Goal: Communication & Community: Answer question/provide support

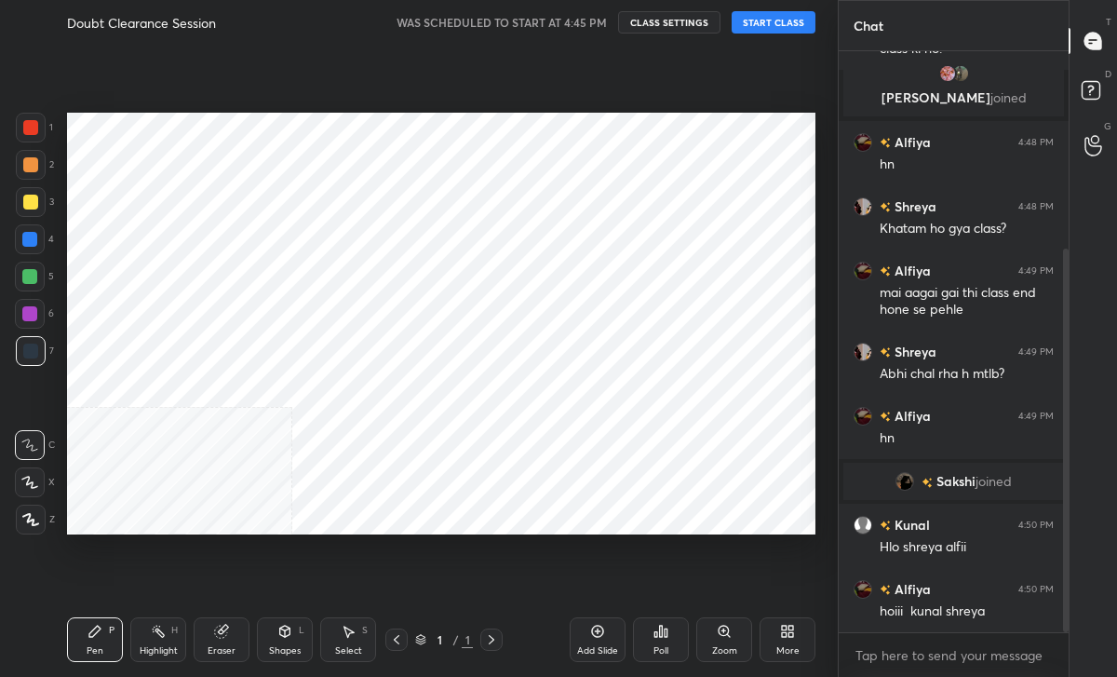
scroll to position [298, 0]
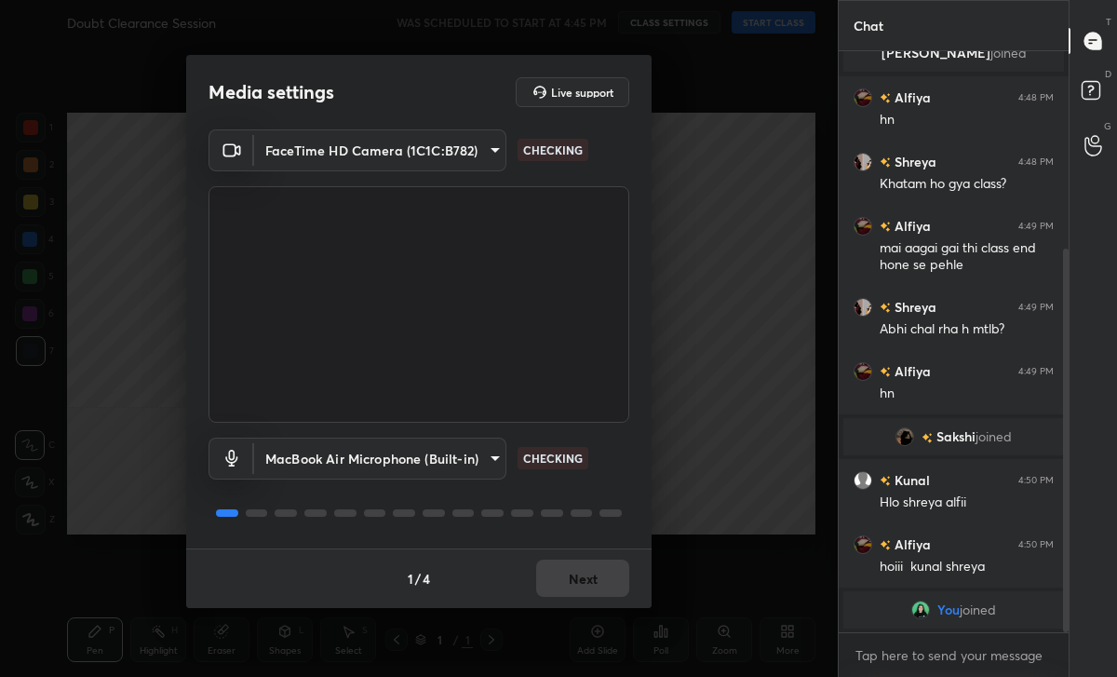
click at [565, 569] on div "1 / 4 Next" at bounding box center [419, 578] width 466 height 60
click at [565, 569] on button "Next" at bounding box center [582, 578] width 93 height 37
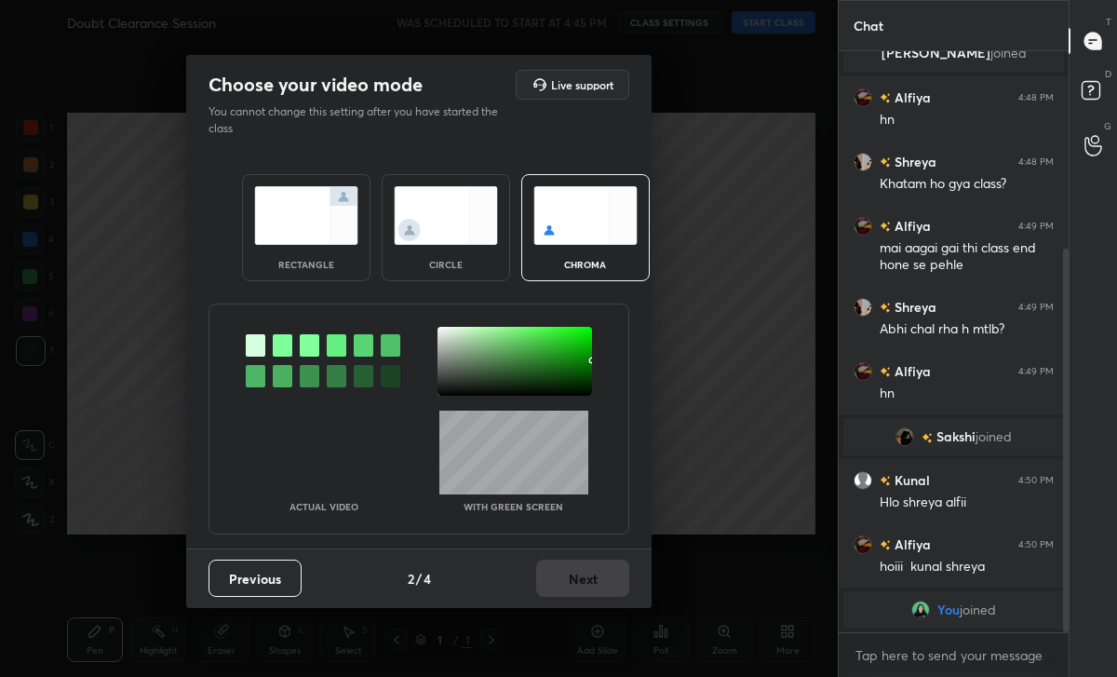
click at [481, 251] on div "circle" at bounding box center [446, 227] width 129 height 107
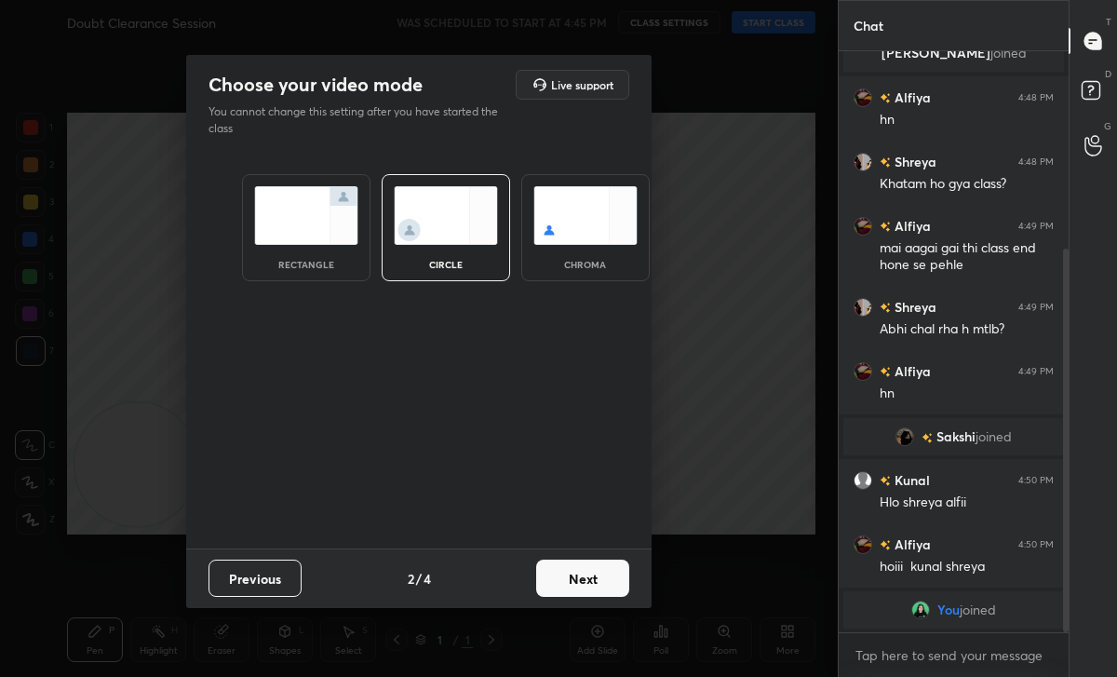
scroll to position [346, 0]
click at [590, 598] on div "Previous 2 / 4 Next" at bounding box center [419, 578] width 466 height 60
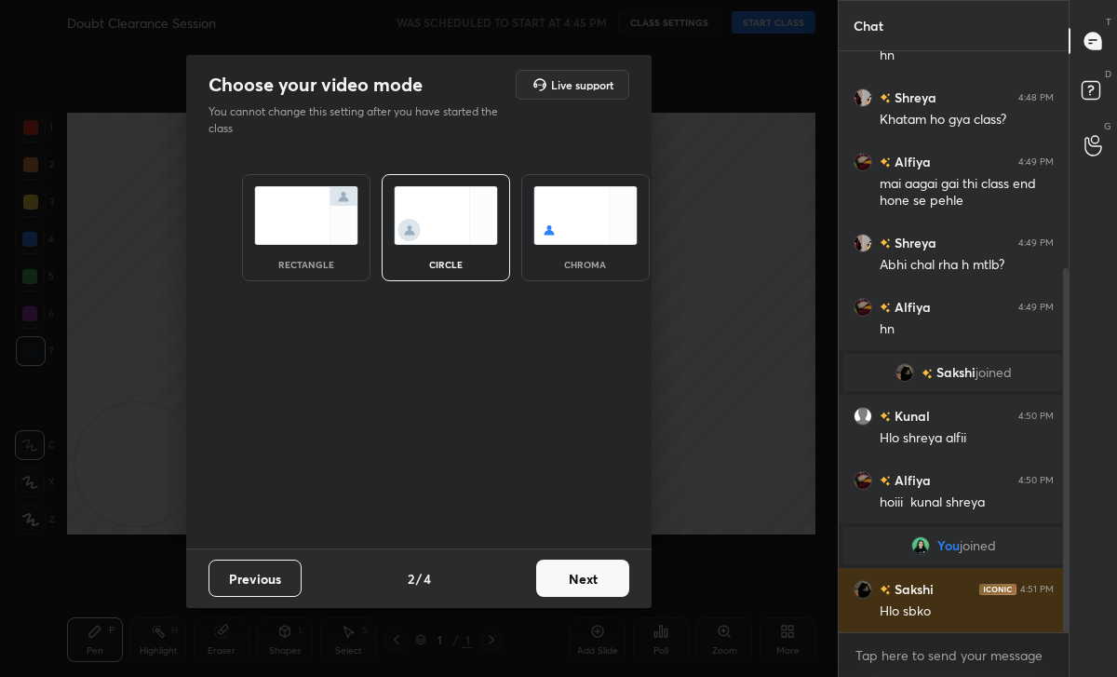
click at [576, 577] on button "Next" at bounding box center [582, 578] width 93 height 37
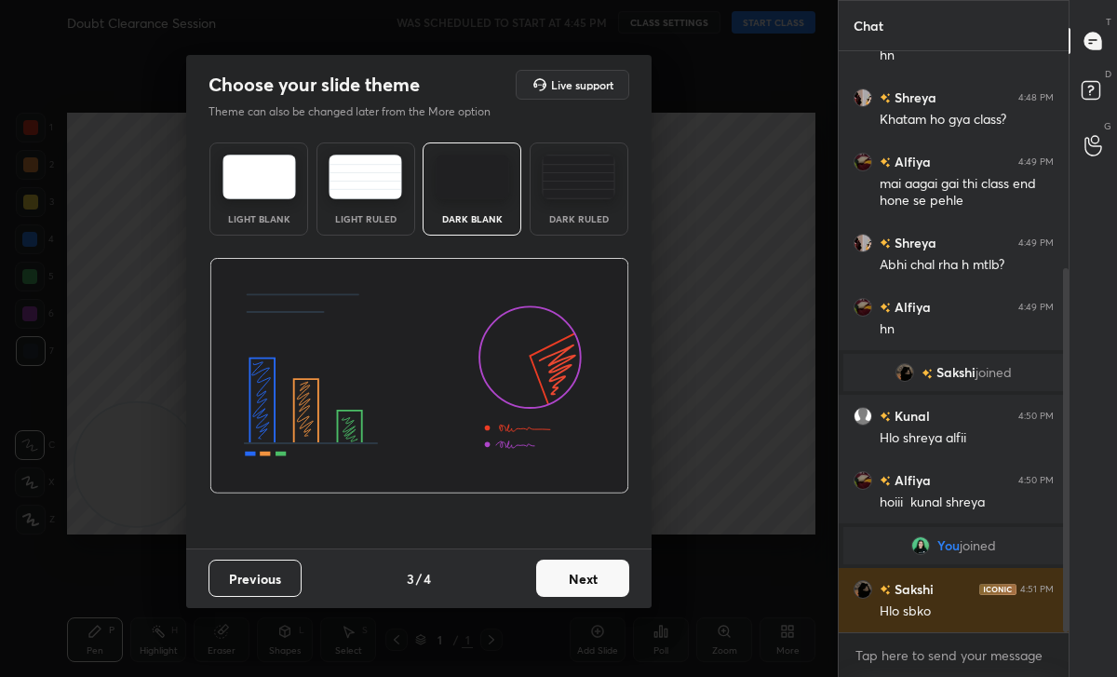
click at [602, 569] on button "Next" at bounding box center [582, 578] width 93 height 37
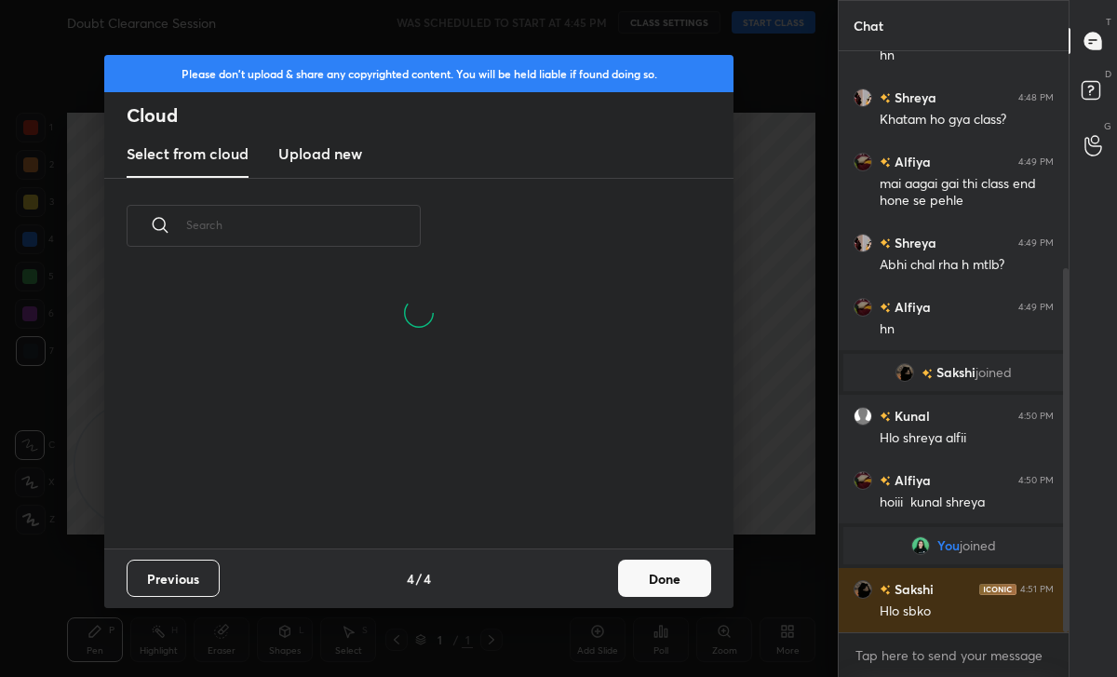
click at [684, 601] on div "Previous 4 / 4 Done" at bounding box center [418, 578] width 629 height 60
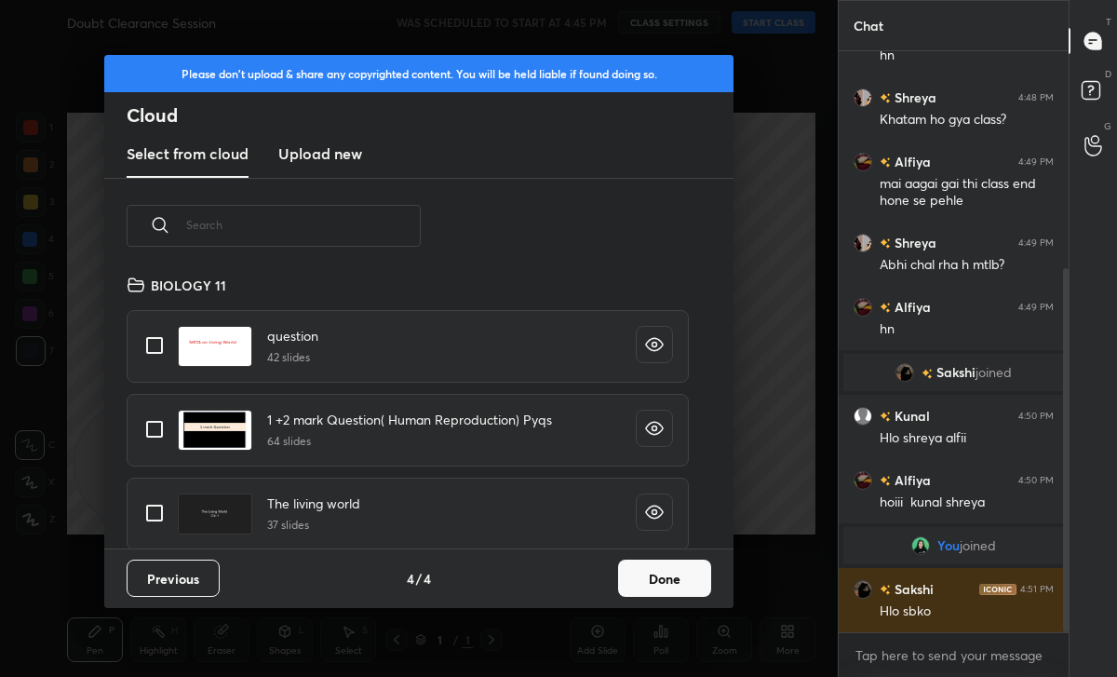
click at [685, 597] on div "Previous 4 / 4 Done" at bounding box center [418, 578] width 629 height 60
click at [666, 572] on button "Done" at bounding box center [664, 578] width 93 height 37
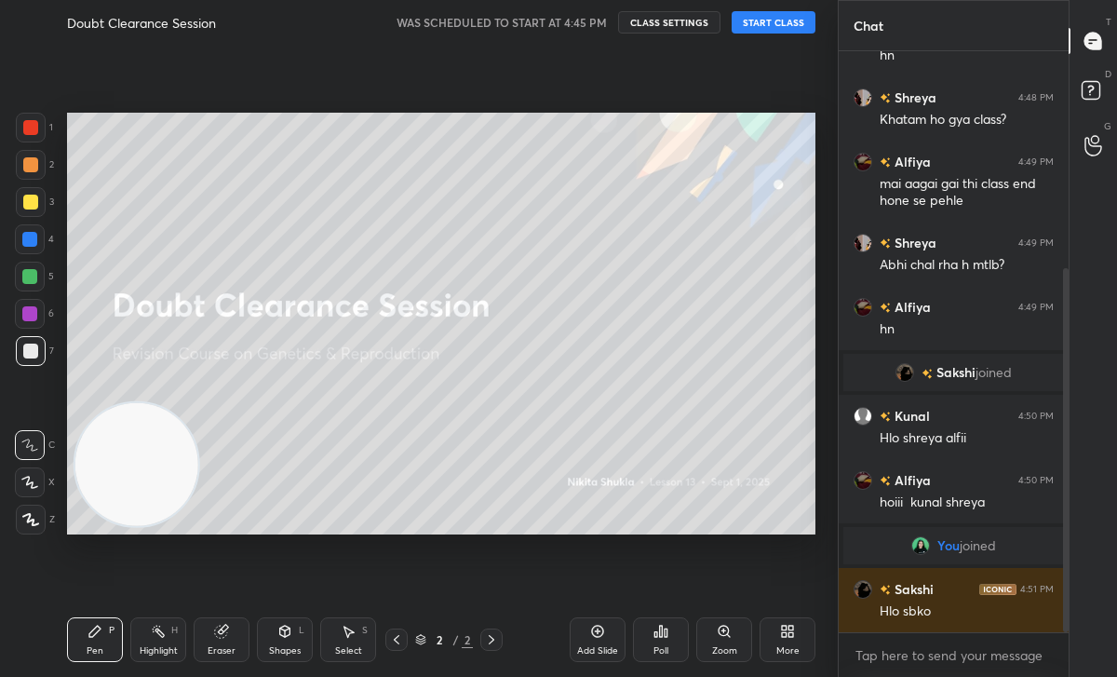
click at [752, 16] on button "START CLASS" at bounding box center [774, 22] width 84 height 22
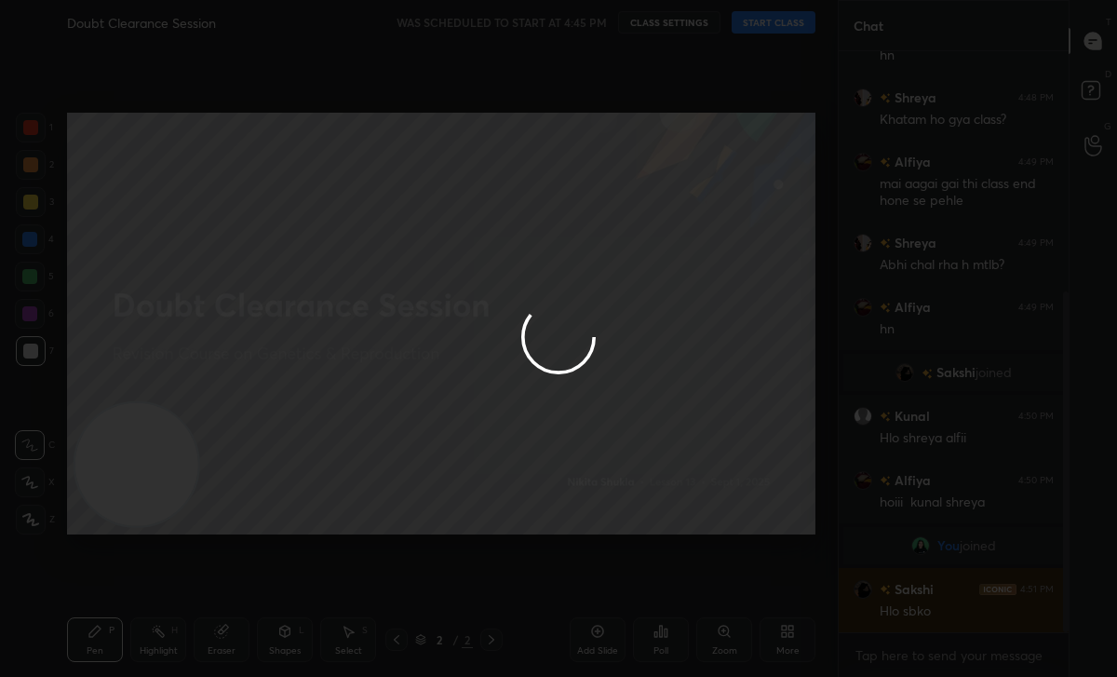
scroll to position [411, 0]
type textarea "x"
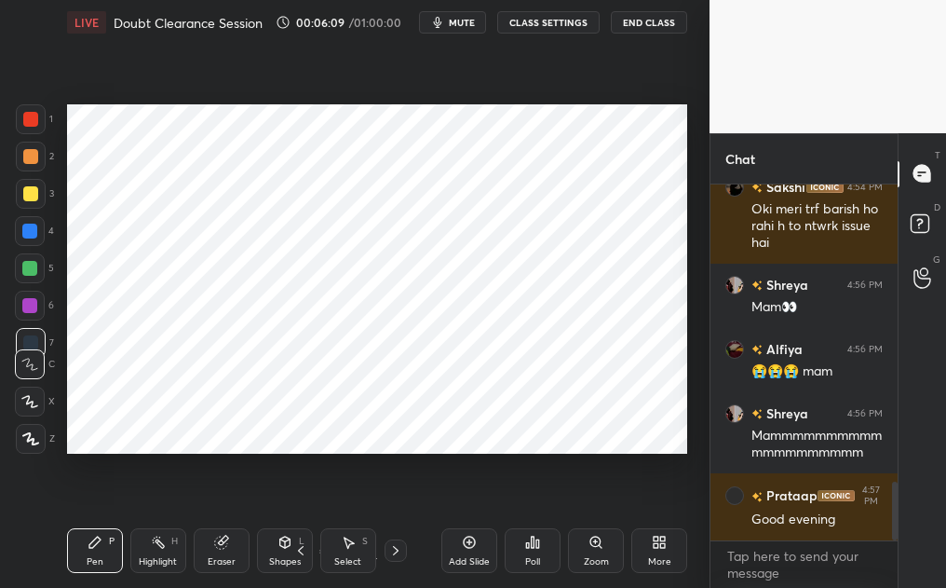
scroll to position [1785, 0]
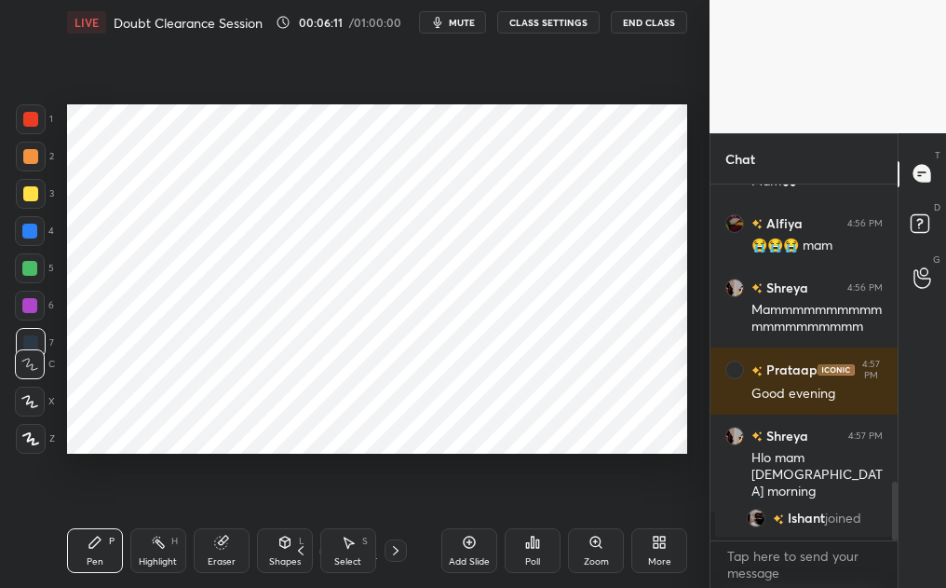
click at [476, 535] on icon at bounding box center [469, 542] width 15 height 15
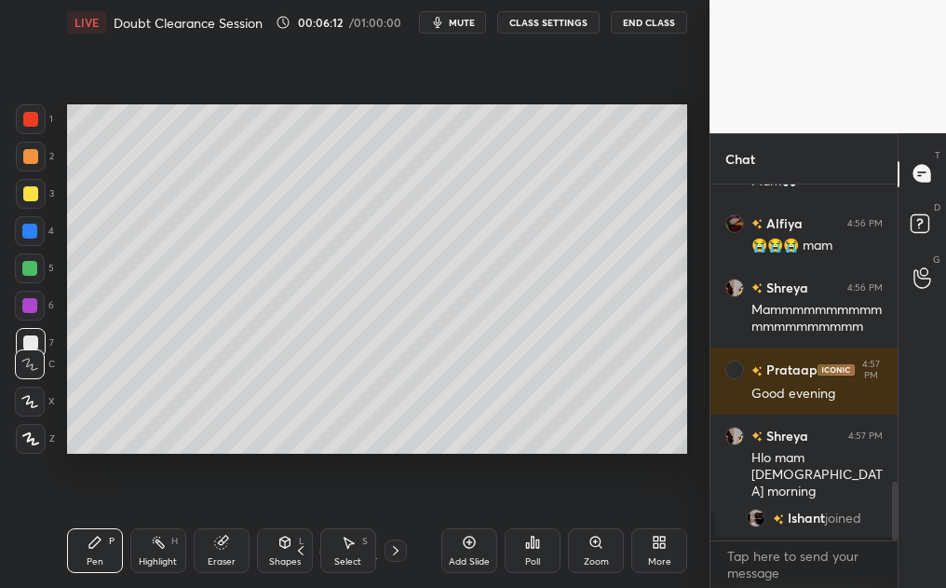
click at [584, 540] on div "Zoom" at bounding box center [596, 550] width 56 height 45
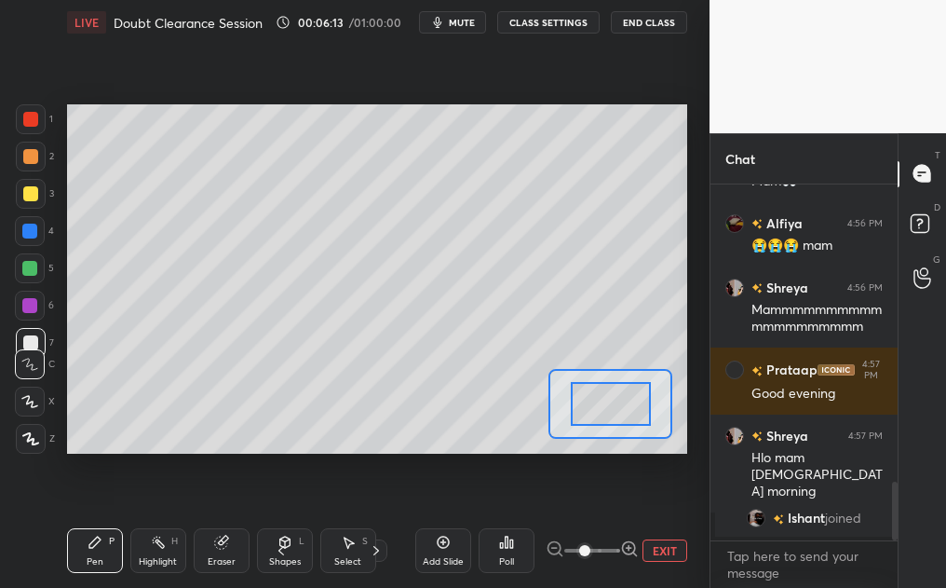
click at [671, 541] on button "EXIT" at bounding box center [665, 550] width 45 height 22
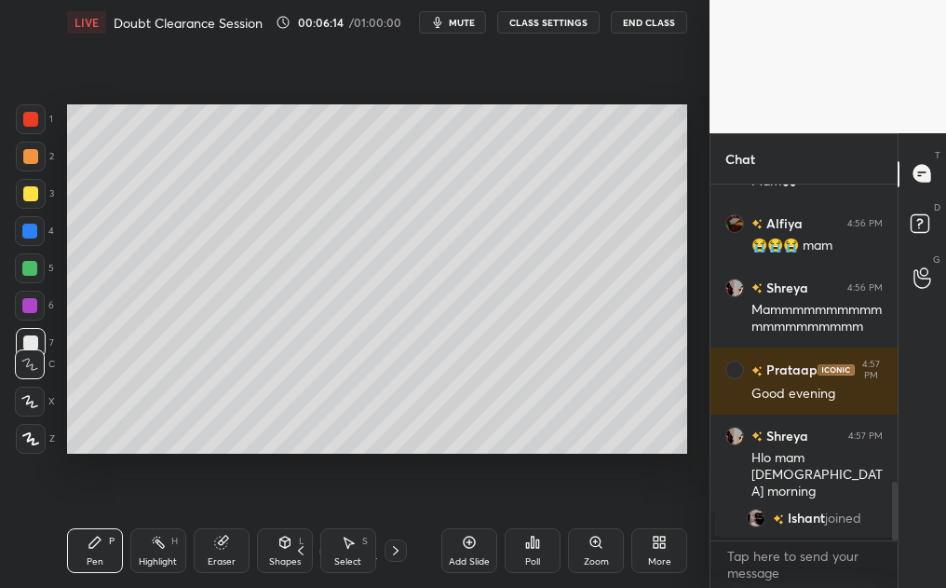
click at [525, 545] on icon at bounding box center [532, 542] width 15 height 15
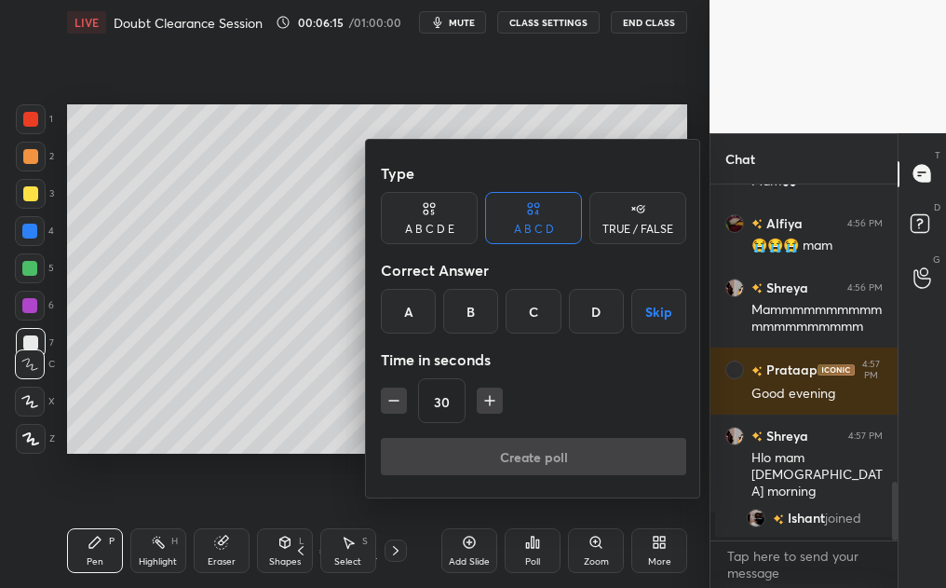
click at [616, 199] on div "TRUE / FALSE" at bounding box center [637, 218] width 97 height 52
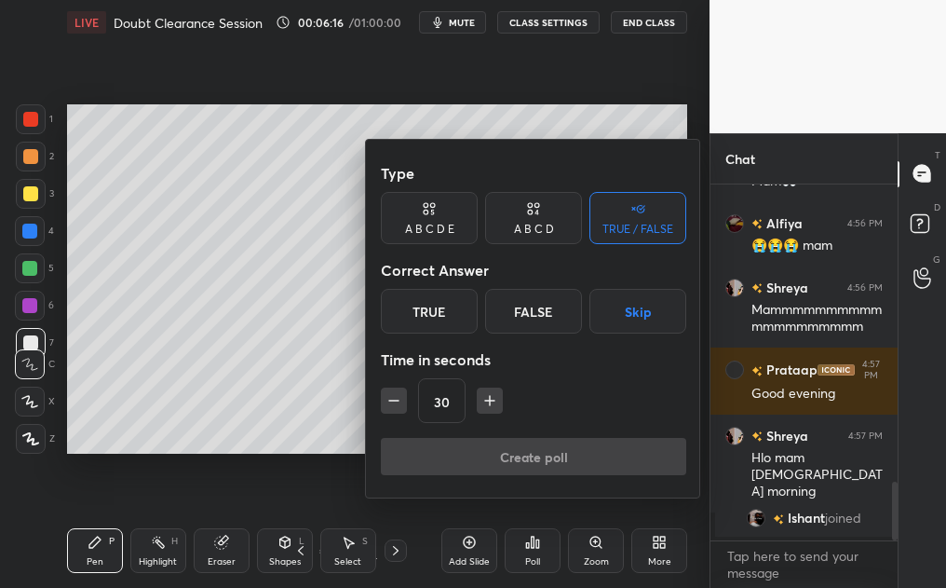
click at [480, 291] on div "True False Skip" at bounding box center [533, 311] width 305 height 45
click at [441, 326] on div "True" at bounding box center [429, 311] width 97 height 45
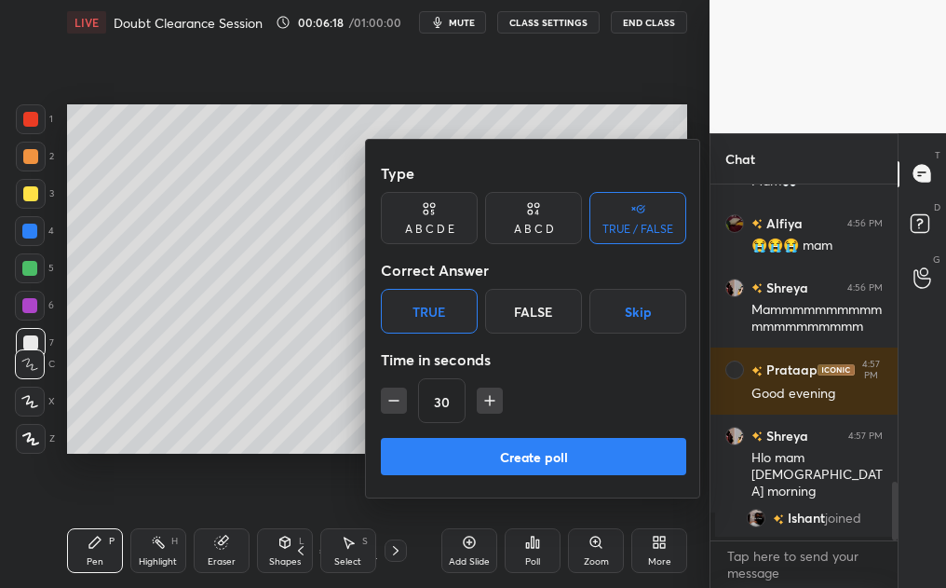
click at [488, 451] on button "Create poll" at bounding box center [533, 456] width 305 height 37
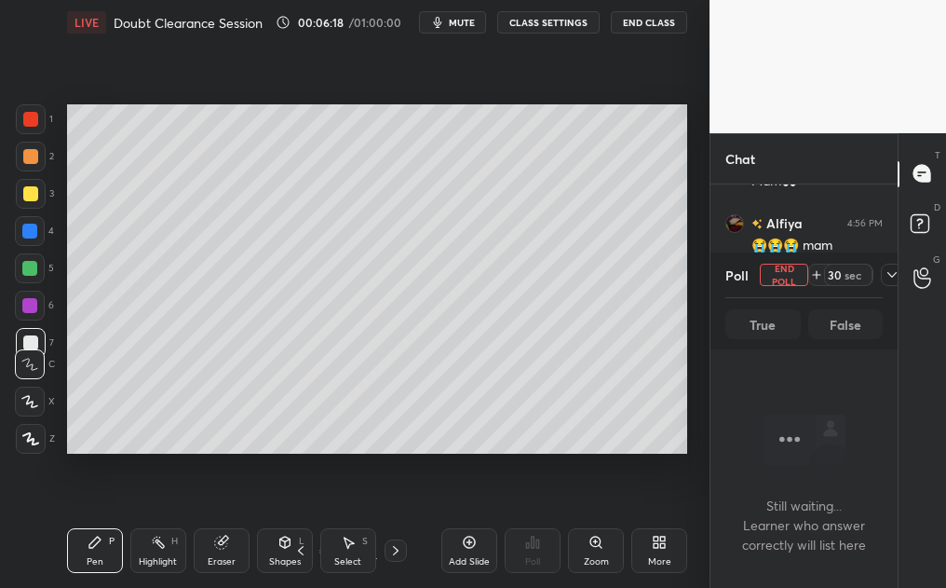
scroll to position [0, 0]
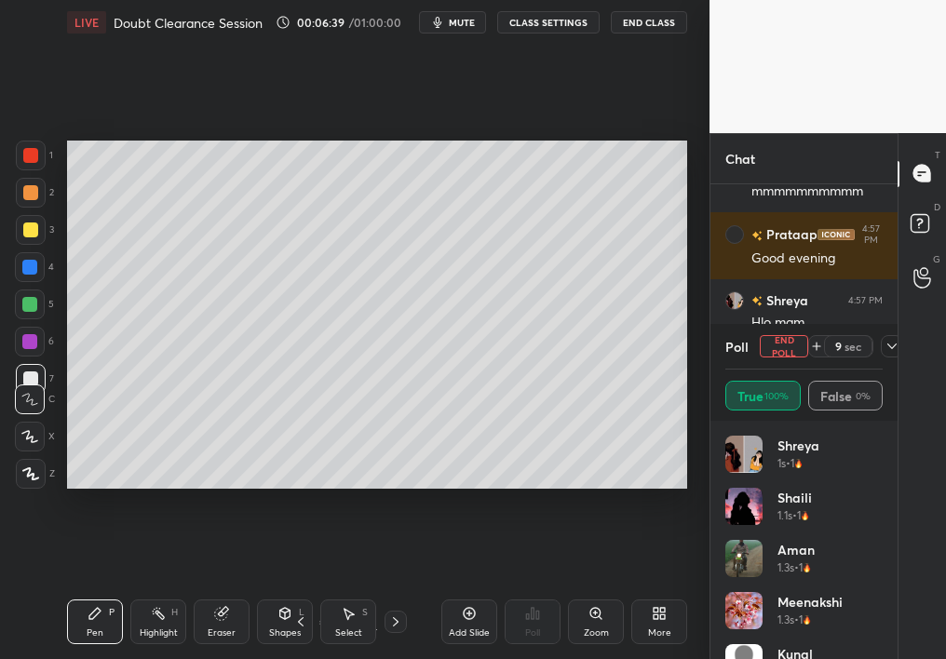
click at [887, 346] on icon at bounding box center [892, 346] width 15 height 15
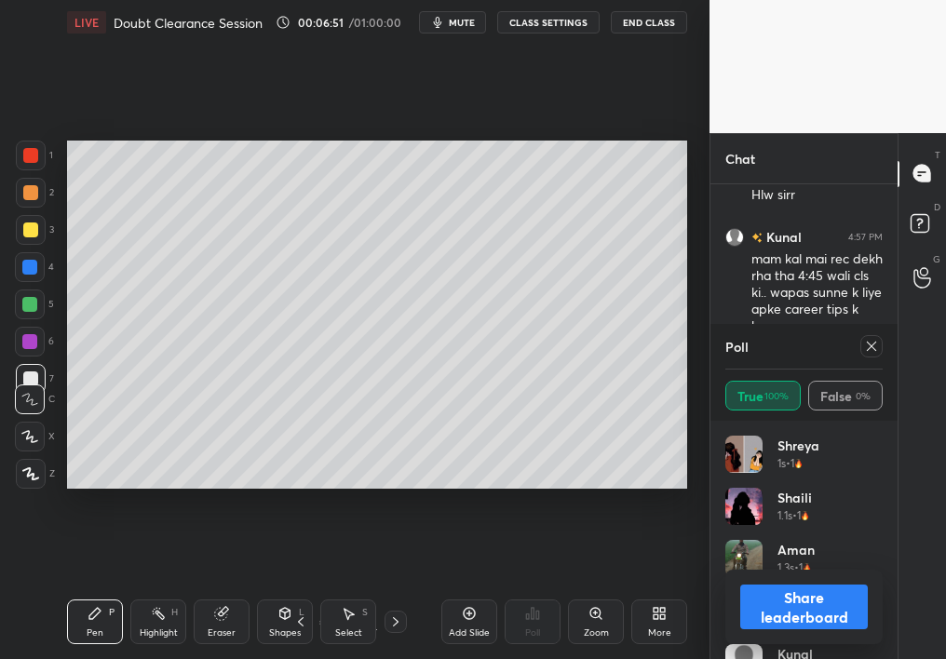
click at [867, 347] on icon at bounding box center [871, 346] width 15 height 15
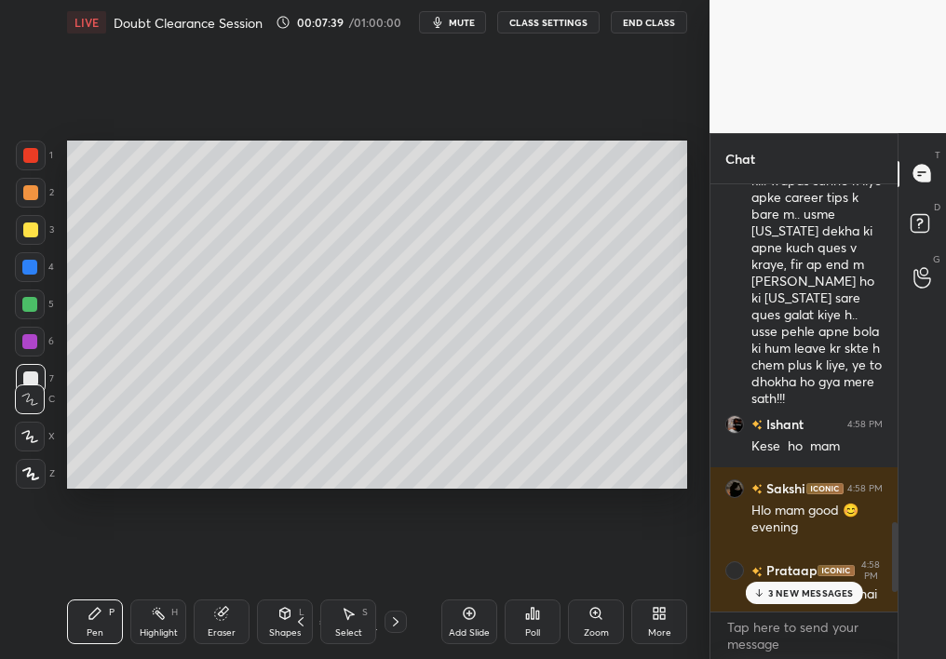
click at [802, 587] on div "3 NEW MESSAGES" at bounding box center [803, 593] width 117 height 22
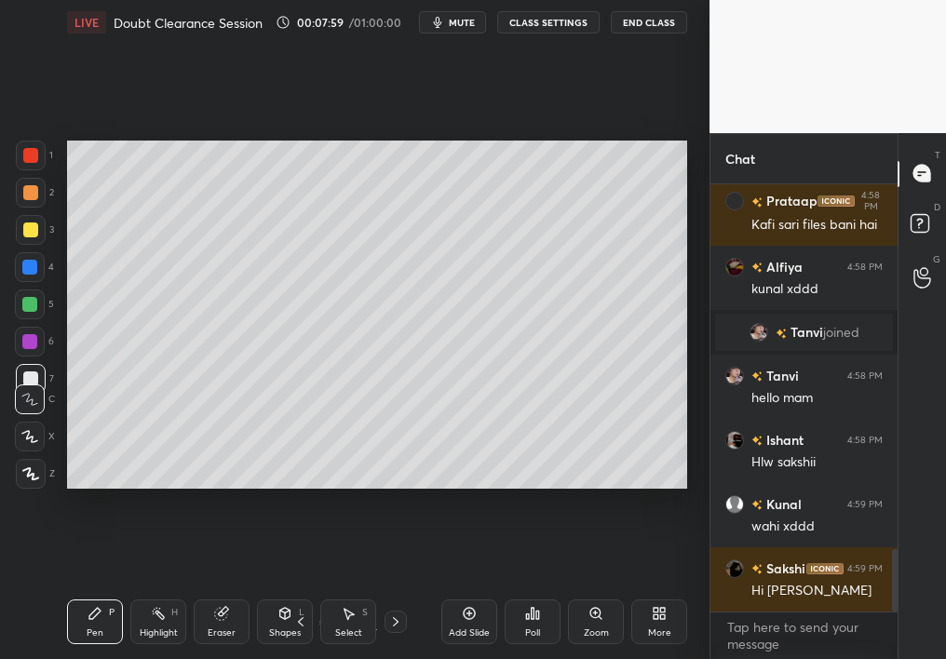
scroll to position [2484, 0]
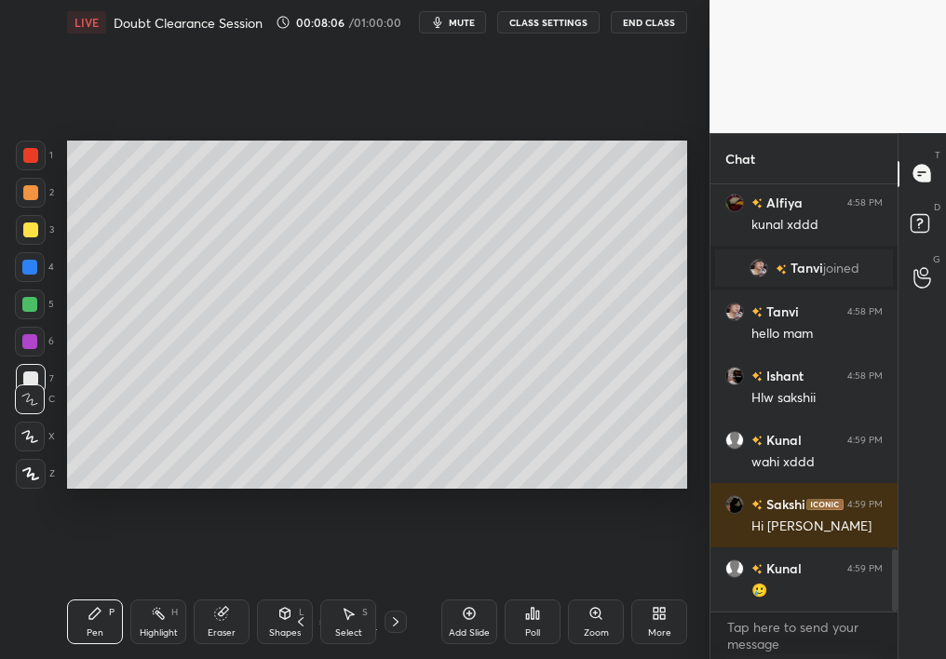
click at [508, 587] on div "Poll" at bounding box center [533, 622] width 56 height 45
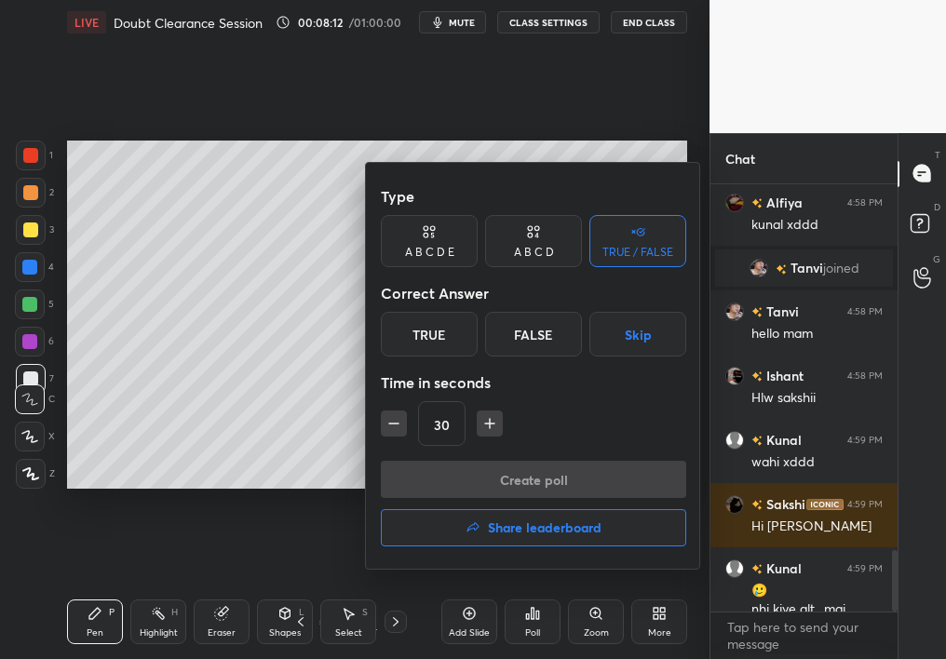
scroll to position [2537, 0]
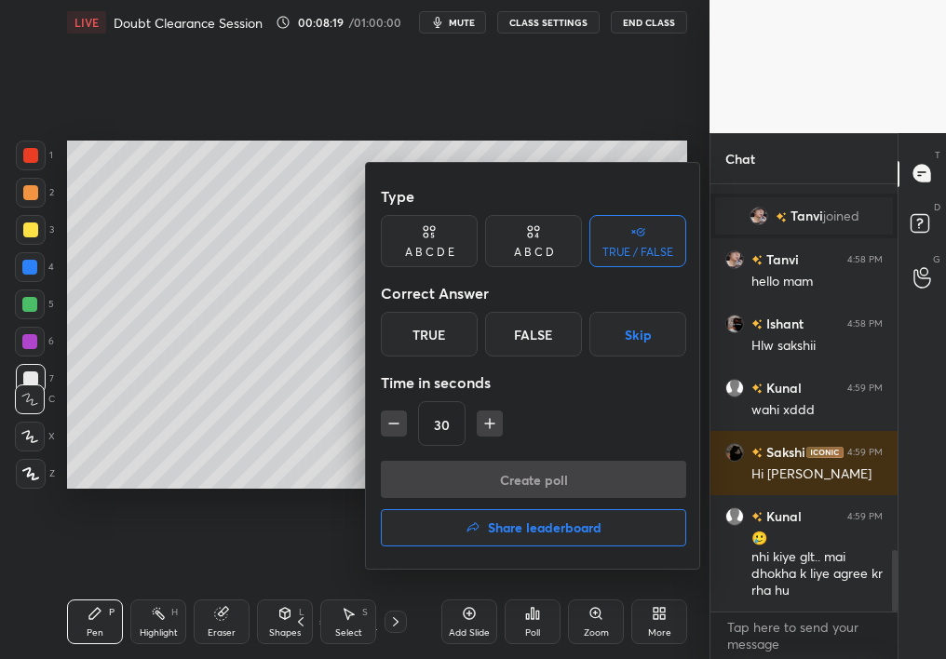
click at [538, 324] on div "False" at bounding box center [533, 334] width 97 height 45
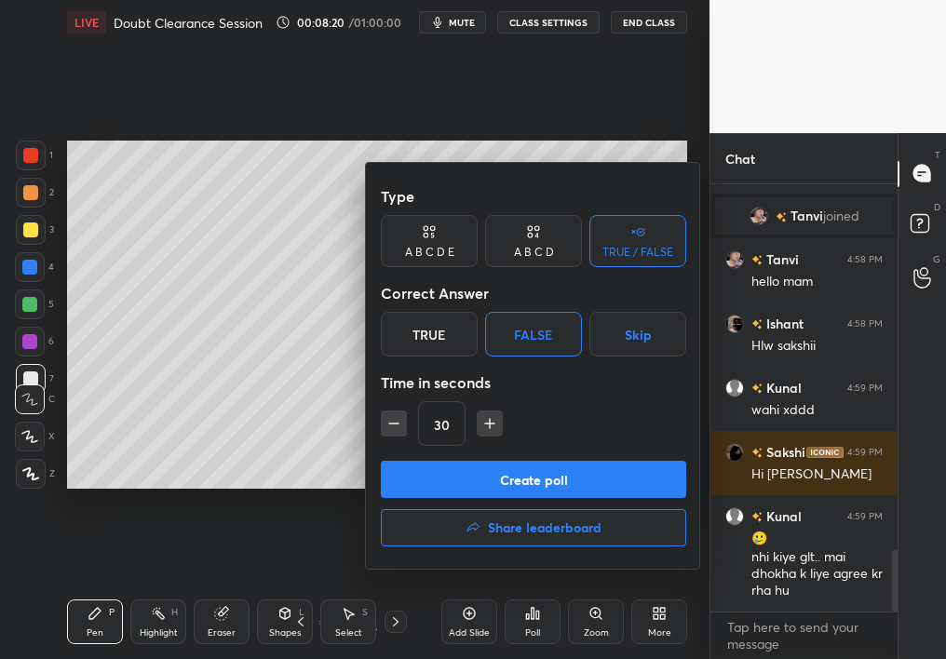
click at [536, 476] on button "Create poll" at bounding box center [533, 479] width 305 height 37
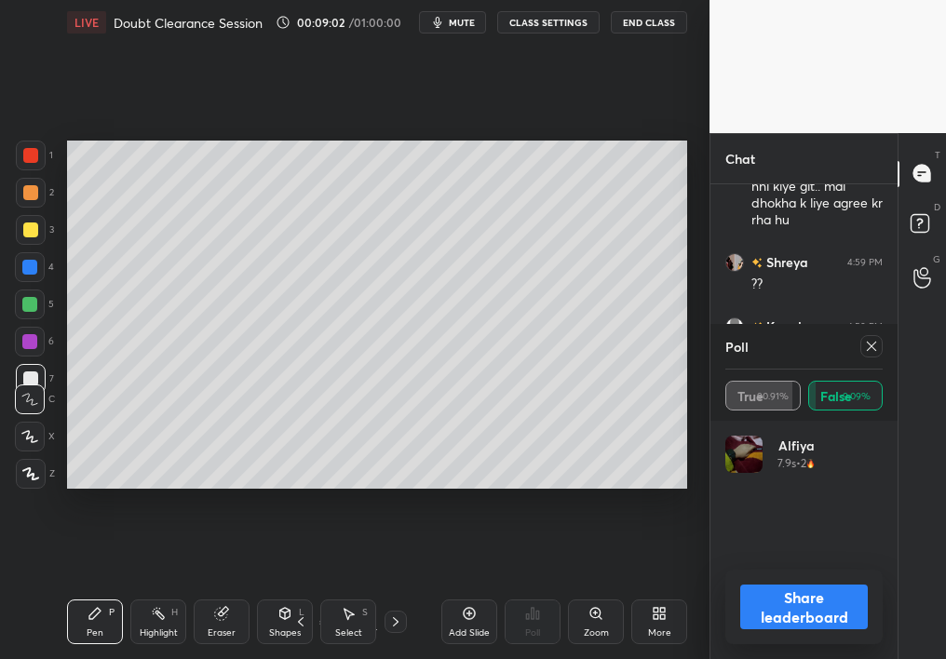
scroll to position [2971, 0]
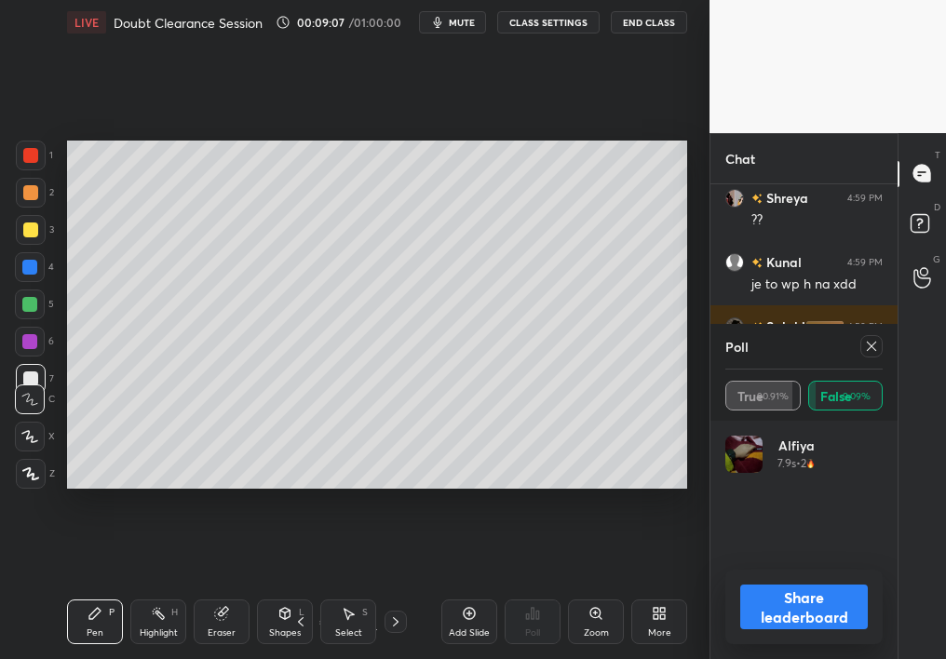
click at [873, 350] on icon at bounding box center [871, 346] width 15 height 15
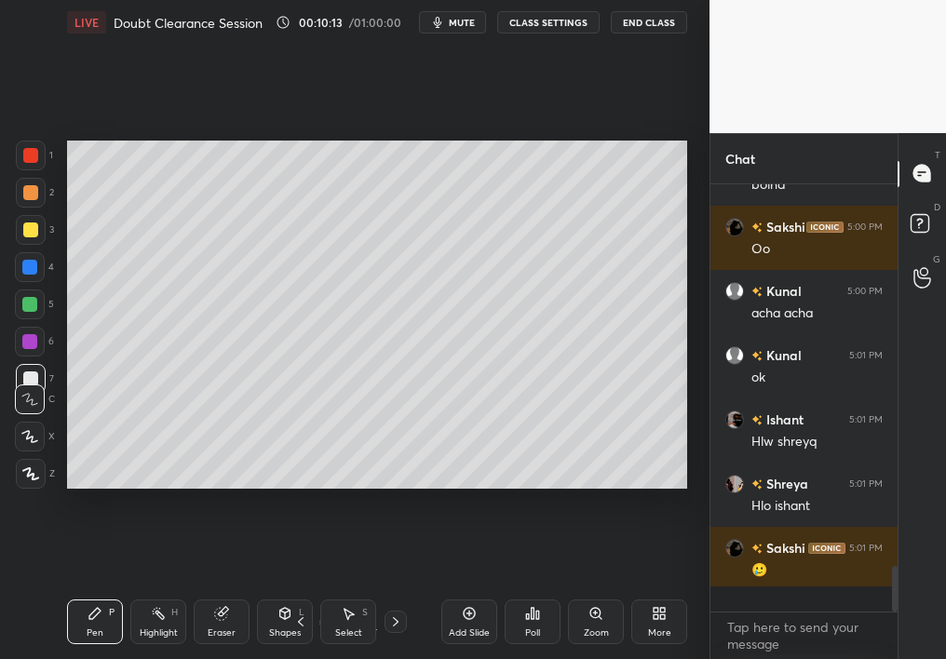
scroll to position [421, 182]
click at [456, 10] on div "LIVE Doubt Clearance Session 00:10:13 / 01:00:00 mute CLASS SETTINGS End Class" at bounding box center [377, 22] width 620 height 45
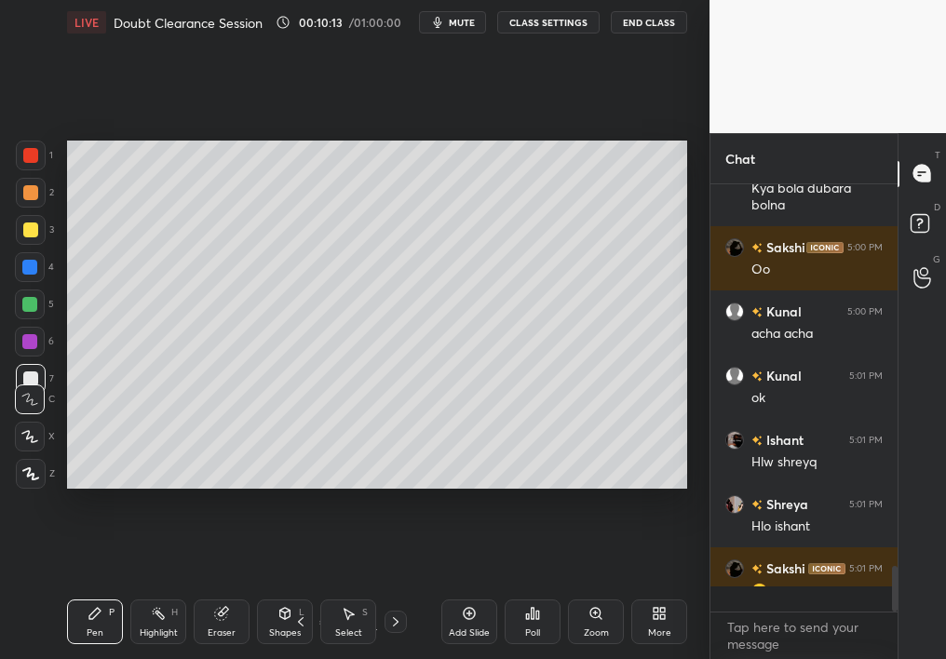
scroll to position [422, 182]
click at [459, 20] on span "mute" at bounding box center [462, 22] width 26 height 13
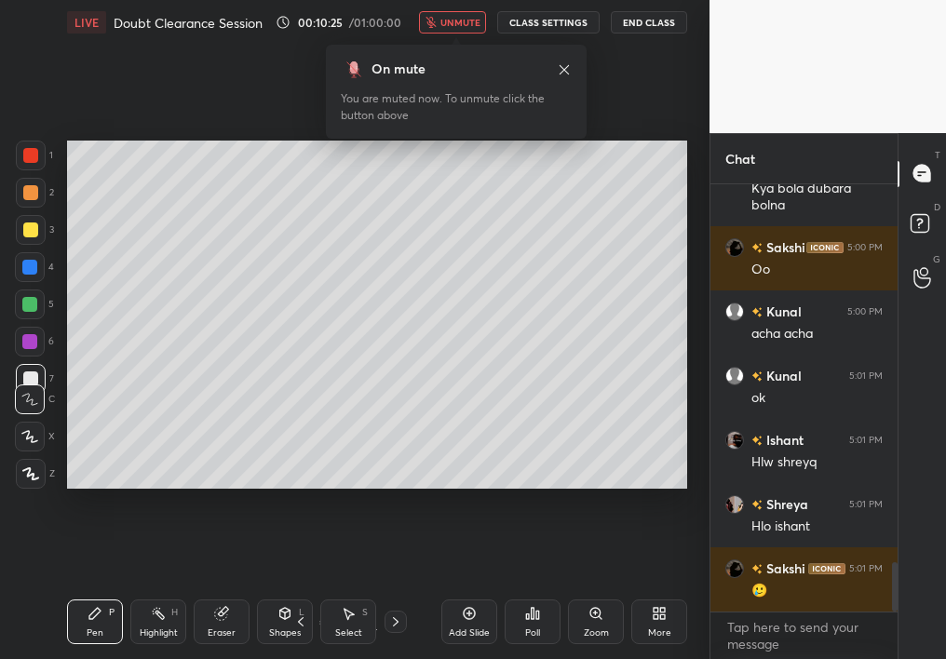
click at [458, 27] on span "unmute" at bounding box center [460, 22] width 40 height 13
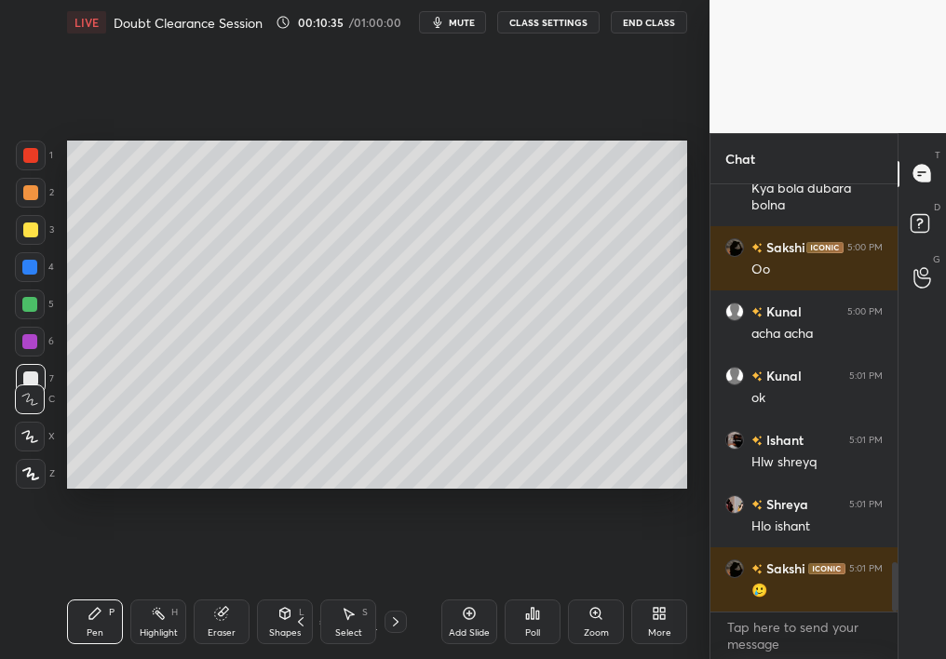
click at [592, 587] on div "Zoom" at bounding box center [596, 622] width 56 height 45
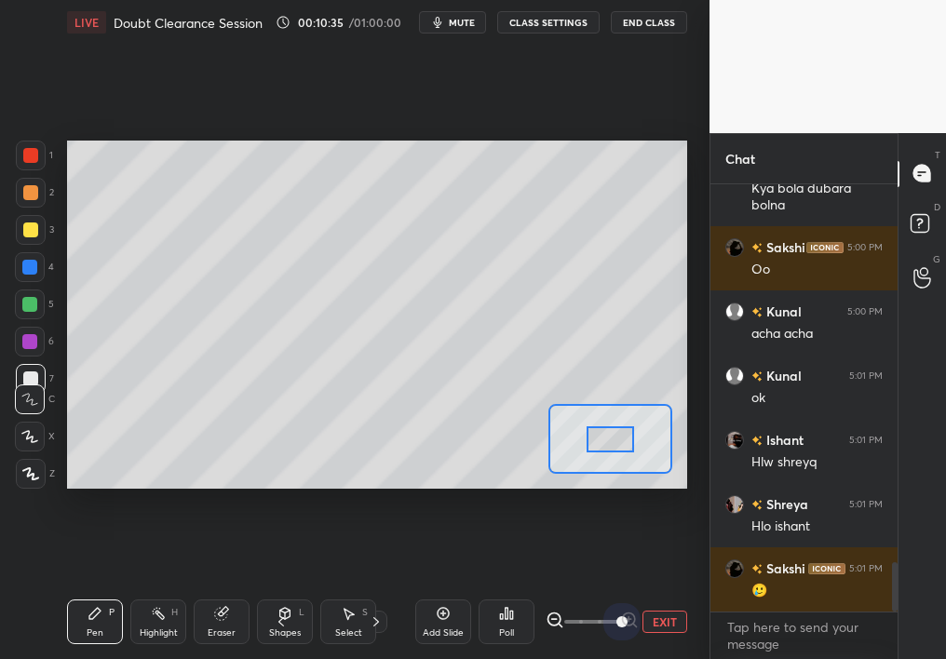
drag, startPoint x: 636, startPoint y: 623, endPoint x: 679, endPoint y: 620, distance: 42.9
click at [677, 587] on div "EXIT" at bounding box center [617, 622] width 142 height 22
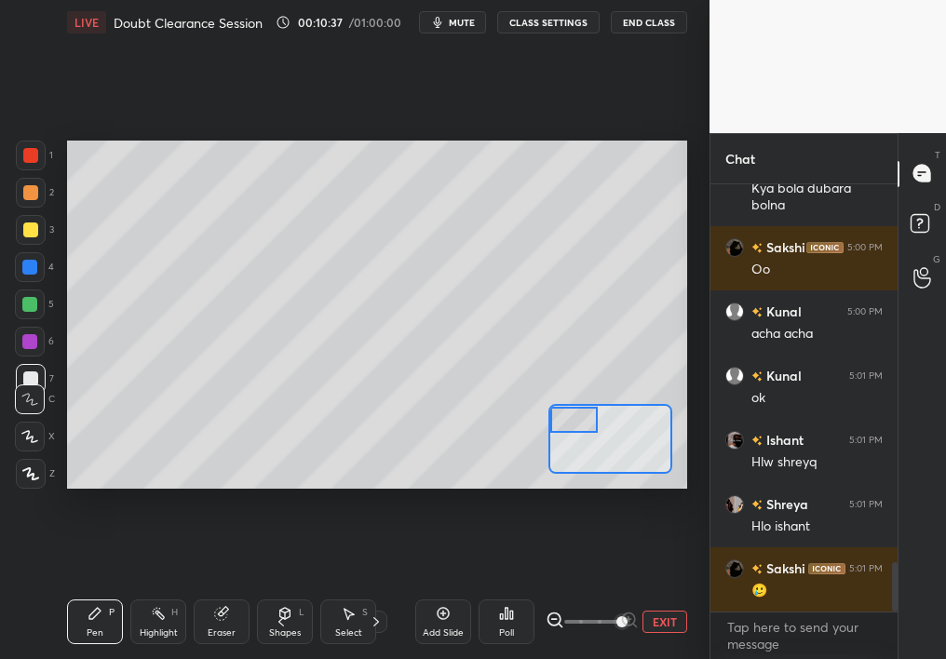
click at [522, 399] on div "Setting up your live class Poll for secs No correct answer Start poll" at bounding box center [377, 315] width 620 height 349
click at [282, 587] on div "Pen P Highlight H Eraser Shapes L Select S 2 / 2 Add Slide Poll EXIT" at bounding box center [377, 622] width 620 height 74
click at [285, 587] on icon at bounding box center [284, 613] width 15 height 15
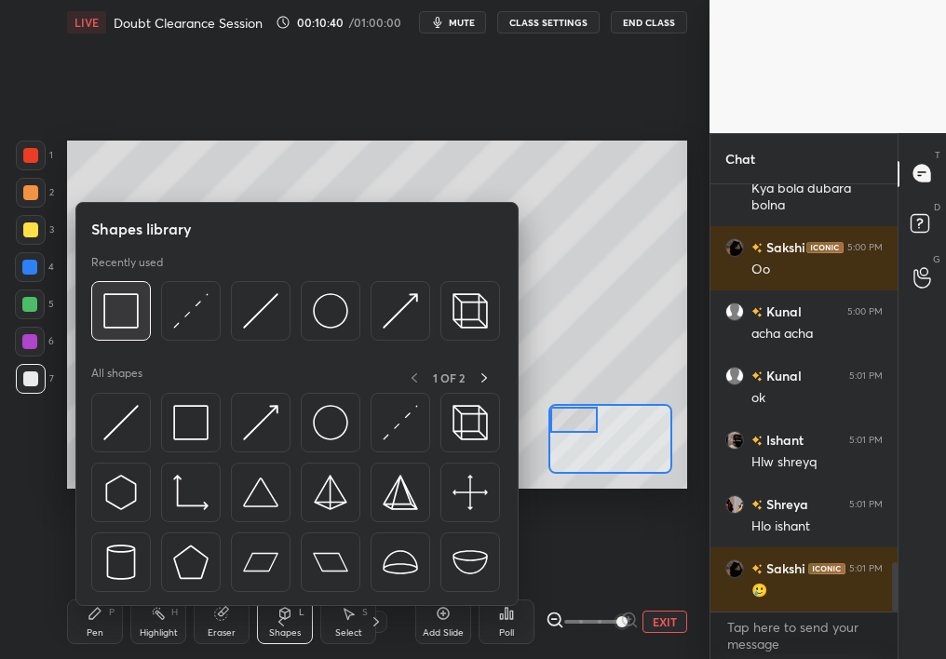
drag, startPoint x: 121, startPoint y: 323, endPoint x: 25, endPoint y: 308, distance: 97.1
click at [21, 304] on div at bounding box center [30, 305] width 30 height 30
click at [25, 308] on div at bounding box center [29, 304] width 15 height 15
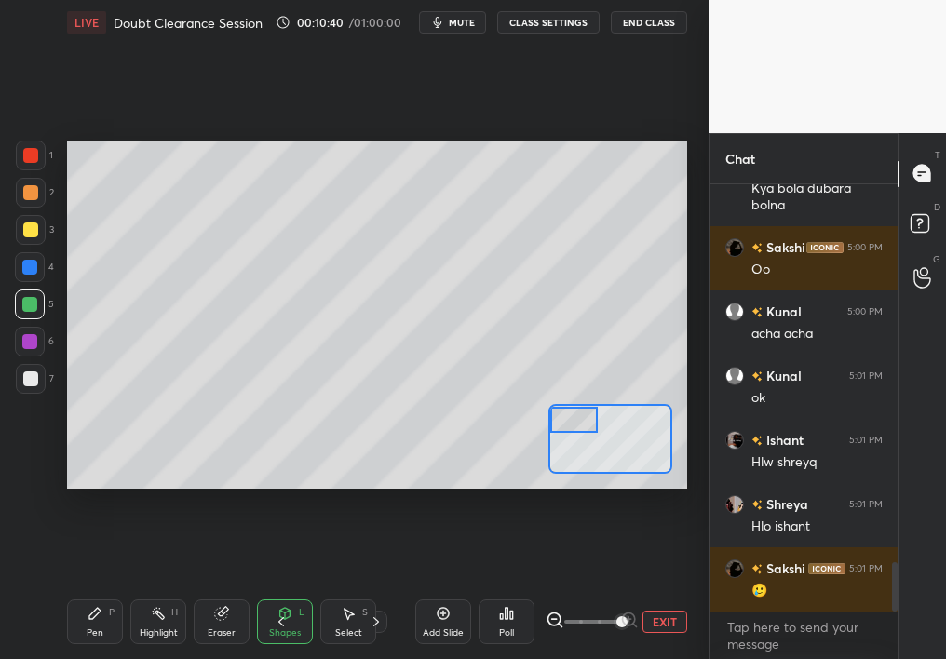
click at [29, 304] on div at bounding box center [29, 304] width 15 height 15
click at [95, 587] on div "Pen P" at bounding box center [95, 622] width 56 height 45
click at [101, 587] on div "Pen P" at bounding box center [95, 622] width 56 height 45
click at [102, 587] on div "Pen P" at bounding box center [95, 622] width 56 height 45
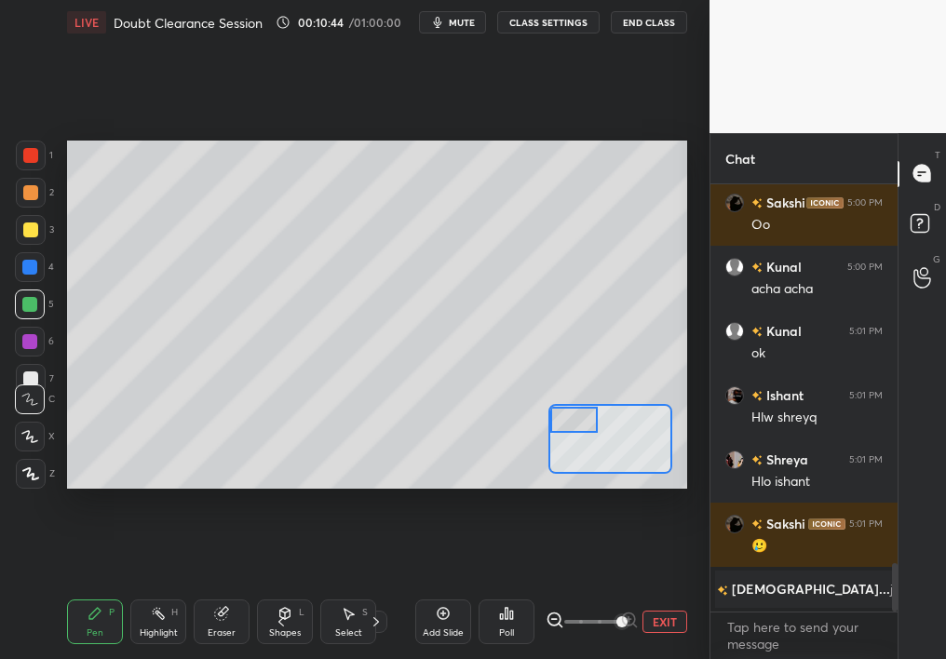
click at [36, 428] on div at bounding box center [30, 437] width 30 height 30
click at [36, 433] on div at bounding box center [30, 437] width 30 height 30
click at [39, 435] on div at bounding box center [30, 437] width 30 height 30
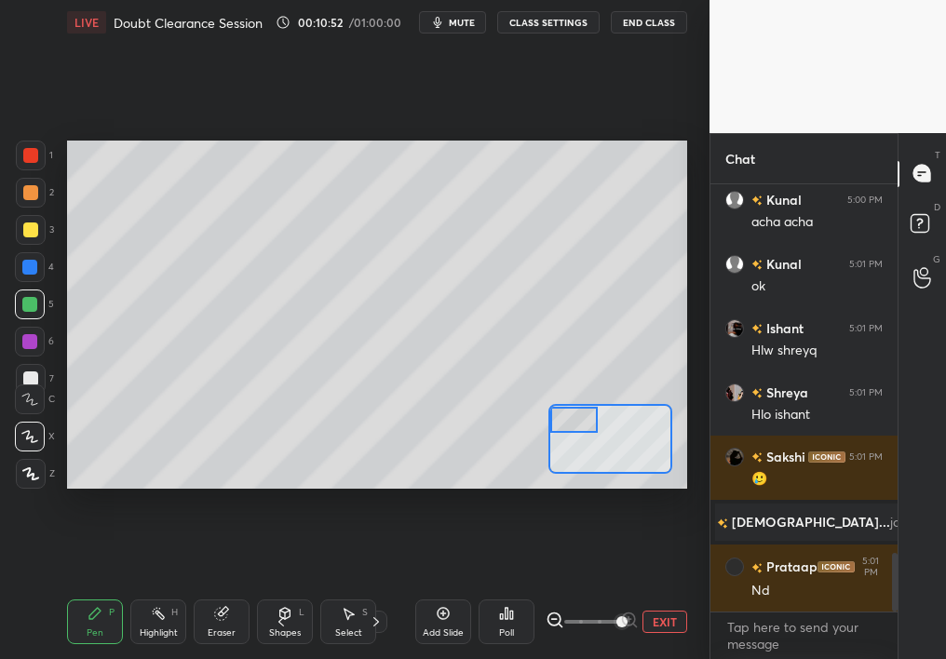
scroll to position [2741, 0]
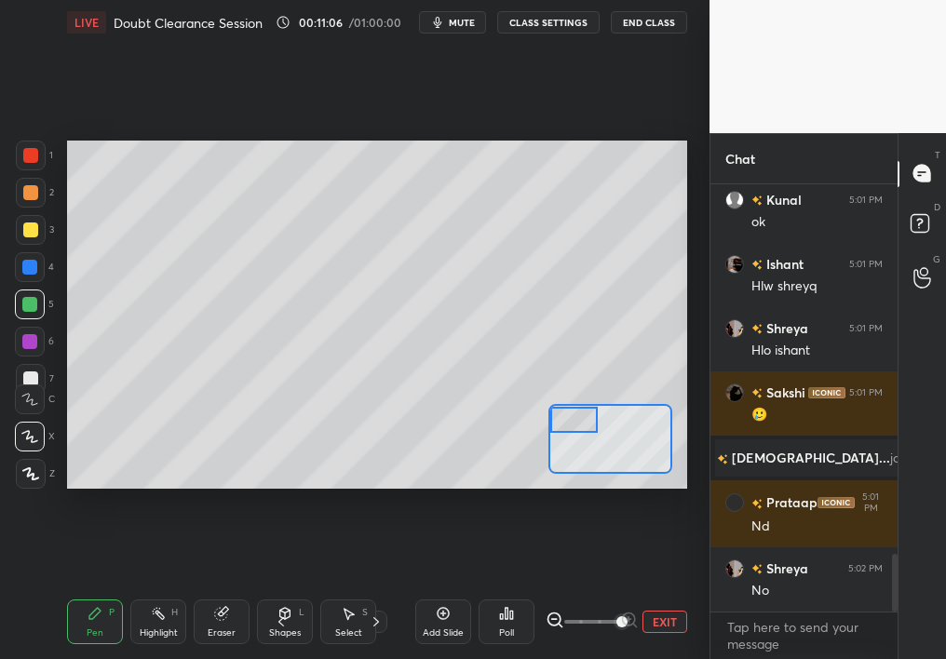
click at [652, 587] on button "EXIT" at bounding box center [665, 622] width 45 height 22
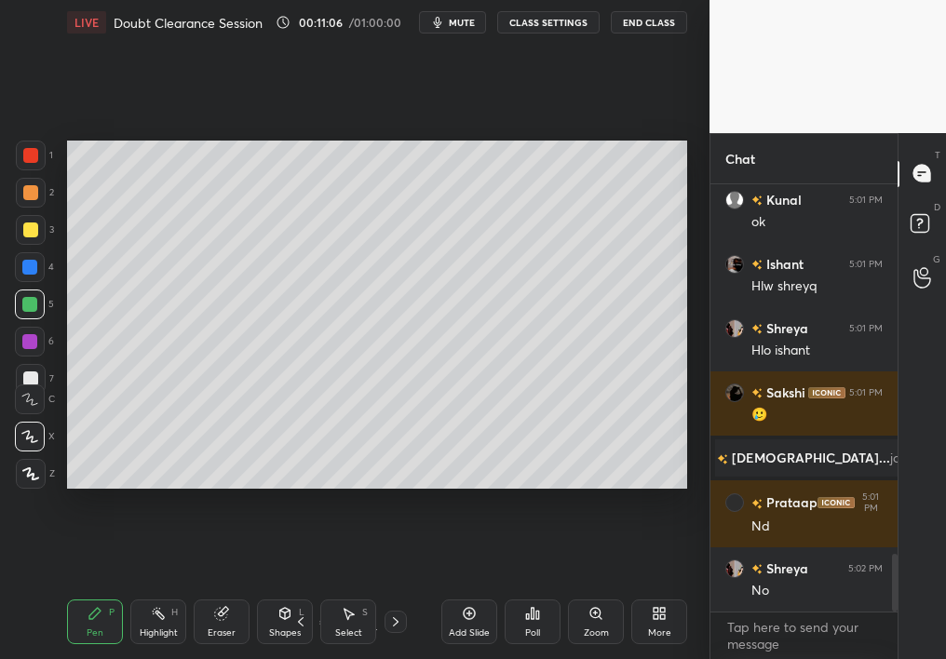
click at [667, 587] on div "More" at bounding box center [659, 622] width 56 height 45
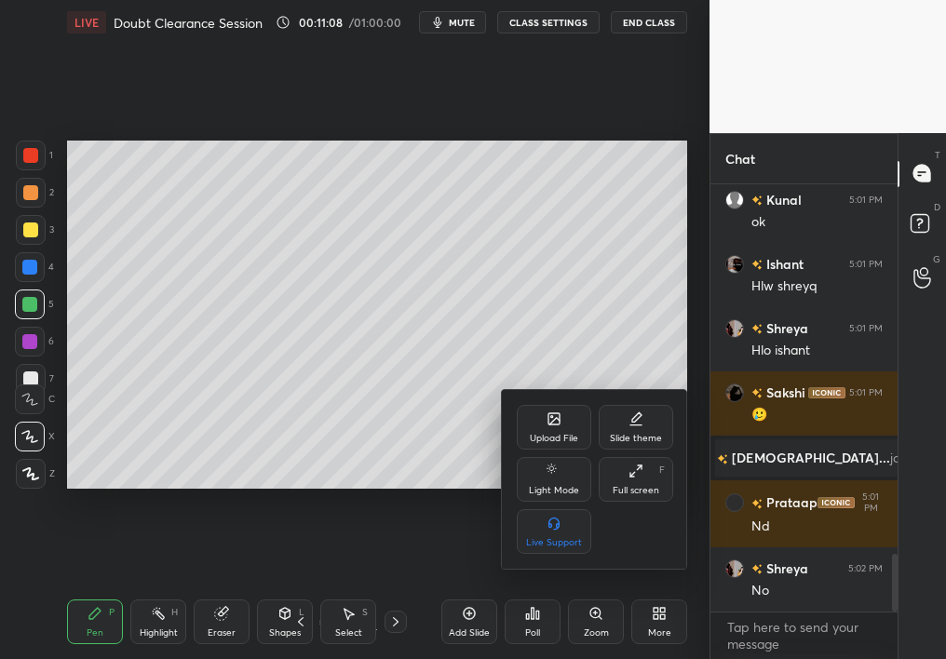
click at [422, 402] on div at bounding box center [473, 329] width 946 height 659
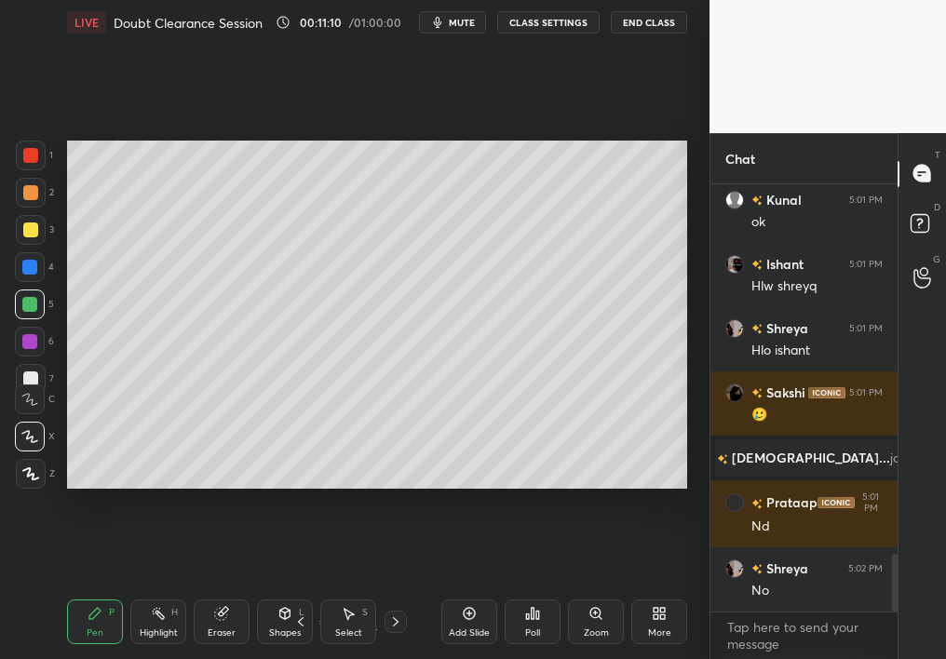
click at [464, 587] on div "Add Slide" at bounding box center [469, 622] width 56 height 45
click at [652, 587] on div "More" at bounding box center [659, 633] width 23 height 9
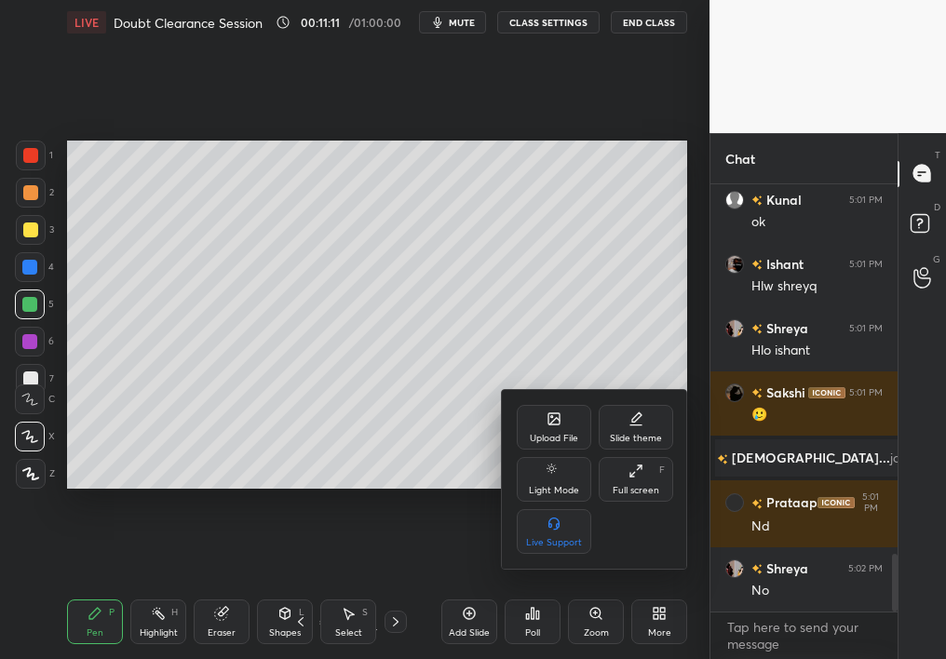
click at [548, 433] on div "Upload File" at bounding box center [554, 427] width 74 height 45
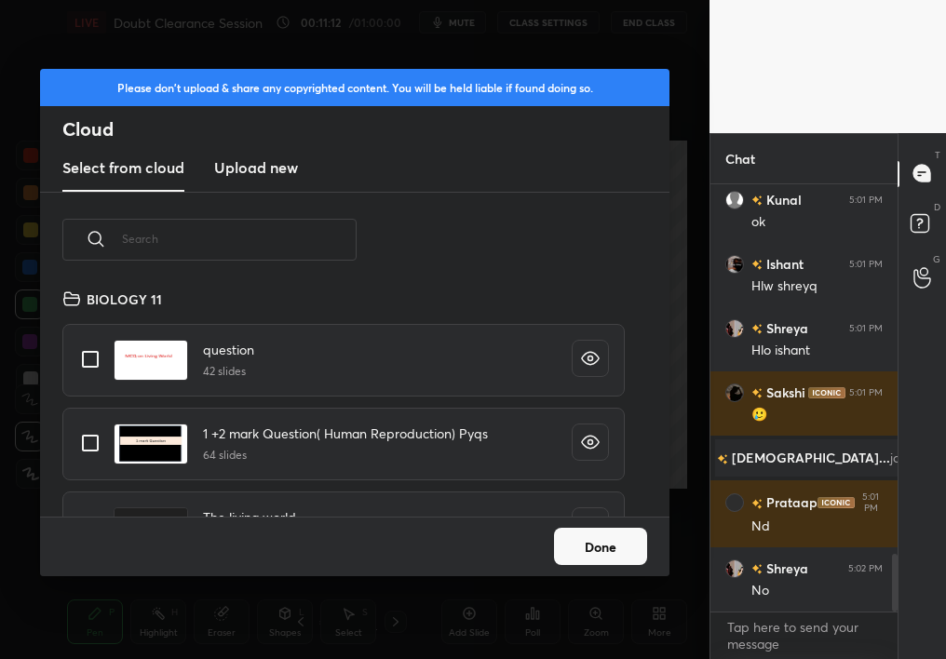
scroll to position [229, 598]
click at [265, 169] on h3 "Upload new" at bounding box center [256, 167] width 84 height 22
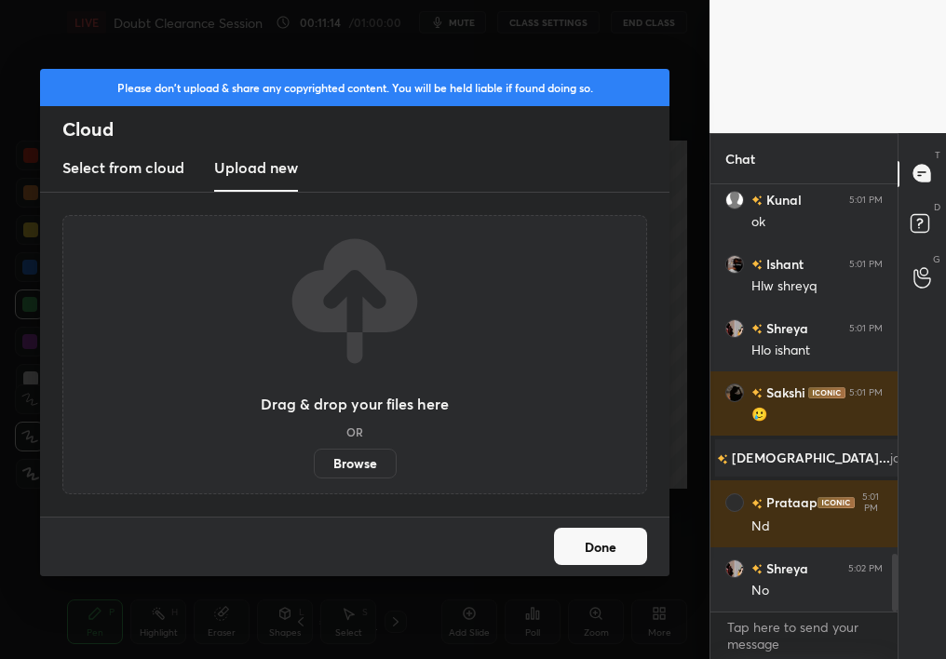
click at [359, 467] on label "Browse" at bounding box center [355, 464] width 83 height 30
click at [314, 467] on input "Browse" at bounding box center [314, 464] width 0 height 30
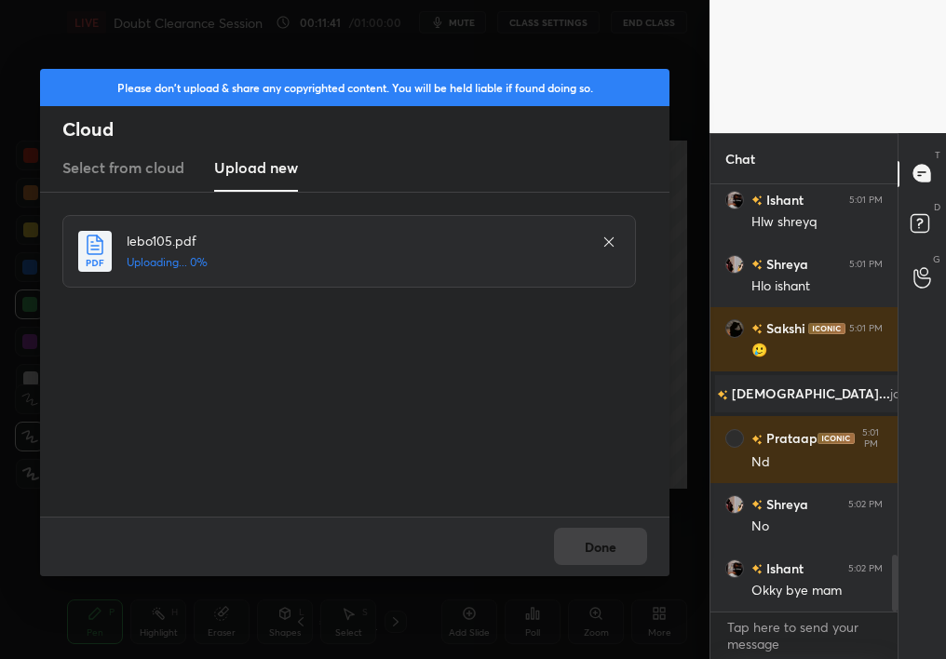
click at [593, 536] on div "Done" at bounding box center [354, 547] width 629 height 60
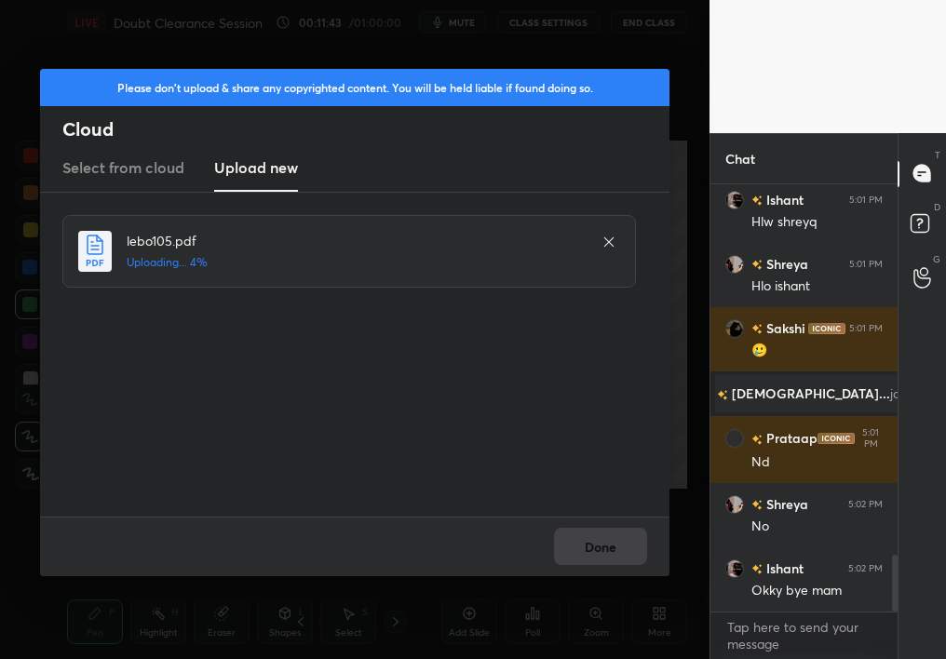
click at [593, 536] on div "Done" at bounding box center [354, 547] width 629 height 60
click at [578, 544] on button "Done" at bounding box center [600, 546] width 93 height 37
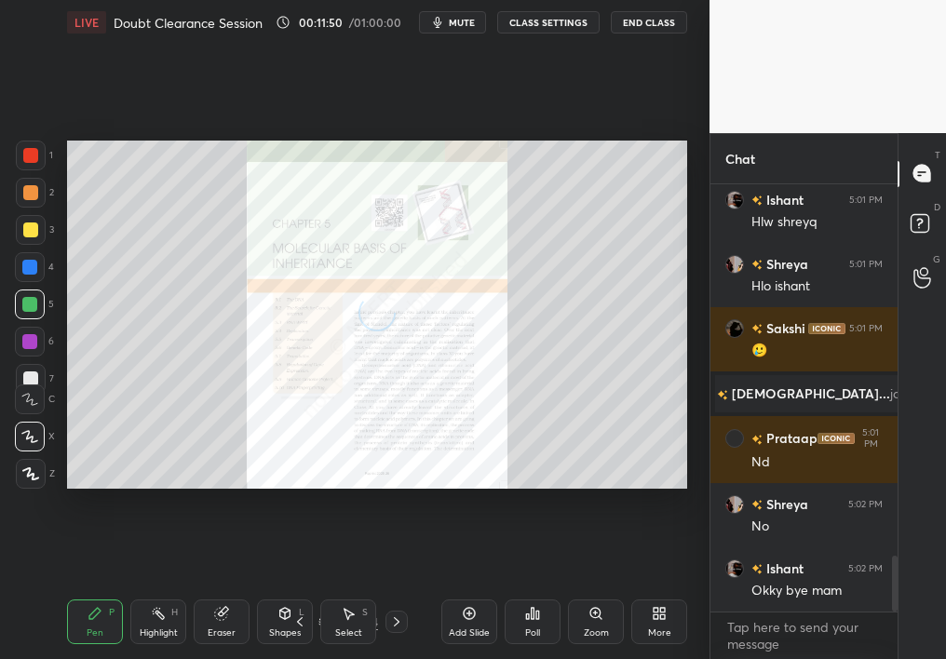
scroll to position [2850, 0]
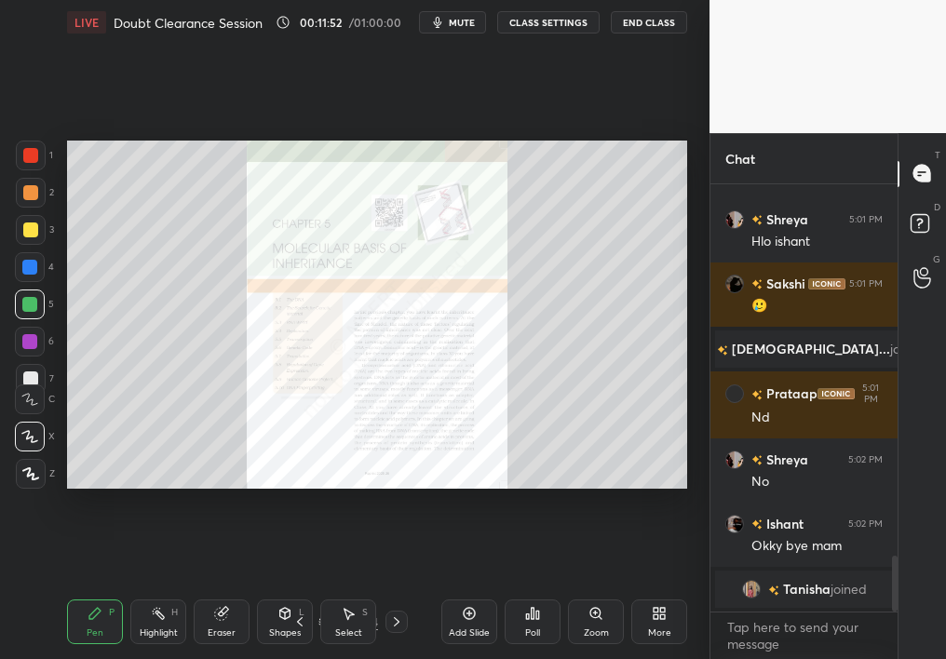
click at [404, 587] on div at bounding box center [397, 622] width 22 height 22
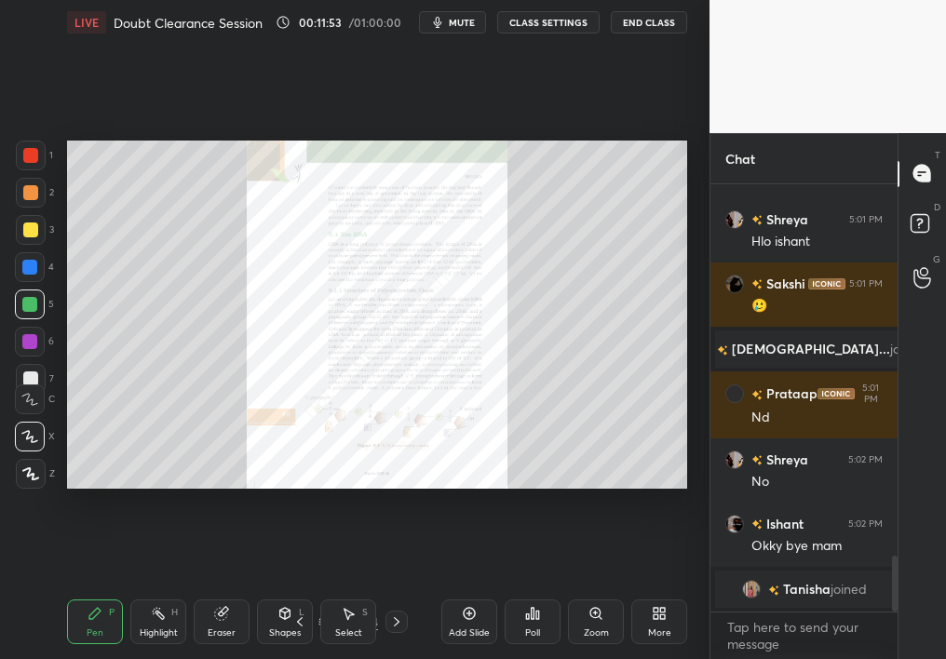
click at [401, 587] on div at bounding box center [397, 622] width 22 height 22
click at [404, 587] on div at bounding box center [397, 622] width 22 height 22
click at [405, 587] on div at bounding box center [397, 622] width 22 height 22
click at [395, 587] on icon at bounding box center [396, 622] width 15 height 15
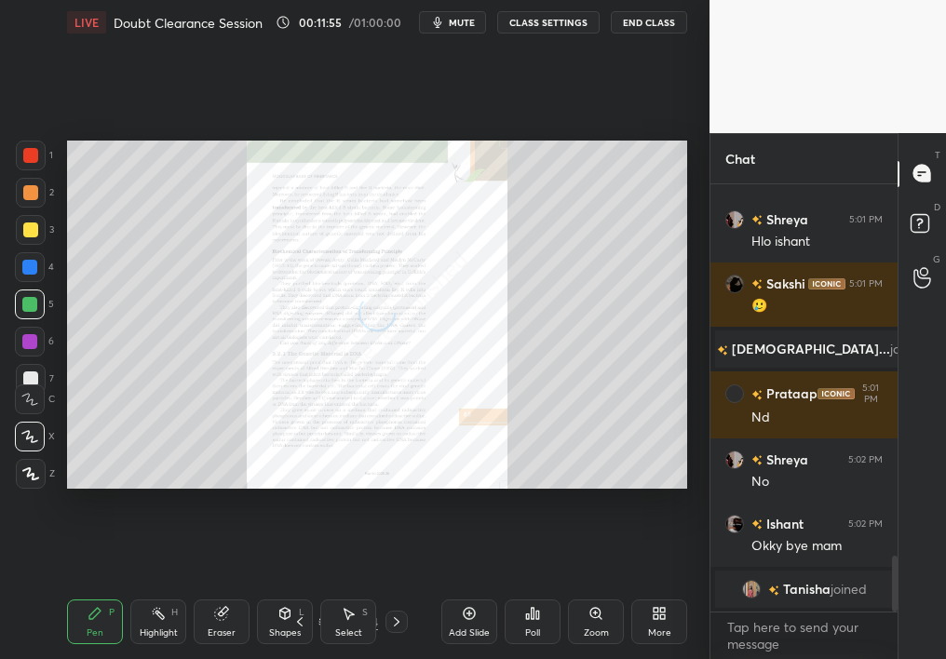
click at [399, 587] on icon at bounding box center [396, 622] width 15 height 15
click at [390, 587] on icon at bounding box center [396, 622] width 15 height 15
click at [394, 587] on icon at bounding box center [396, 622] width 15 height 15
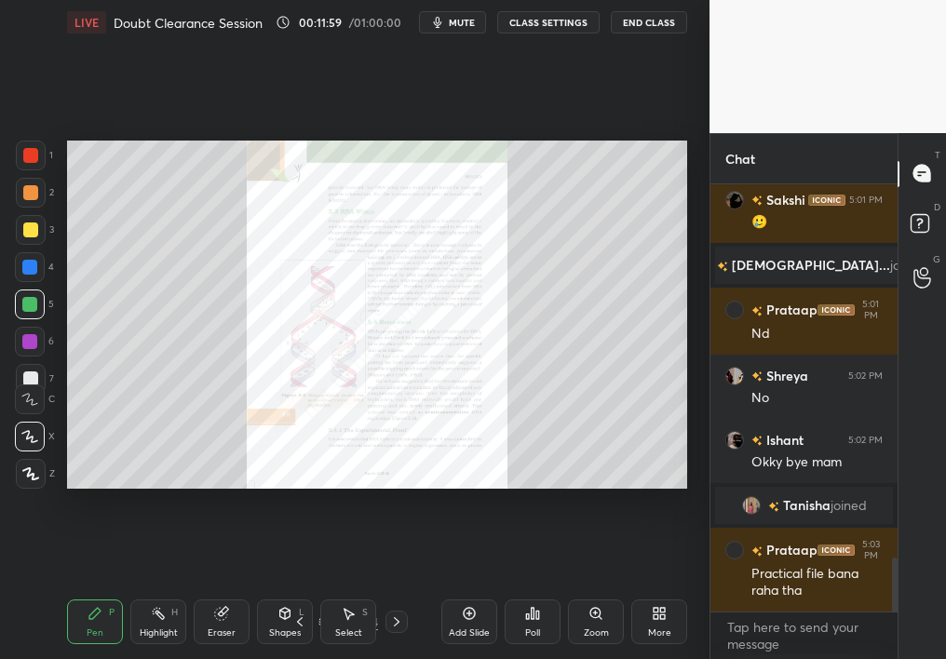
click at [393, 587] on div "Pen P Highlight H Eraser Shapes L Select S 13 / 34 Add Slide Poll Zoom More" at bounding box center [377, 622] width 620 height 74
click at [396, 587] on icon at bounding box center [396, 622] width 15 height 15
click at [399, 587] on icon at bounding box center [396, 622] width 15 height 15
click at [392, 587] on icon at bounding box center [396, 622] width 15 height 15
click at [393, 587] on icon at bounding box center [396, 622] width 15 height 15
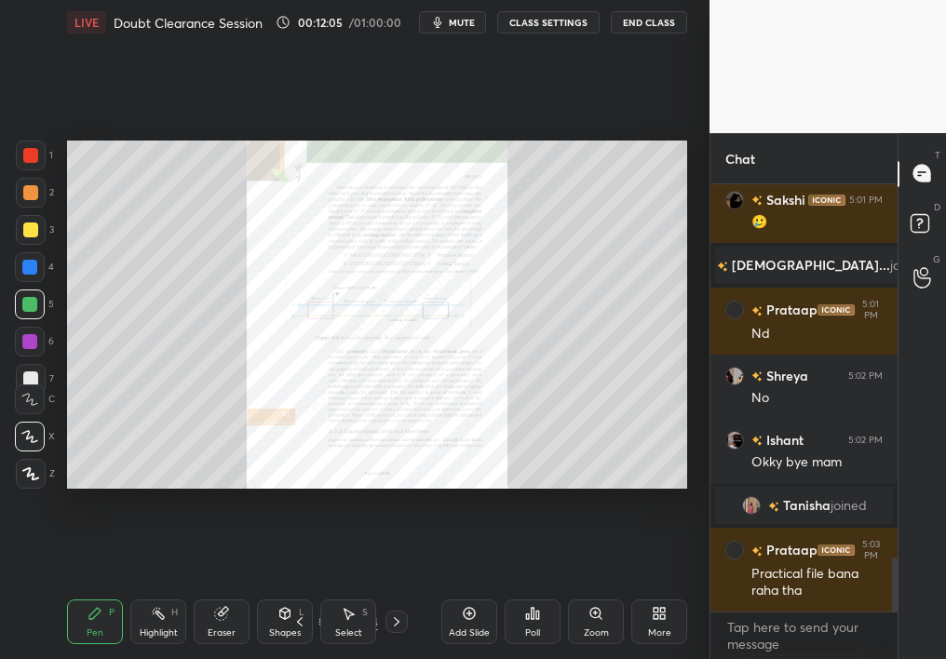
click at [395, 587] on icon at bounding box center [396, 622] width 15 height 15
click at [394, 587] on icon at bounding box center [396, 622] width 15 height 15
click at [529, 587] on div "Poll" at bounding box center [533, 622] width 56 height 45
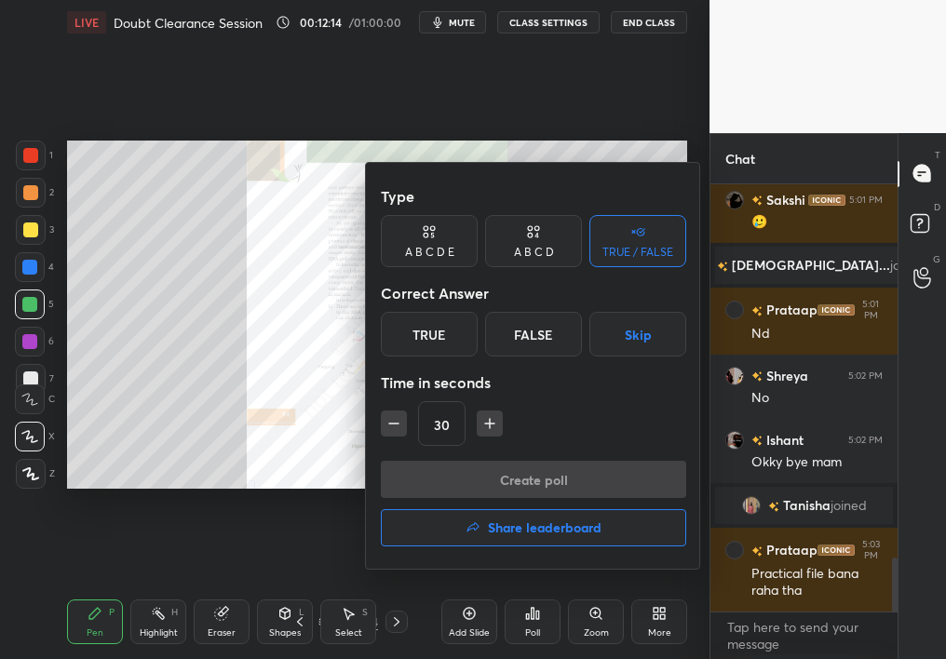
click at [556, 587] on div at bounding box center [473, 329] width 946 height 659
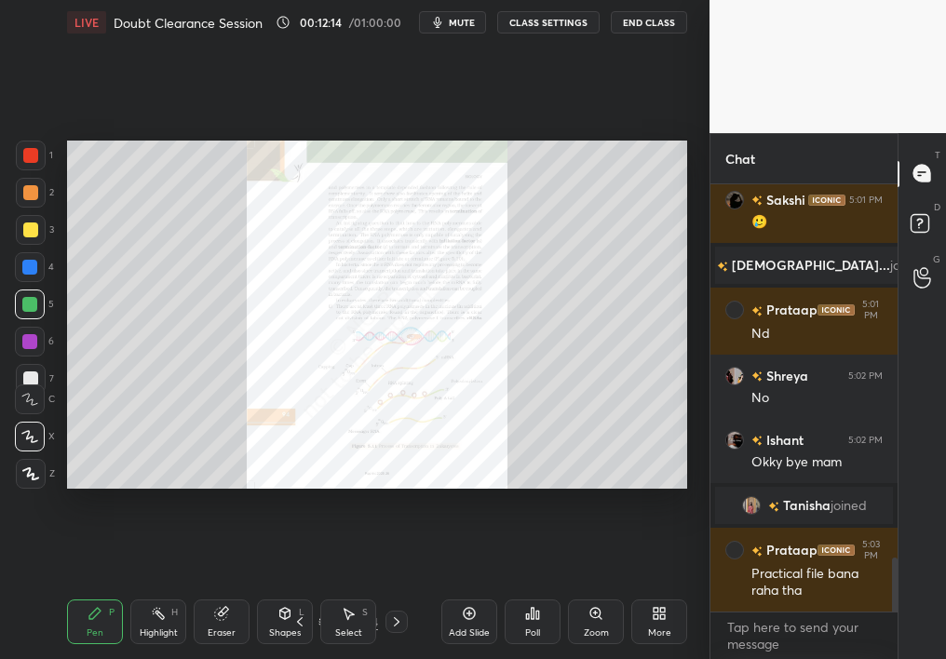
click at [596, 587] on div "Type A B C D E A B C D TRUE / FALSE Correct Answer True False Skip Time in seco…" at bounding box center [473, 329] width 946 height 659
drag, startPoint x: 616, startPoint y: 611, endPoint x: 697, endPoint y: 620, distance: 81.5
click at [694, 587] on div "LIVE Doubt Clearance Session 00:12:14 / 01:00:00 mute CLASS SETTINGS End Class …" at bounding box center [377, 329] width 635 height 659
click at [619, 587] on div "Zoom" at bounding box center [596, 622] width 56 height 45
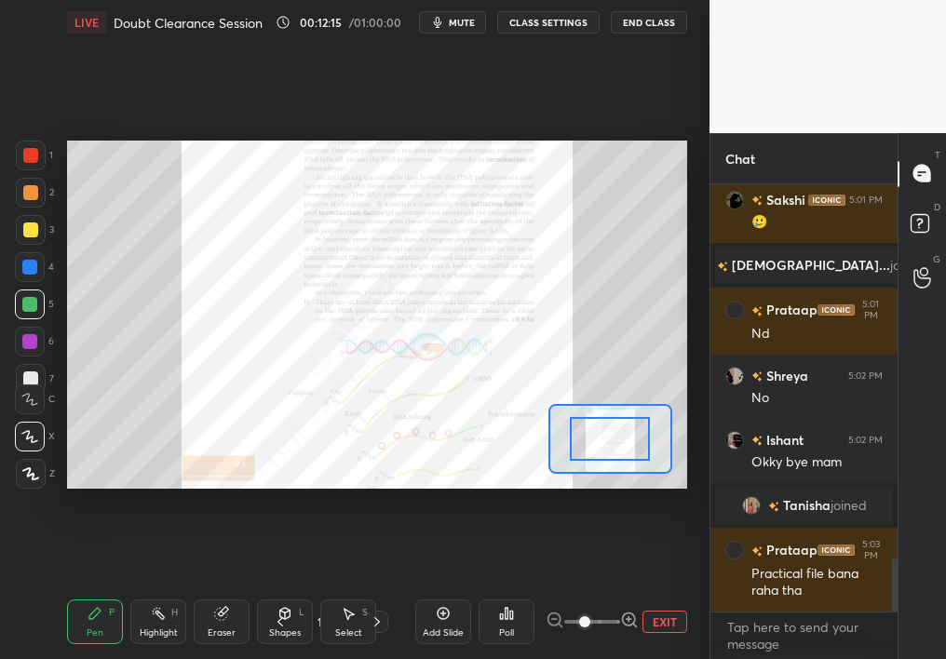
click at [625, 587] on icon at bounding box center [629, 620] width 19 height 19
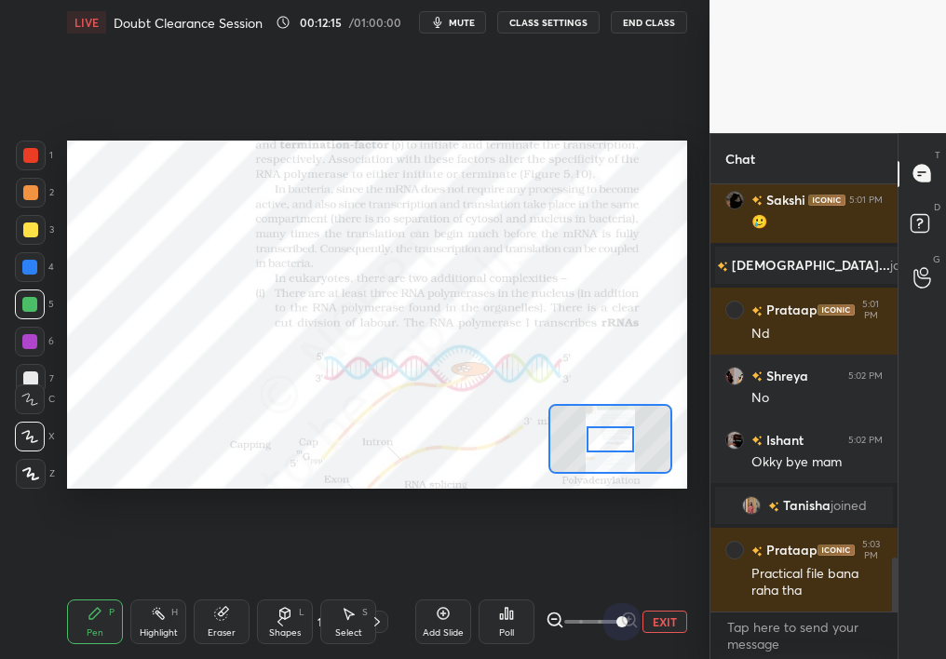
drag, startPoint x: 619, startPoint y: 625, endPoint x: 689, endPoint y: 629, distance: 69.9
click at [688, 587] on div "LIVE Doubt Clearance Session 00:12:15 / 01:00:00 mute CLASS SETTINGS End Class …" at bounding box center [377, 329] width 635 height 659
click at [622, 441] on div at bounding box center [611, 439] width 48 height 26
click at [626, 451] on div at bounding box center [611, 439] width 48 height 26
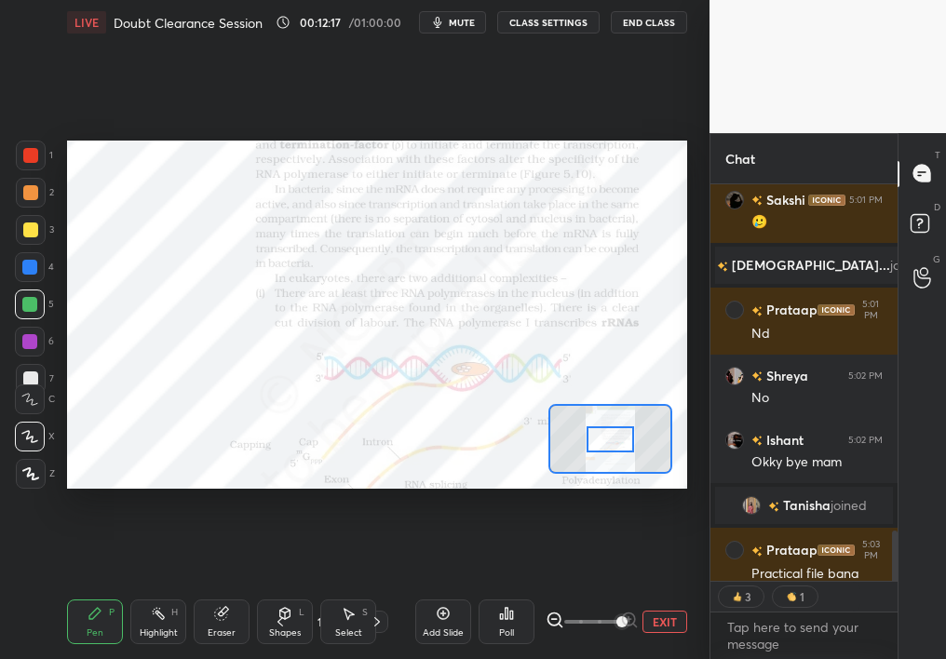
click at [617, 437] on div at bounding box center [611, 439] width 48 height 26
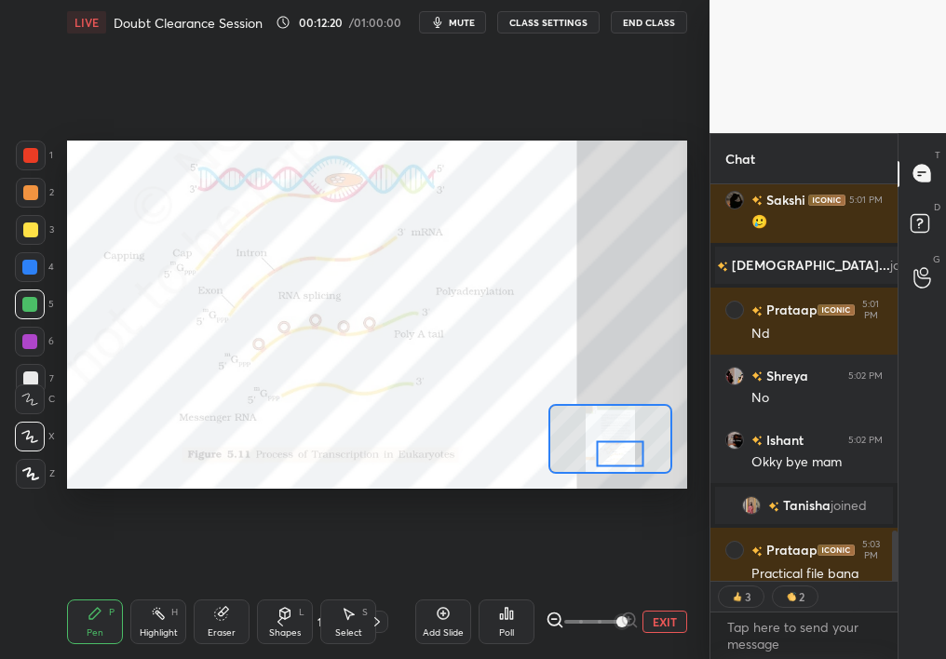
click at [618, 449] on div at bounding box center [620, 453] width 48 height 26
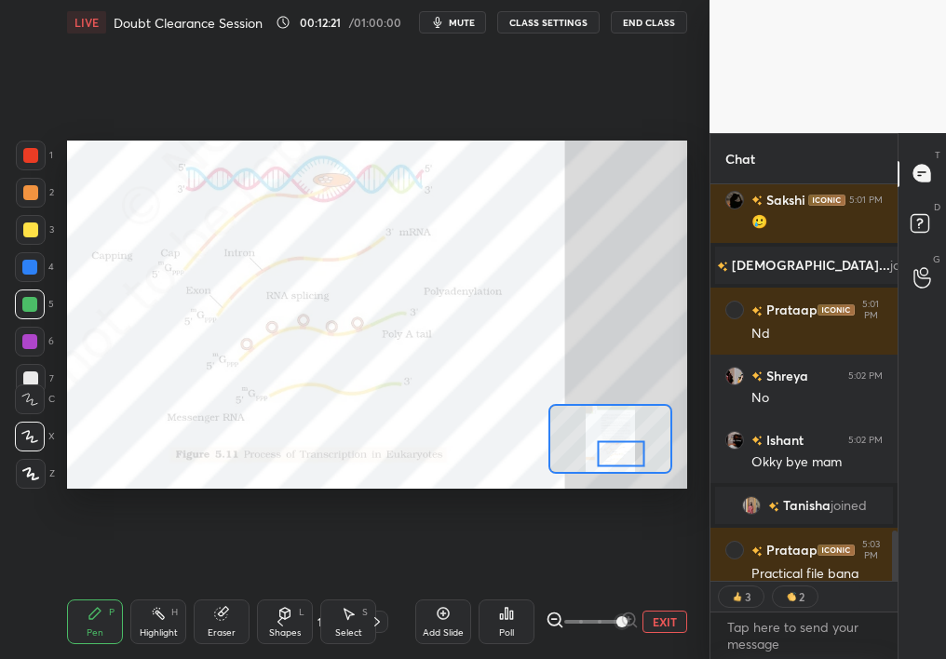
click at [80, 587] on div "Pen P" at bounding box center [95, 622] width 56 height 45
click at [84, 587] on div "Pen P" at bounding box center [95, 622] width 56 height 45
click at [30, 154] on div at bounding box center [30, 155] width 15 height 15
click at [30, 156] on div at bounding box center [30, 155] width 15 height 15
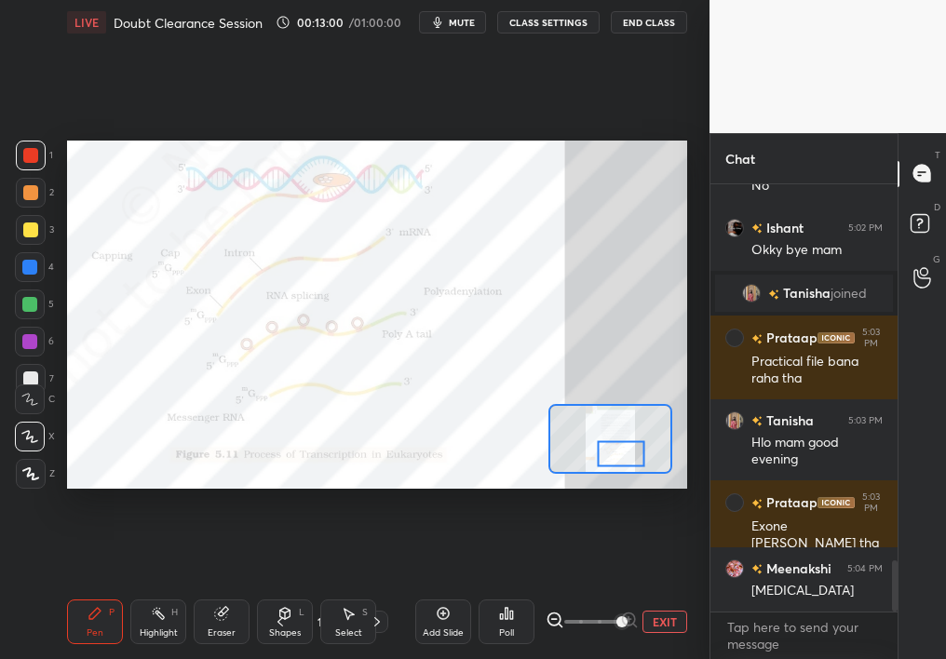
scroll to position [3213, 0]
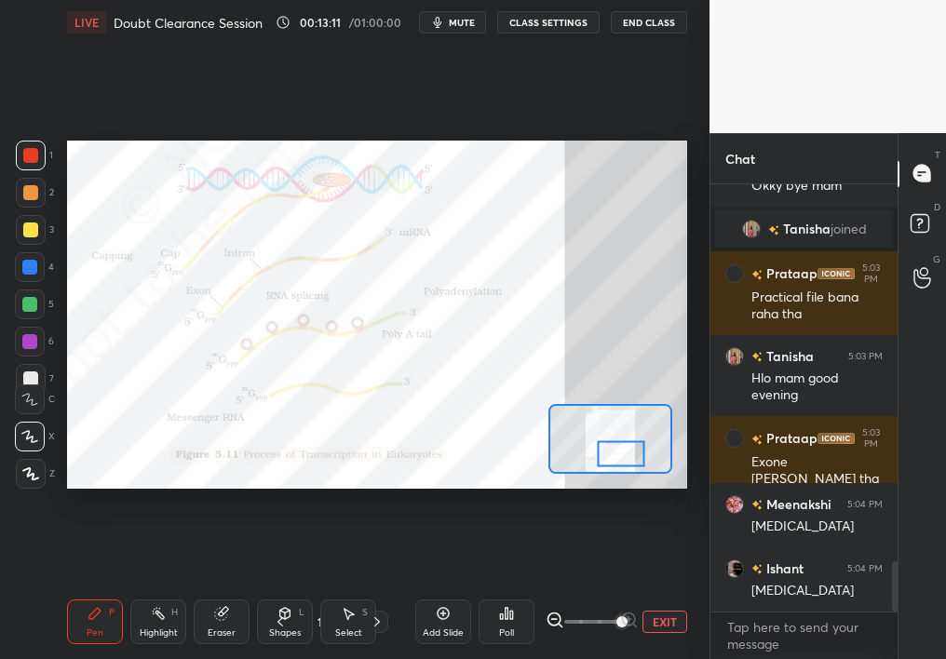
click at [40, 161] on div at bounding box center [31, 156] width 30 height 30
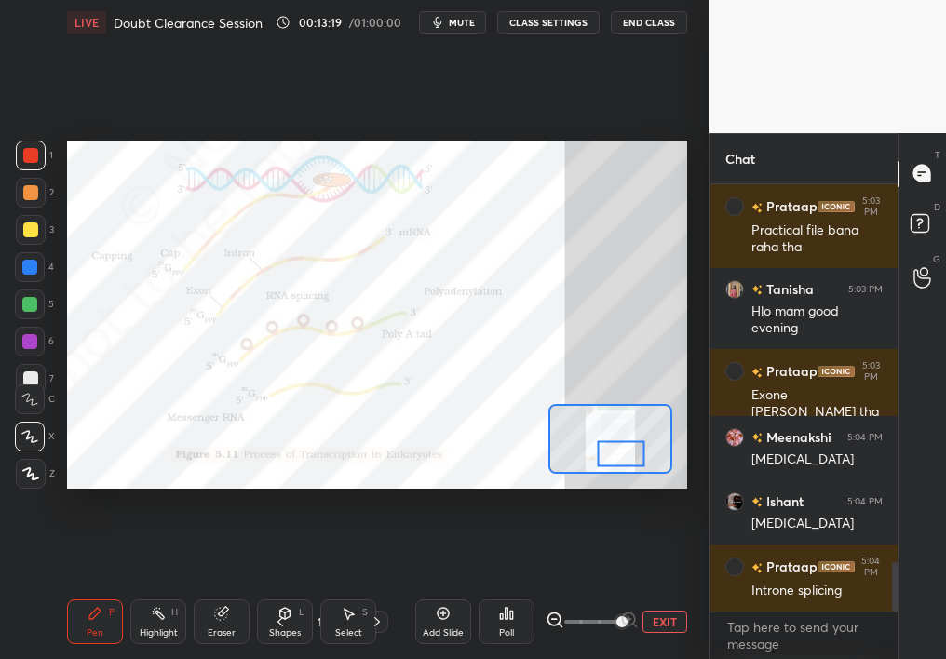
scroll to position [3344, 0]
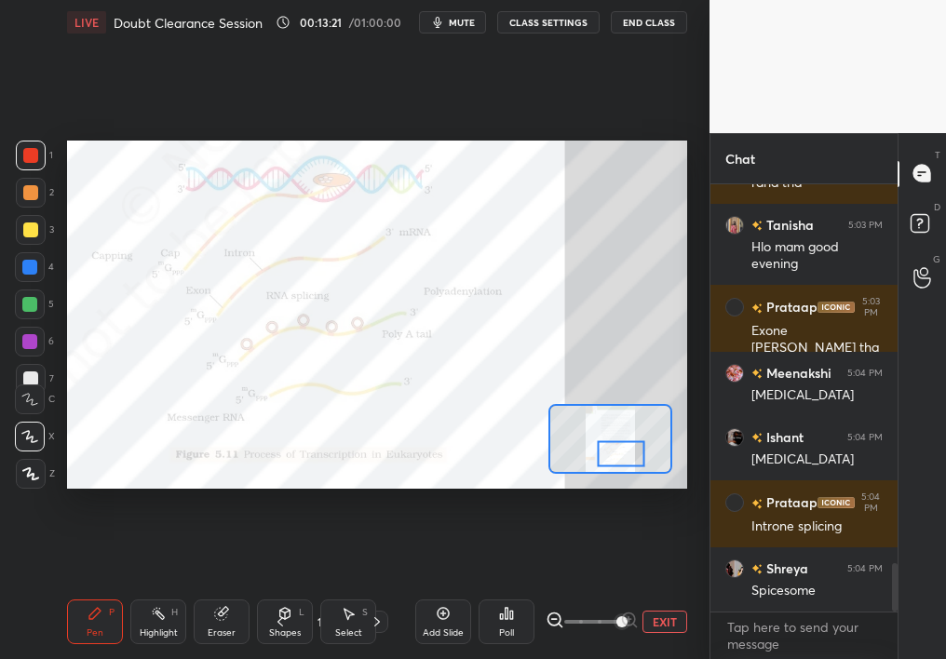
click at [8, 218] on div "1 2 3 4 5 6 7 C X Z C X Z E E Erase all H H" at bounding box center [30, 315] width 60 height 349
click at [33, 169] on div at bounding box center [31, 156] width 30 height 30
click at [25, 163] on div at bounding box center [31, 156] width 30 height 30
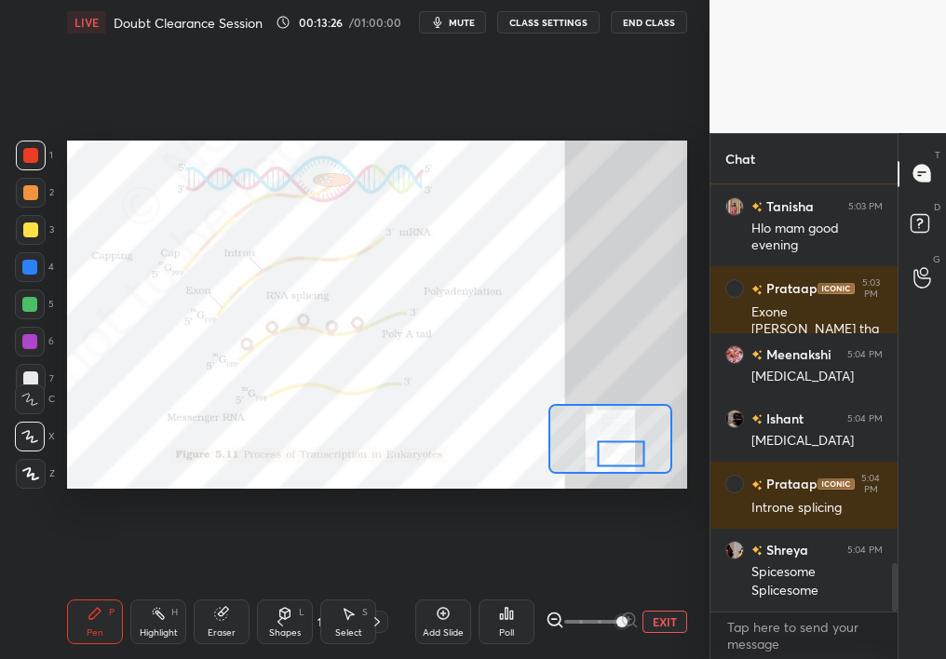
click at [690, 223] on div "Setting up your live class Poll for secs No correct answer Start poll" at bounding box center [377, 315] width 635 height 540
click at [349, 587] on div "Select S" at bounding box center [348, 622] width 56 height 45
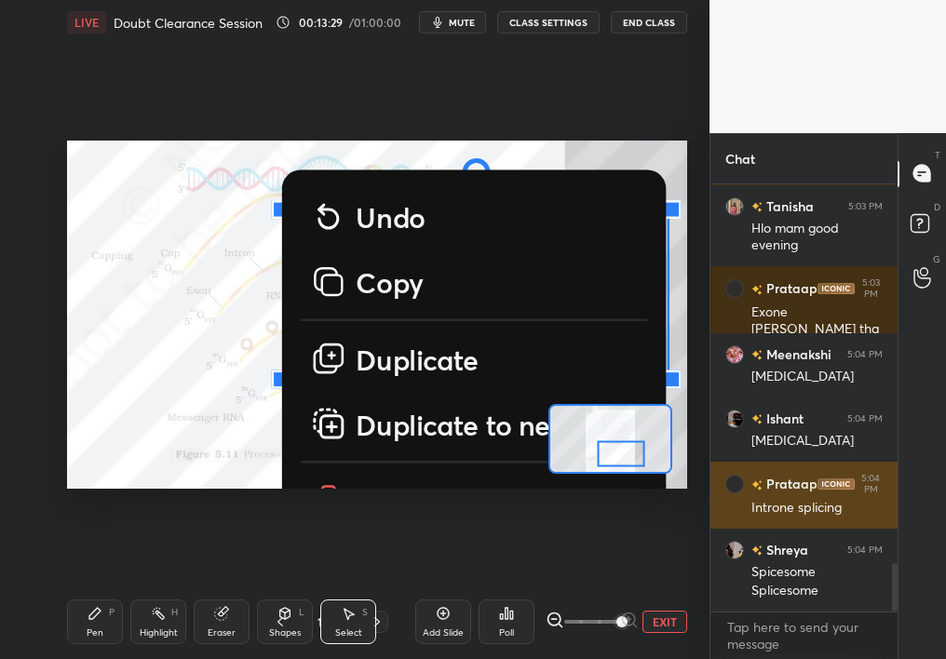
drag, startPoint x: 183, startPoint y: 204, endPoint x: 778, endPoint y: 486, distance: 659.4
click at [787, 490] on div "1 2 3 4 5 6 7 C X Z C X Z E E Erase all H H LIVE Doubt Clearance Session 00:13:…" at bounding box center [473, 329] width 946 height 659
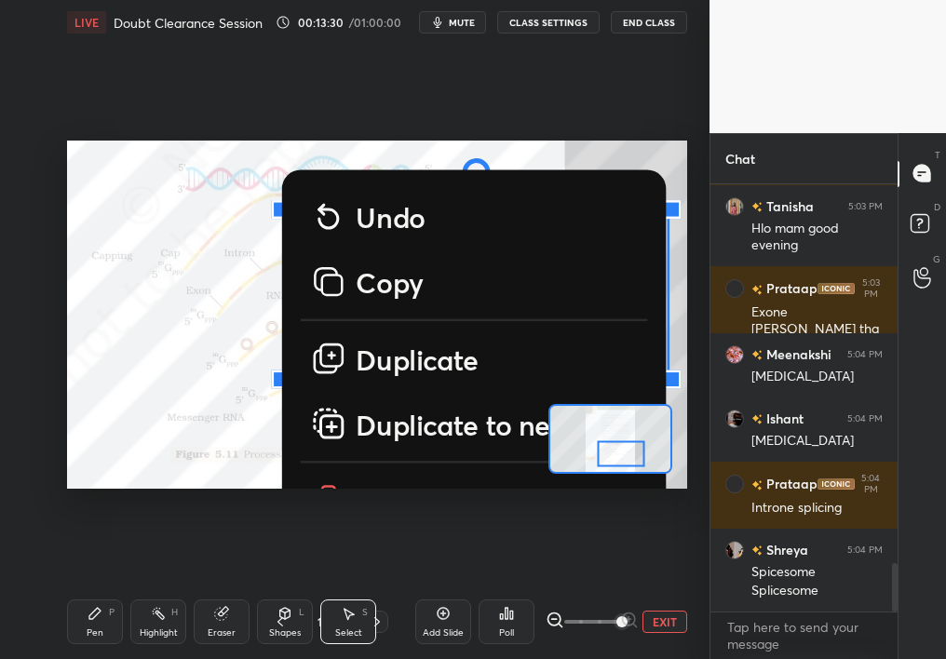
click at [330, 476] on button "Delete" at bounding box center [473, 500] width 347 height 56
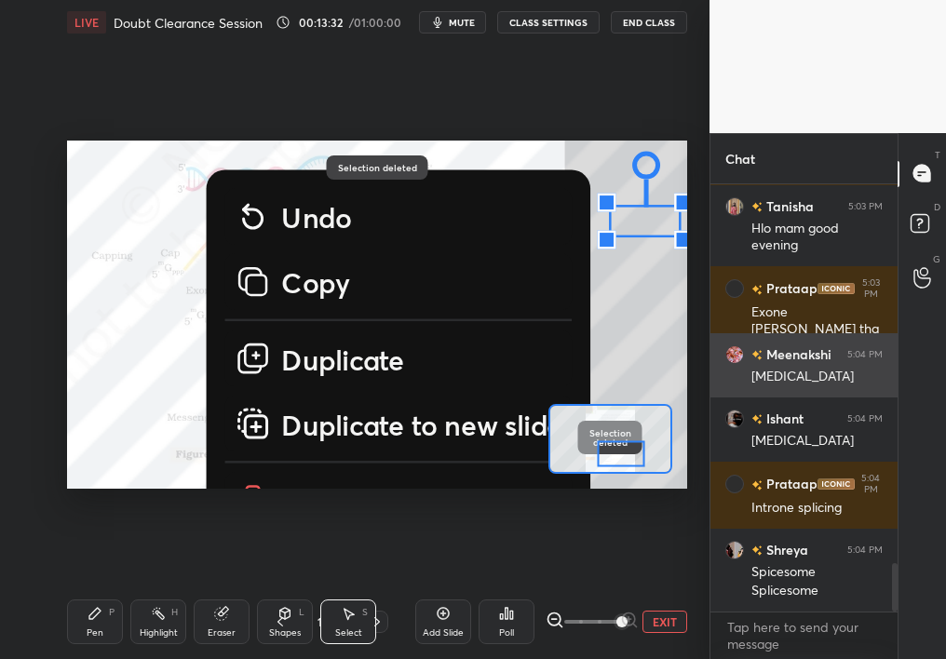
drag, startPoint x: 620, startPoint y: 234, endPoint x: 775, endPoint y: 360, distance: 199.8
click at [774, 361] on div "1 2 3 4 5 6 7 C X Z C X Z E E Erase all H H LIVE Doubt Clearance Session 00:13:…" at bounding box center [473, 329] width 946 height 659
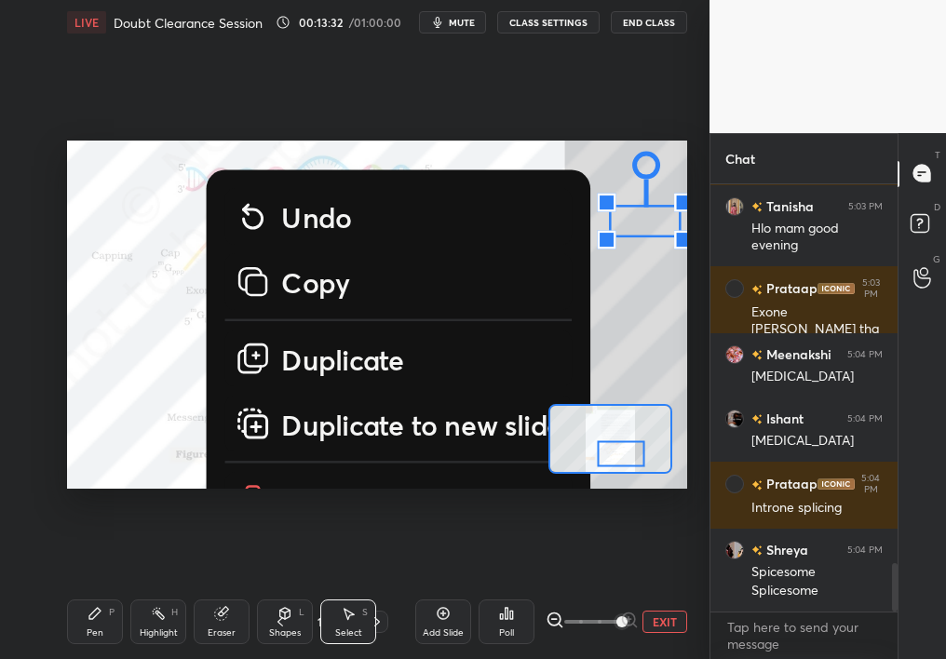
click at [293, 476] on button "Delete" at bounding box center [398, 500] width 347 height 56
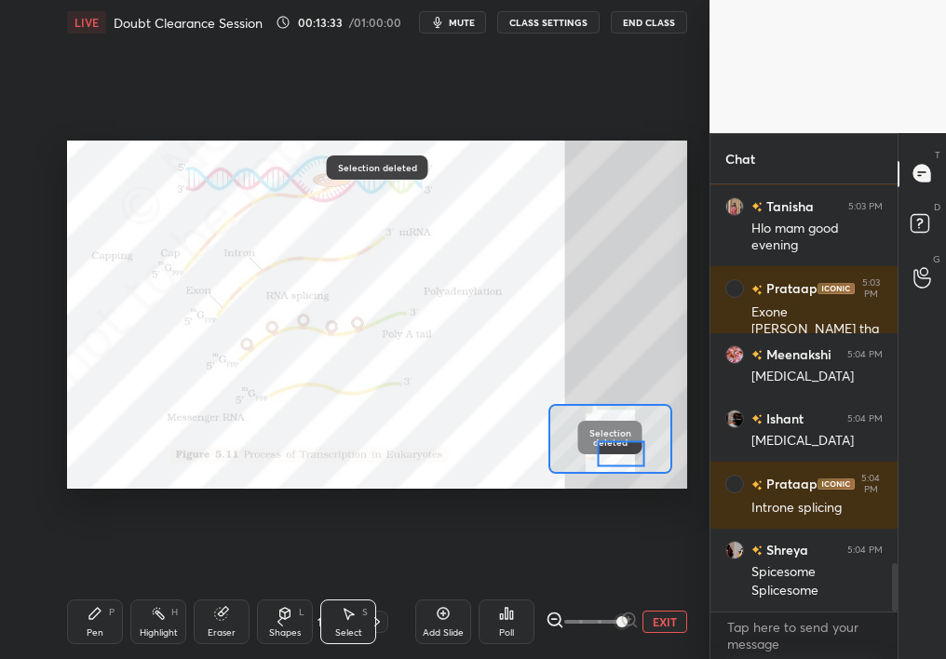
click at [582, 587] on span at bounding box center [592, 622] width 56 height 28
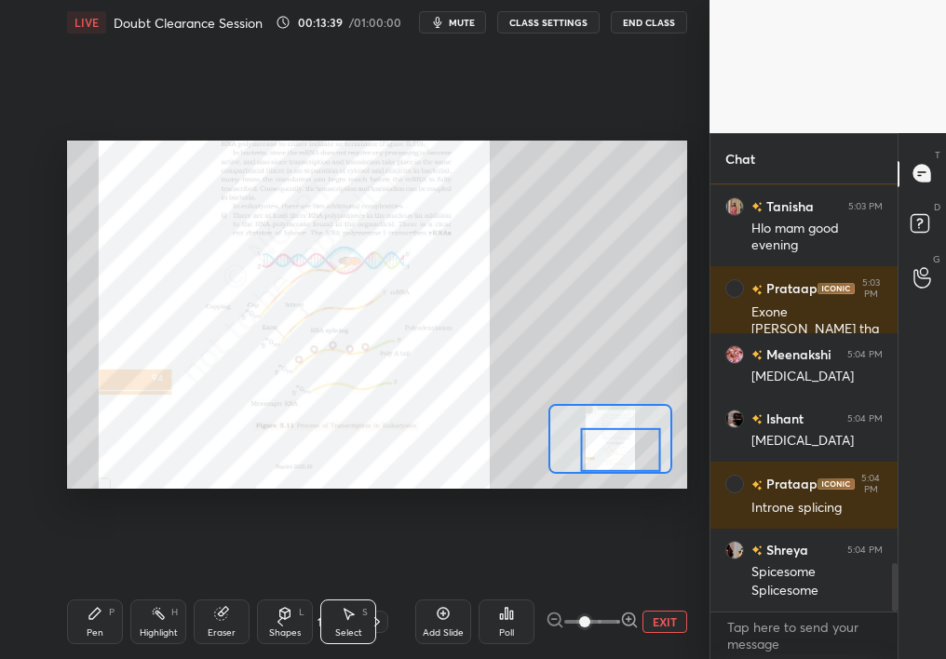
click at [608, 587] on span at bounding box center [592, 622] width 56 height 28
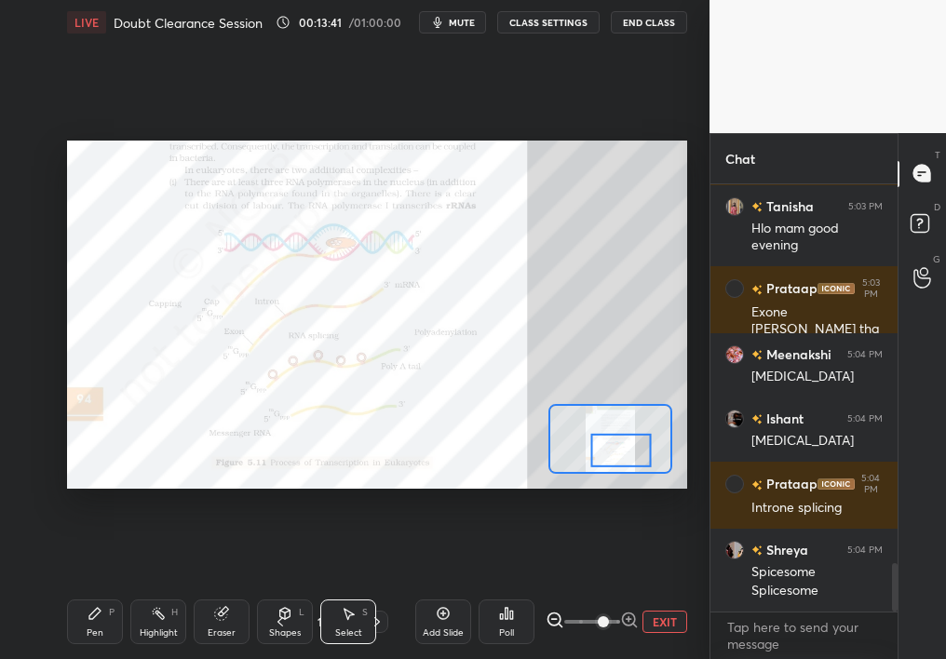
drag, startPoint x: 624, startPoint y: 616, endPoint x: 654, endPoint y: 611, distance: 30.2
click at [654, 587] on div "EXIT" at bounding box center [617, 622] width 142 height 22
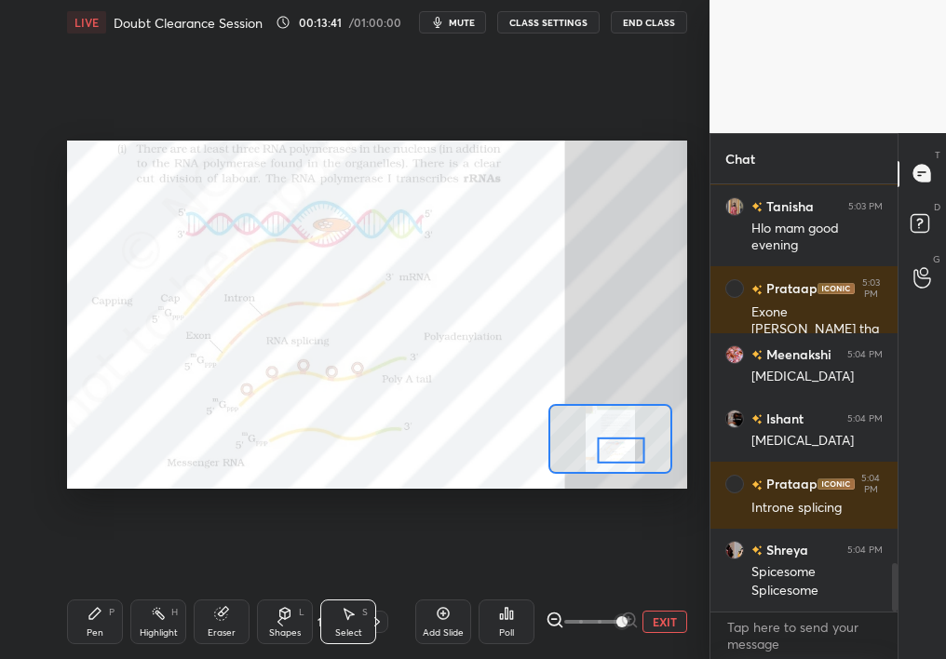
click at [76, 587] on div "Pen P" at bounding box center [95, 622] width 56 height 45
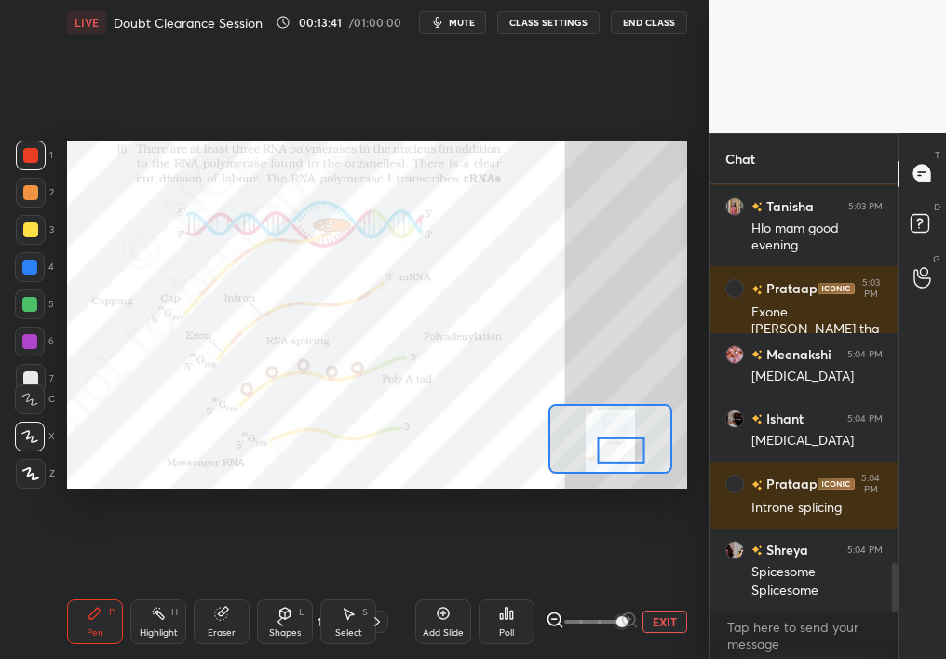
click at [88, 587] on div "Pen" at bounding box center [95, 633] width 17 height 9
click at [96, 587] on div "Pen" at bounding box center [95, 633] width 17 height 9
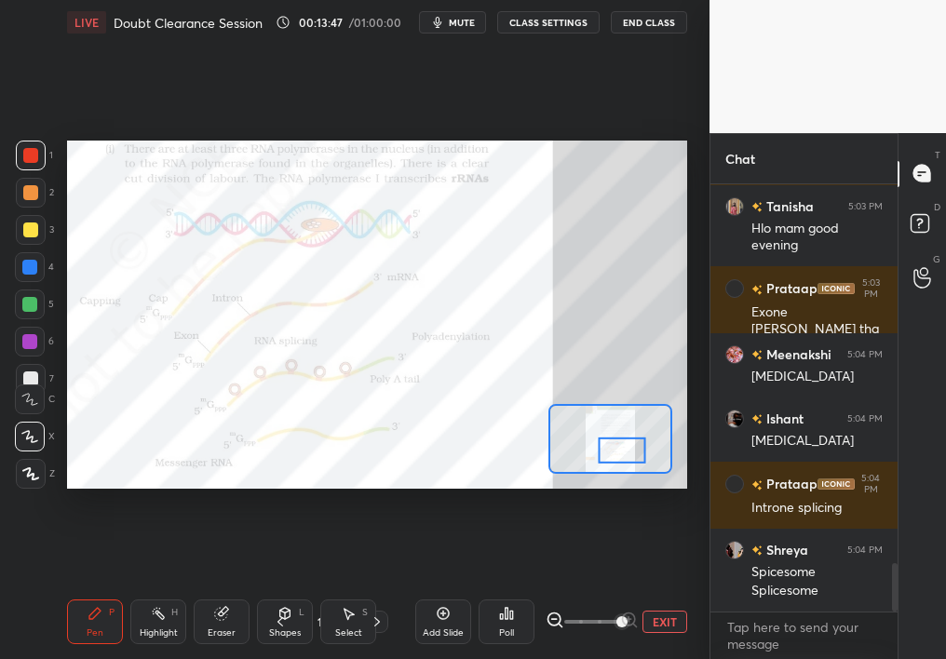
click at [624, 452] on div at bounding box center [622, 451] width 48 height 26
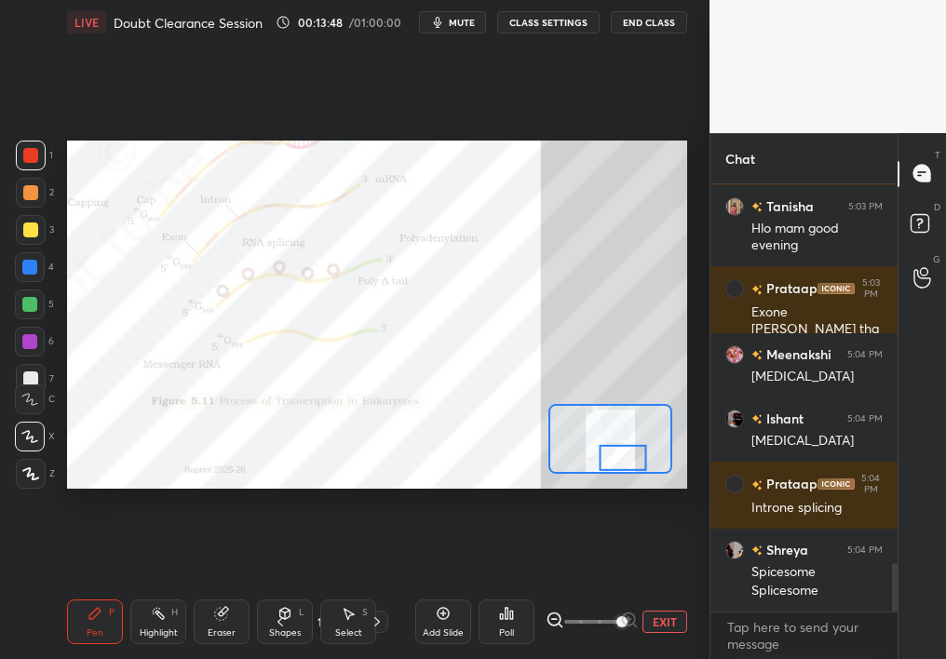
click at [654, 587] on button "EXIT" at bounding box center [665, 622] width 45 height 22
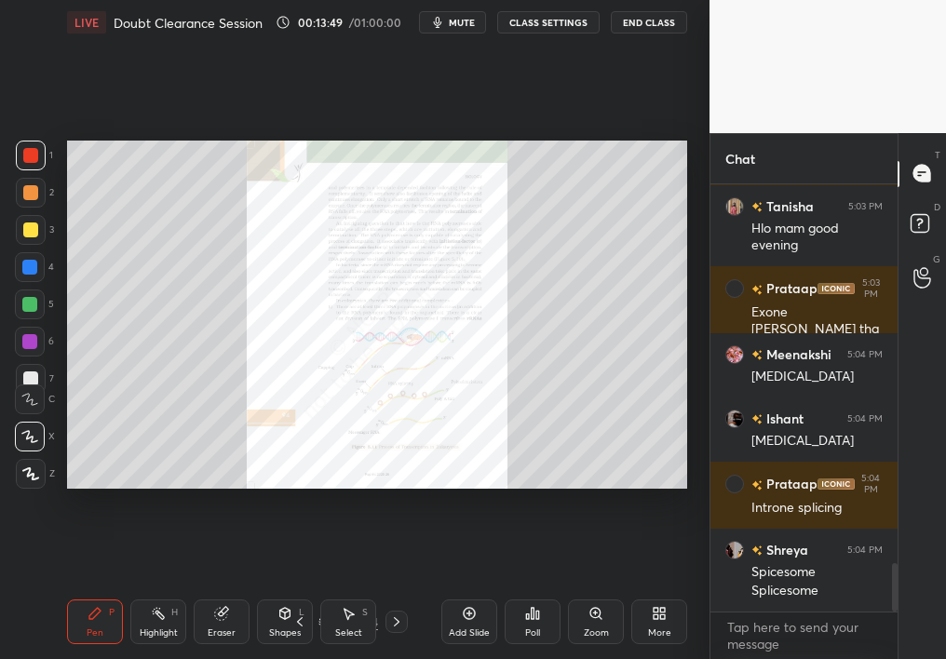
click at [387, 587] on div at bounding box center [397, 622] width 22 height 22
click at [393, 587] on icon at bounding box center [396, 622] width 15 height 15
click at [469, 587] on div "Add Slide" at bounding box center [469, 622] width 56 height 45
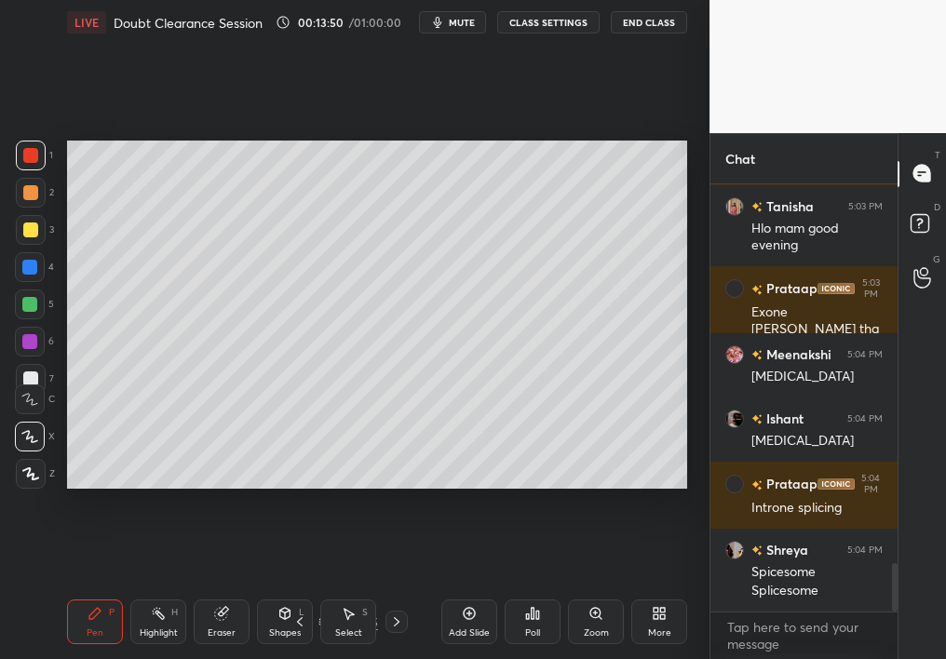
click at [639, 587] on div "More" at bounding box center [659, 622] width 56 height 45
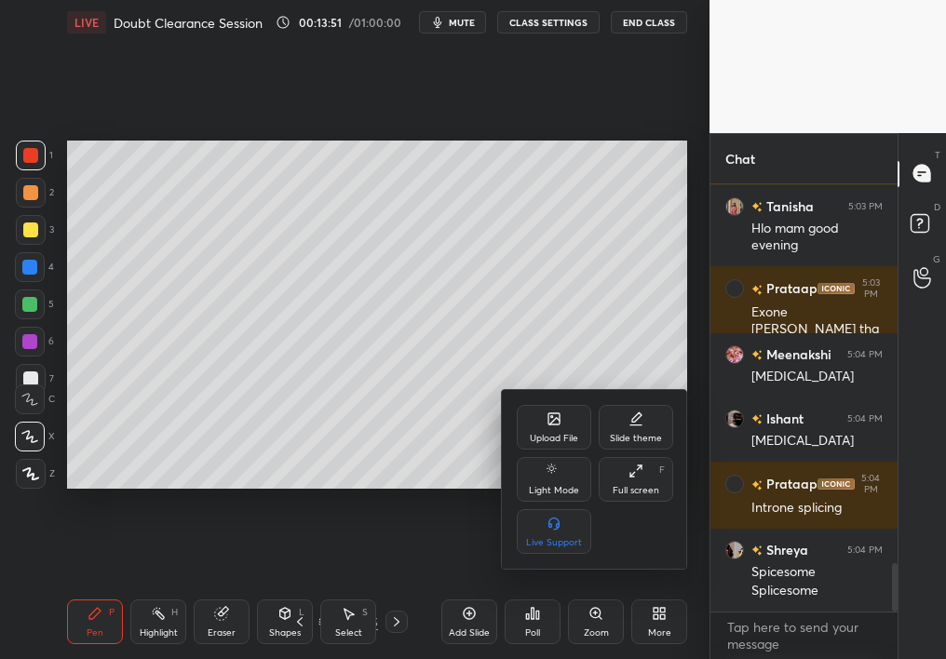
click at [527, 436] on div "Upload File" at bounding box center [554, 427] width 74 height 45
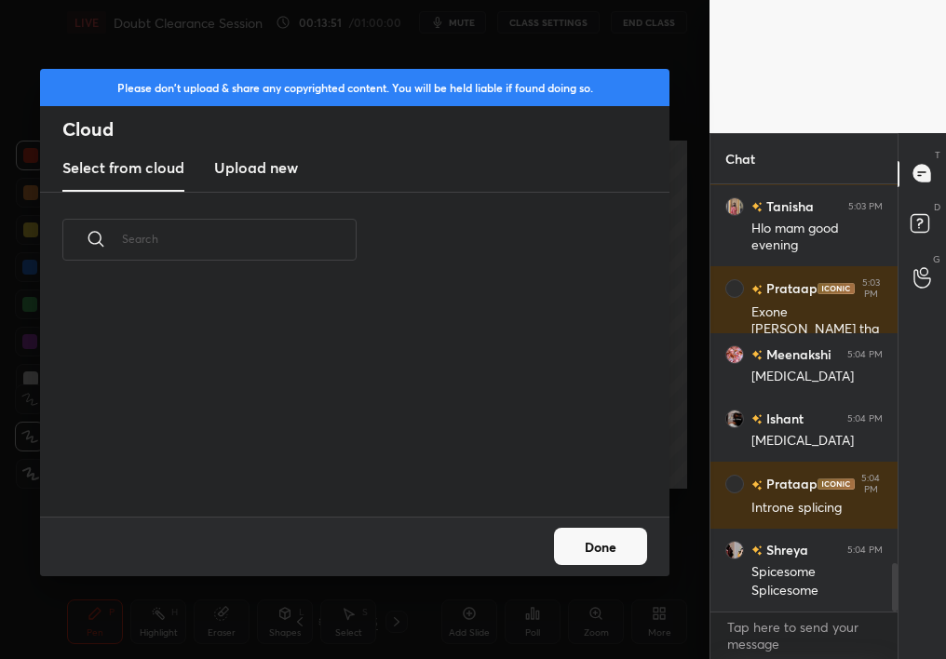
click at [533, 438] on div "​" at bounding box center [354, 355] width 629 height 324
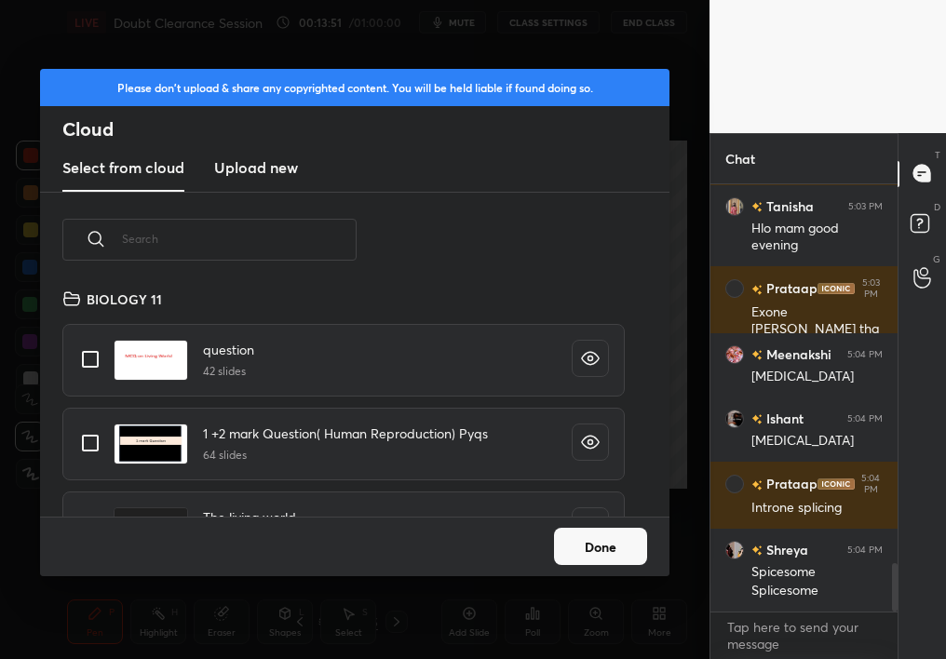
scroll to position [229, 598]
click at [252, 163] on h3 "Upload new" at bounding box center [256, 167] width 84 height 22
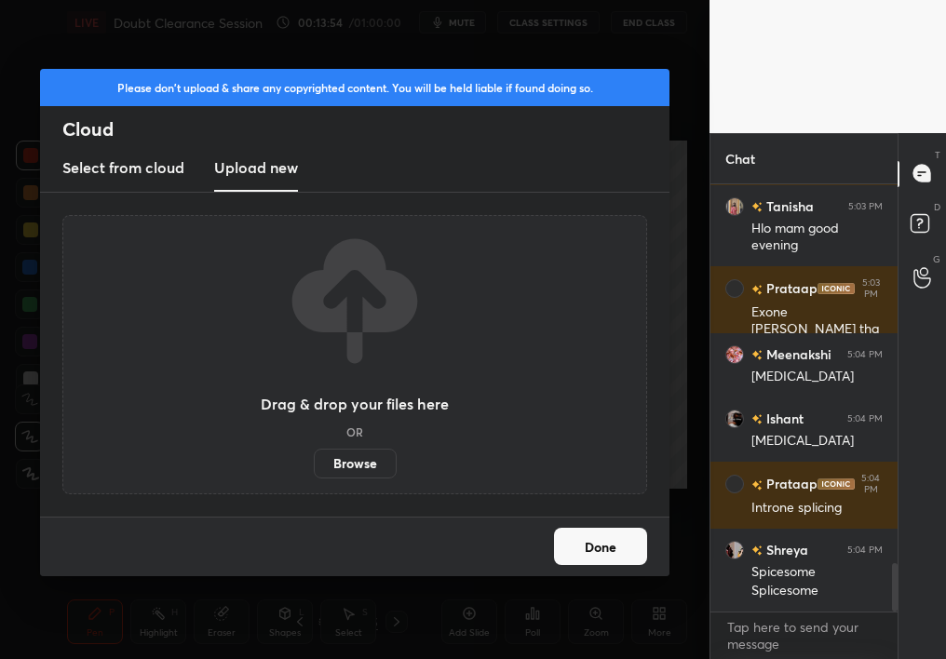
click at [355, 467] on label "Browse" at bounding box center [355, 464] width 83 height 30
click at [314, 467] on input "Browse" at bounding box center [314, 464] width 0 height 30
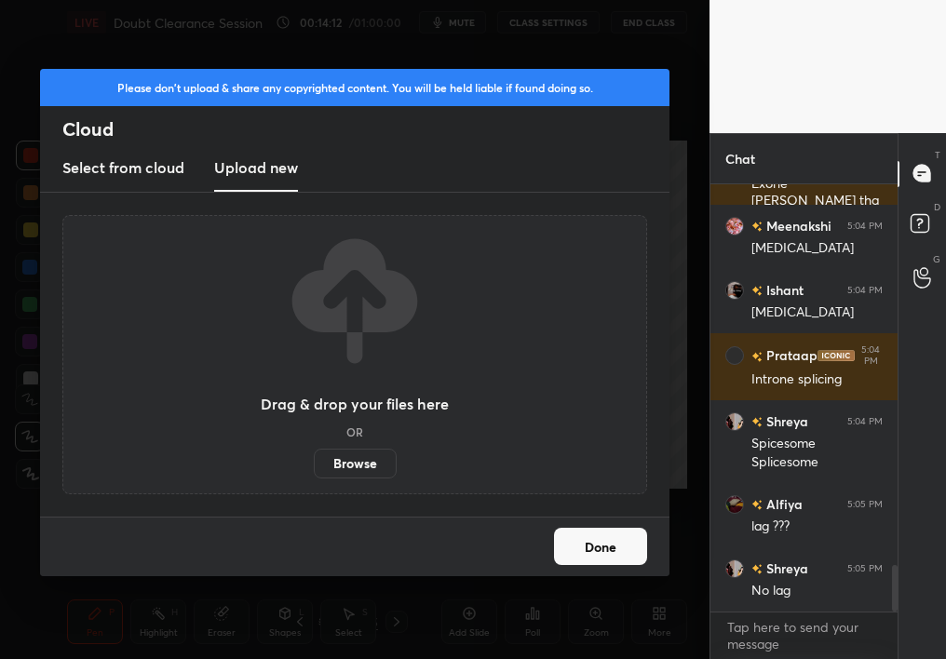
scroll to position [3510, 0]
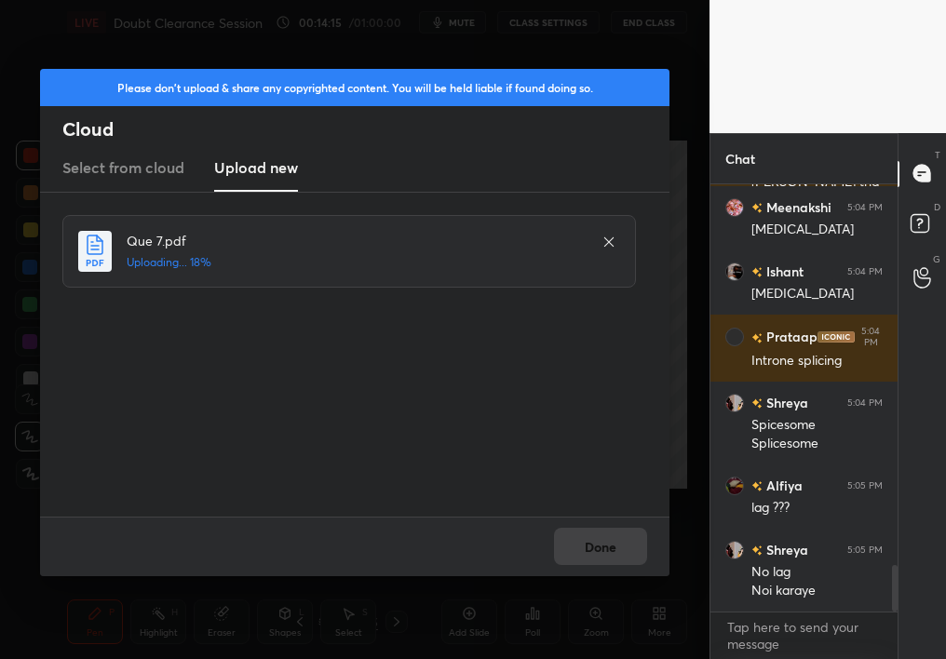
click at [594, 557] on div "Done" at bounding box center [354, 547] width 629 height 60
click at [599, 548] on div "Done" at bounding box center [354, 547] width 629 height 60
click at [604, 542] on div "Done" at bounding box center [354, 547] width 629 height 60
click at [616, 538] on div "Done" at bounding box center [354, 547] width 629 height 60
click at [616, 541] on div "Done" at bounding box center [354, 547] width 629 height 60
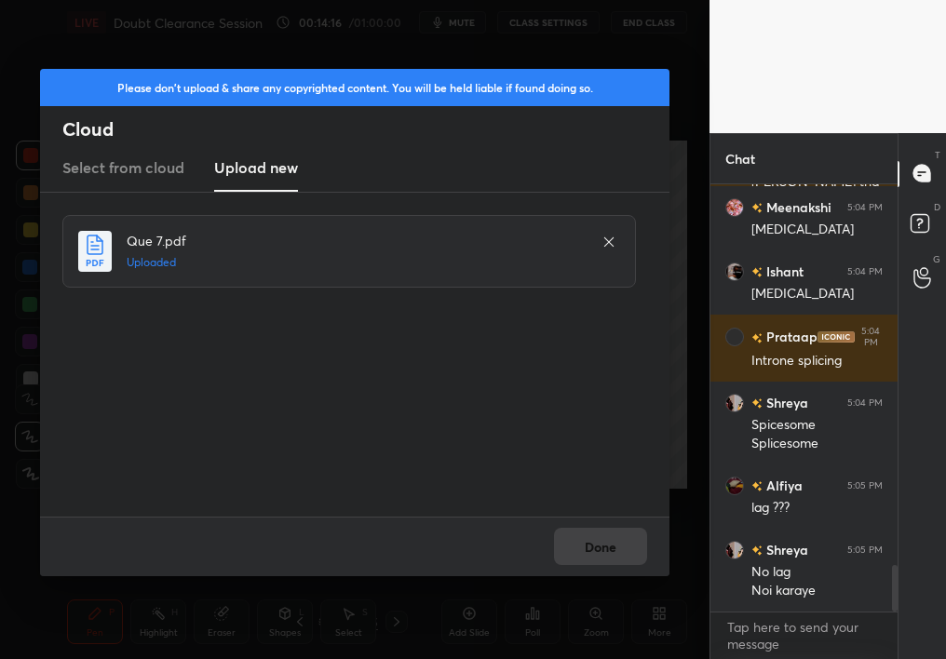
click at [616, 541] on div "Done" at bounding box center [354, 547] width 629 height 60
click at [623, 542] on button "Done" at bounding box center [600, 546] width 93 height 37
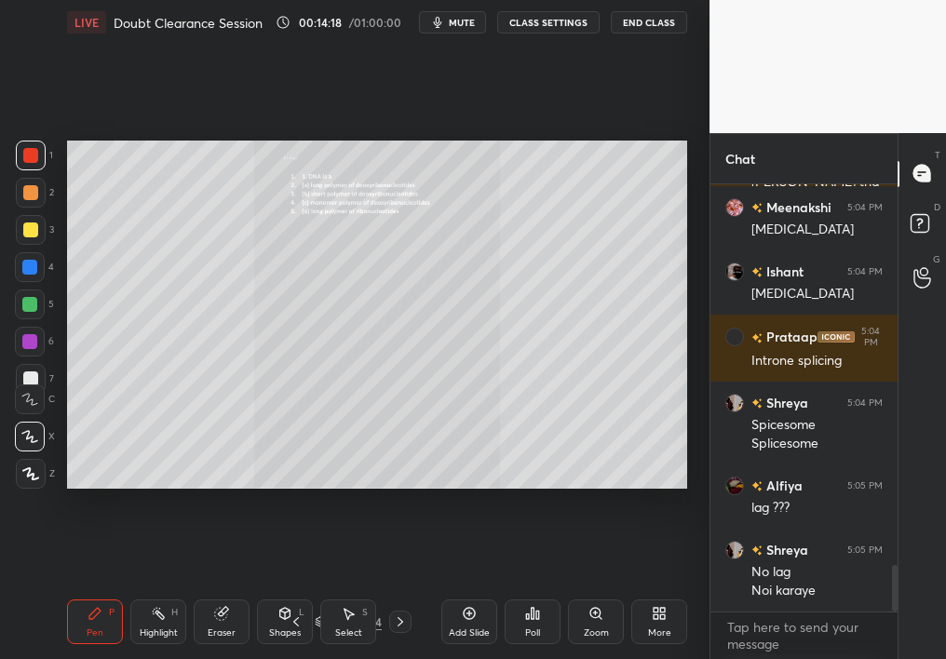
click at [319, 587] on div "Pen P Highlight H Eraser Shapes L Select S 23 / 304 Add Slide Poll Zoom More" at bounding box center [377, 622] width 620 height 74
click at [325, 587] on div "Select S" at bounding box center [348, 622] width 56 height 45
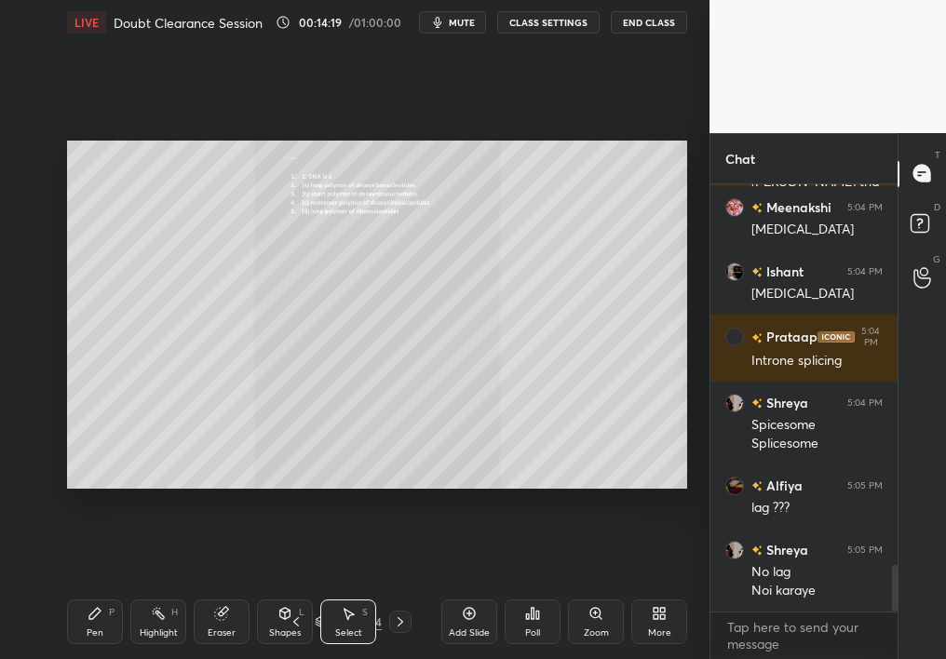
click at [318, 587] on icon at bounding box center [320, 621] width 11 height 11
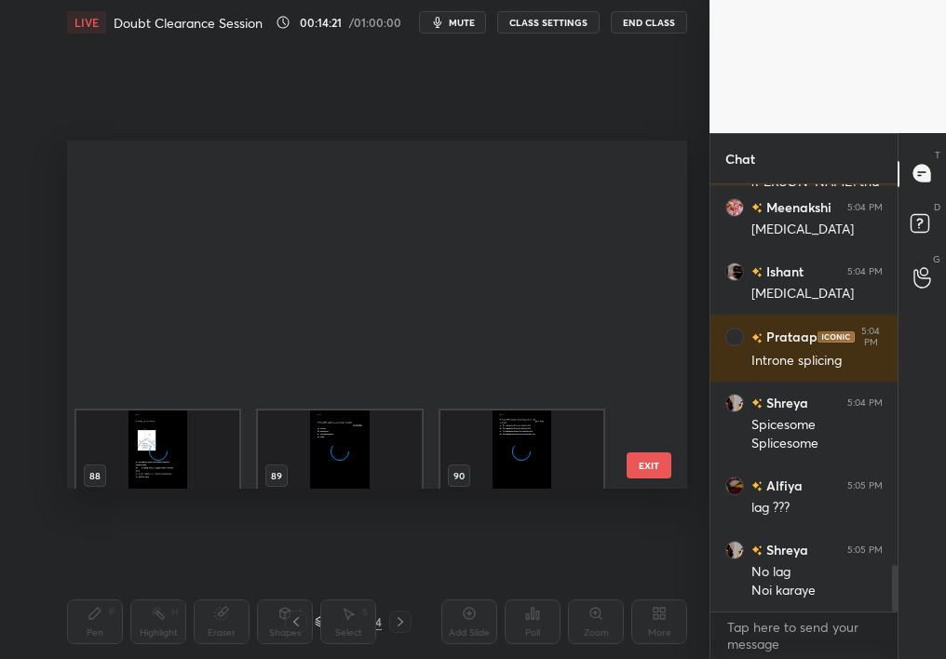
scroll to position [3199, 0]
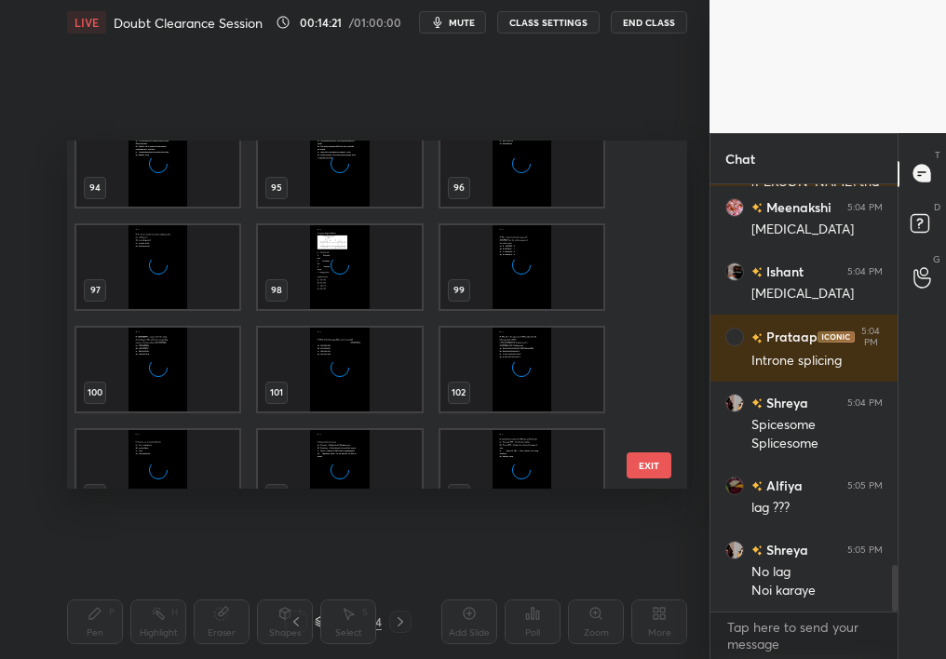
click at [515, 291] on div "grid" at bounding box center [521, 267] width 163 height 84
click at [516, 291] on img "grid" at bounding box center [521, 267] width 163 height 84
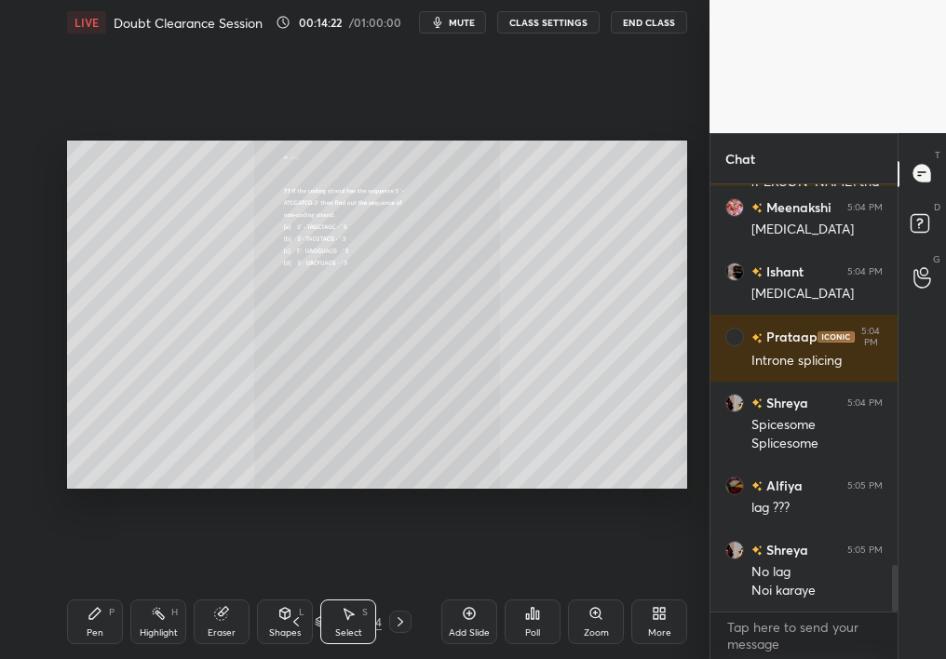
click at [519, 291] on img "grid" at bounding box center [521, 267] width 163 height 84
click at [523, 290] on img "grid" at bounding box center [521, 267] width 163 height 84
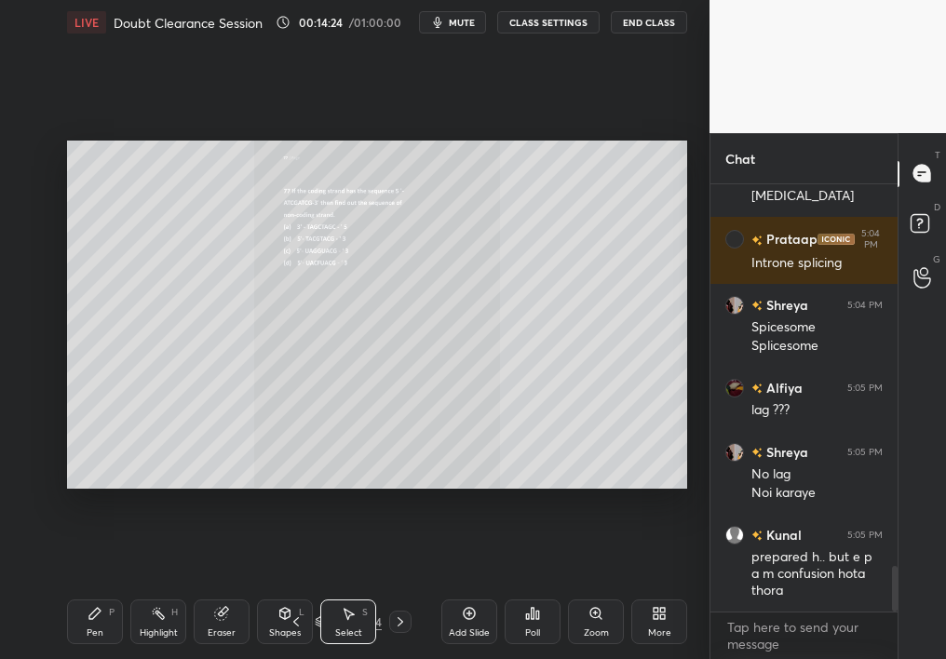
click at [593, 587] on div "Zoom" at bounding box center [596, 622] width 56 height 45
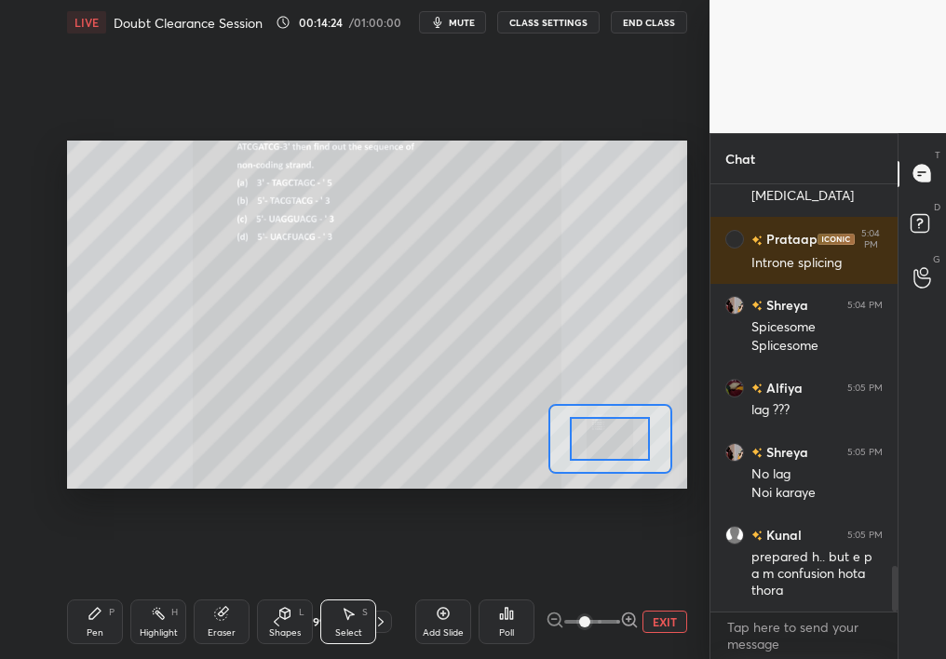
click at [586, 587] on span at bounding box center [584, 621] width 11 height 11
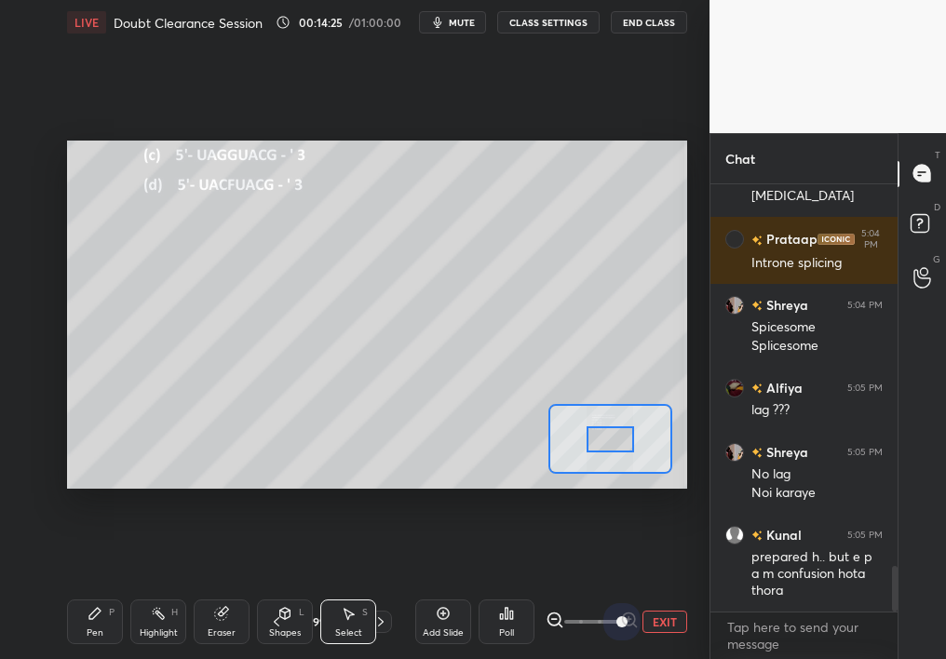
drag, startPoint x: 587, startPoint y: 619, endPoint x: 719, endPoint y: 621, distance: 132.2
click at [717, 587] on div "1 2 3 4 5 6 7 C X Z C X Z E E Erase all H H LIVE Doubt Clearance Session 00:14:…" at bounding box center [473, 329] width 946 height 659
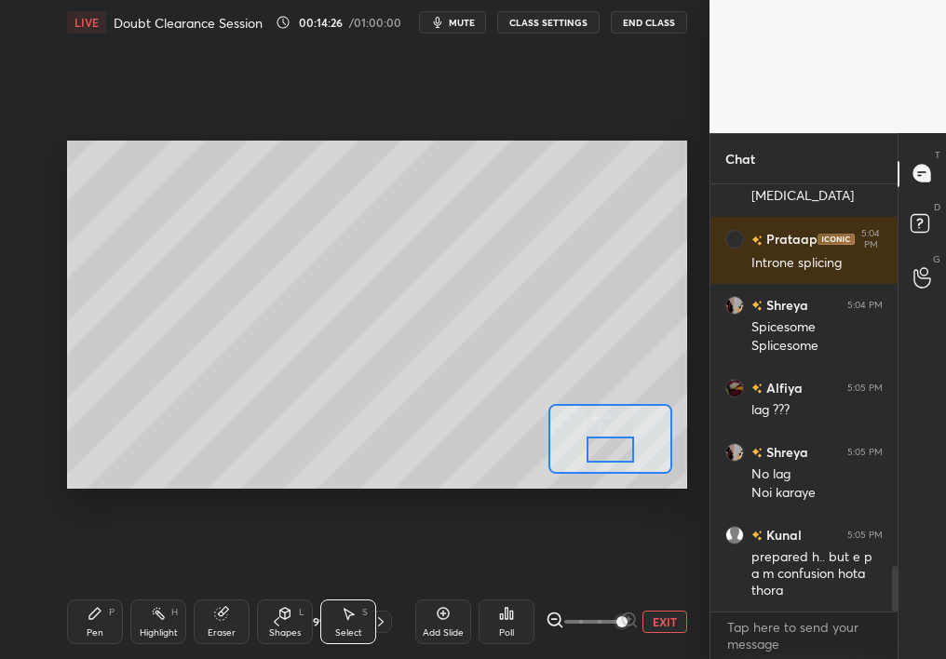
click at [616, 453] on div at bounding box center [611, 450] width 48 height 26
click at [103, 587] on div "Pen P" at bounding box center [95, 622] width 56 height 45
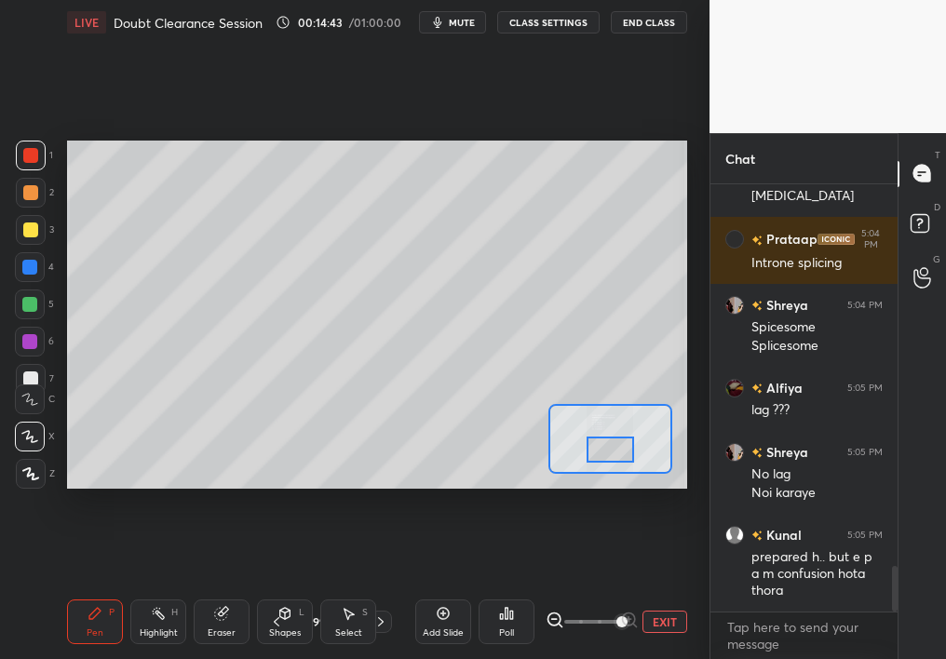
scroll to position [3672, 0]
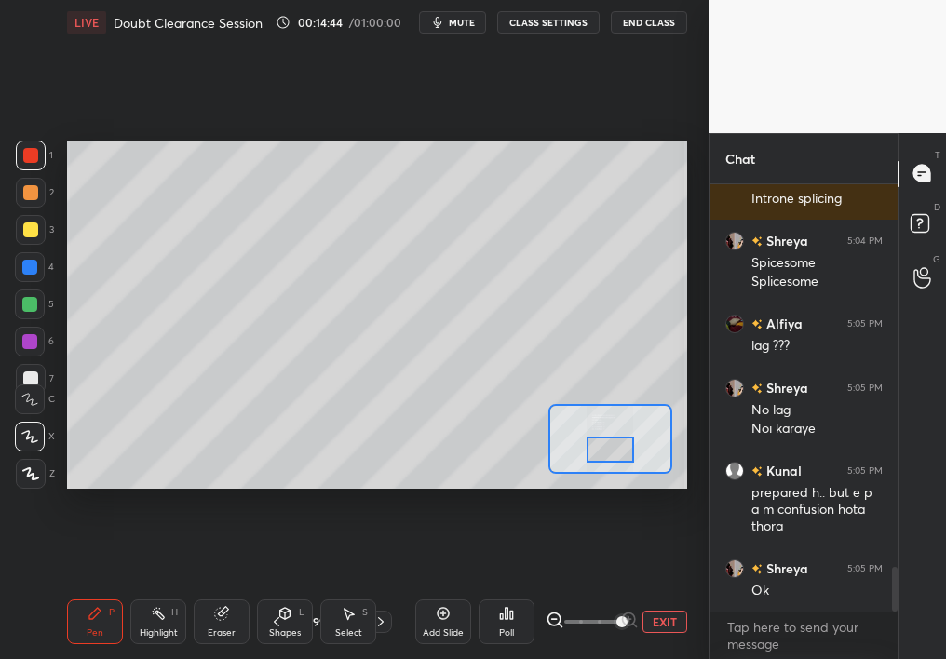
drag, startPoint x: 40, startPoint y: 241, endPoint x: 33, endPoint y: 231, distance: 12.7
click at [29, 232] on div "3" at bounding box center [35, 233] width 38 height 37
click at [30, 227] on div at bounding box center [30, 230] width 15 height 15
click at [32, 227] on div at bounding box center [30, 230] width 15 height 15
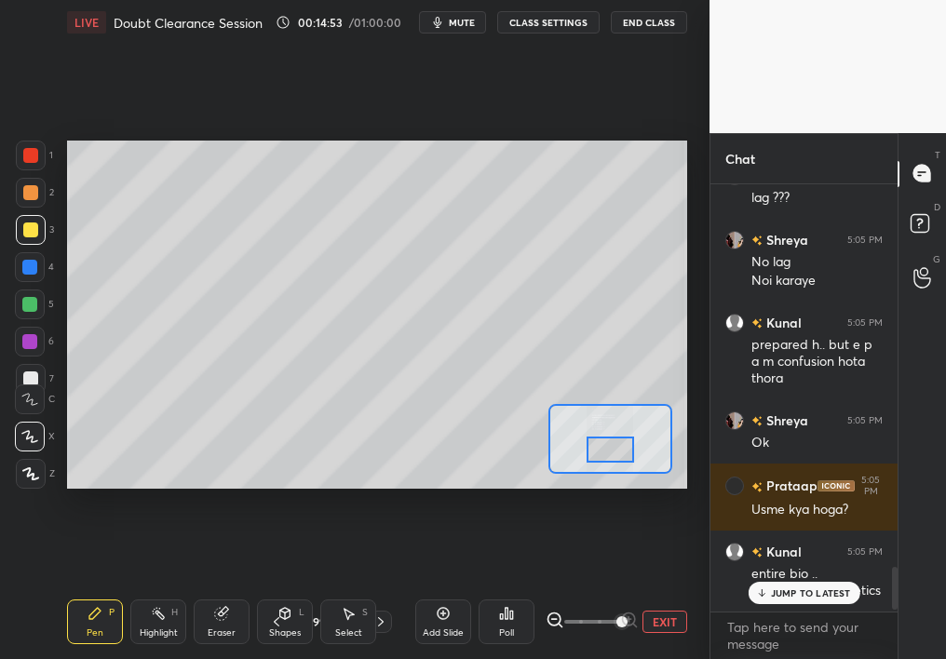
scroll to position [3802, 0]
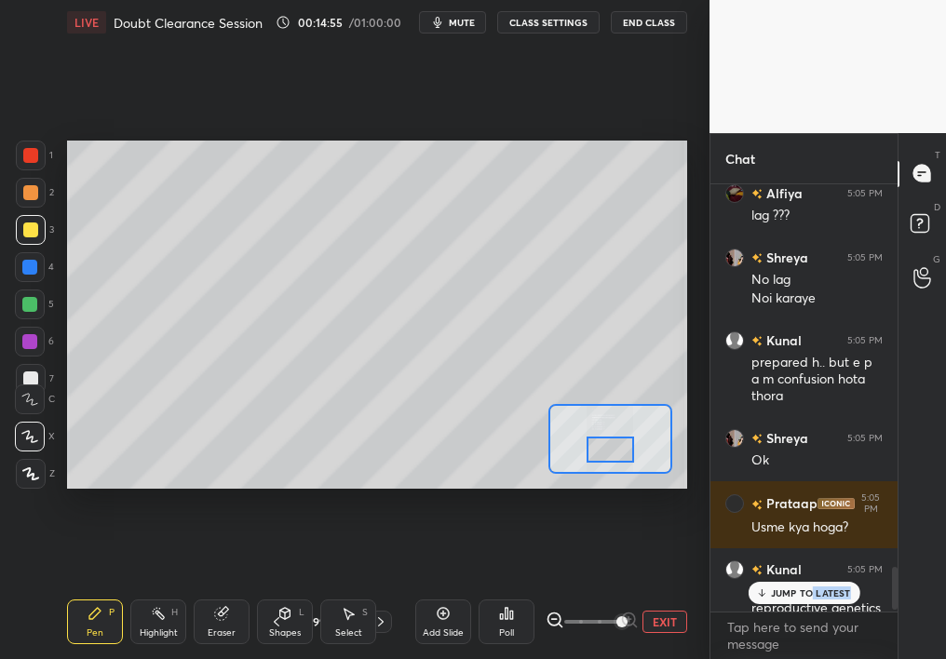
drag, startPoint x: 819, startPoint y: 599, endPoint x: 820, endPoint y: 589, distance: 9.4
click at [821, 587] on p "JUMP TO LATEST" at bounding box center [811, 593] width 80 height 11
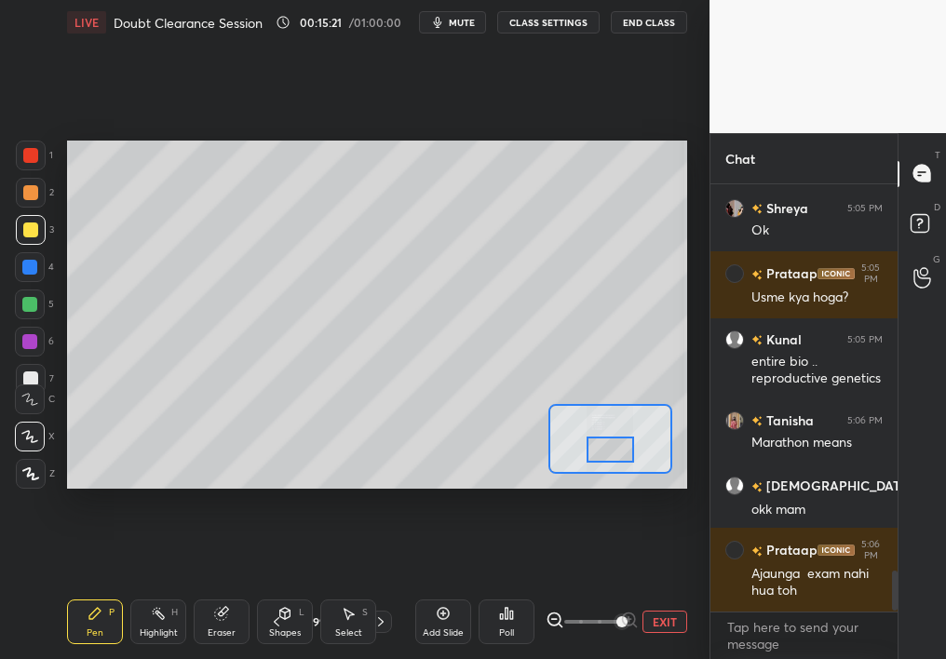
scroll to position [4096, 0]
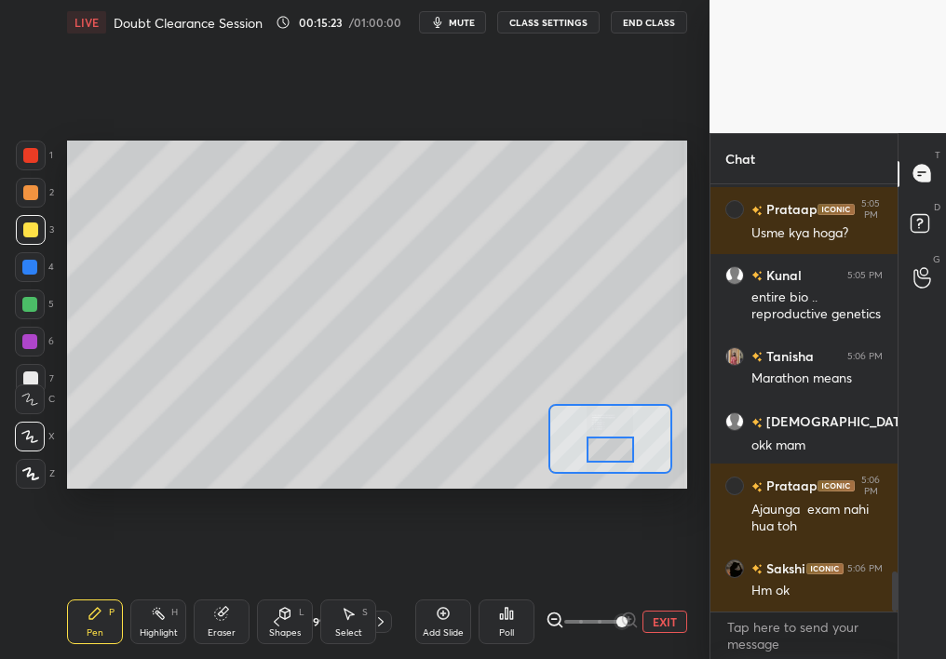
click at [665, 587] on button "EXIT" at bounding box center [665, 622] width 45 height 22
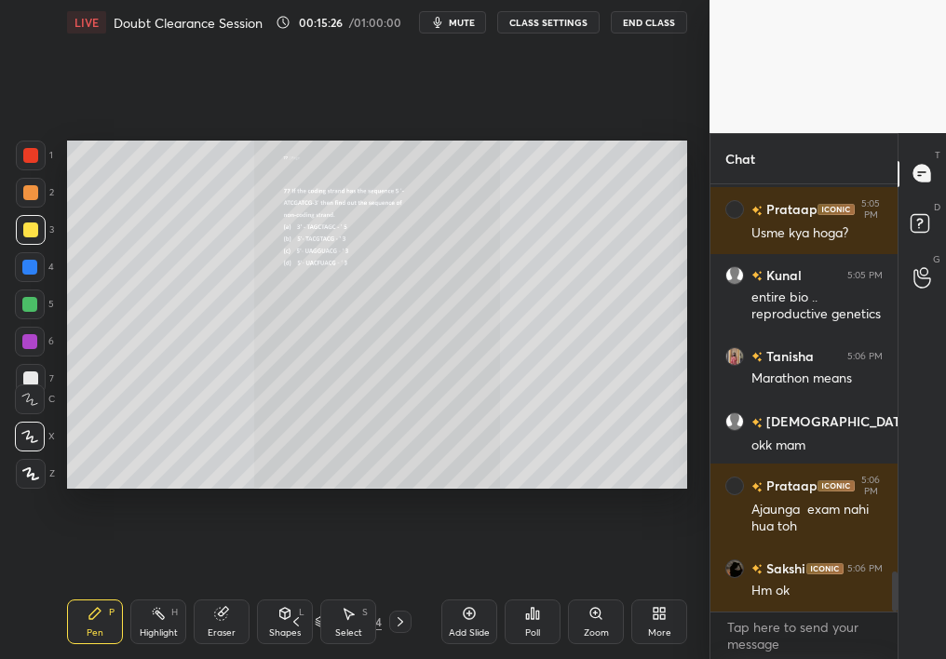
click at [401, 587] on div at bounding box center [400, 622] width 22 height 22
click at [295, 587] on icon at bounding box center [296, 622] width 15 height 15
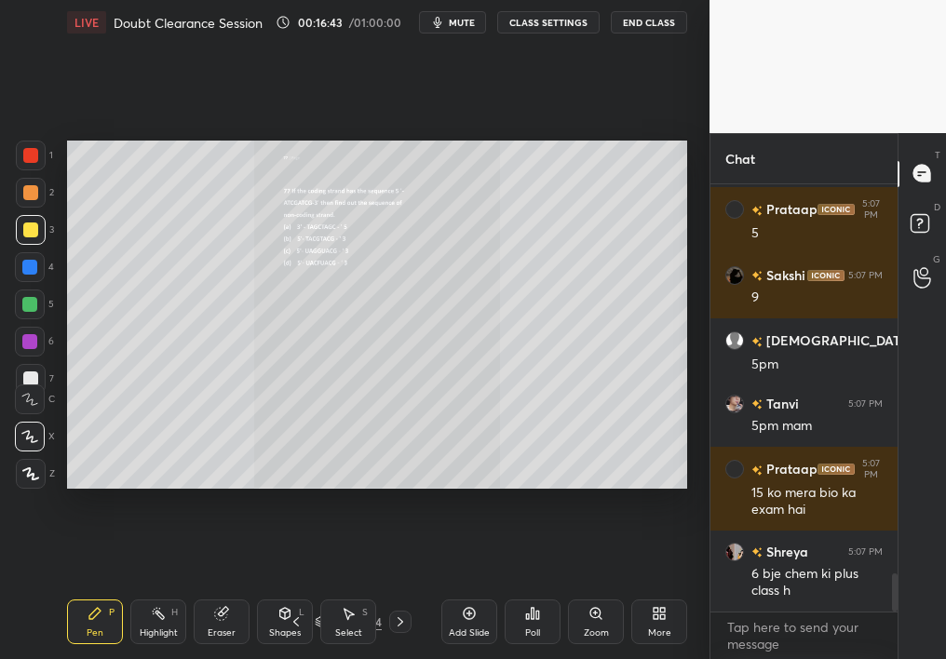
scroll to position [4384, 0]
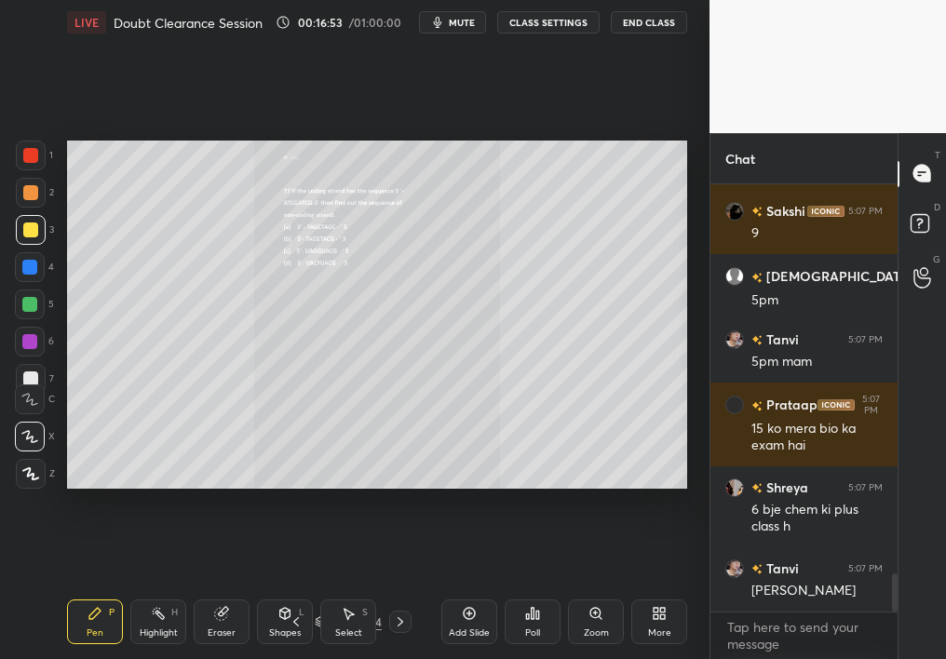
click at [36, 482] on div "1 2 3 4 5 6 7 C X Z C X Z E E Erase all H H LIVE Doubt Clearance Session 00:16:…" at bounding box center [347, 329] width 695 height 659
click at [34, 474] on icon at bounding box center [30, 473] width 17 height 13
click at [27, 471] on icon at bounding box center [30, 473] width 17 height 13
click at [16, 471] on div at bounding box center [31, 474] width 30 height 30
click at [404, 587] on icon at bounding box center [400, 622] width 15 height 15
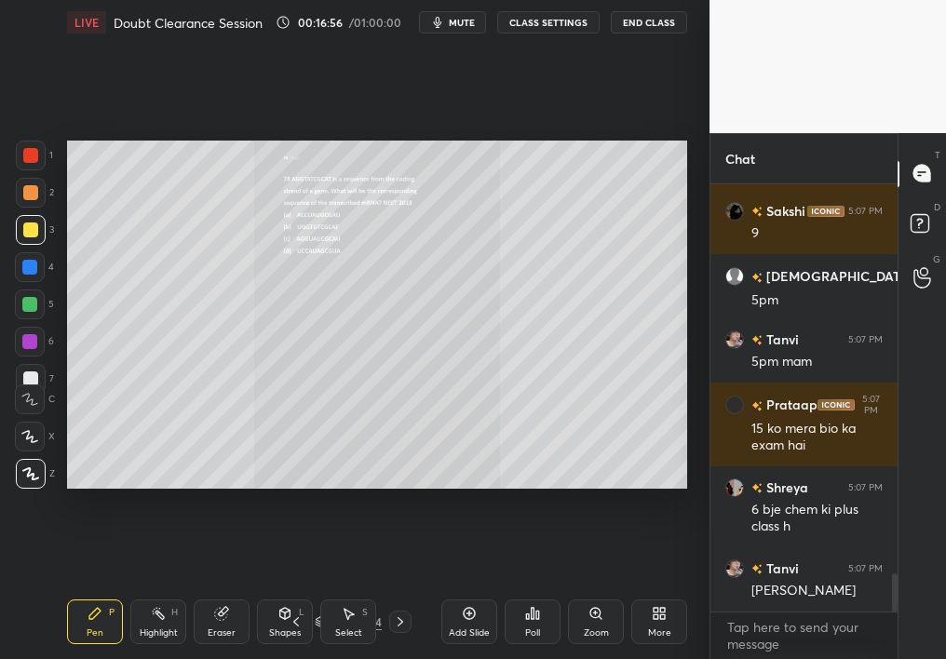
click at [596, 587] on div "Zoom" at bounding box center [596, 633] width 25 height 9
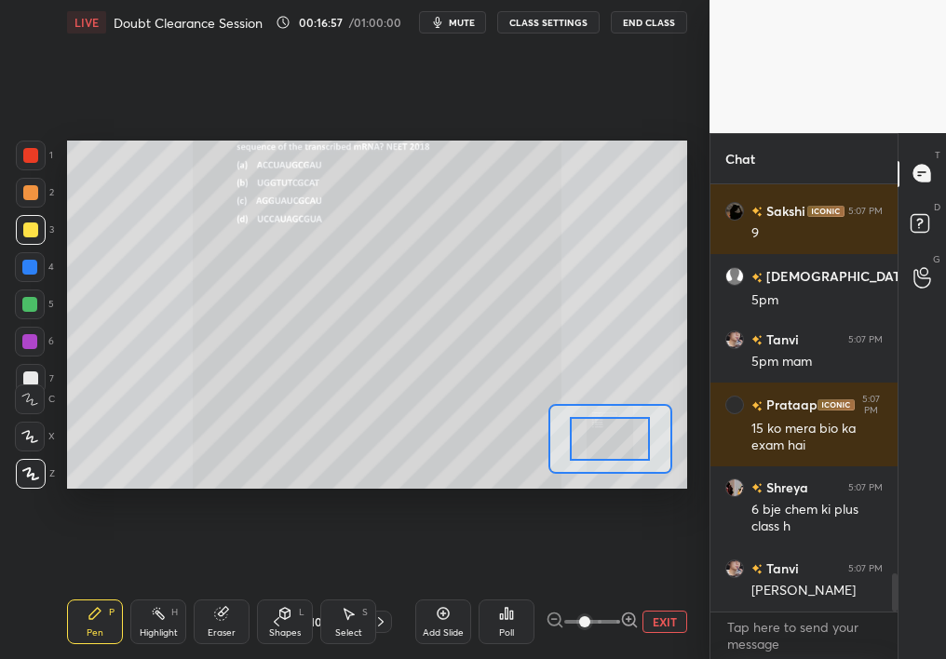
click at [590, 587] on span at bounding box center [584, 621] width 11 height 11
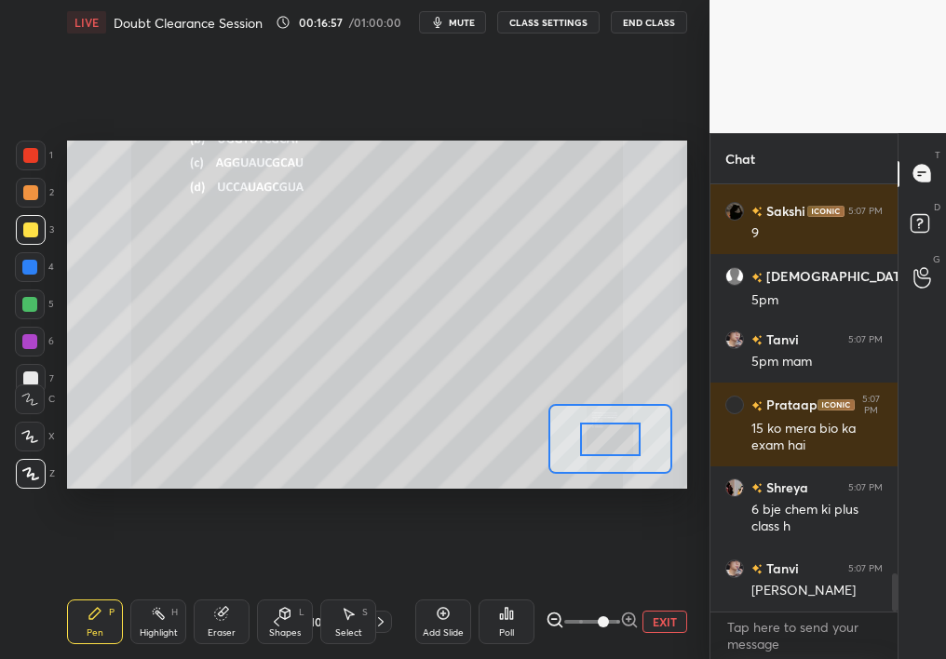
drag, startPoint x: 701, startPoint y: 609, endPoint x: 704, endPoint y: 595, distance: 14.2
click at [701, 587] on div "1 2 3 4 5 6 7 C X Z C X Z E E Erase all H H LIVE Doubt Clearance Session 00:16:…" at bounding box center [355, 329] width 710 height 659
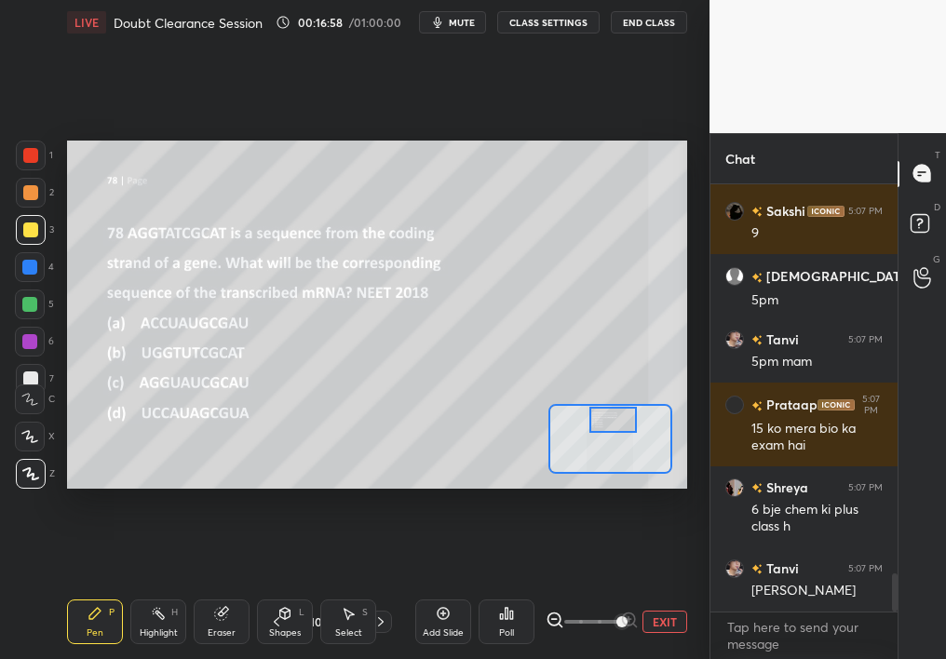
drag, startPoint x: 628, startPoint y: 433, endPoint x: 629, endPoint y: 416, distance: 16.9
click at [629, 415] on div at bounding box center [613, 420] width 48 height 26
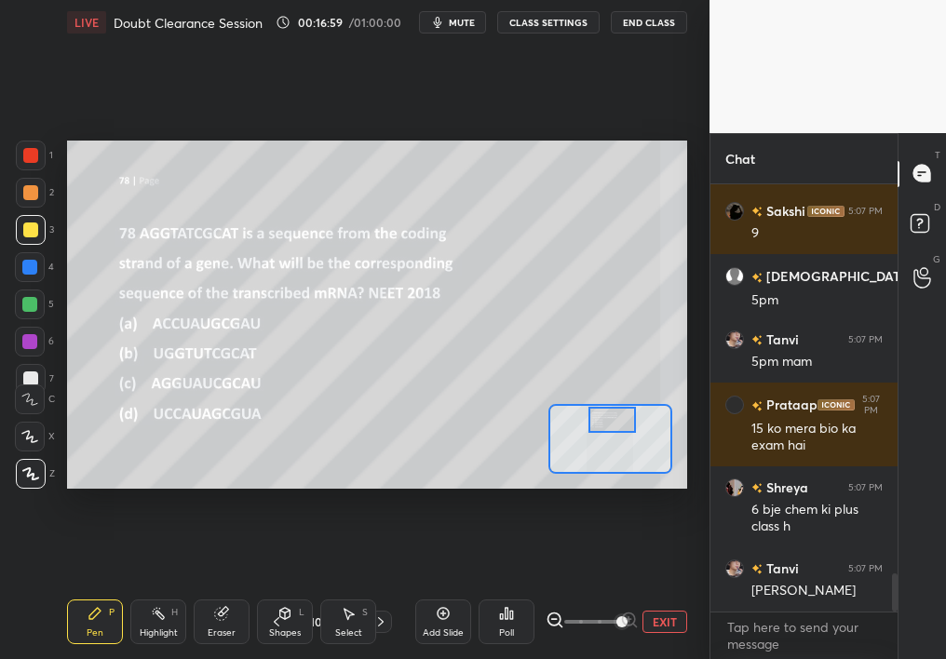
click at [25, 243] on div at bounding box center [31, 230] width 30 height 30
click at [40, 264] on div at bounding box center [30, 267] width 30 height 30
click at [212, 587] on div "Eraser" at bounding box center [222, 622] width 56 height 45
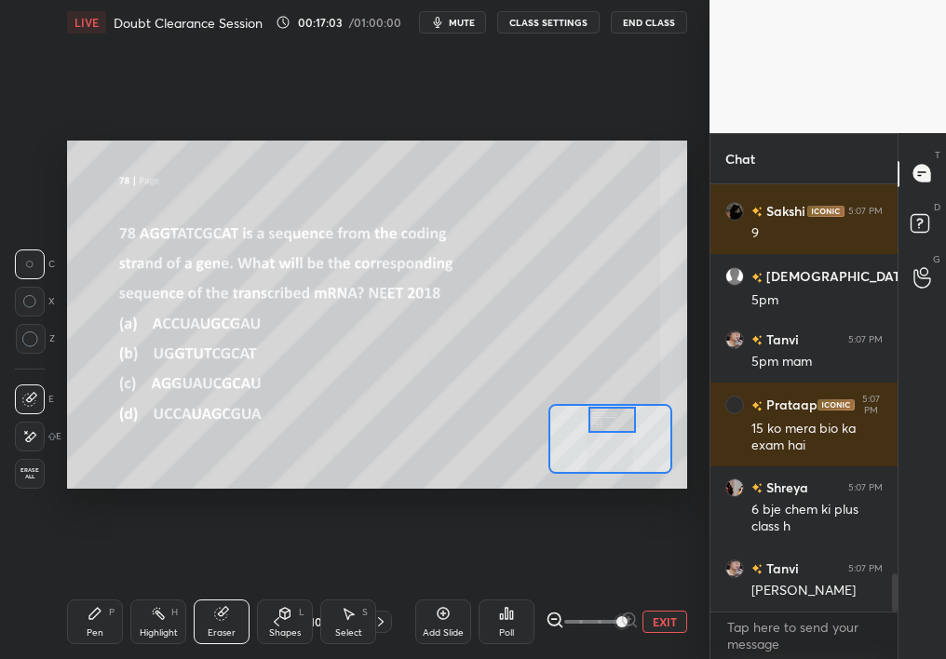
drag, startPoint x: 80, startPoint y: 628, endPoint x: 90, endPoint y: 627, distance: 10.3
click at [92, 587] on div "Pen P" at bounding box center [95, 622] width 56 height 45
click at [94, 587] on icon at bounding box center [95, 613] width 15 height 15
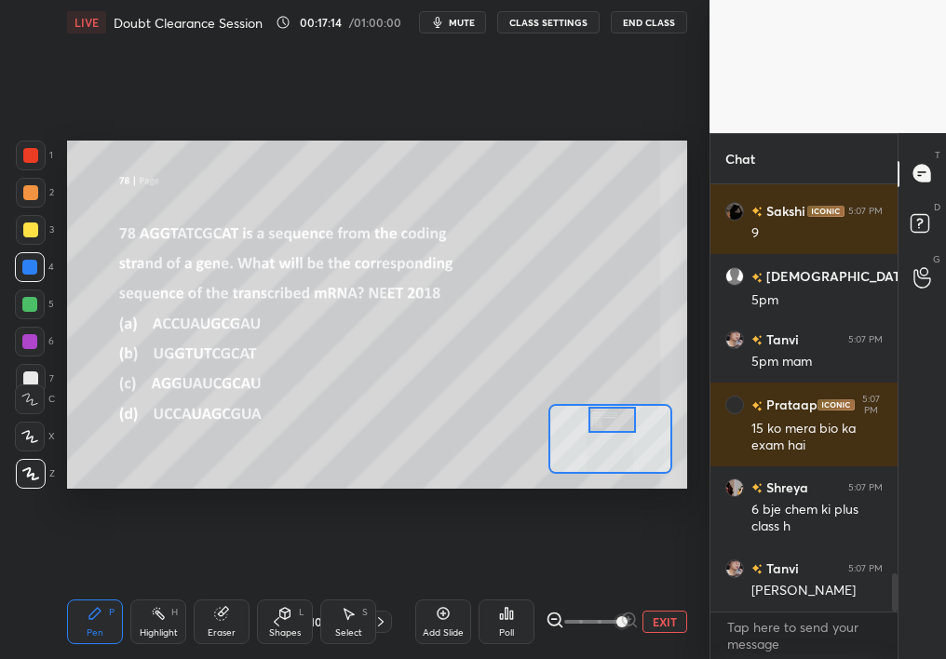
click at [460, 587] on div "Add Slide" at bounding box center [443, 633] width 41 height 9
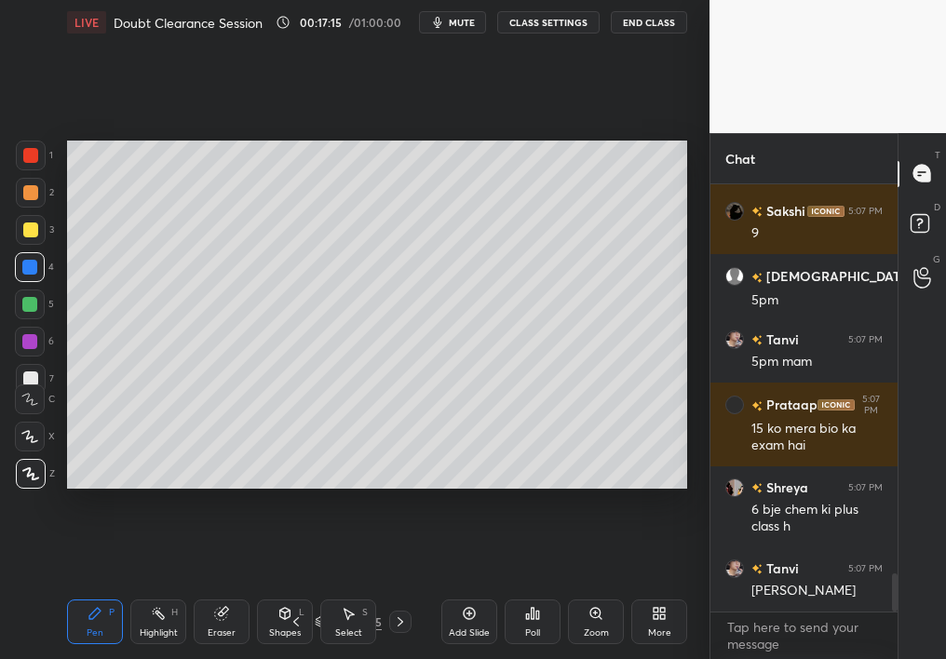
click at [286, 587] on div "Shapes L" at bounding box center [285, 622] width 56 height 45
click at [294, 587] on icon at bounding box center [296, 622] width 15 height 15
drag, startPoint x: 571, startPoint y: 633, endPoint x: 584, endPoint y: 627, distance: 14.6
click at [585, 587] on div "Zoom" at bounding box center [596, 622] width 56 height 45
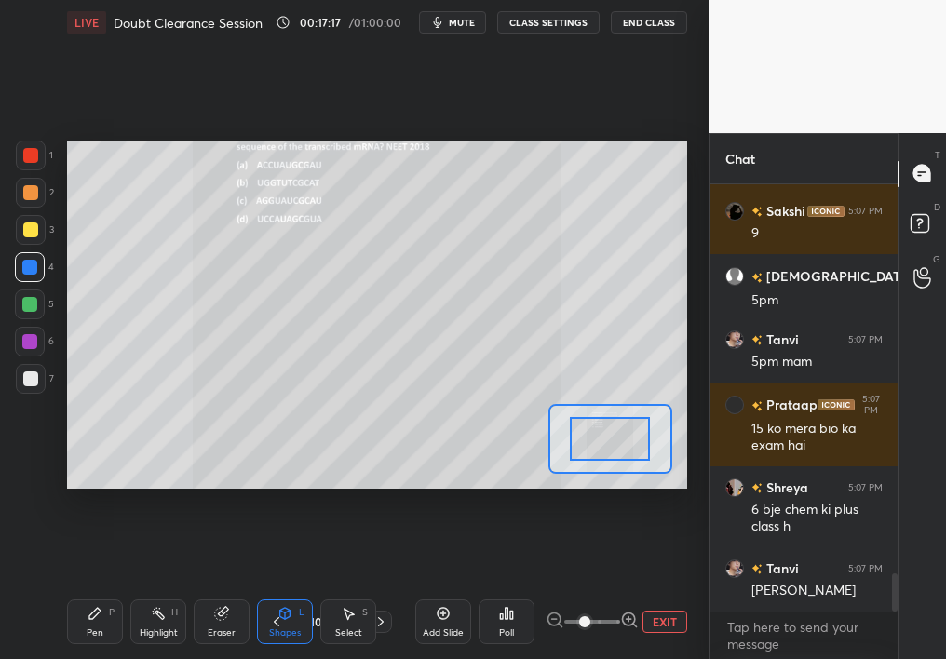
click at [694, 587] on div "LIVE Doubt Clearance Session 00:17:17 / 01:00:00 mute CLASS SETTINGS End Class …" at bounding box center [377, 329] width 635 height 659
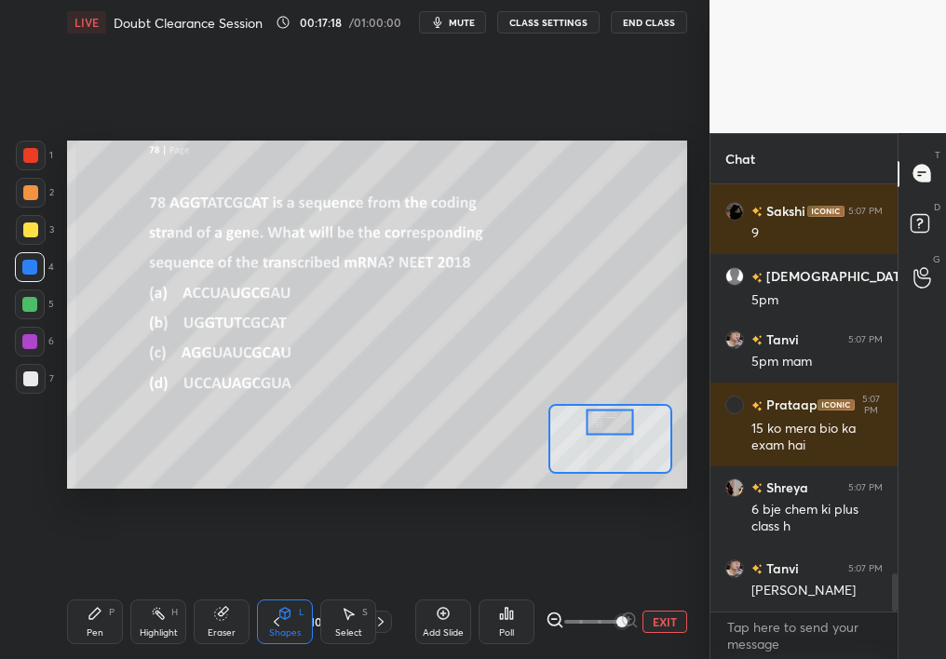
drag, startPoint x: 609, startPoint y: 431, endPoint x: 586, endPoint y: 426, distance: 23.7
click at [587, 426] on div at bounding box center [610, 422] width 48 height 26
click at [509, 587] on icon at bounding box center [506, 613] width 15 height 15
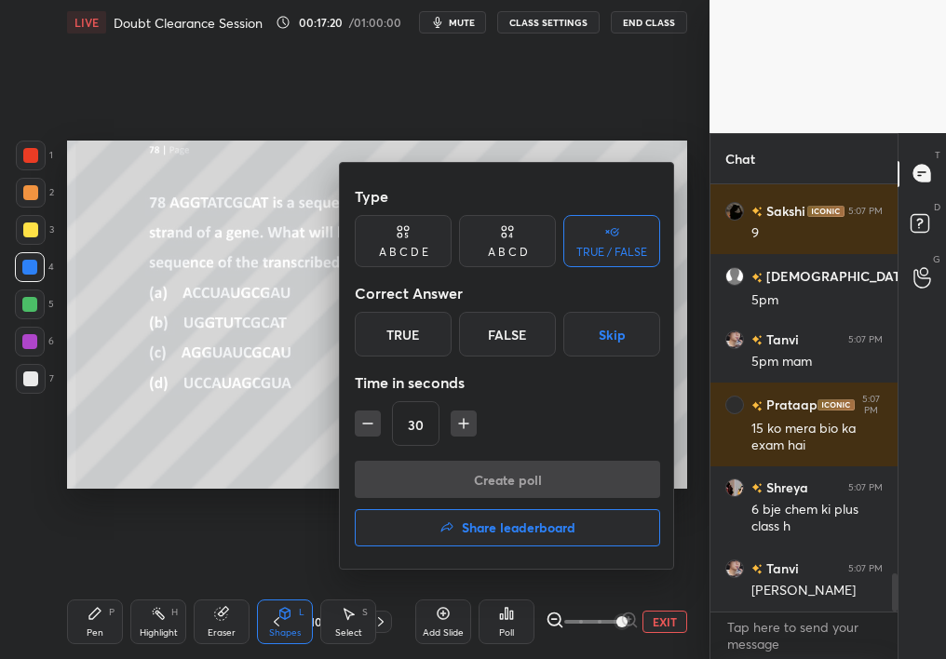
click at [525, 242] on div "A B C D" at bounding box center [507, 241] width 97 height 52
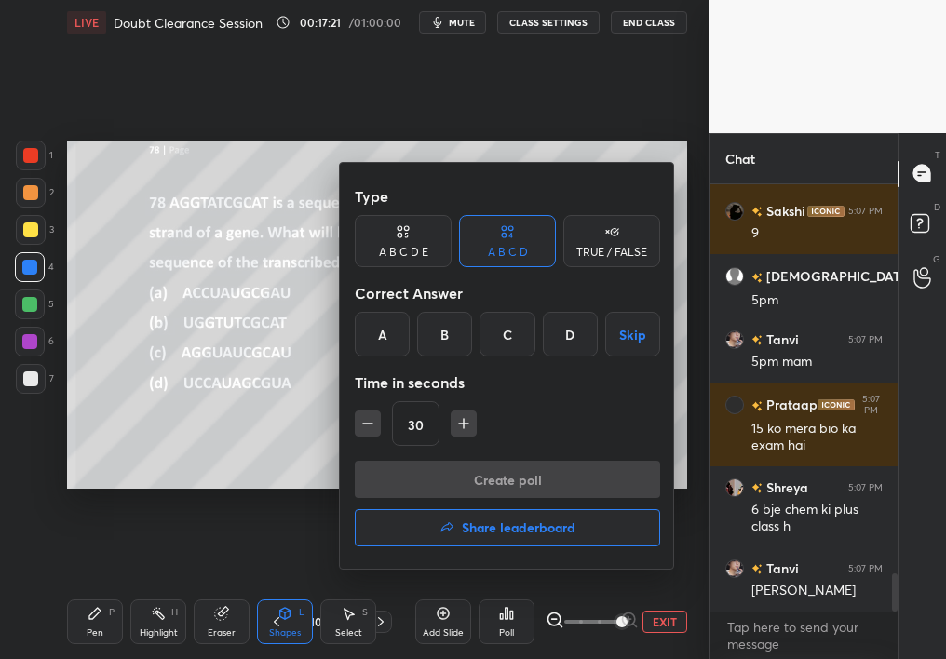
click at [513, 332] on div "C" at bounding box center [507, 334] width 55 height 45
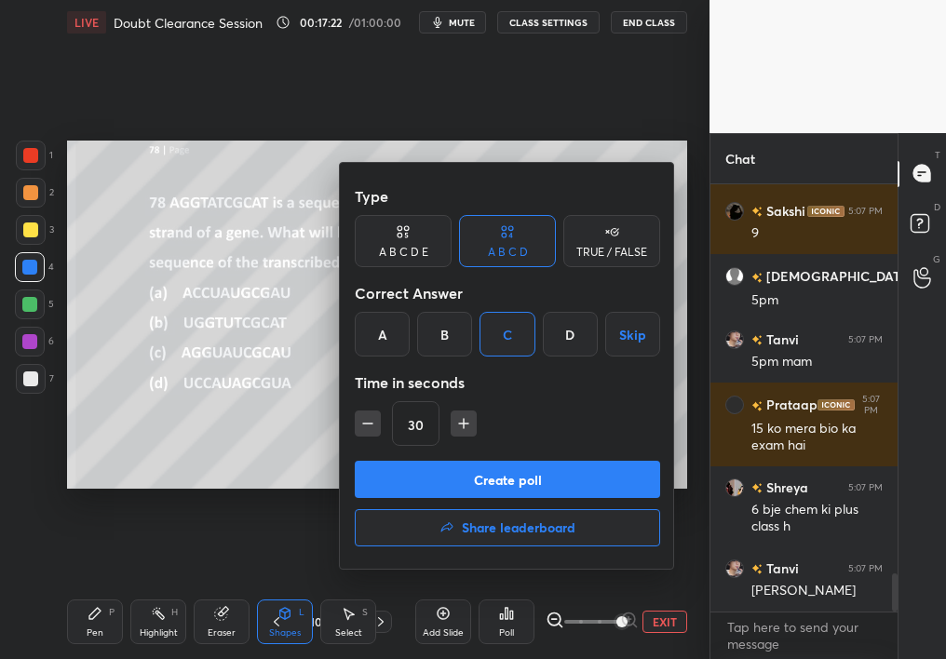
click at [534, 496] on div "Create poll Share leaderboard" at bounding box center [507, 507] width 305 height 93
click at [612, 469] on button "Create poll" at bounding box center [507, 479] width 305 height 37
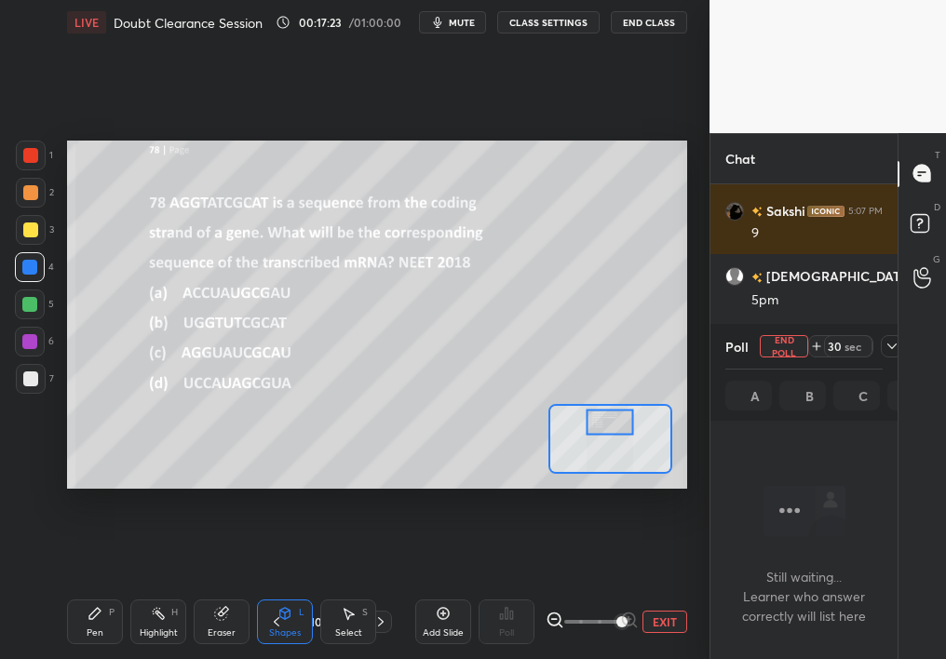
scroll to position [7, 7]
click at [872, 363] on div "Poll End Poll 30 sec" at bounding box center [803, 346] width 157 height 45
click at [895, 356] on div "Poll End Poll 30 sec A B C D" at bounding box center [803, 372] width 187 height 97
click at [886, 346] on icon at bounding box center [892, 346] width 15 height 15
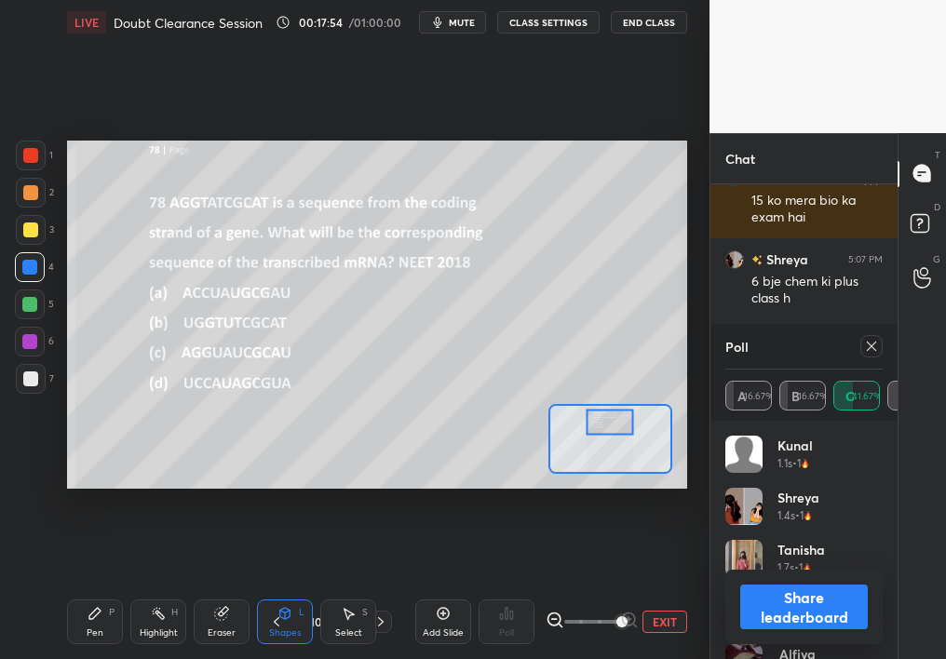
scroll to position [218, 152]
click at [819, 587] on button "Share leaderboard" at bounding box center [804, 607] width 128 height 45
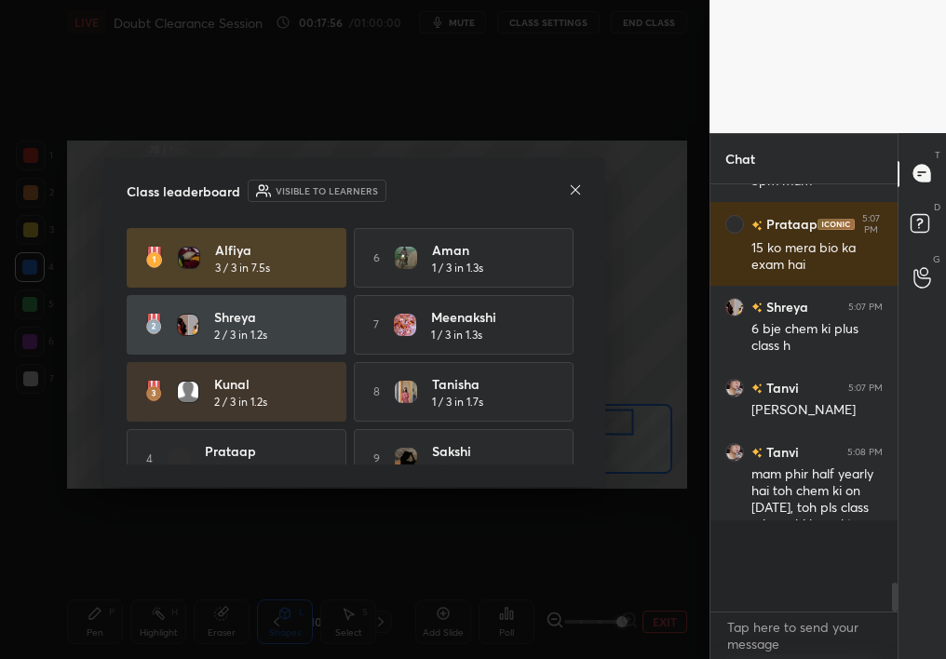
scroll to position [421, 182]
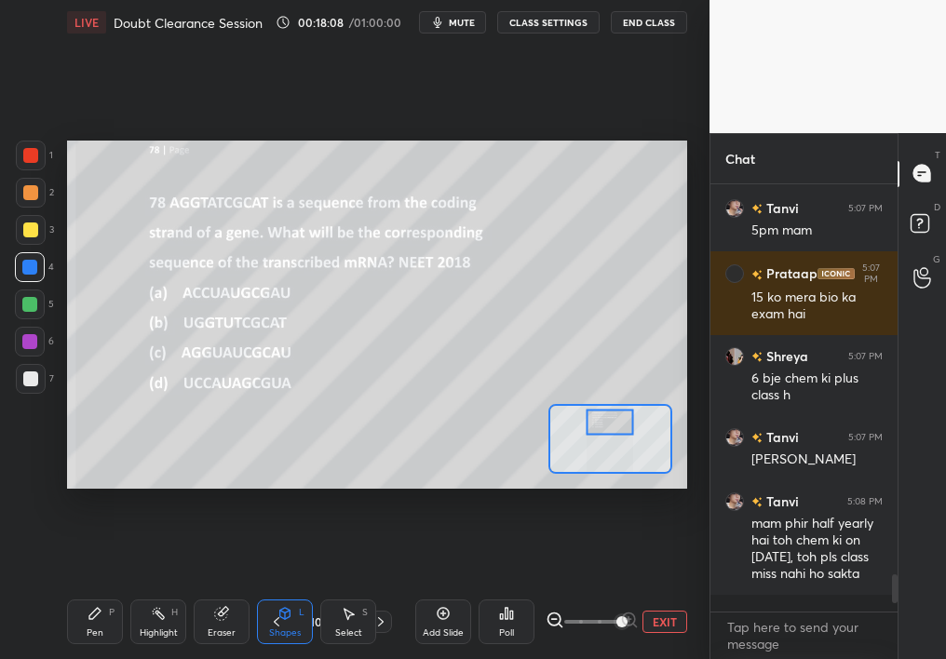
click at [386, 587] on div at bounding box center [381, 622] width 22 height 22
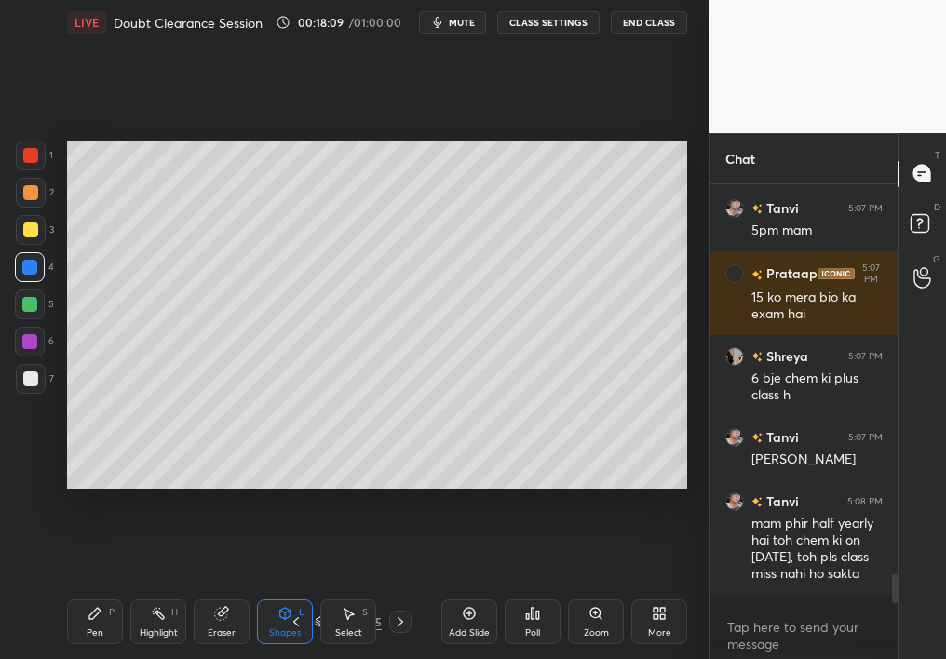
click at [399, 587] on icon at bounding box center [400, 622] width 15 height 15
click at [636, 587] on div "More" at bounding box center [659, 622] width 56 height 45
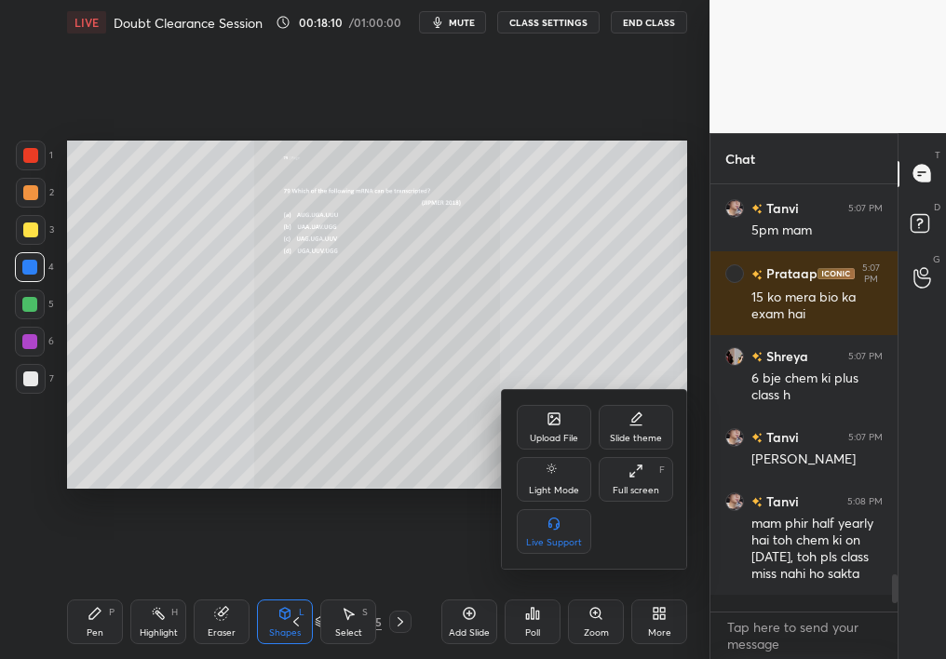
click at [630, 587] on div at bounding box center [473, 329] width 946 height 659
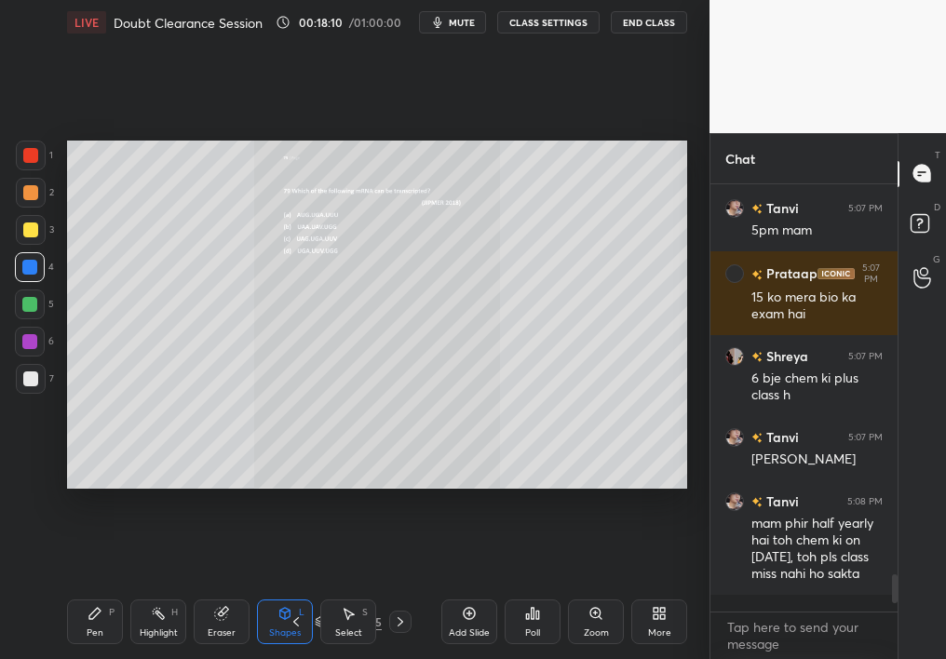
click at [631, 587] on div "Upload File Slide theme Light Mode Full screen F Live Support" at bounding box center [473, 329] width 946 height 659
click at [593, 587] on icon at bounding box center [596, 613] width 15 height 15
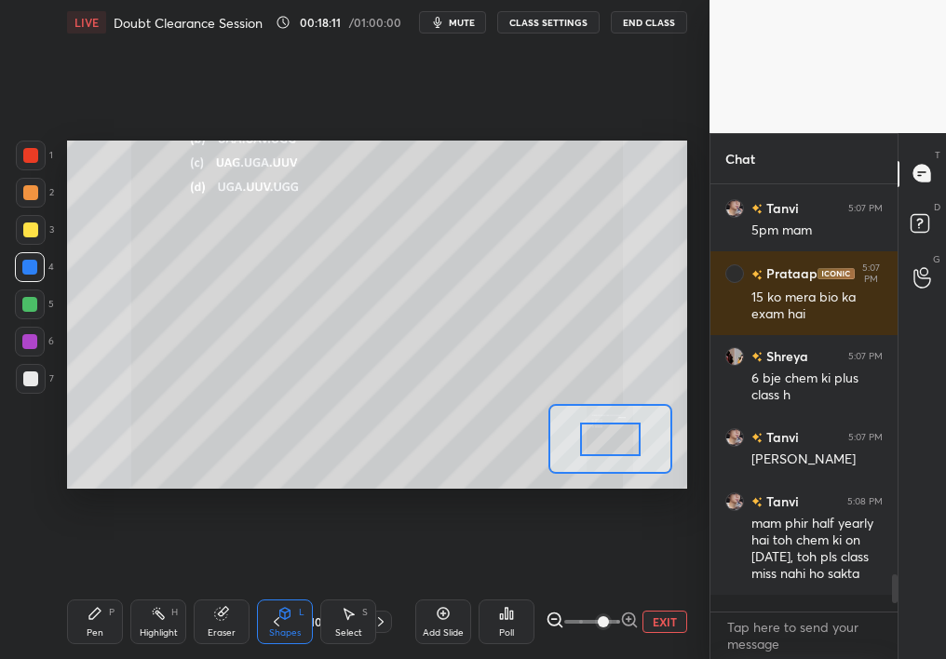
click at [598, 587] on span at bounding box center [603, 621] width 11 height 11
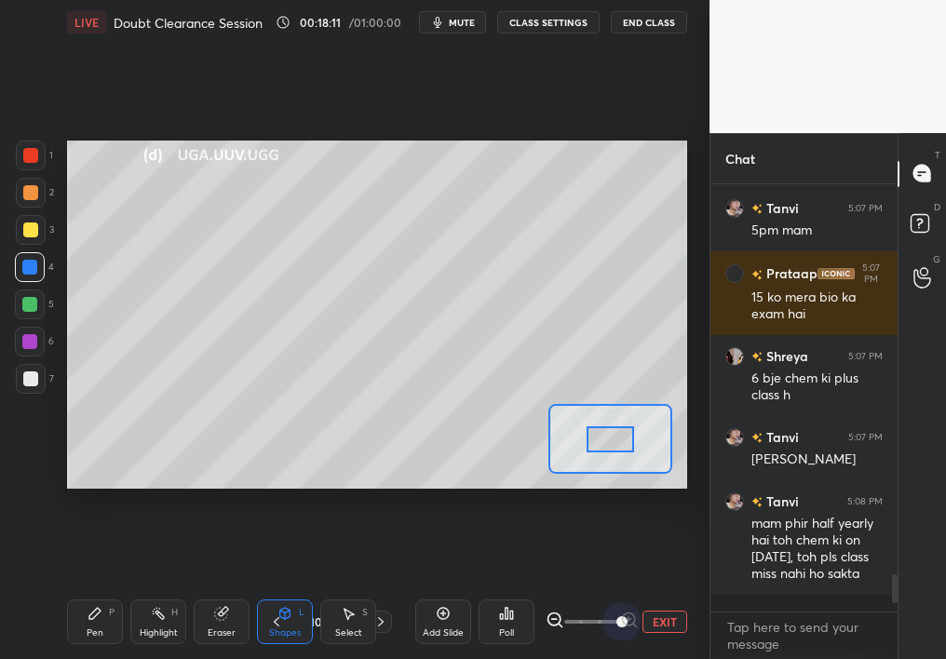
drag, startPoint x: 596, startPoint y: 621, endPoint x: 651, endPoint y: 607, distance: 56.7
click at [650, 587] on div "Add Slide Poll EXIT" at bounding box center [551, 622] width 272 height 104
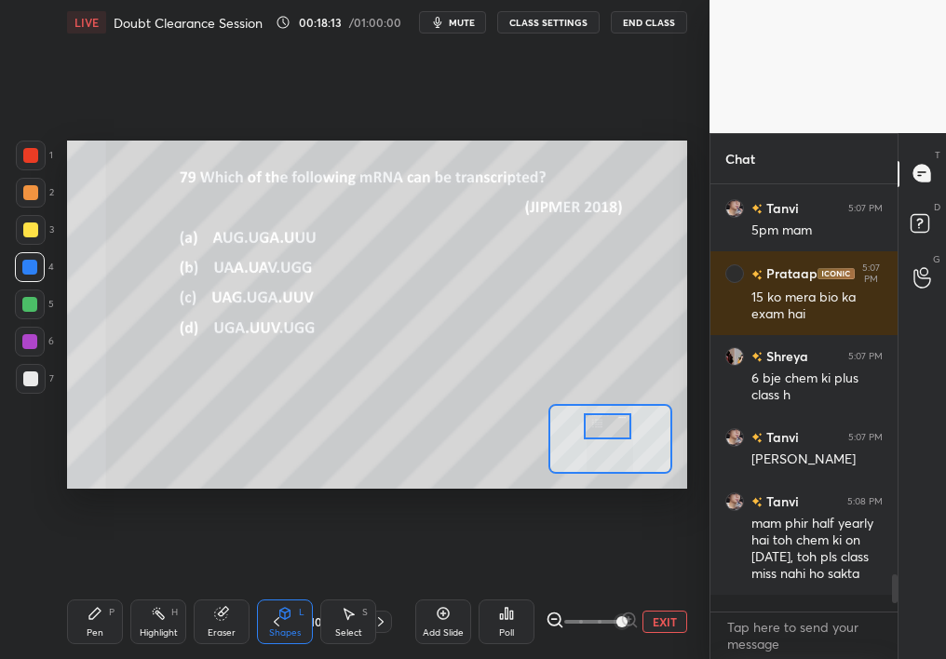
click at [613, 417] on div at bounding box center [608, 426] width 48 height 26
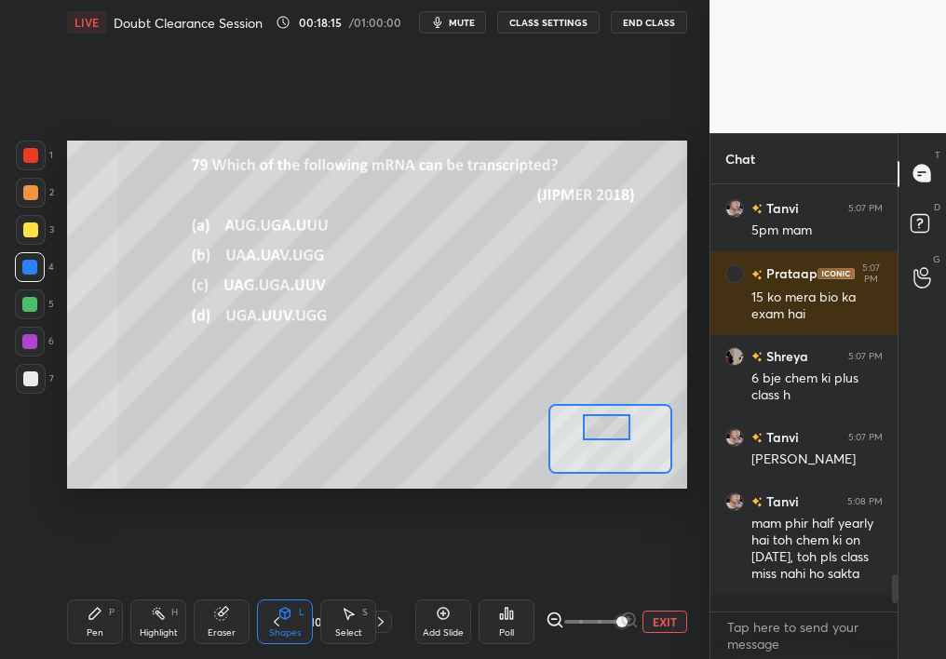
click at [87, 587] on div "Pen P" at bounding box center [95, 622] width 56 height 45
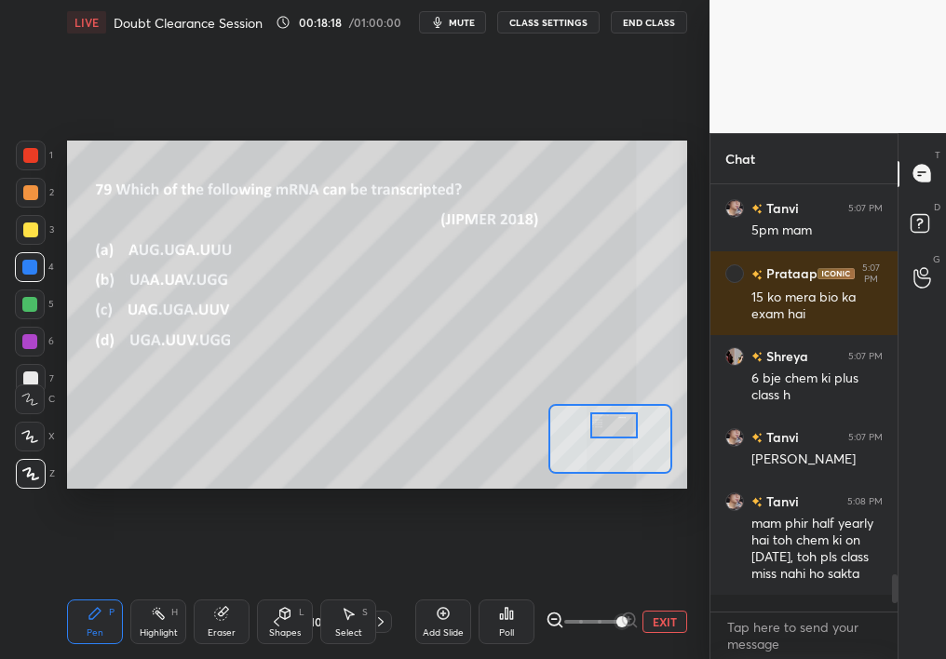
click at [623, 419] on div at bounding box center [614, 426] width 48 height 26
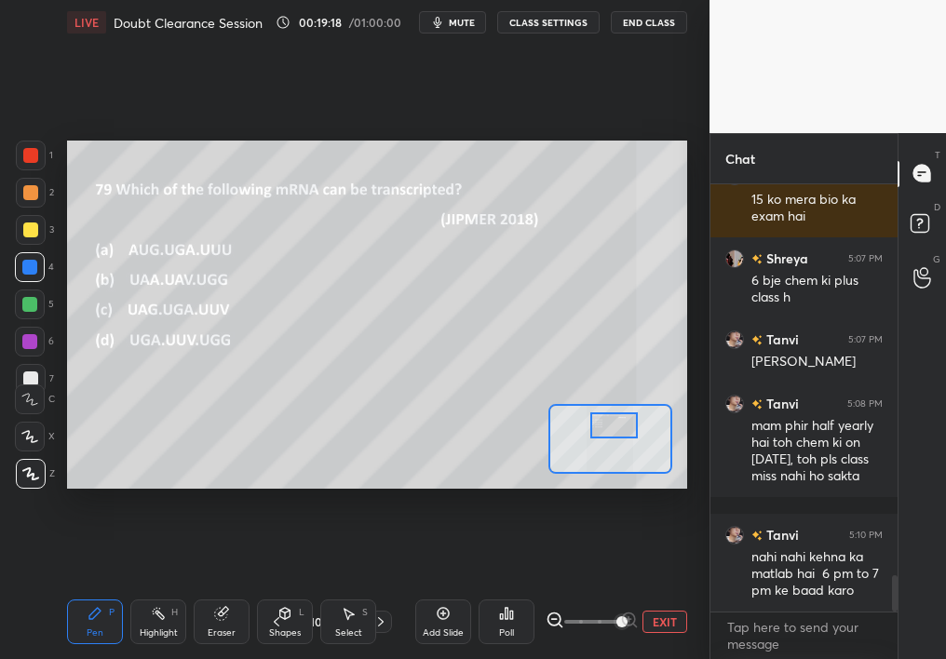
click at [36, 203] on div at bounding box center [31, 193] width 30 height 30
click at [29, 197] on div at bounding box center [30, 192] width 15 height 15
click at [159, 587] on div "Highlight H" at bounding box center [158, 622] width 56 height 45
click at [155, 587] on div "Highlight H" at bounding box center [158, 622] width 56 height 45
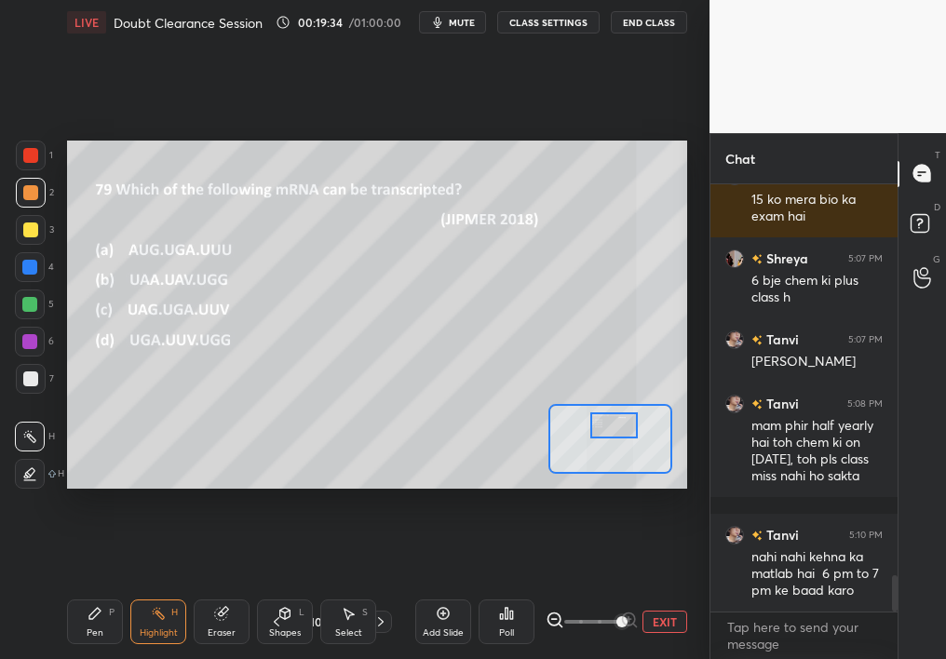
click at [225, 587] on icon at bounding box center [221, 613] width 15 height 15
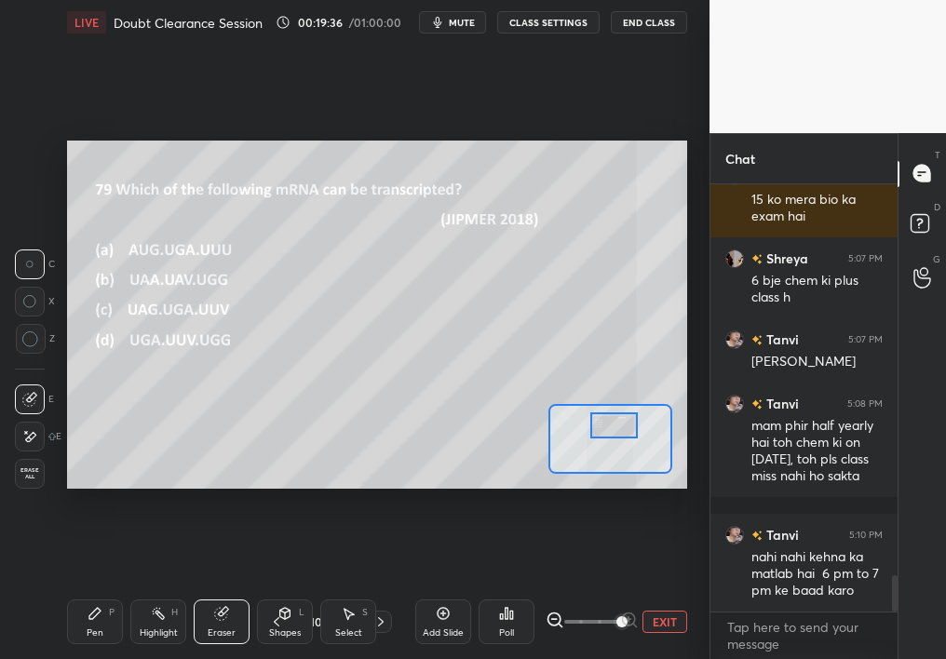
click at [105, 587] on div "Pen P" at bounding box center [95, 622] width 56 height 45
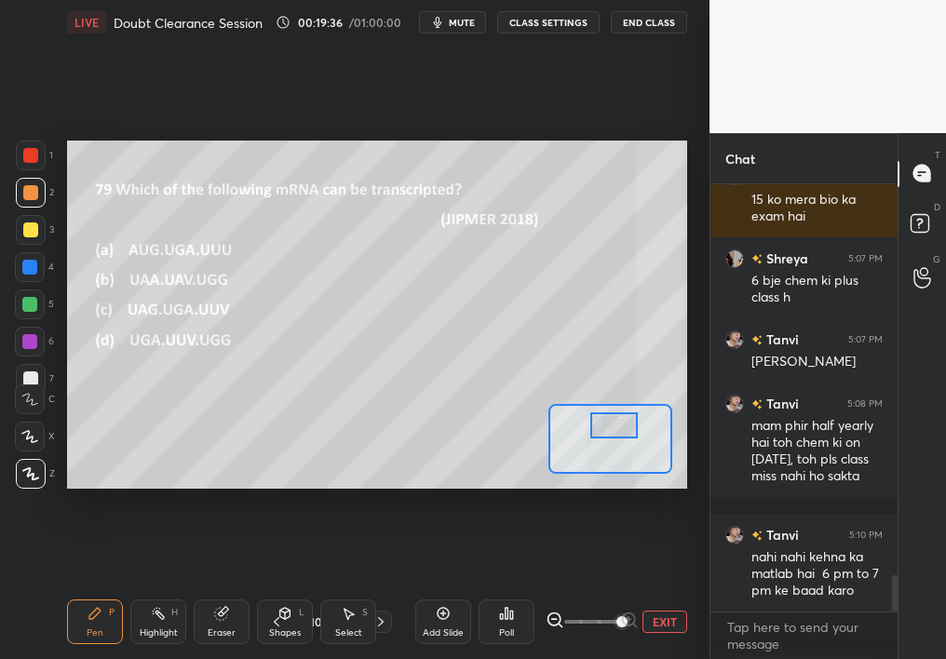
click at [102, 587] on div "Pen P" at bounding box center [95, 622] width 56 height 45
click at [159, 587] on icon at bounding box center [158, 613] width 15 height 15
click at [512, 587] on icon at bounding box center [511, 615] width 3 height 8
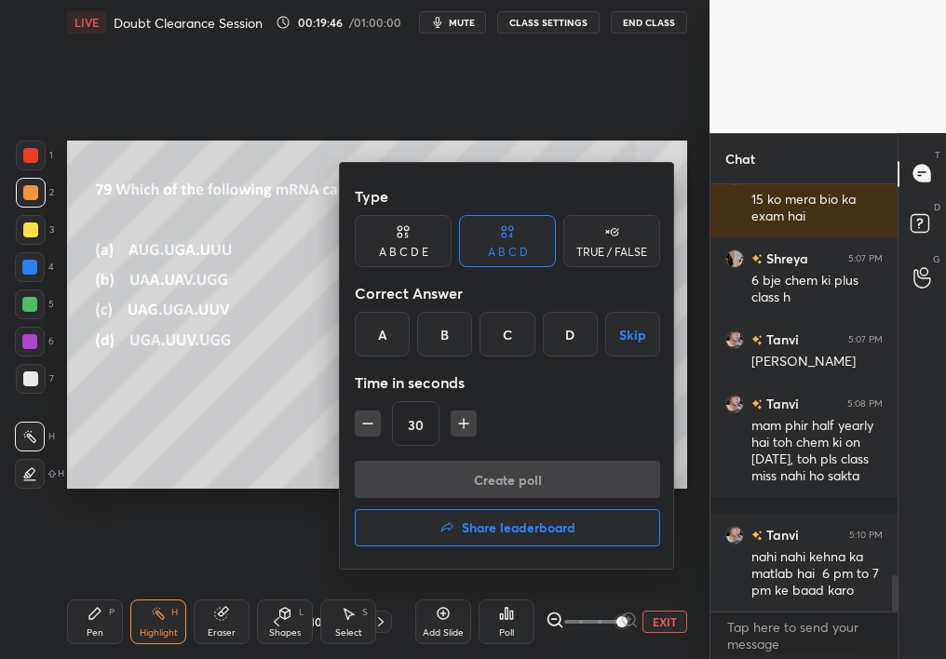
click at [380, 348] on div "A" at bounding box center [382, 334] width 55 height 45
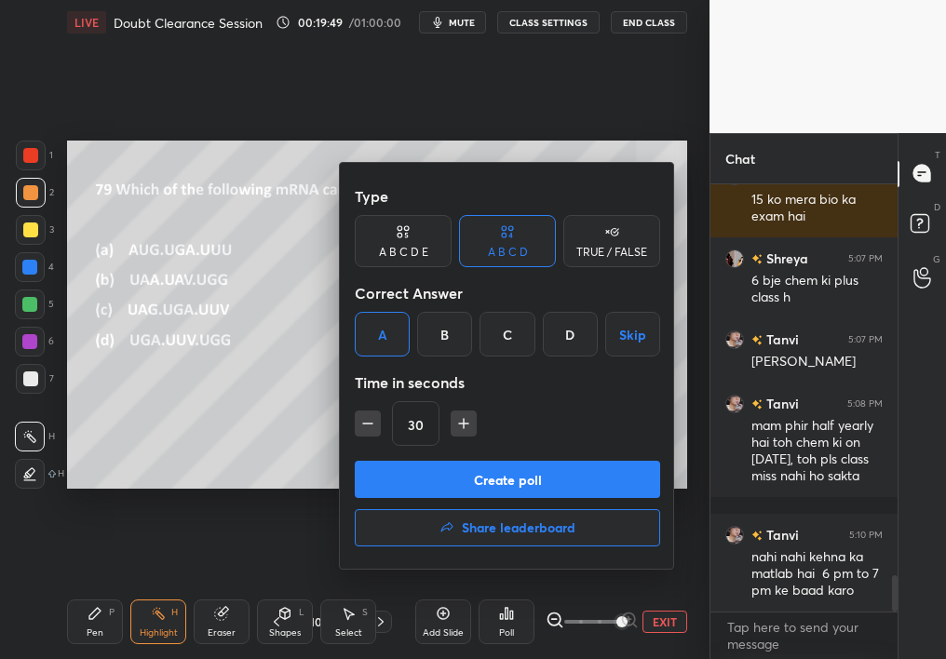
click at [420, 479] on button "Create poll" at bounding box center [507, 479] width 305 height 37
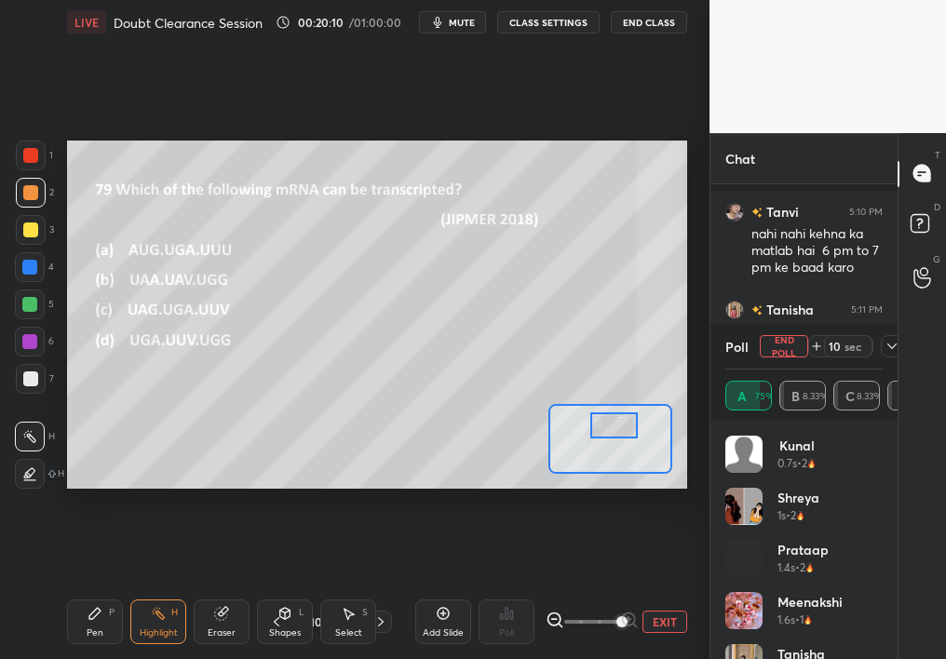
scroll to position [5017, 0]
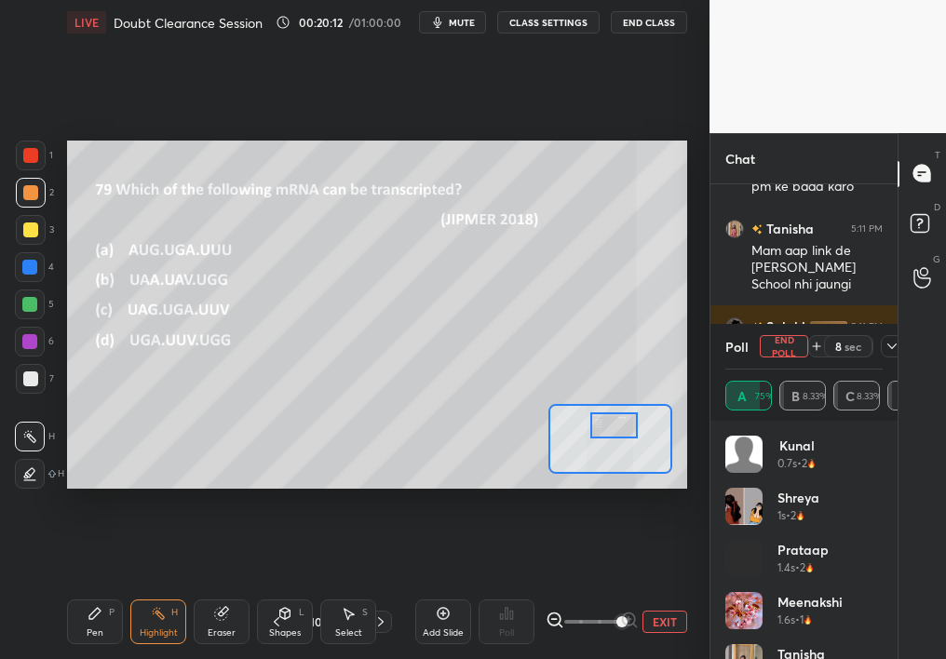
click at [894, 343] on icon at bounding box center [892, 346] width 15 height 15
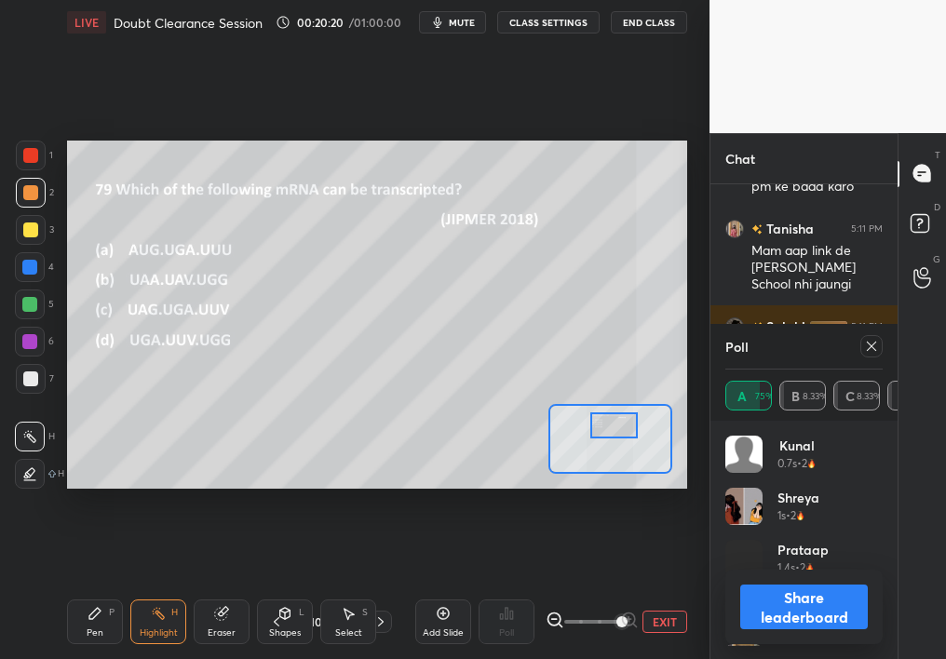
scroll to position [218, 152]
click at [868, 336] on div at bounding box center [871, 346] width 22 height 22
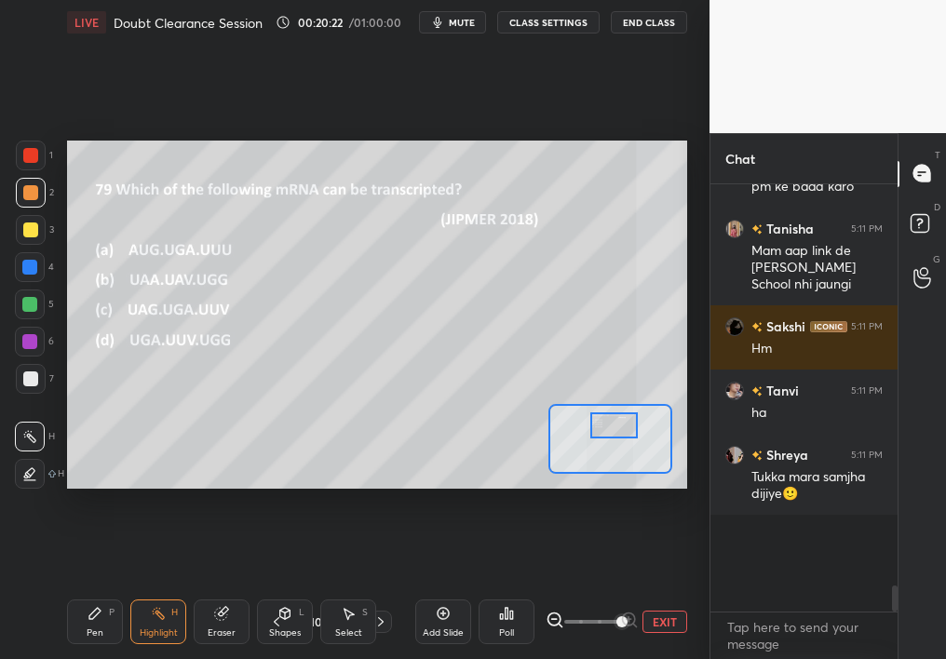
scroll to position [402, 182]
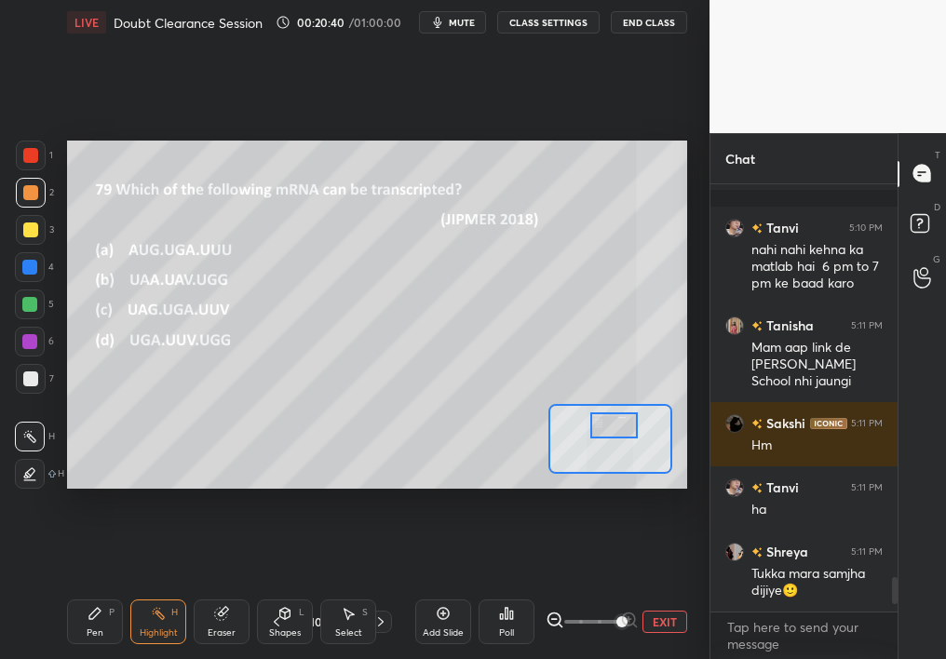
click at [383, 587] on icon at bounding box center [380, 622] width 15 height 15
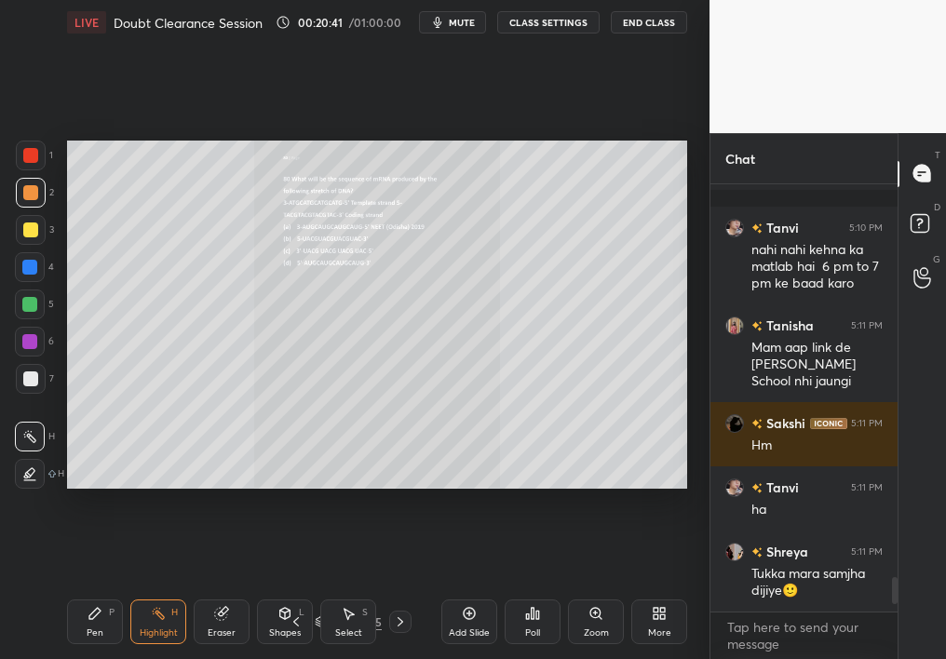
click at [590, 587] on div "Zoom" at bounding box center [596, 633] width 25 height 9
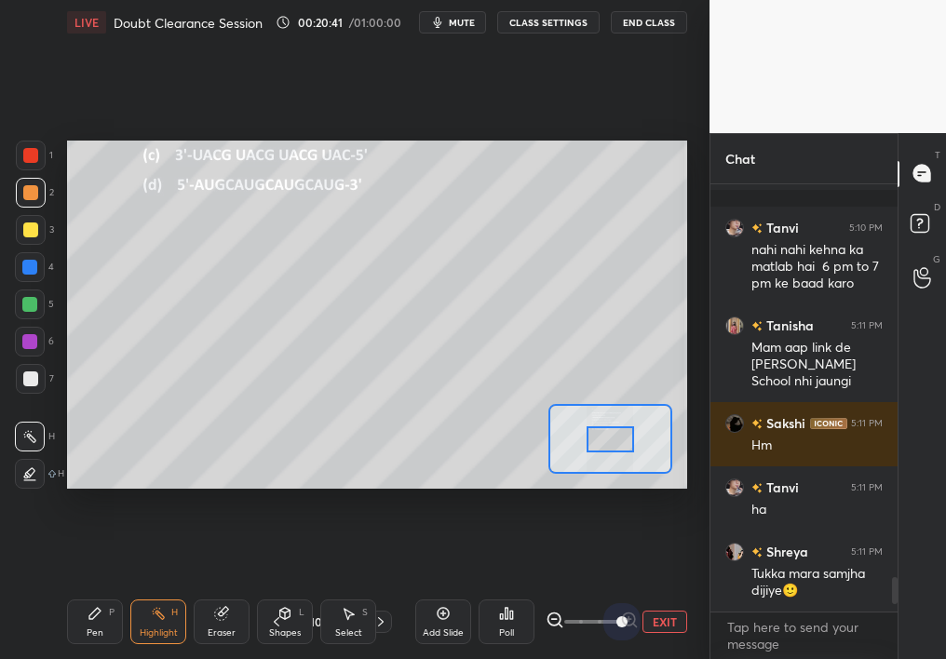
drag, startPoint x: 683, startPoint y: 621, endPoint x: 723, endPoint y: 624, distance: 39.2
click at [723, 587] on div "1 2 3 4 5 6 7 C X Z C X Z E E Erase all H H LIVE Doubt Clearance Session 00:20:…" at bounding box center [473, 329] width 946 height 659
click at [681, 587] on button "EXIT" at bounding box center [665, 622] width 45 height 22
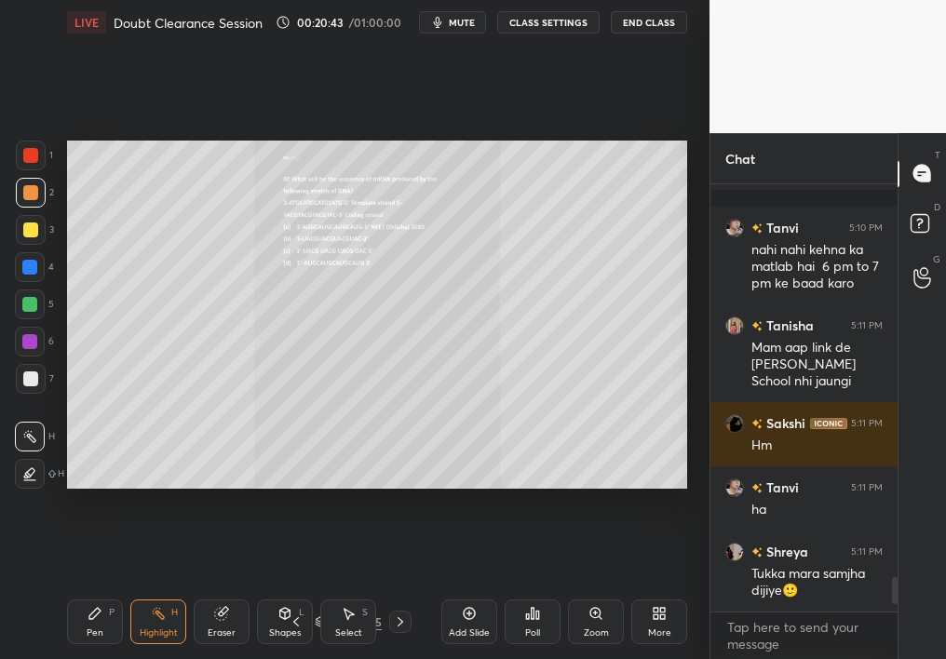
click at [296, 587] on icon at bounding box center [296, 622] width 15 height 15
click at [603, 587] on div "Zoom" at bounding box center [596, 633] width 25 height 9
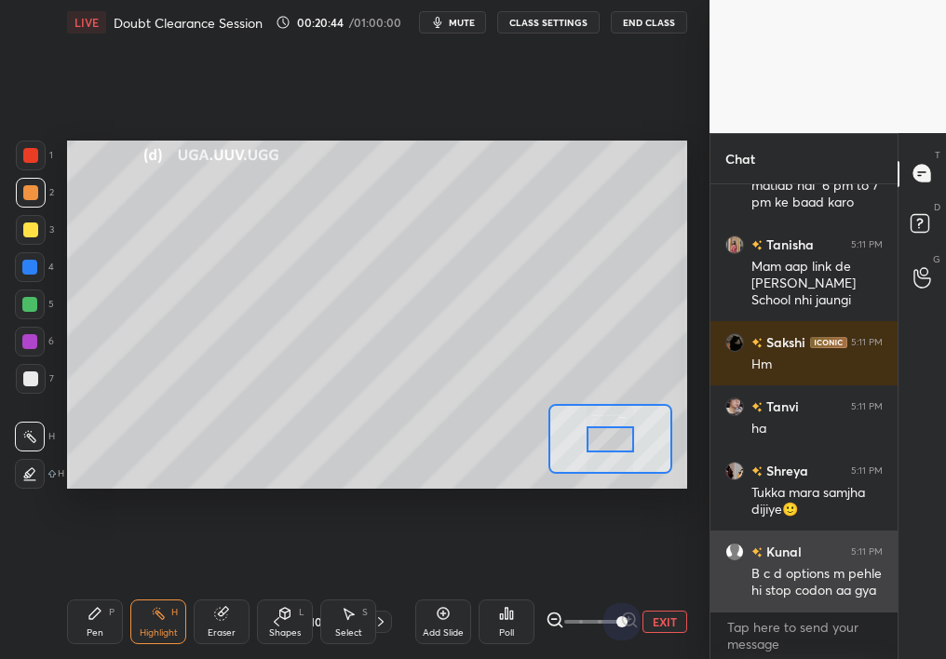
click at [719, 587] on div "1 2 3 4 5 6 7 C X Z C X Z E E Erase all H H LIVE Doubt Clearance Session 00:20:…" at bounding box center [473, 329] width 946 height 659
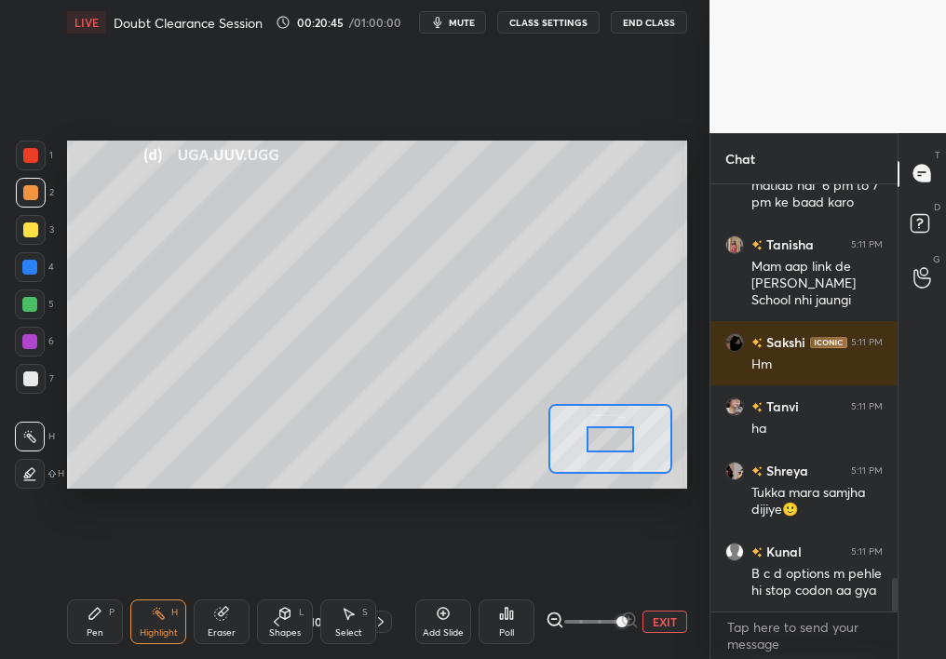
click at [599, 437] on div at bounding box center [610, 439] width 124 height 70
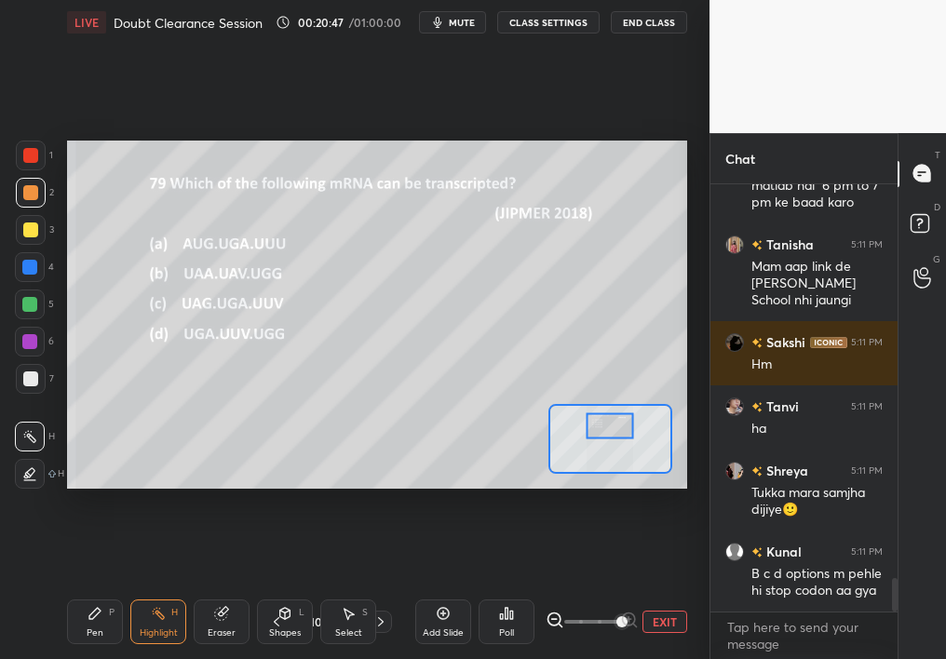
drag, startPoint x: 603, startPoint y: 432, endPoint x: 613, endPoint y: 426, distance: 10.9
click at [614, 426] on div at bounding box center [610, 426] width 48 height 26
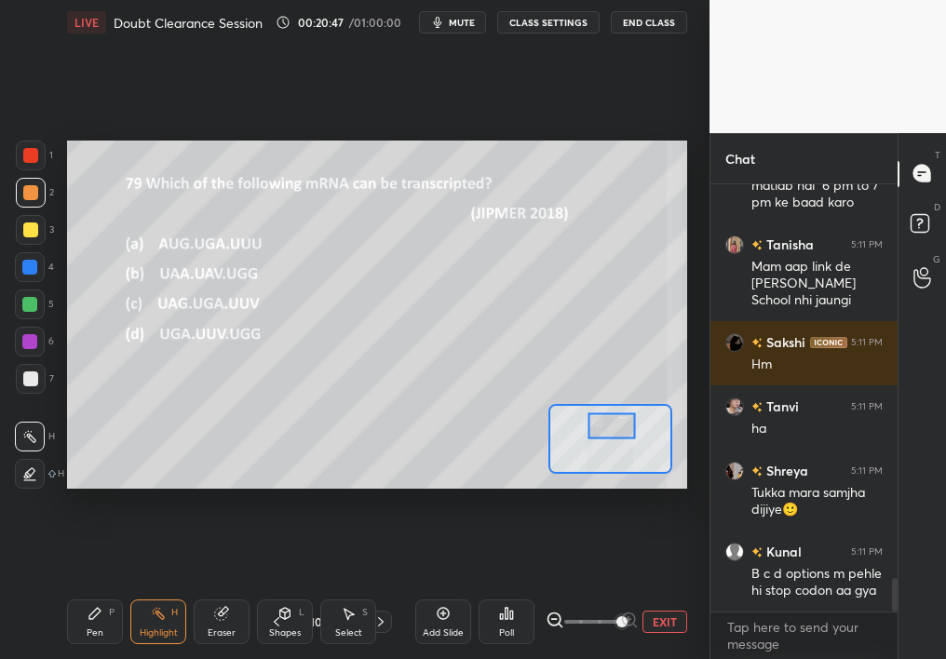
click at [84, 587] on div "Pen P" at bounding box center [95, 622] width 56 height 45
click at [88, 587] on icon at bounding box center [95, 613] width 15 height 15
click at [28, 193] on div at bounding box center [30, 192] width 15 height 15
click at [27, 237] on div at bounding box center [31, 230] width 30 height 30
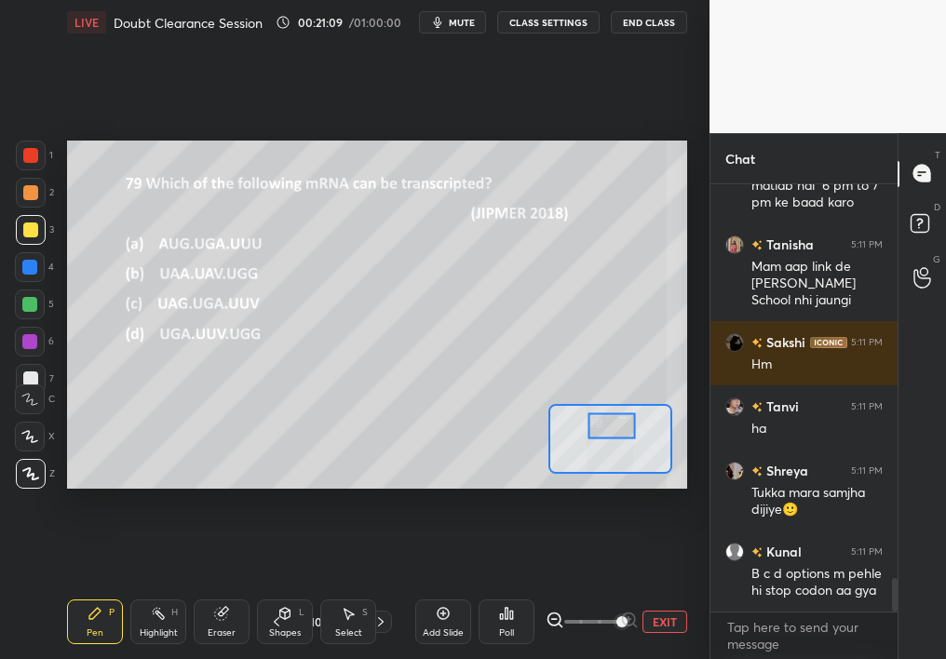
click at [215, 587] on icon at bounding box center [221, 613] width 15 height 15
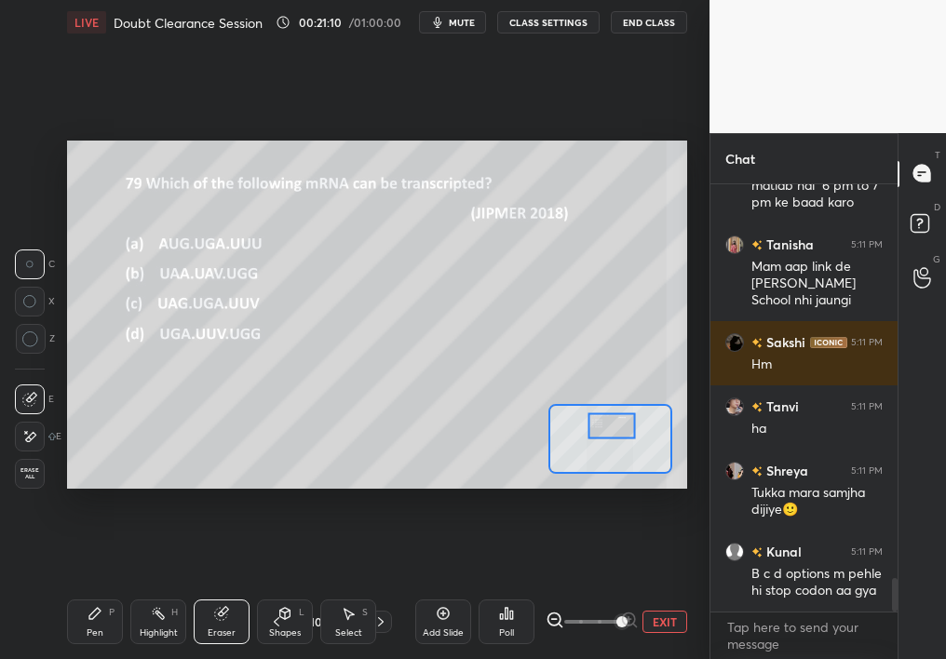
scroll to position [5066, 0]
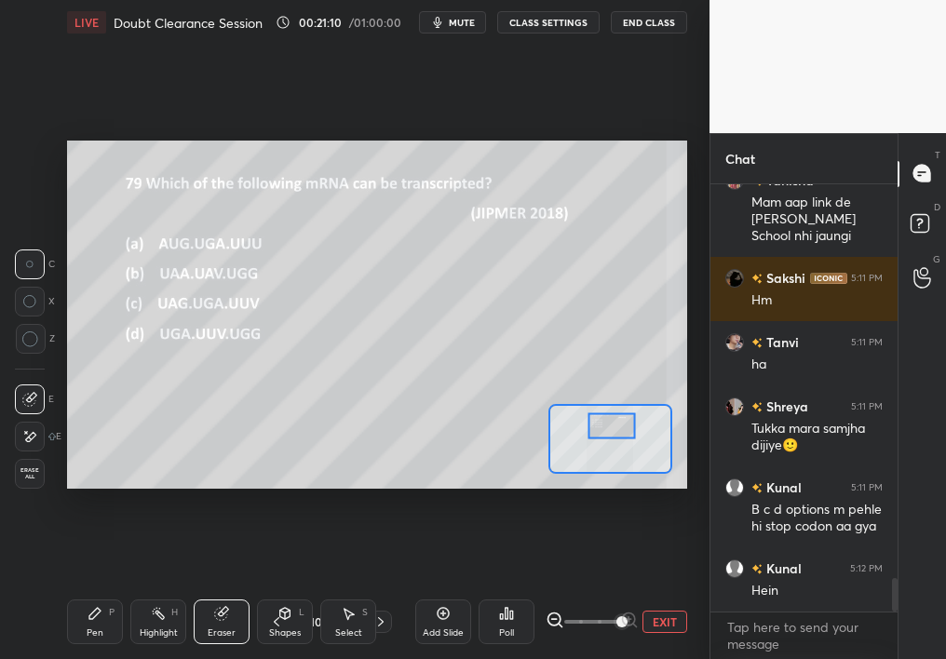
click at [95, 587] on div "Pen P Highlight H Eraser Shapes L Select S 102 / 305 Add Slide Poll EXIT" at bounding box center [377, 622] width 620 height 74
click at [80, 587] on div "Pen P" at bounding box center [95, 622] width 56 height 45
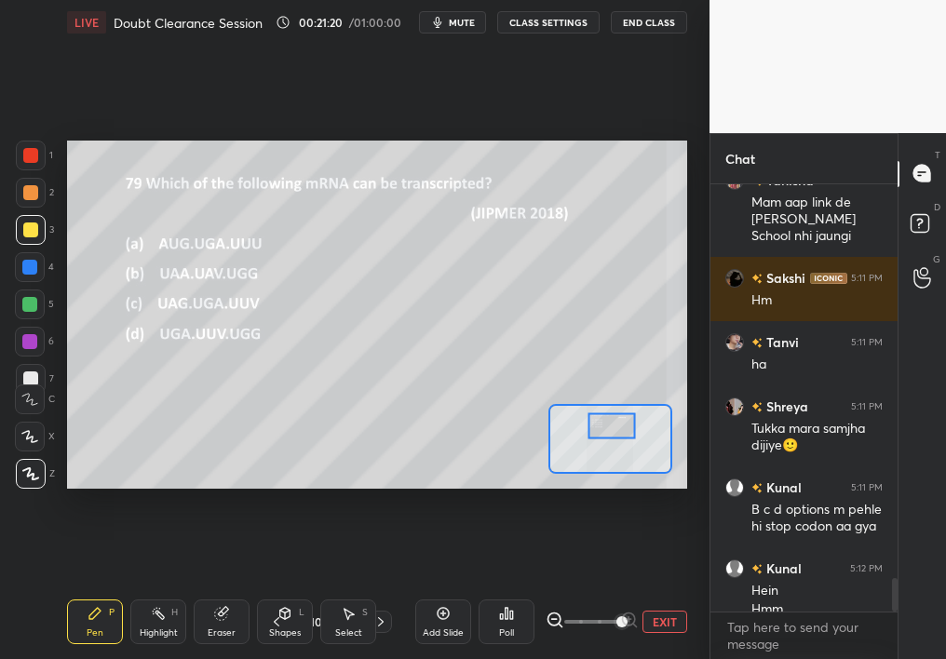
scroll to position [5084, 0]
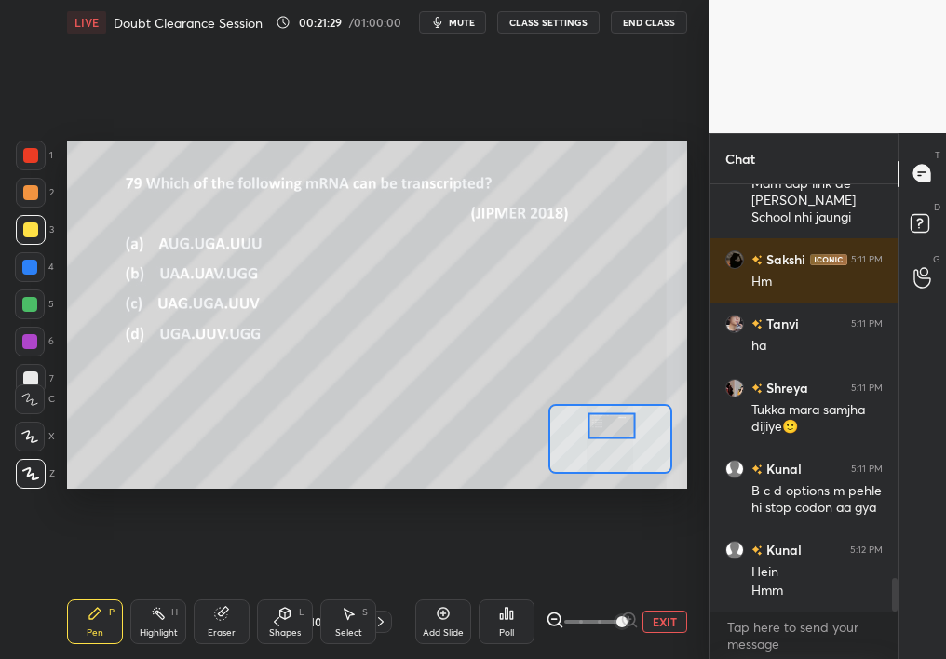
click at [426, 587] on div "Add Slide" at bounding box center [443, 622] width 56 height 45
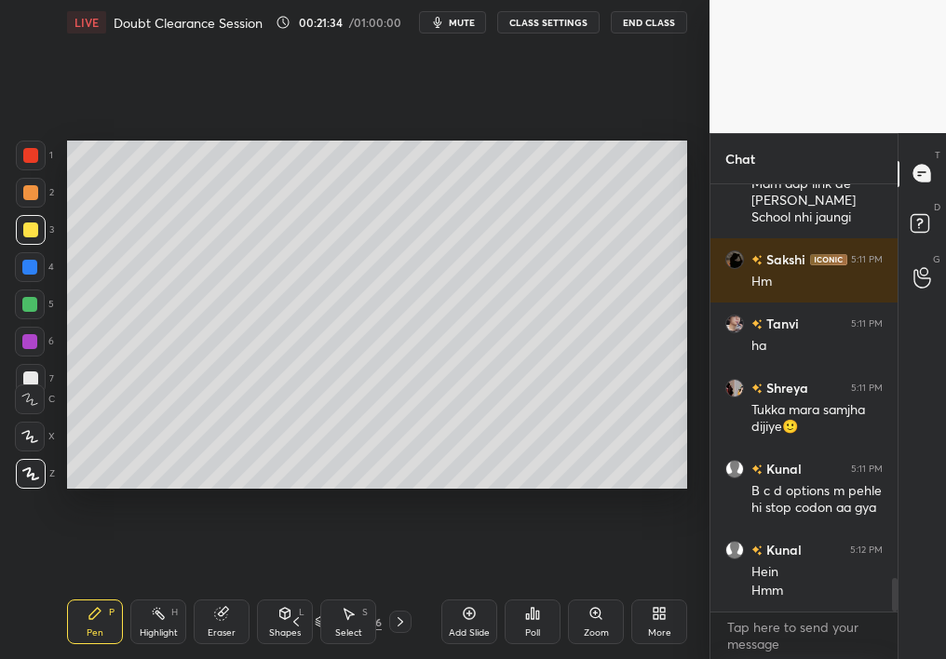
scroll to position [5120, 0]
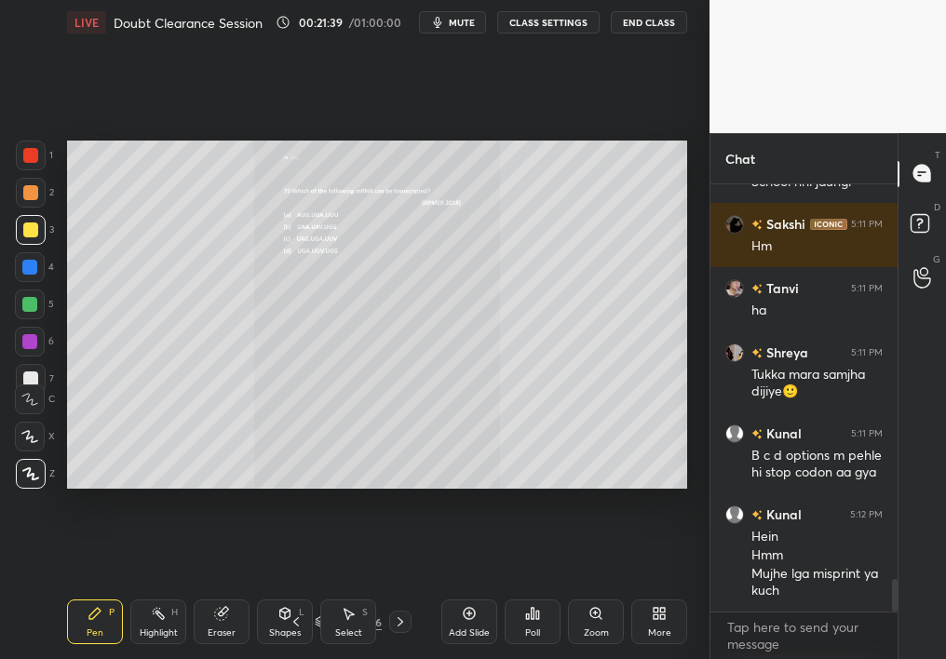
click at [352, 587] on div "Select S" at bounding box center [348, 622] width 56 height 45
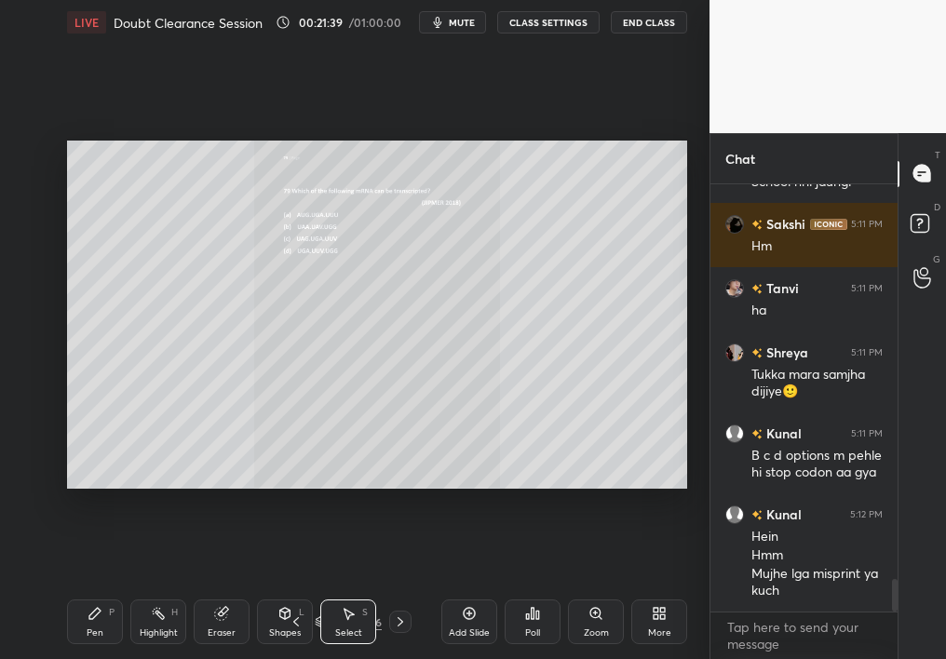
click at [344, 587] on div "Select S" at bounding box center [348, 622] width 56 height 45
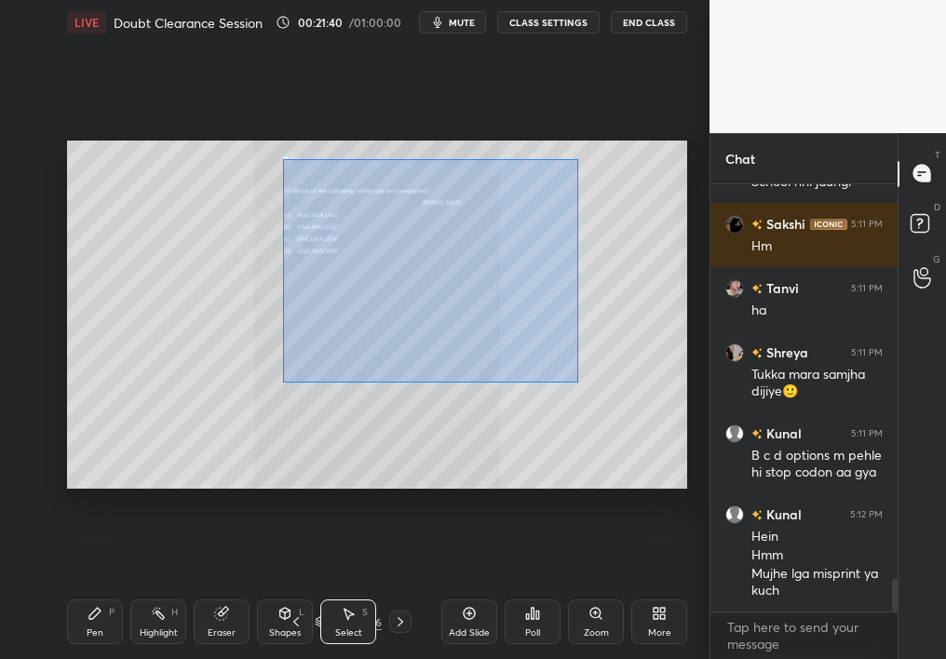
drag, startPoint x: 277, startPoint y: 156, endPoint x: 701, endPoint y: 492, distance: 540.3
click at [700, 489] on div "1 2 3 4 5 6 7 C X Z C X Z E E Erase all H H LIVE Doubt Clearance Session 00:21:…" at bounding box center [355, 329] width 710 height 659
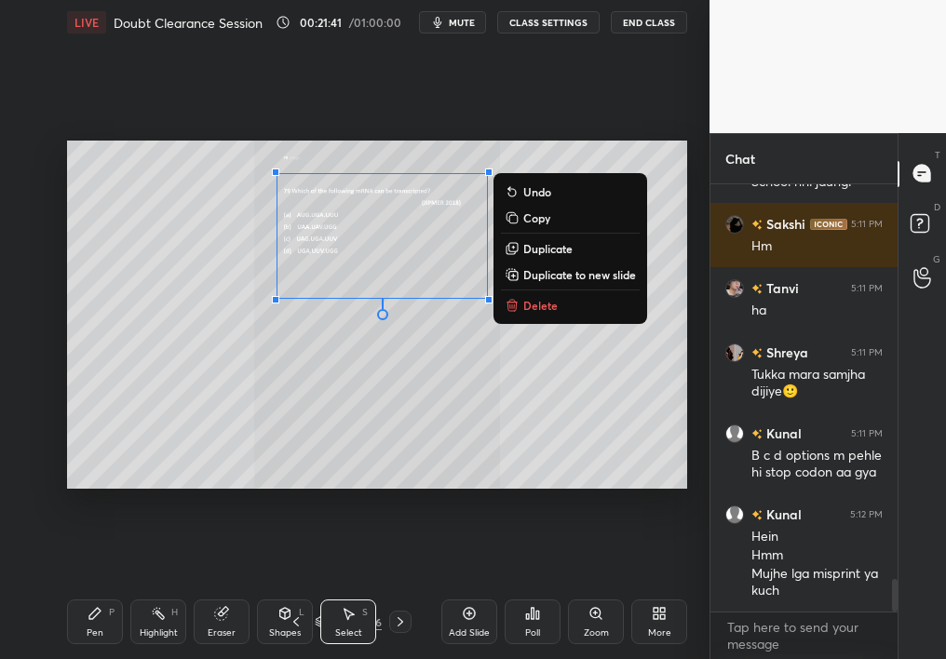
click at [546, 298] on p "Delete" at bounding box center [540, 305] width 34 height 15
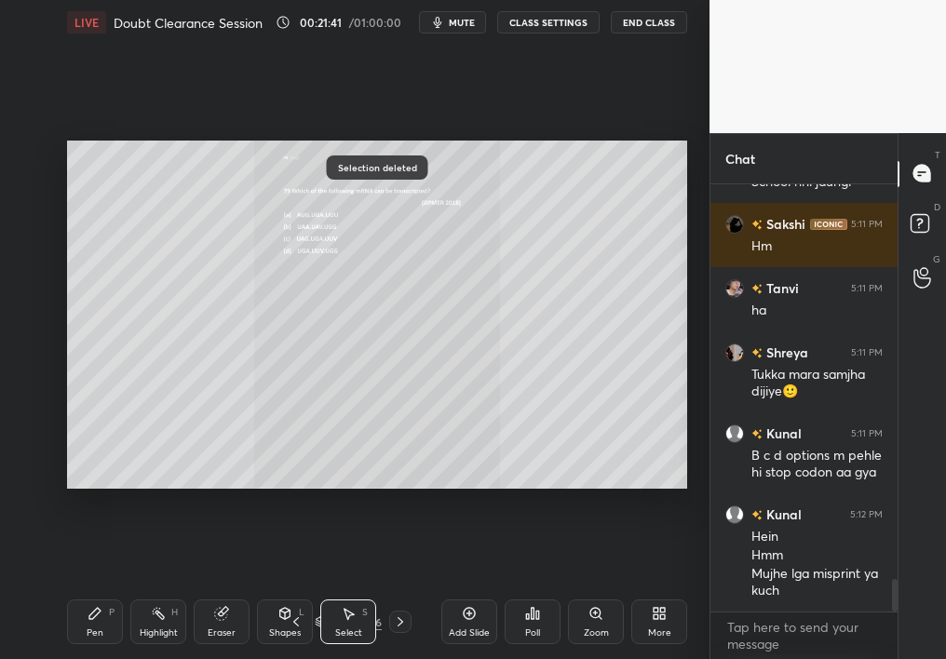
click at [600, 587] on div "Zoom" at bounding box center [596, 622] width 56 height 45
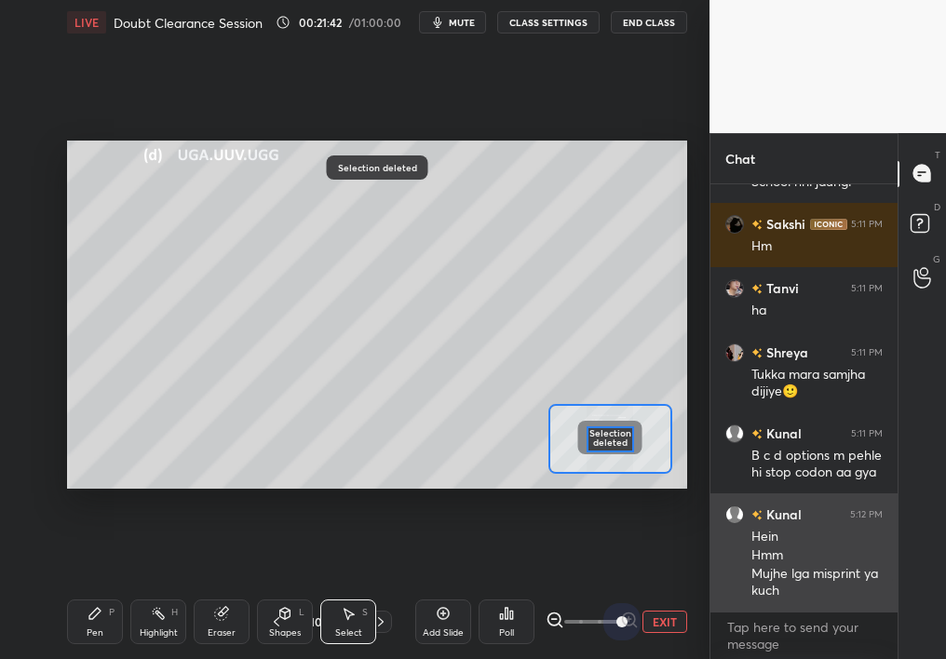
drag, startPoint x: 697, startPoint y: 619, endPoint x: 747, endPoint y: 595, distance: 55.8
click at [744, 587] on div "1 2 3 4 5 6 7 C X Z C X Z E E Erase all H H LIVE Doubt Clearance Session 00:21:…" at bounding box center [473, 329] width 946 height 659
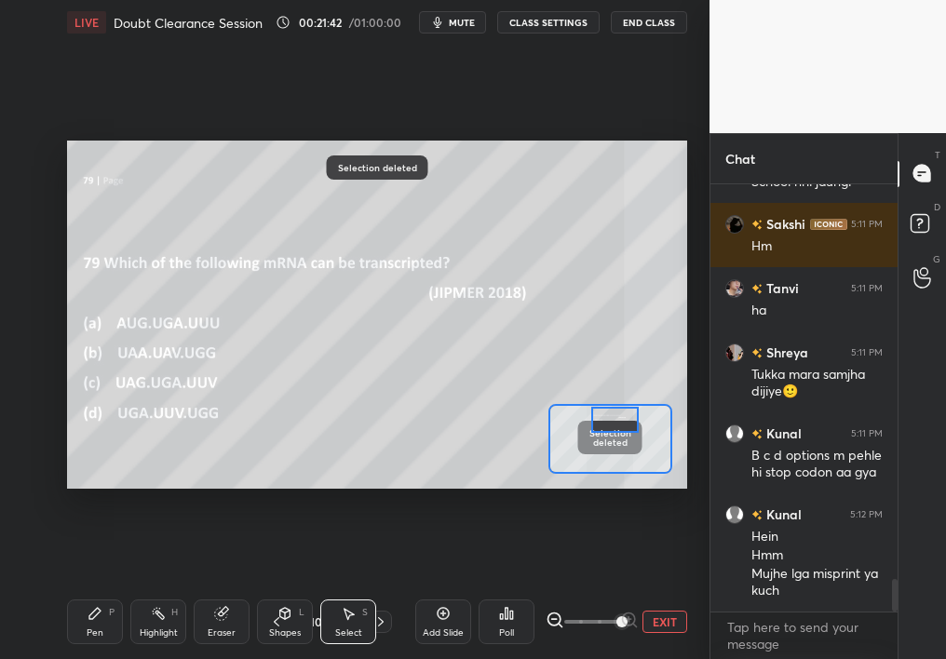
drag, startPoint x: 629, startPoint y: 431, endPoint x: 631, endPoint y: 420, distance: 11.3
click at [630, 420] on div at bounding box center [615, 420] width 48 height 26
click at [99, 587] on div "Pen P" at bounding box center [95, 622] width 56 height 45
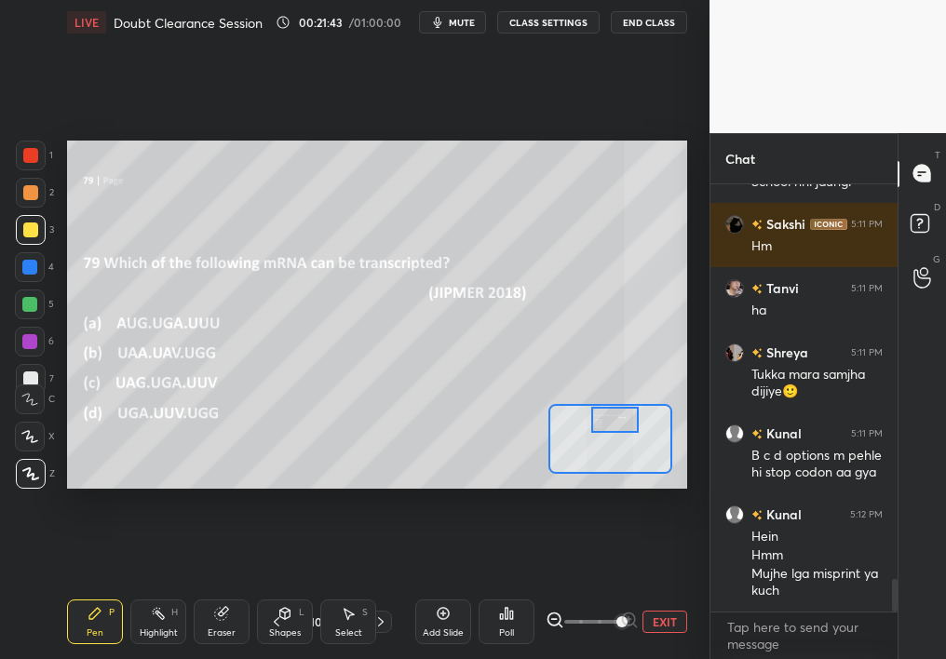
click at [101, 587] on div "Pen P" at bounding box center [95, 622] width 56 height 45
drag, startPoint x: 624, startPoint y: 427, endPoint x: 639, endPoint y: 421, distance: 16.3
click at [638, 421] on div at bounding box center [615, 420] width 48 height 26
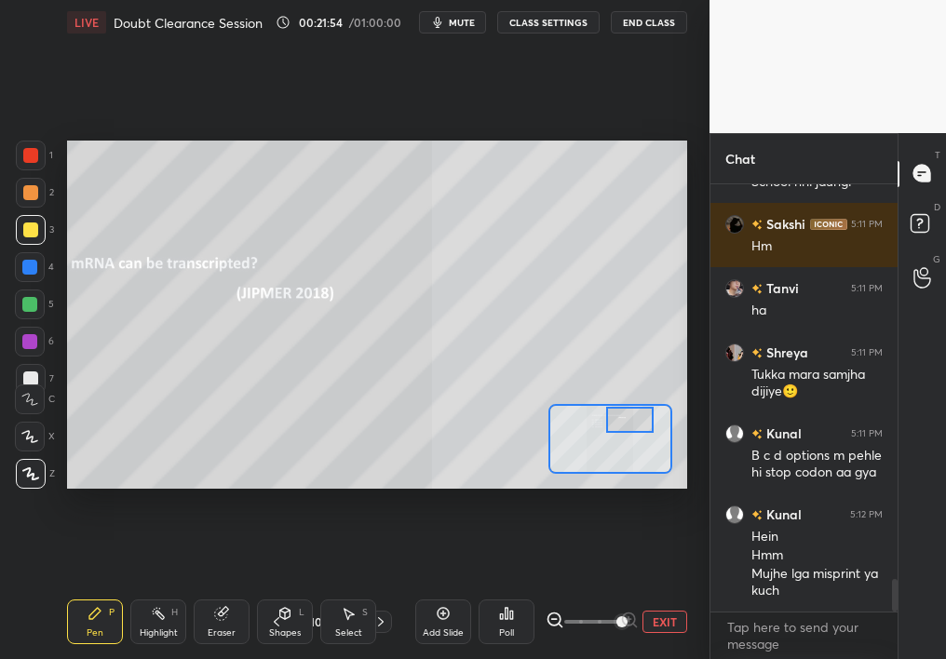
click at [660, 587] on button "EXIT" at bounding box center [665, 622] width 45 height 22
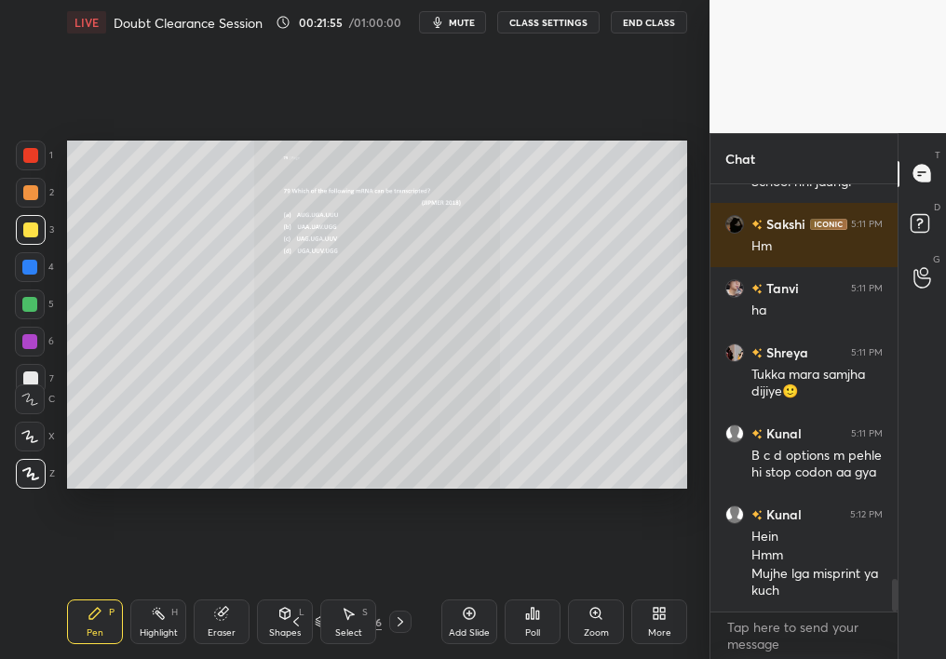
click at [398, 587] on icon at bounding box center [400, 622] width 15 height 15
click at [403, 587] on icon at bounding box center [400, 622] width 15 height 15
click at [582, 587] on div "Zoom" at bounding box center [596, 622] width 56 height 45
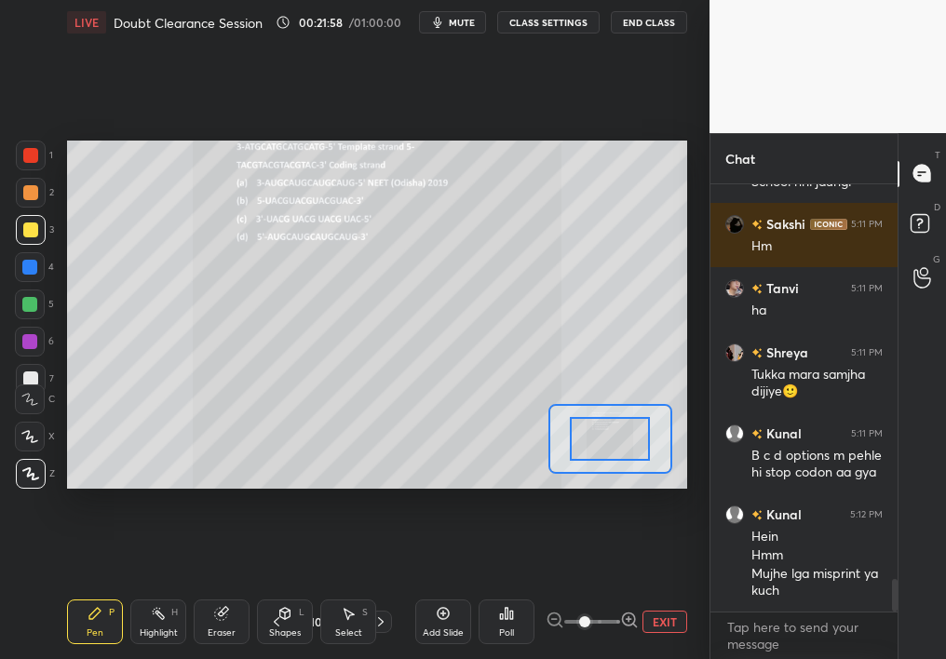
click at [586, 587] on span at bounding box center [584, 621] width 11 height 11
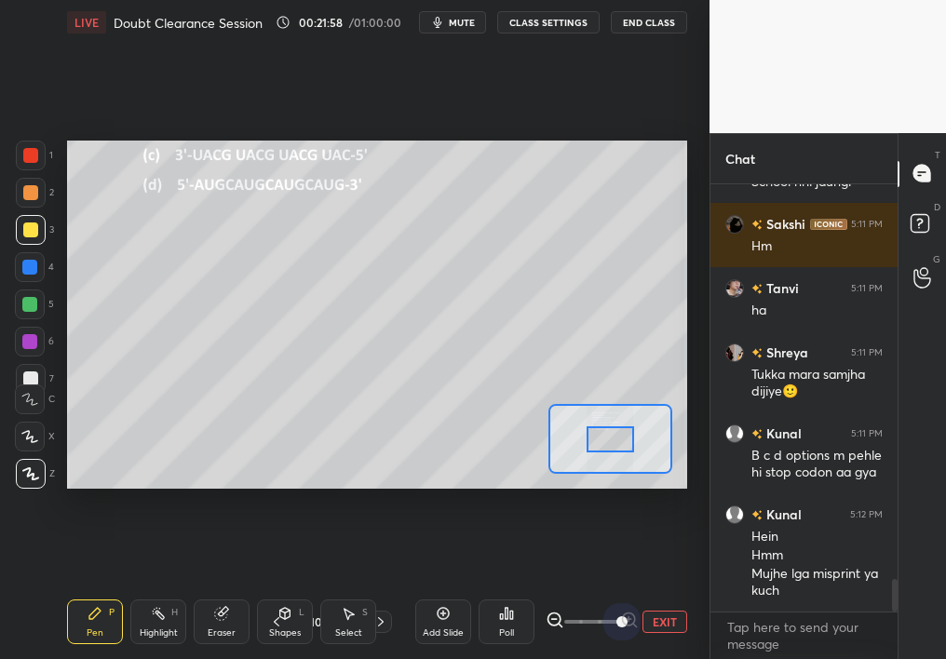
drag, startPoint x: 592, startPoint y: 623, endPoint x: 686, endPoint y: 614, distance: 94.5
click at [686, 587] on div "EXIT" at bounding box center [617, 622] width 142 height 22
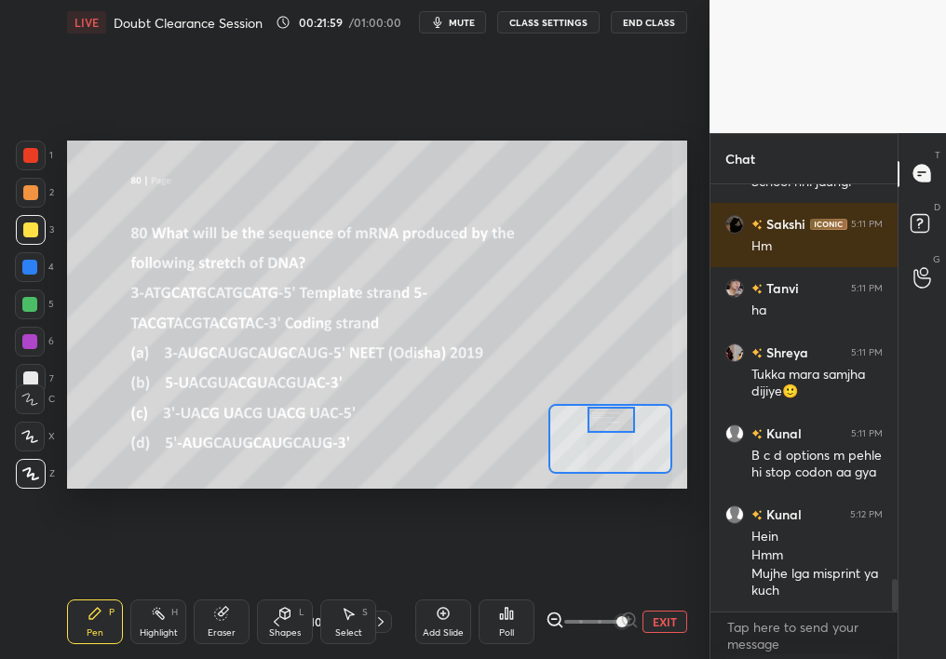
click at [615, 400] on div "Setting up your live class Poll for secs No correct answer Start poll" at bounding box center [377, 315] width 620 height 349
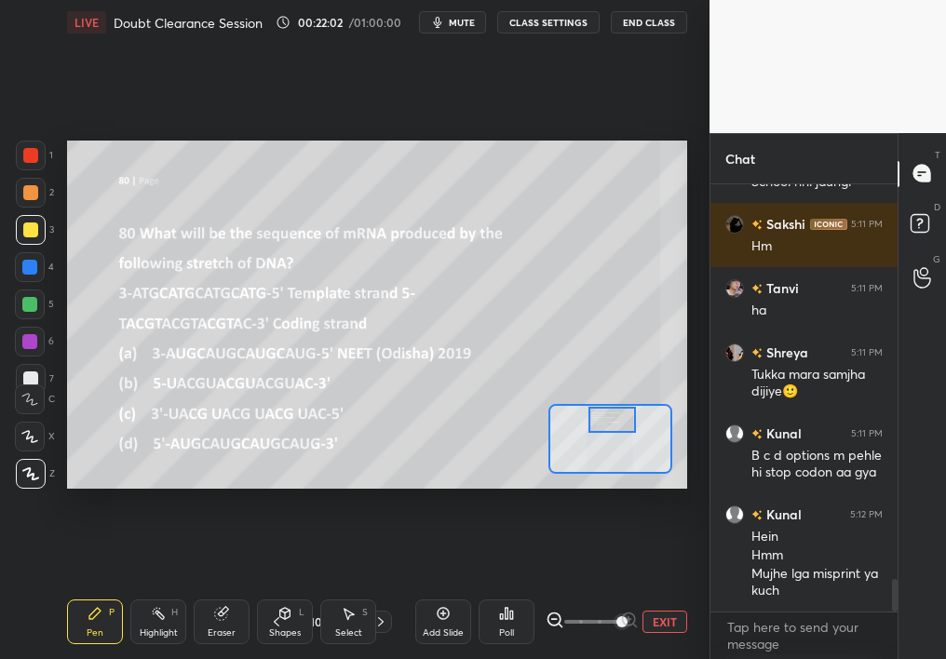
click at [618, 419] on div at bounding box center [613, 420] width 48 height 26
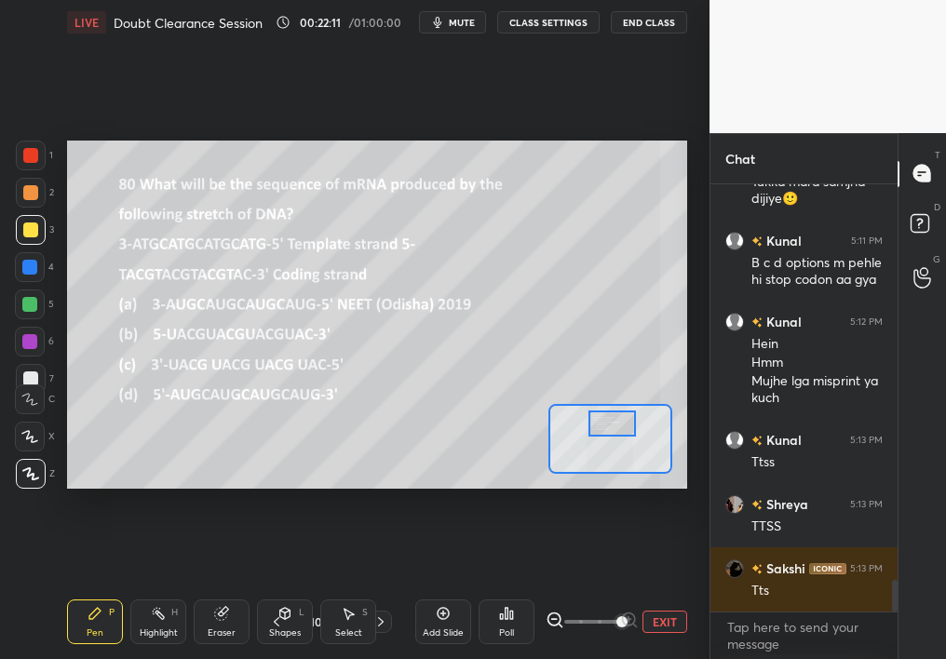
scroll to position [5377, 0]
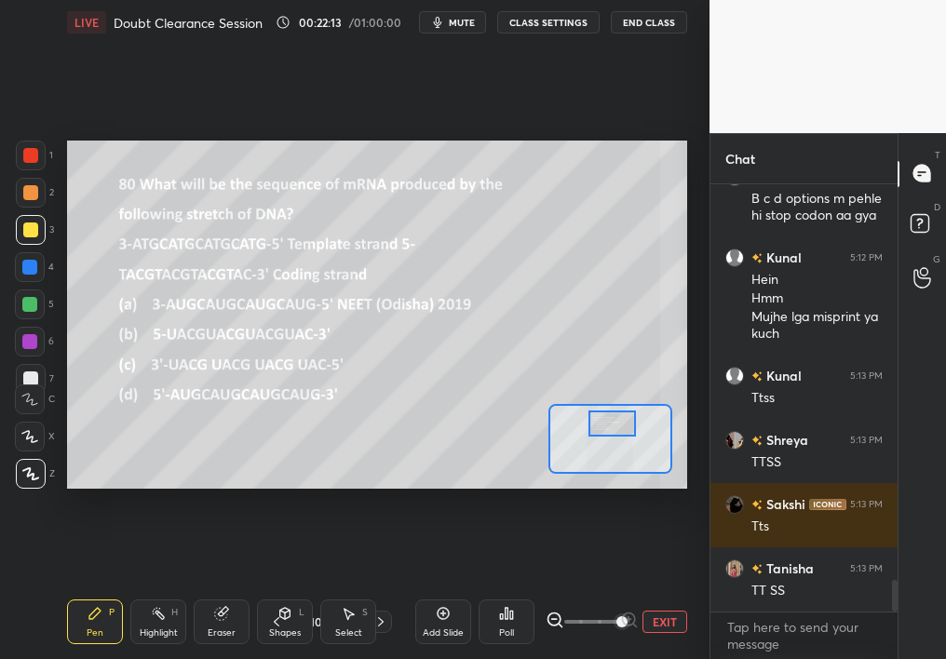
click at [345, 587] on div "Select S" at bounding box center [348, 622] width 56 height 45
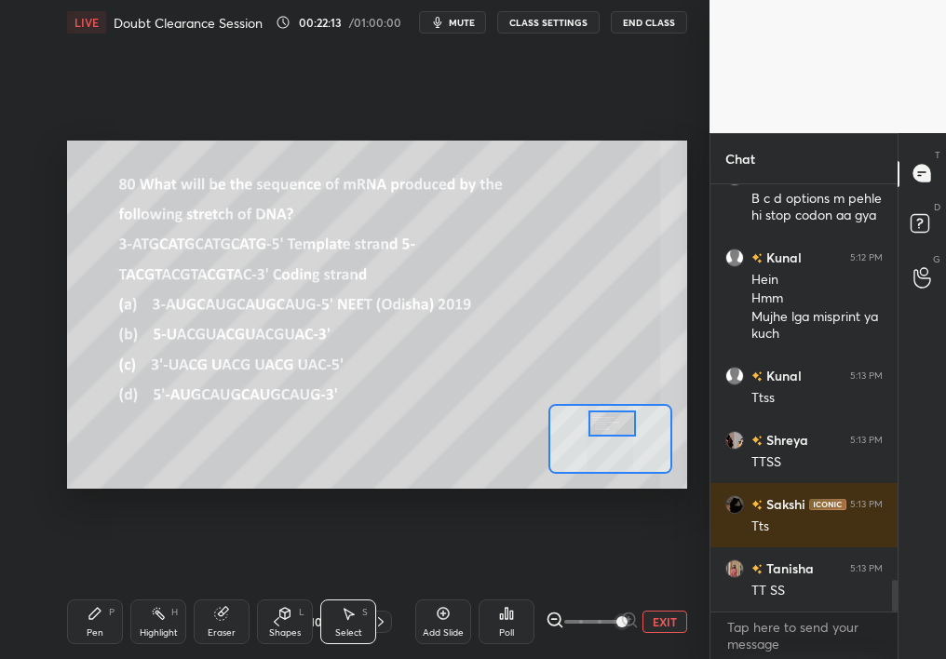
click at [345, 587] on icon at bounding box center [348, 613] width 15 height 15
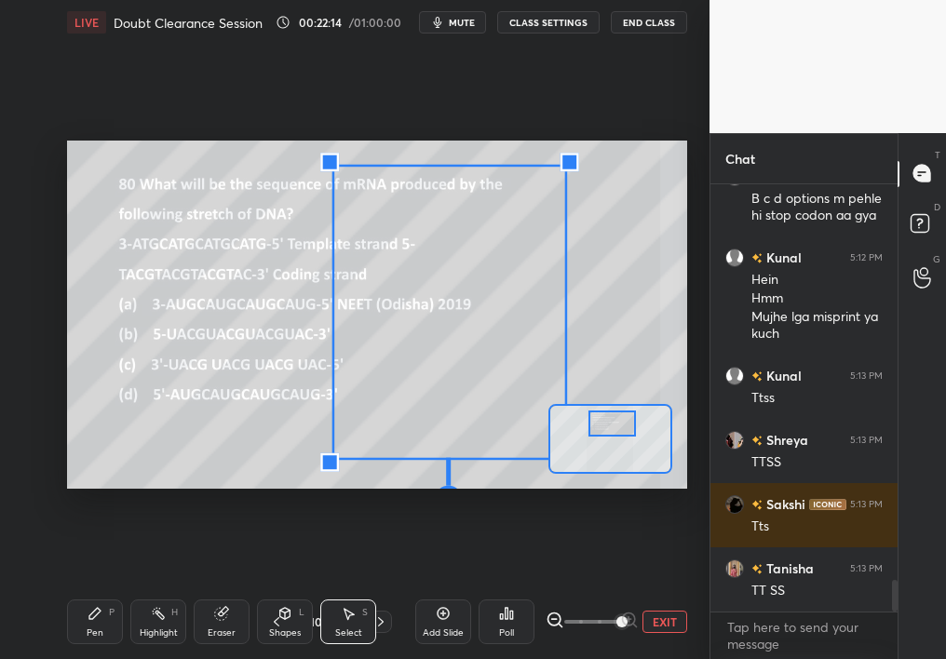
drag, startPoint x: 303, startPoint y: 352, endPoint x: 549, endPoint y: 539, distance: 309.7
click at [549, 540] on div "0 ° Undo Copy Duplicate Duplicate to new slide Delete Setting up your live clas…" at bounding box center [377, 315] width 635 height 540
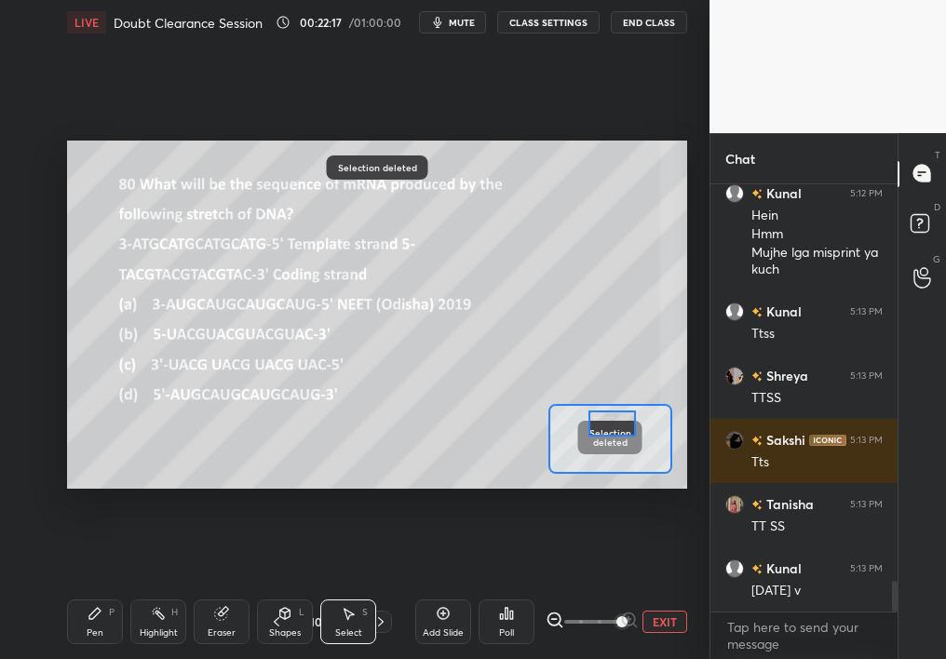
click at [97, 587] on icon at bounding box center [95, 613] width 15 height 15
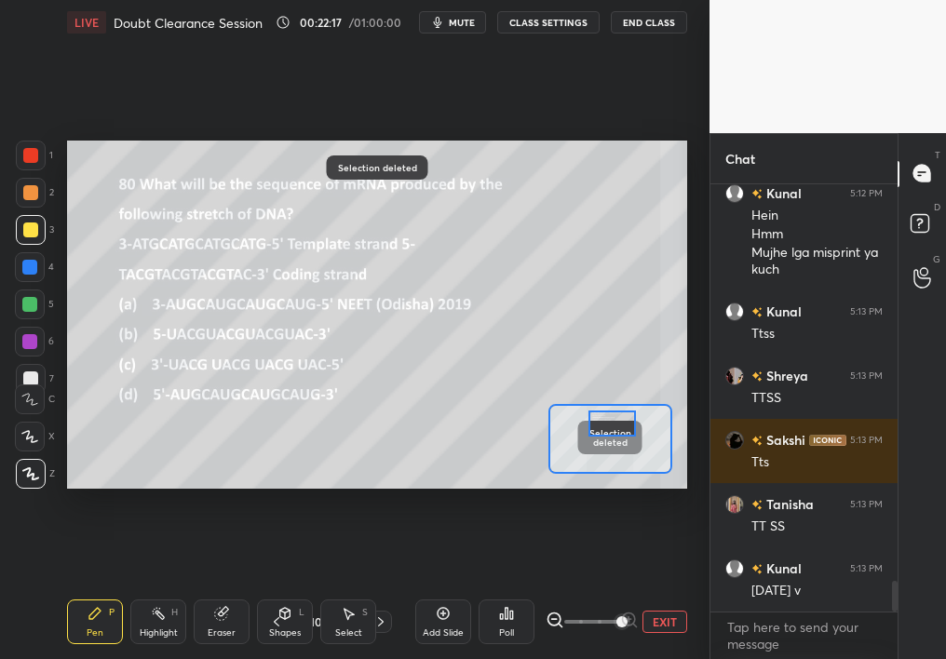
click at [100, 587] on div "Pen P" at bounding box center [95, 622] width 56 height 45
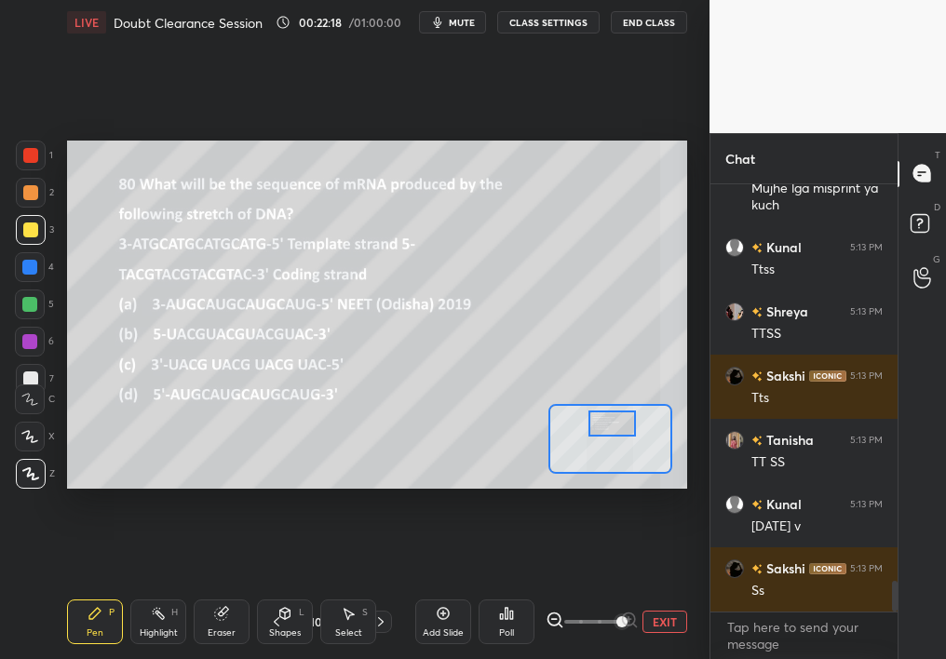
click at [171, 130] on div "Setting up your live class Poll for secs No correct answer Start poll" at bounding box center [377, 315] width 635 height 540
click at [34, 270] on div at bounding box center [29, 267] width 15 height 15
click at [29, 270] on div at bounding box center [29, 267] width 15 height 15
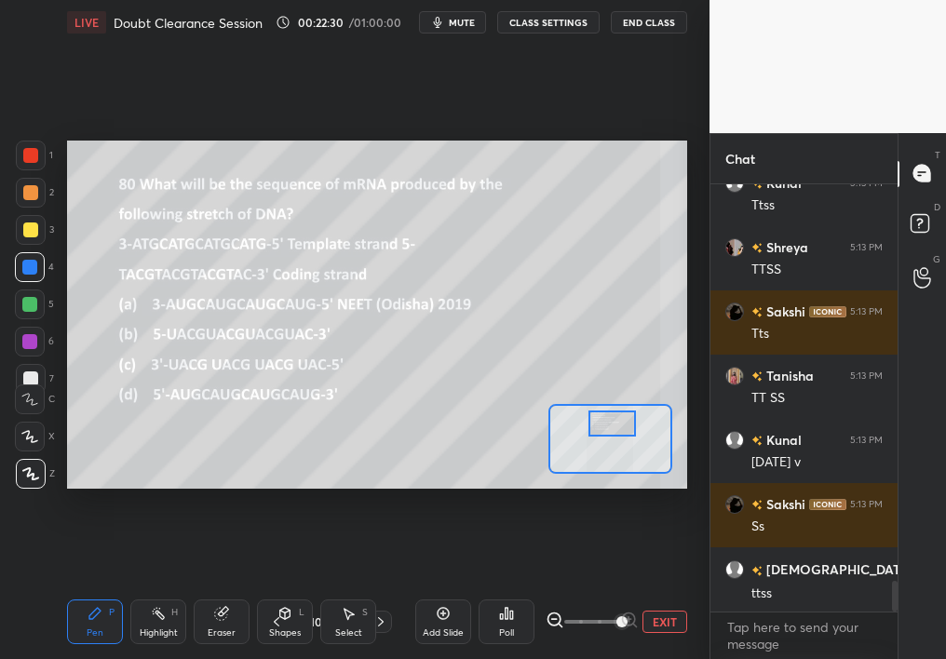
click at [161, 587] on div "Highlight H" at bounding box center [158, 622] width 56 height 45
click at [165, 587] on div "Highlight H" at bounding box center [158, 622] width 56 height 45
click at [504, 587] on icon at bounding box center [506, 613] width 15 height 15
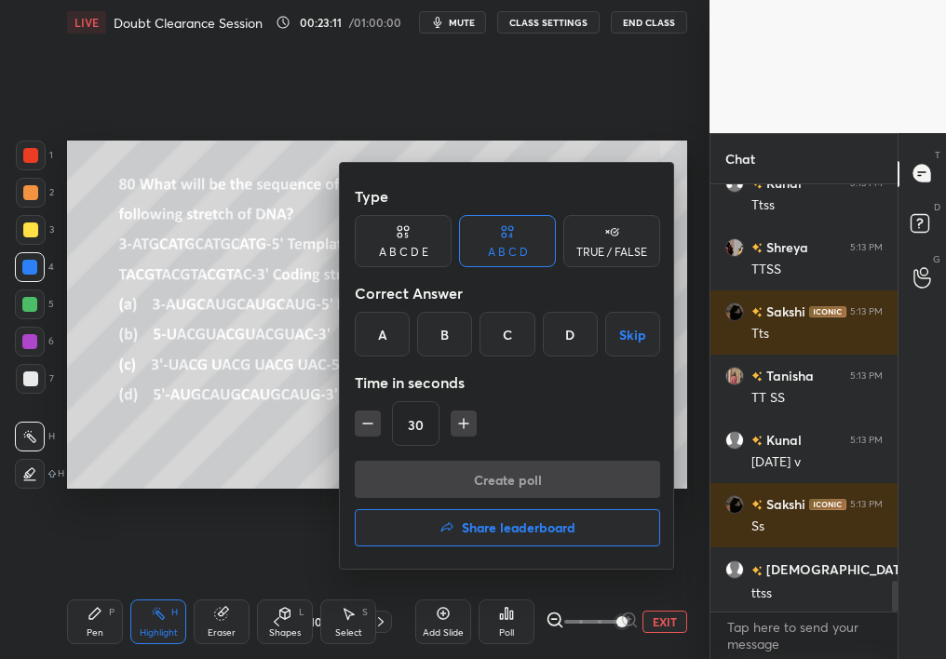
click at [437, 341] on div "B" at bounding box center [444, 334] width 55 height 45
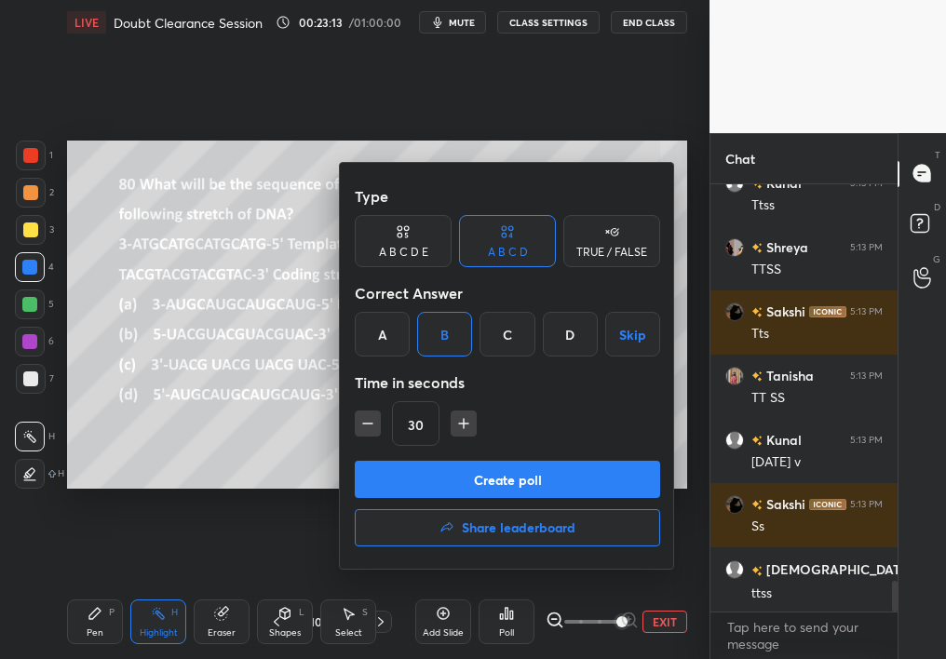
click at [511, 474] on button "Create poll" at bounding box center [507, 479] width 305 height 37
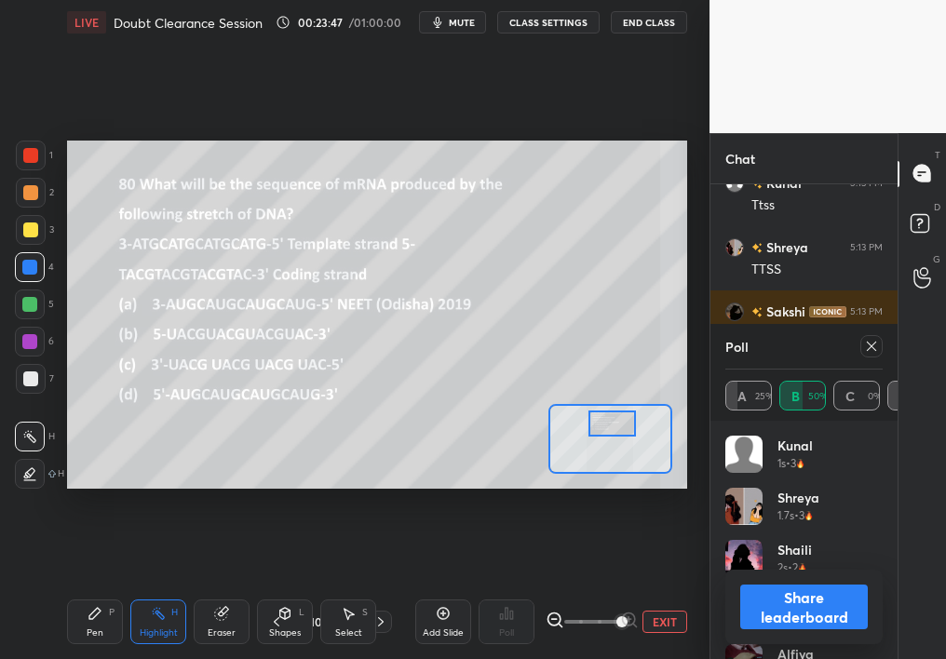
scroll to position [5666, 0]
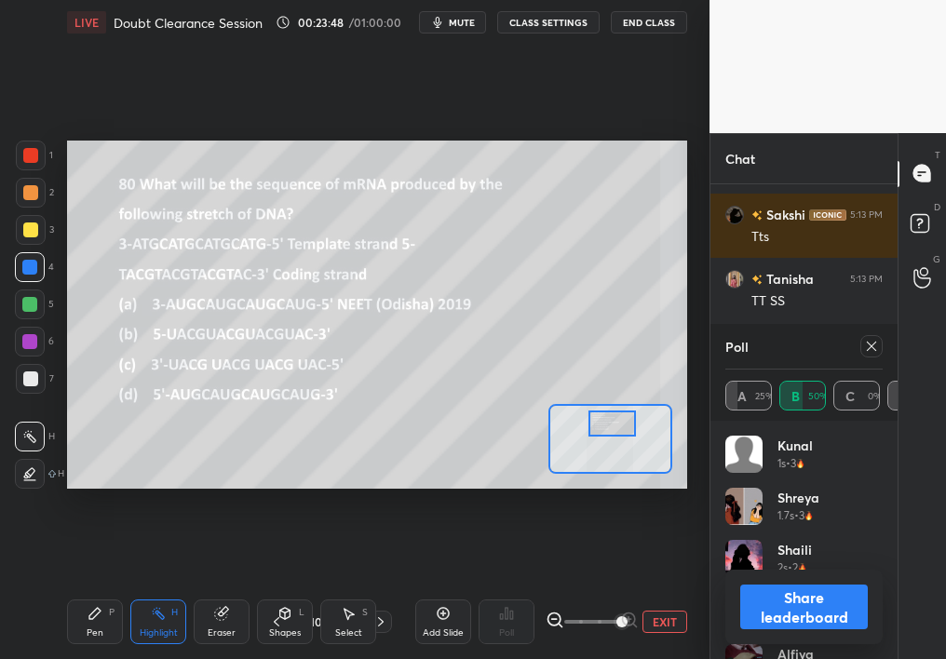
click at [877, 345] on div at bounding box center [871, 346] width 22 height 22
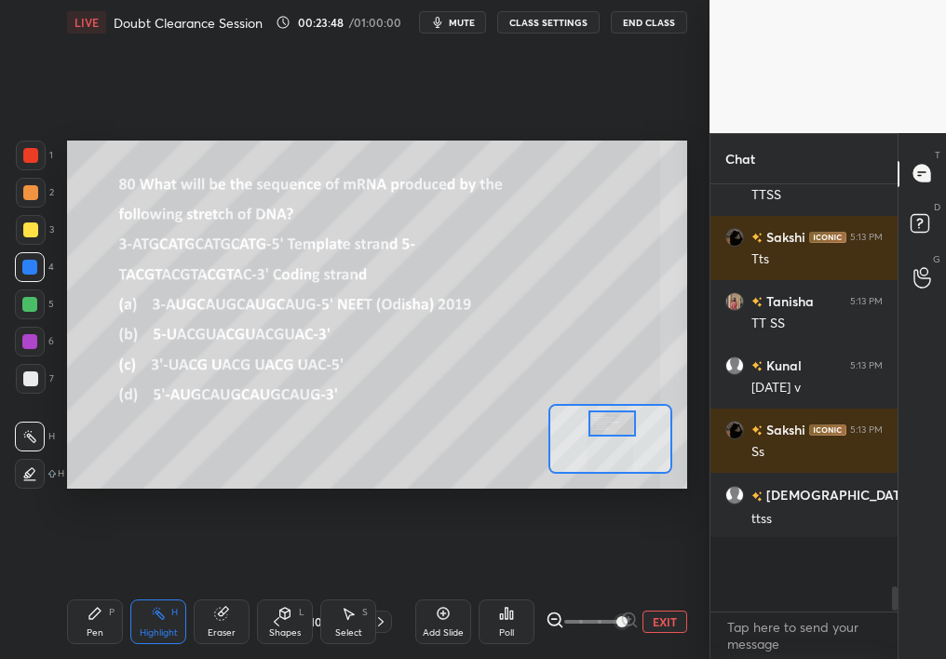
scroll to position [402, 182]
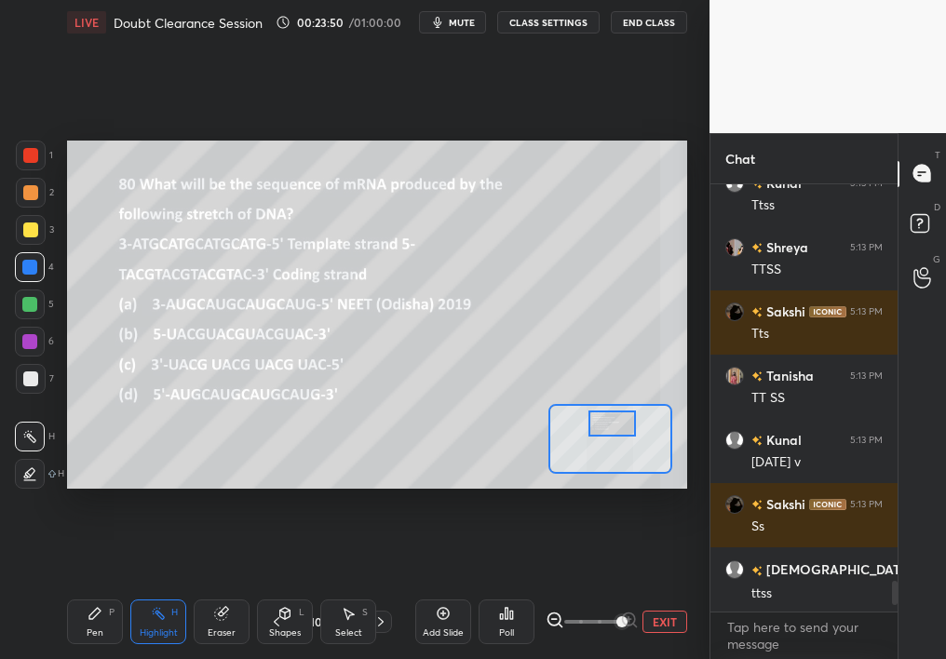
click at [380, 587] on icon at bounding box center [380, 622] width 15 height 15
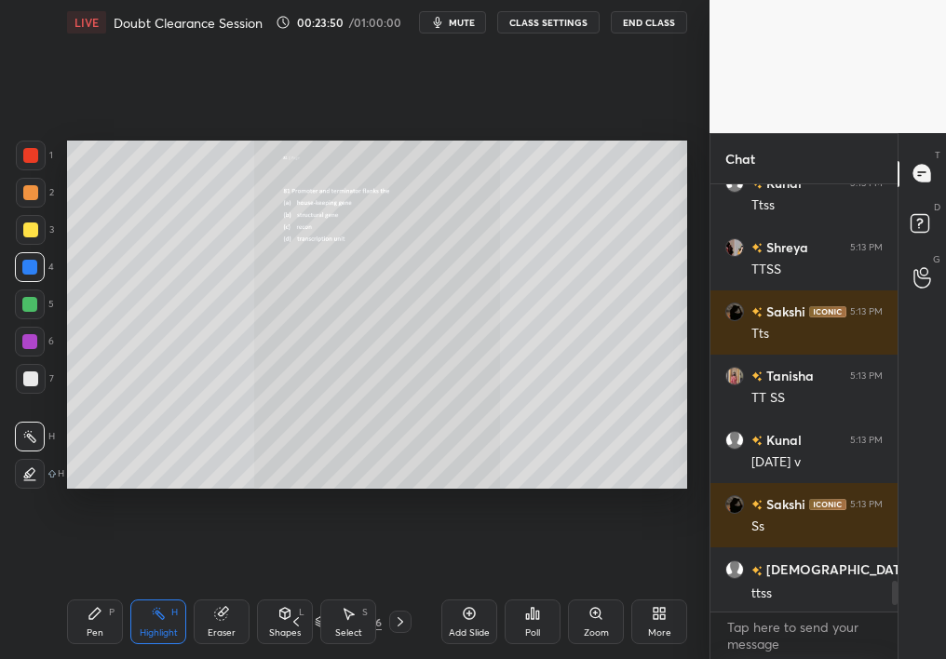
click at [600, 587] on div "Zoom" at bounding box center [596, 633] width 25 height 9
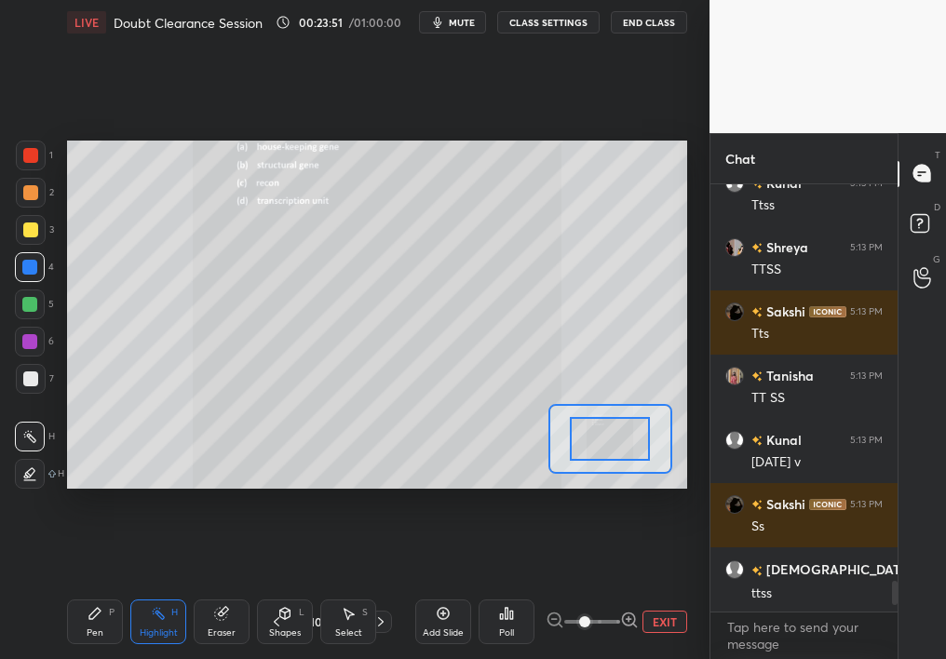
click at [590, 587] on span at bounding box center [584, 621] width 11 height 11
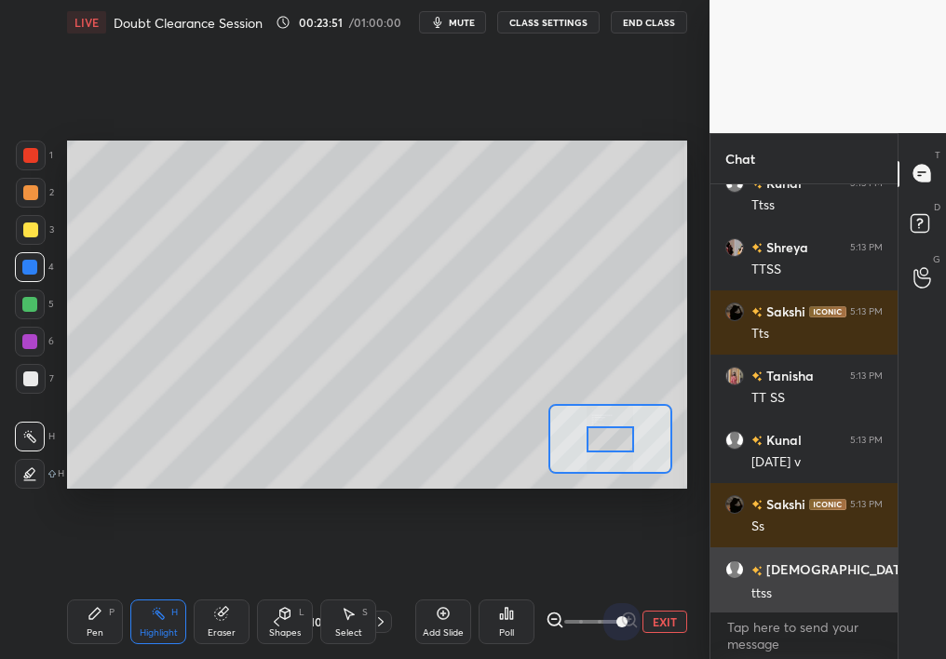
drag, startPoint x: 646, startPoint y: 619, endPoint x: 712, endPoint y: 605, distance: 67.6
click at [711, 587] on div "1 2 3 4 5 6 7 C X Z C X Z E E Erase all H H LIVE Doubt Clearance Session 00:23:…" at bounding box center [473, 329] width 946 height 659
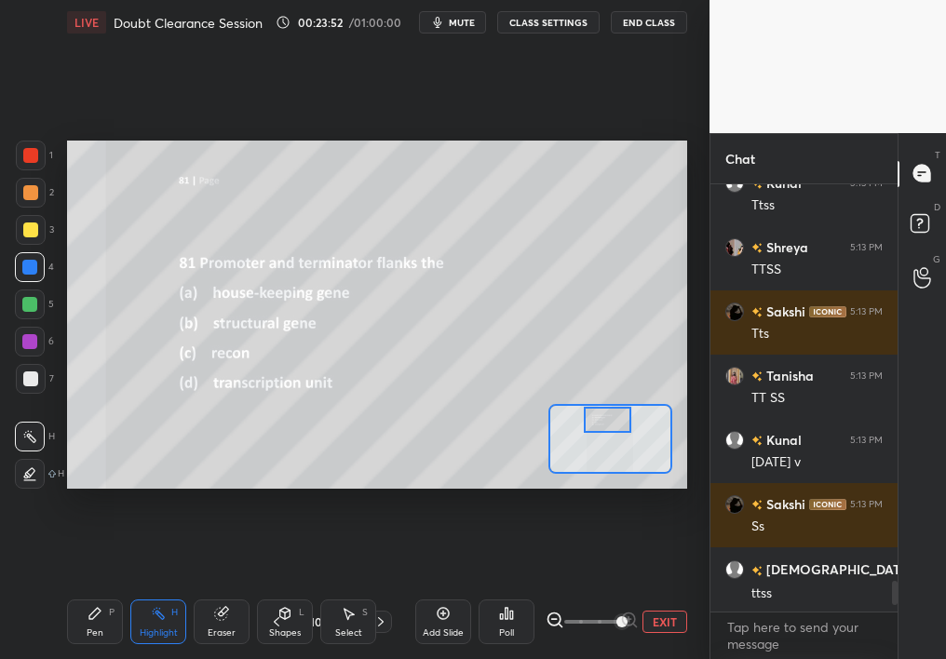
drag, startPoint x: 604, startPoint y: 425, endPoint x: 602, endPoint y: 410, distance: 15.2
click at [602, 411] on div at bounding box center [608, 420] width 48 height 26
click at [85, 587] on div "Pen P" at bounding box center [95, 622] width 56 height 45
click at [84, 587] on div "Pen P" at bounding box center [95, 622] width 56 height 45
click at [670, 587] on button "EXIT" at bounding box center [665, 622] width 45 height 22
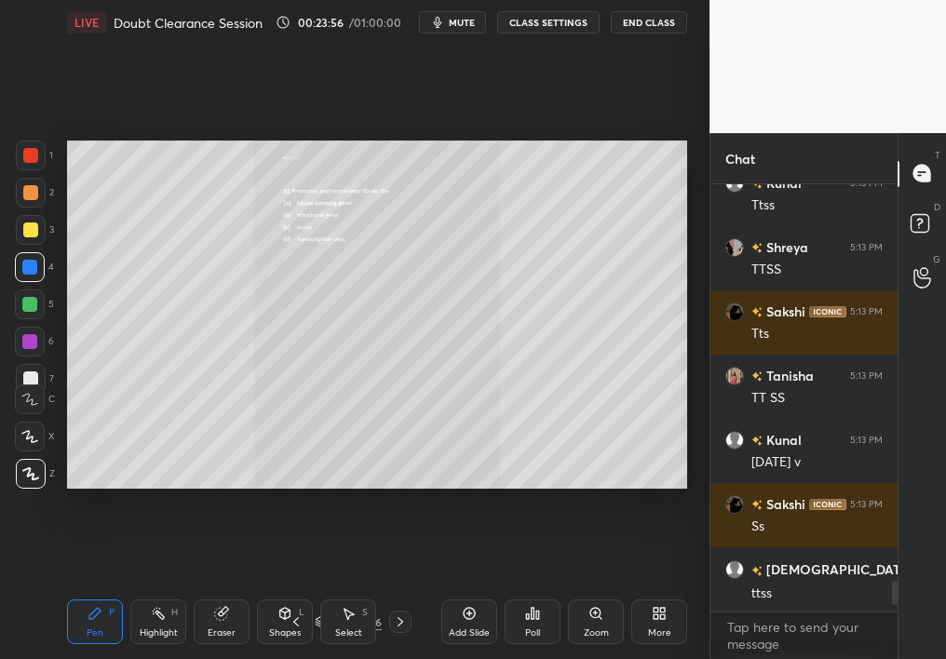
click at [291, 587] on icon at bounding box center [296, 622] width 15 height 15
click at [604, 587] on div "Zoom" at bounding box center [596, 622] width 56 height 45
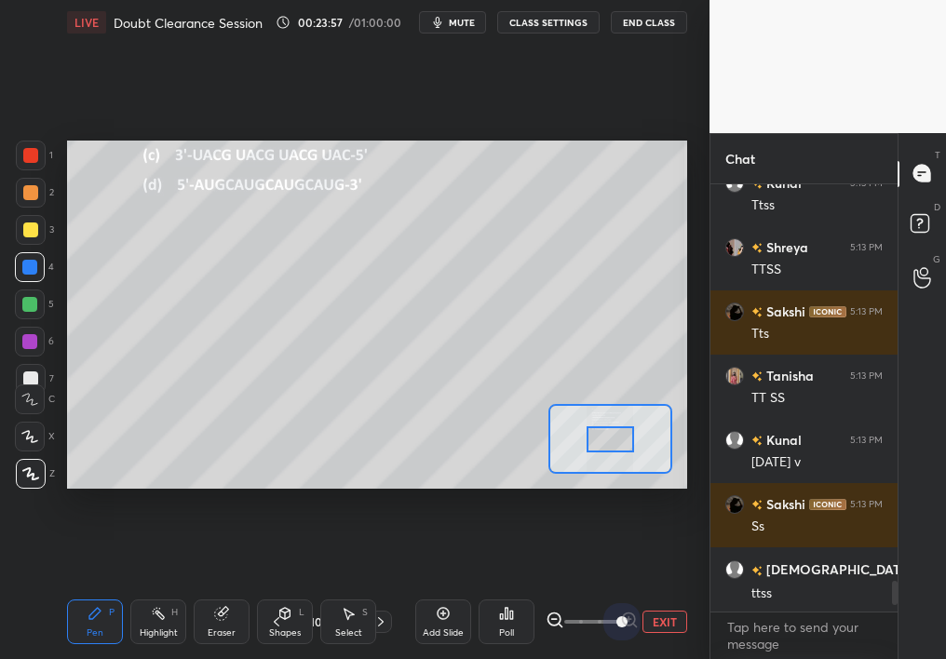
drag, startPoint x: 617, startPoint y: 624, endPoint x: 700, endPoint y: 614, distance: 83.5
click at [700, 587] on div "1 2 3 4 5 6 7 C X Z C X Z E E Erase all H H LIVE Doubt Clearance Session 00:23:…" at bounding box center [355, 329] width 710 height 659
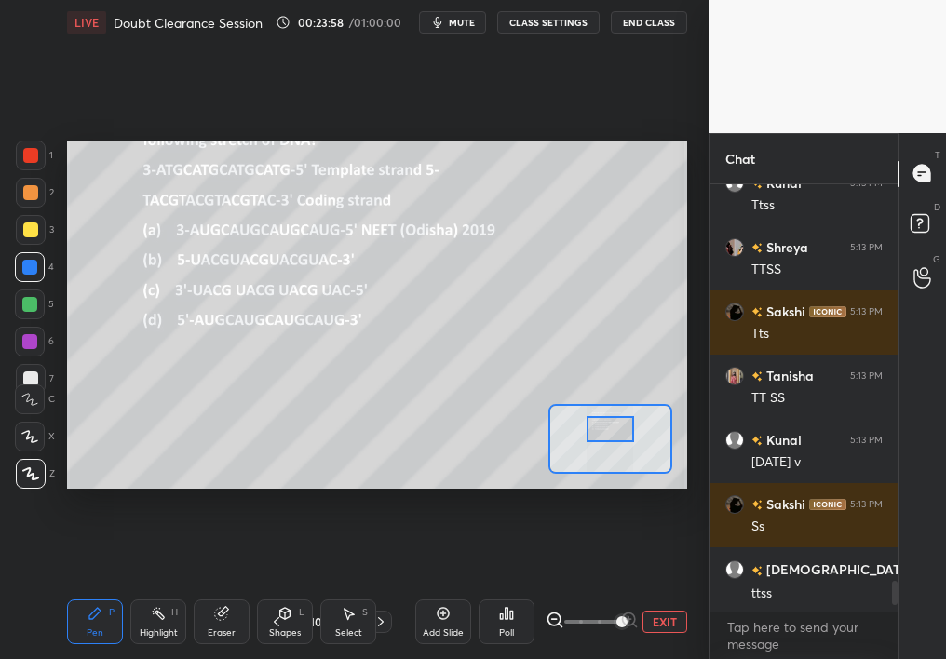
click at [623, 433] on div at bounding box center [611, 429] width 48 height 26
click at [21, 160] on div at bounding box center [31, 156] width 30 height 30
click at [22, 161] on div at bounding box center [31, 156] width 30 height 30
click at [29, 157] on div at bounding box center [30, 155] width 15 height 15
click at [348, 587] on div "Select S" at bounding box center [348, 622] width 56 height 45
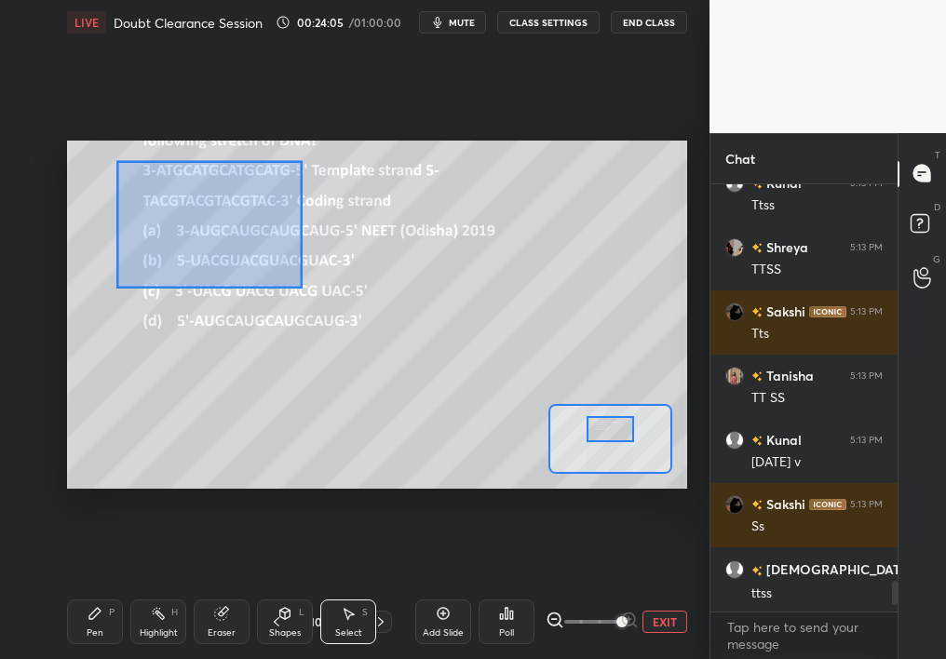
click at [667, 451] on div "0 ° Undo Copy Duplicate Duplicate to new slide Delete Setting up your live clas…" at bounding box center [377, 315] width 620 height 349
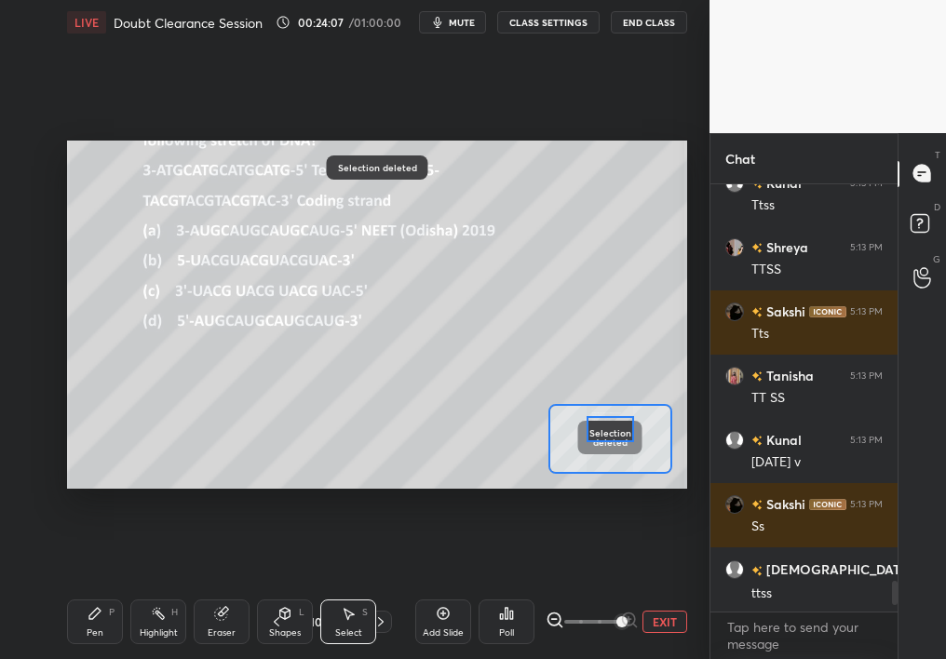
click at [92, 587] on div "Pen P" at bounding box center [95, 622] width 56 height 45
click at [93, 587] on div "Pen" at bounding box center [95, 633] width 17 height 9
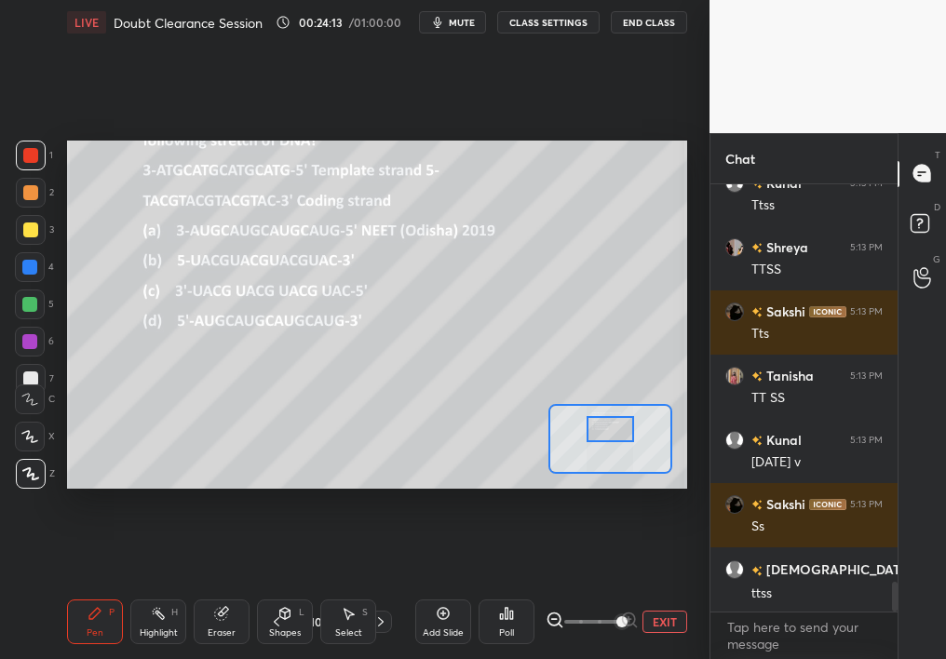
scroll to position [5634, 0]
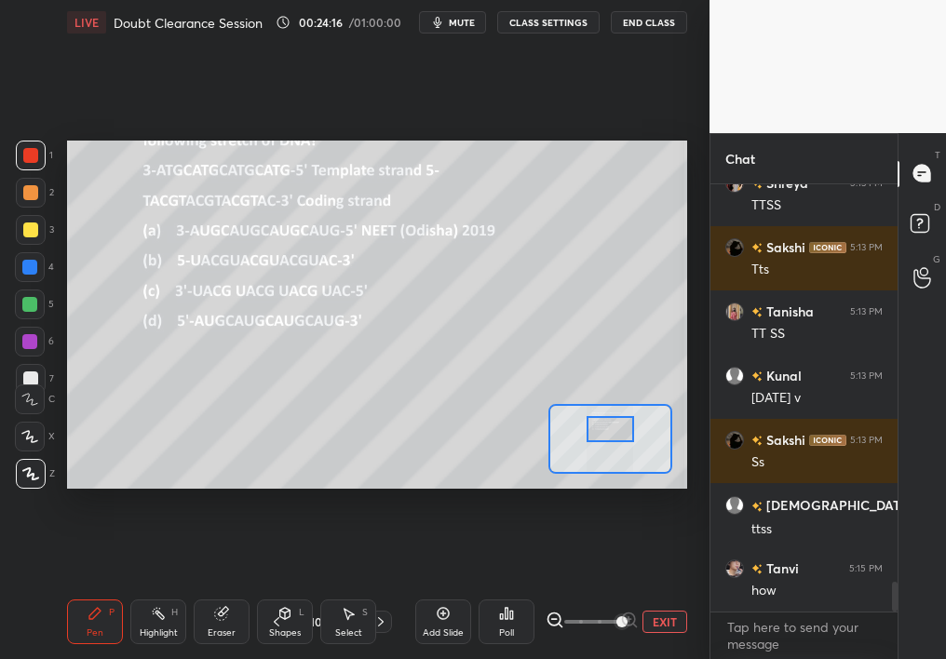
click at [688, 587] on div "LIVE Doubt Clearance Session 00:24:16 / 01:00:00 mute CLASS SETTINGS End Class …" at bounding box center [377, 329] width 635 height 659
click at [668, 587] on button "EXIT" at bounding box center [665, 622] width 45 height 22
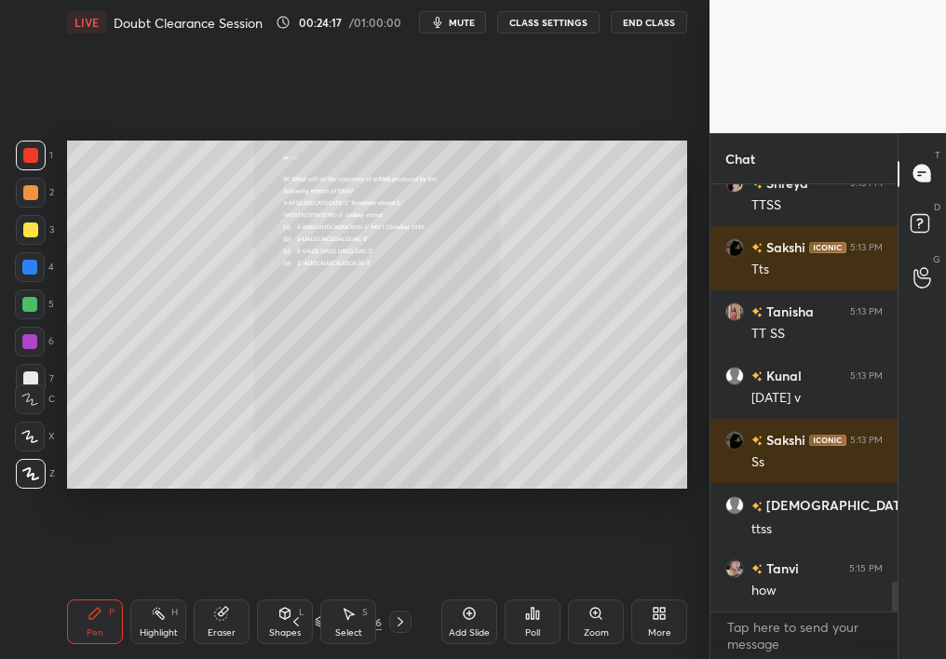
click at [408, 587] on div at bounding box center [400, 622] width 22 height 22
click at [565, 587] on div "Add Slide Poll Zoom More" at bounding box center [564, 622] width 246 height 104
click at [577, 587] on div "Zoom" at bounding box center [596, 622] width 56 height 45
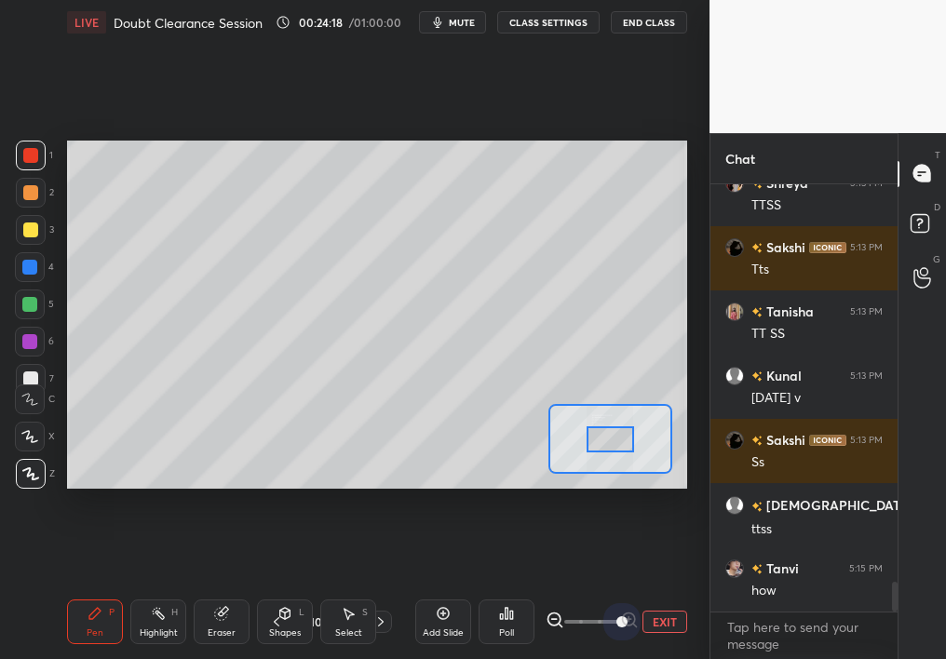
click at [675, 587] on div "EXIT" at bounding box center [617, 622] width 142 height 22
click at [656, 587] on div "Add Slide Poll EXIT" at bounding box center [551, 622] width 272 height 104
click at [660, 587] on button "EXIT" at bounding box center [665, 622] width 45 height 22
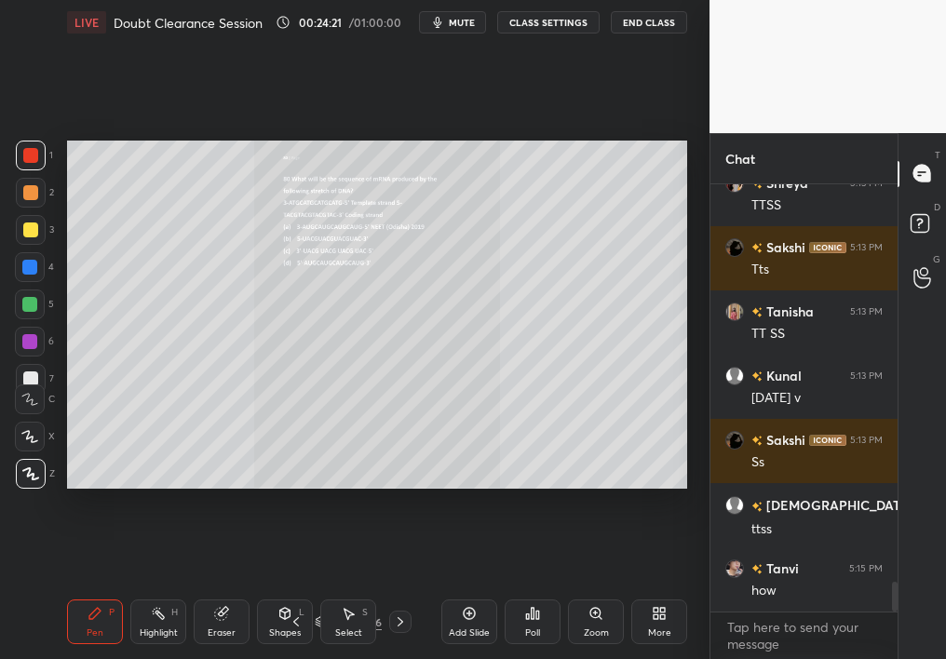
click at [598, 587] on div "Add Slide Poll Zoom More" at bounding box center [564, 622] width 246 height 104
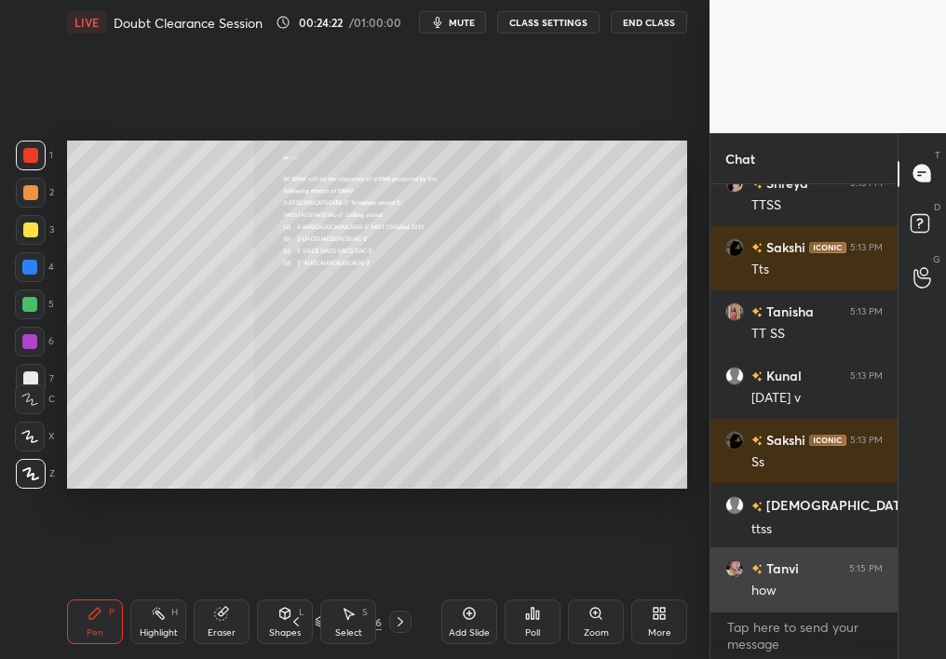
drag, startPoint x: 616, startPoint y: 627, endPoint x: 767, endPoint y: 607, distance: 152.1
click at [765, 587] on div "1 2 3 4 5 6 7 C X Z C X Z E E Erase all H H LIVE Doubt Clearance Session 00:24:…" at bounding box center [473, 329] width 946 height 659
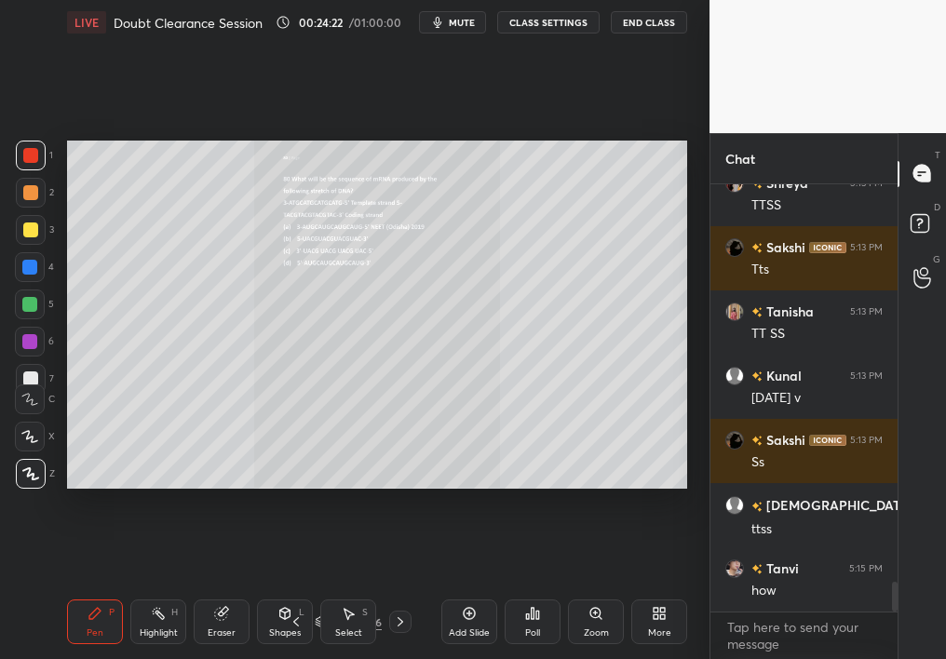
click at [594, 587] on div "Zoom" at bounding box center [596, 633] width 25 height 9
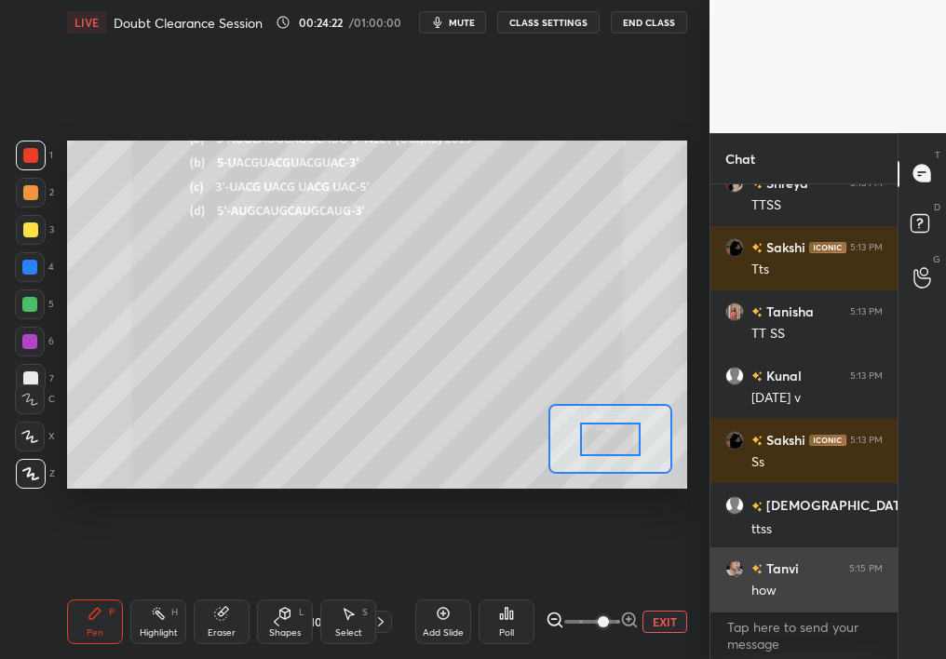
drag, startPoint x: 723, startPoint y: 603, endPoint x: 726, endPoint y: 585, distance: 19.0
click at [724, 581] on div "1 2 3 4 5 6 7 C X Z C X Z E E Erase all H H LIVE Doubt Clearance Session 00:24:…" at bounding box center [473, 329] width 946 height 659
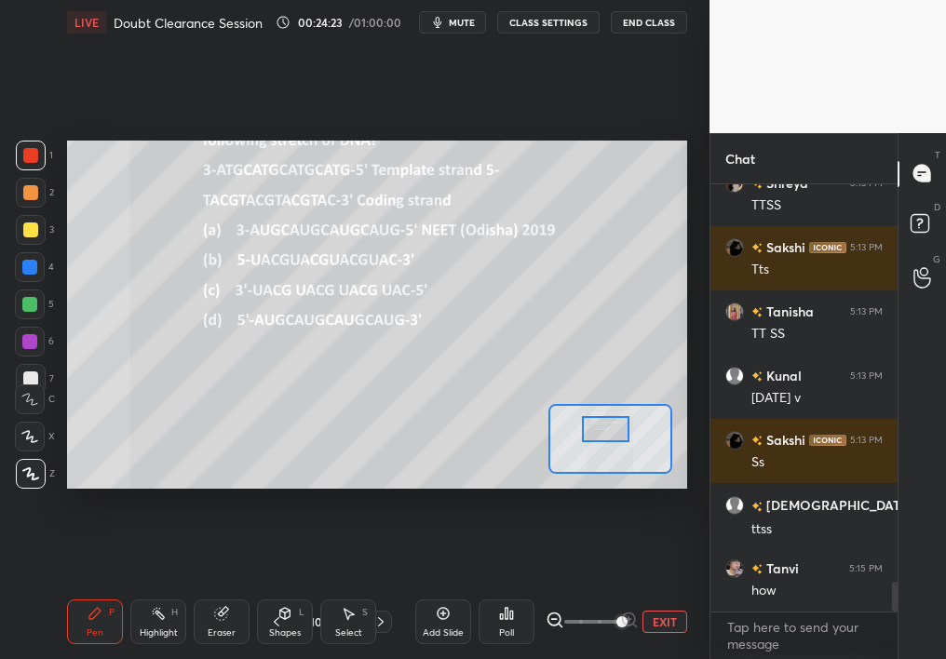
click at [607, 426] on div at bounding box center [606, 429] width 48 height 26
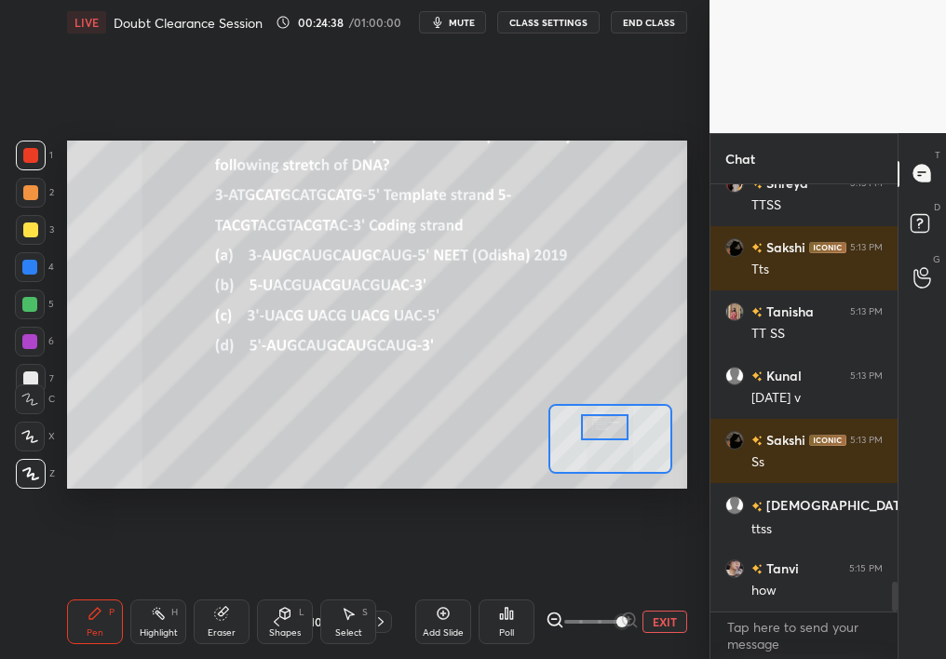
click at [355, 587] on icon at bounding box center [348, 613] width 15 height 15
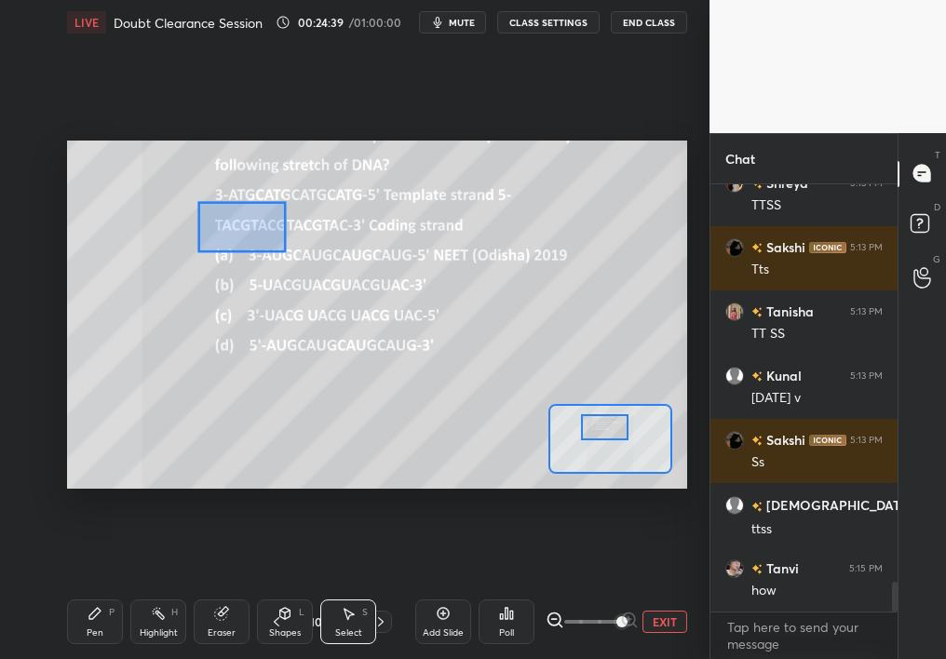
drag, startPoint x: 287, startPoint y: 251, endPoint x: 663, endPoint y: 491, distance: 445.9
click at [670, 491] on div "0 ° Undo Copy Duplicate Duplicate to new slide Delete Setting up your live clas…" at bounding box center [377, 315] width 635 height 540
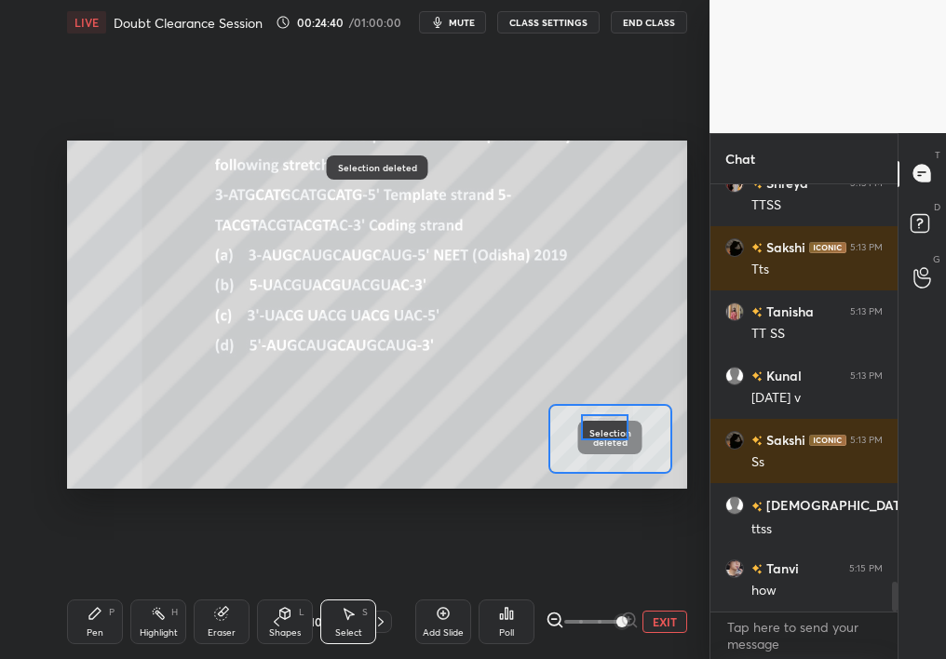
click at [71, 587] on div "Pen P Highlight H Eraser Shapes L Select S 104 / 306 Add Slide Poll EXIT" at bounding box center [377, 622] width 620 height 74
click at [67, 587] on div "Pen P" at bounding box center [95, 622] width 56 height 45
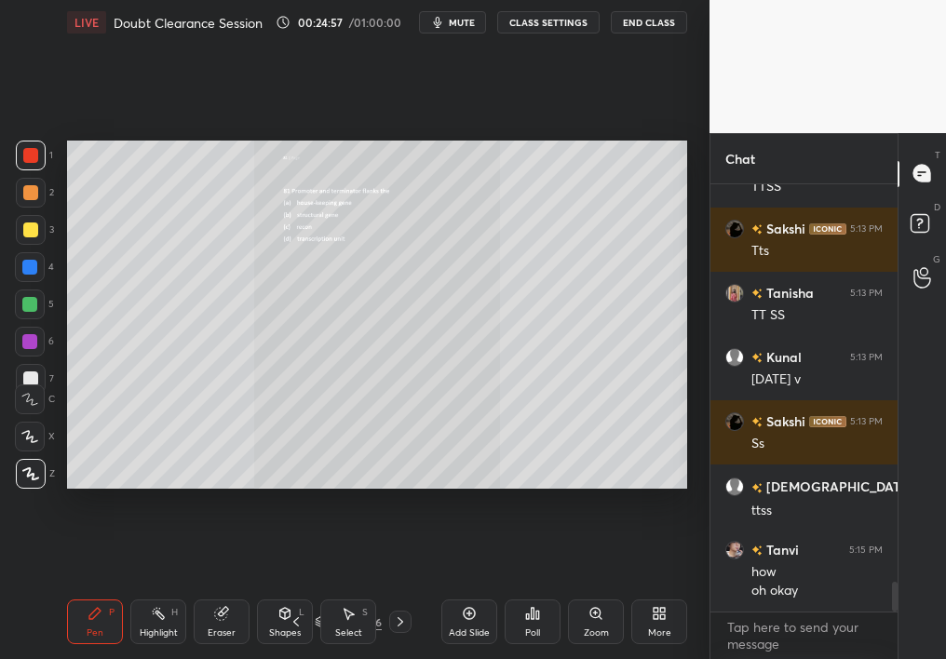
scroll to position [5717, 0]
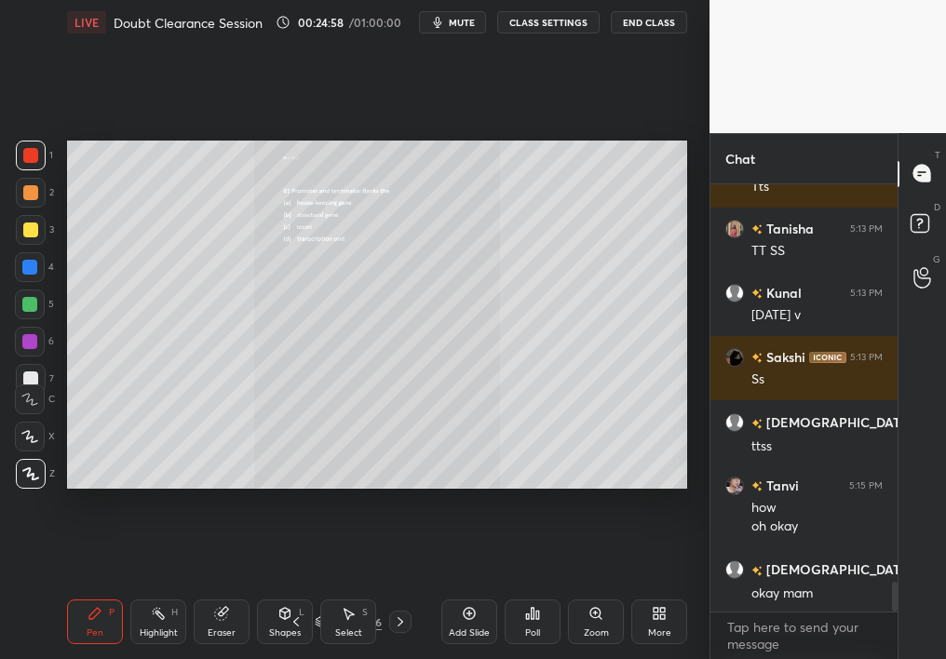
click at [594, 587] on div "Zoom" at bounding box center [596, 622] width 56 height 45
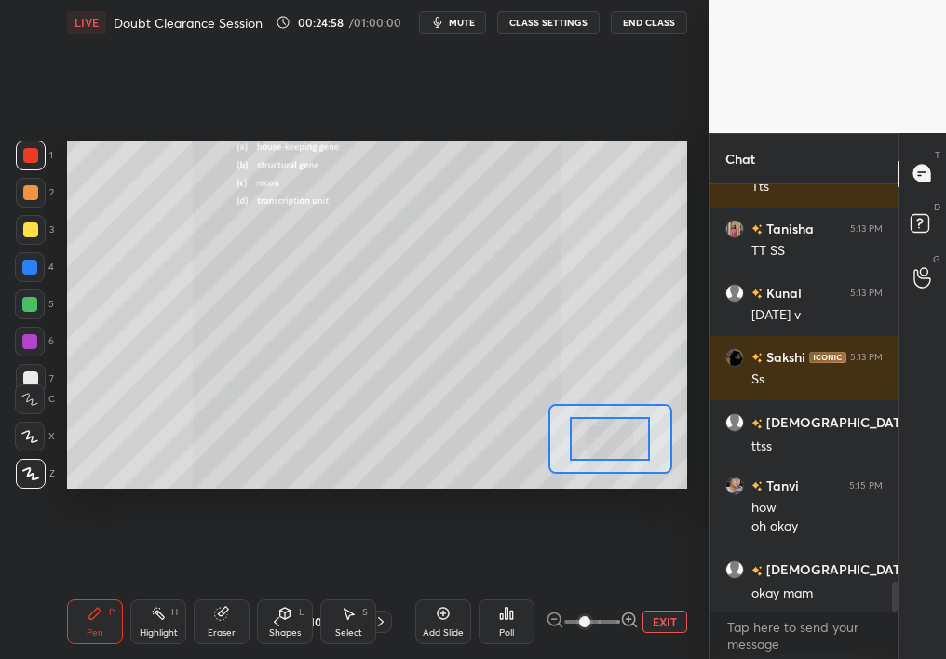
click at [586, 587] on span at bounding box center [584, 621] width 11 height 11
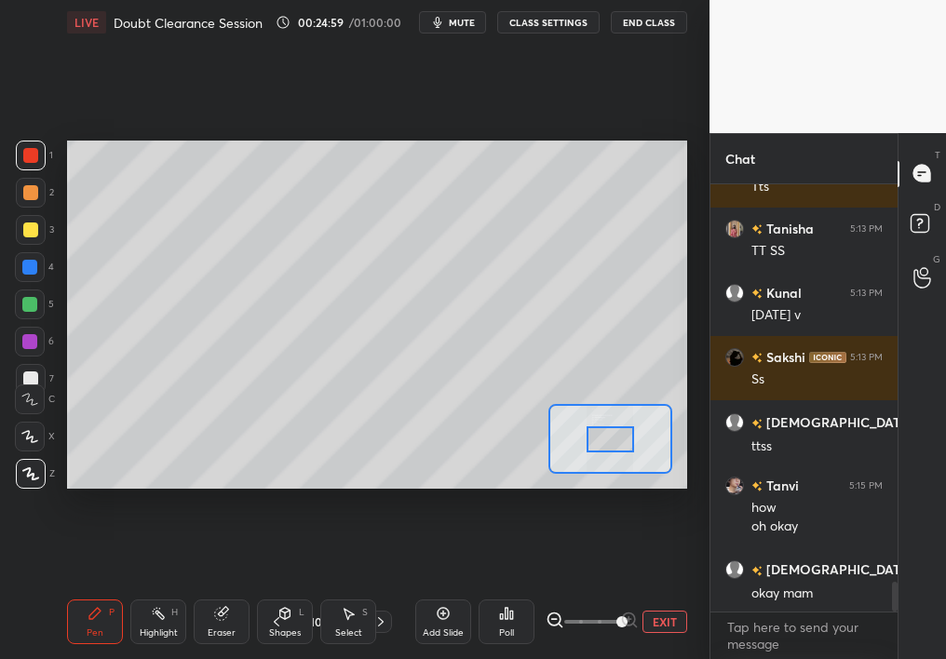
drag, startPoint x: 587, startPoint y: 625, endPoint x: 708, endPoint y: 604, distance: 122.8
click at [708, 587] on div "1 2 3 4 5 6 7 C X Z C X Z E E Erase all H H LIVE Doubt Clearance Session 00:24:…" at bounding box center [355, 329] width 710 height 659
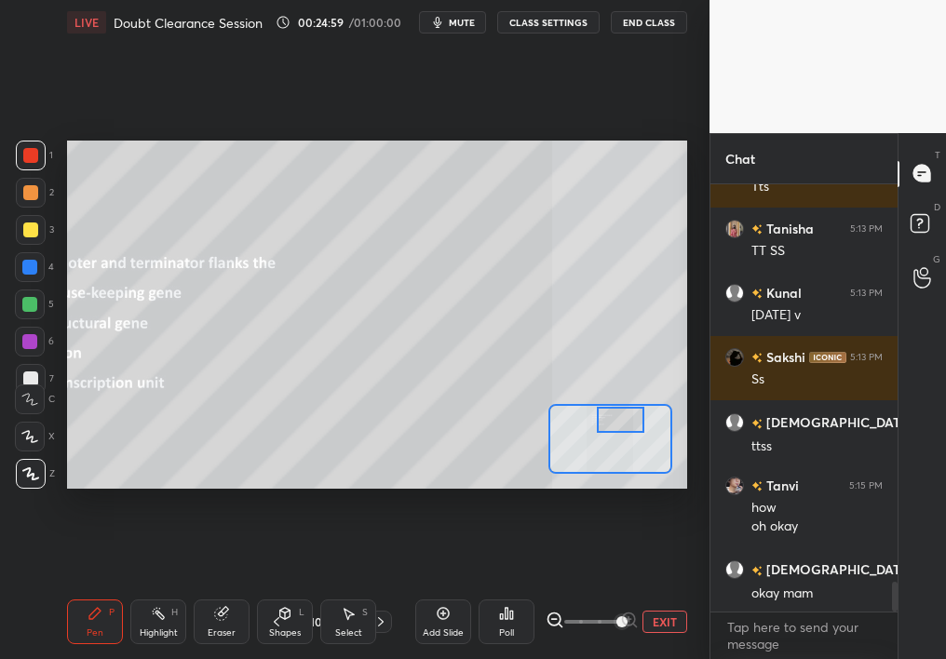
click at [622, 398] on div "Setting up your live class Poll for secs No correct answer Start poll" at bounding box center [377, 315] width 620 height 349
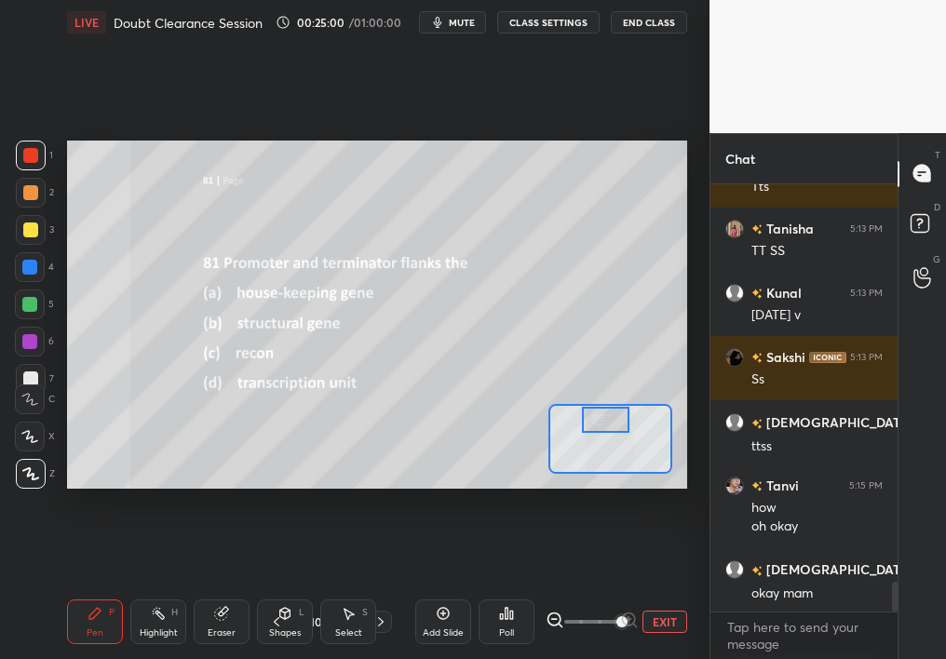
click at [604, 411] on div at bounding box center [606, 420] width 48 height 26
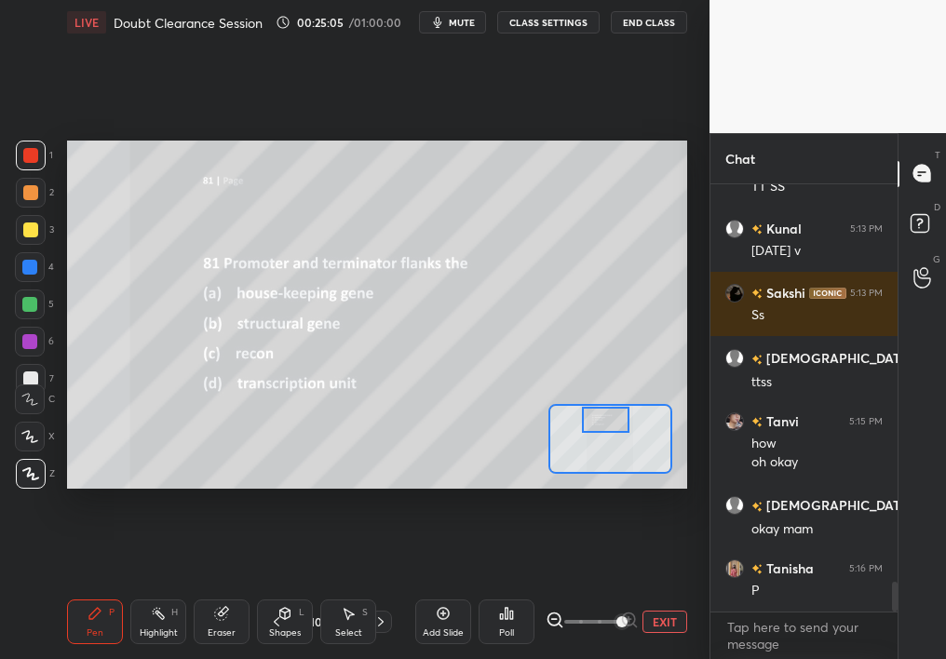
click at [20, 441] on div at bounding box center [30, 437] width 30 height 30
click at [23, 441] on icon at bounding box center [29, 436] width 17 height 13
click at [510, 587] on icon at bounding box center [511, 615] width 3 height 8
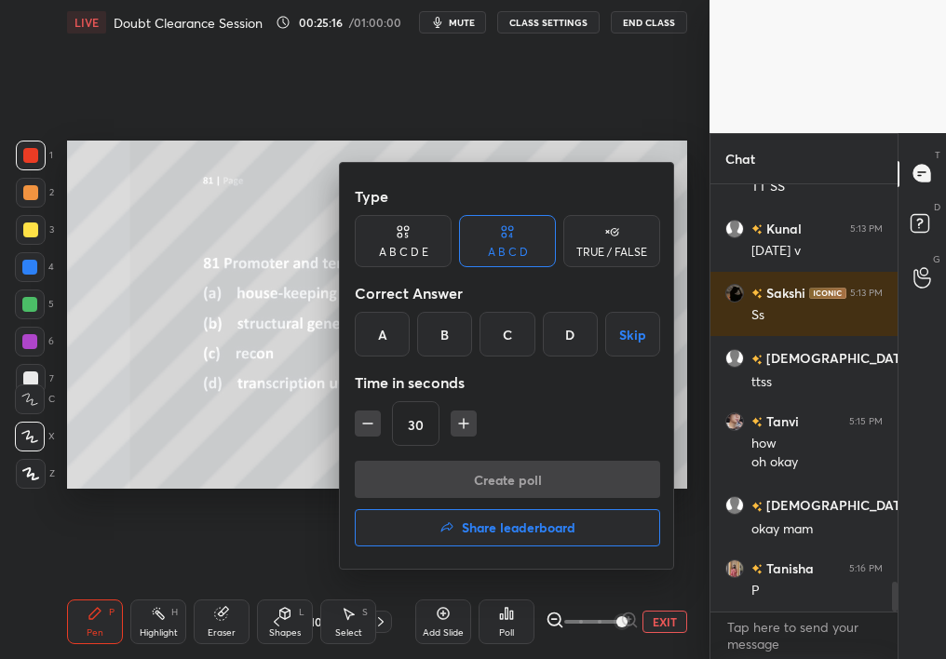
click at [457, 334] on div "B" at bounding box center [444, 334] width 55 height 45
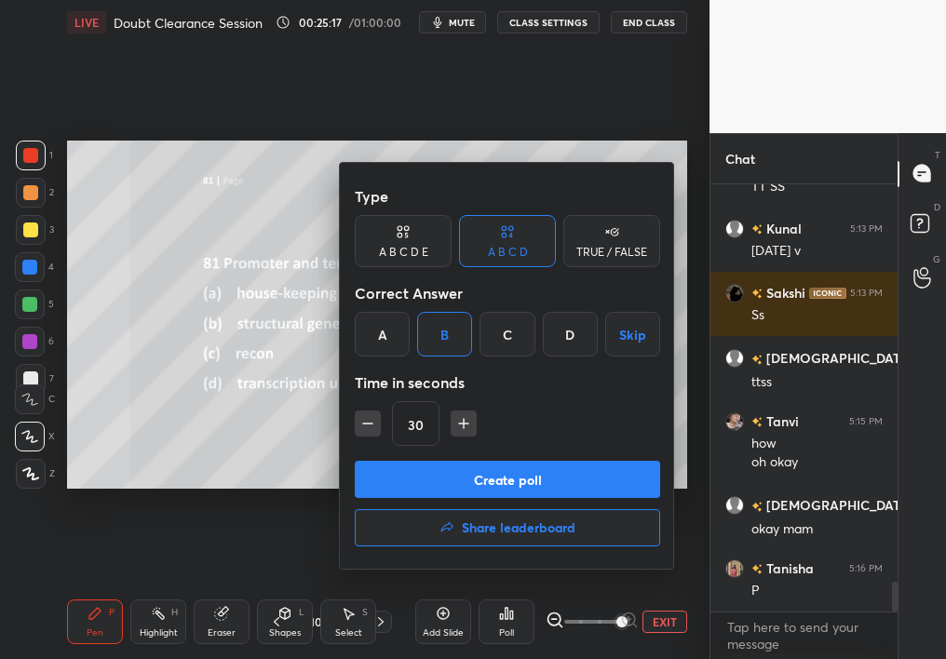
click at [467, 469] on button "Create poll" at bounding box center [507, 479] width 305 height 37
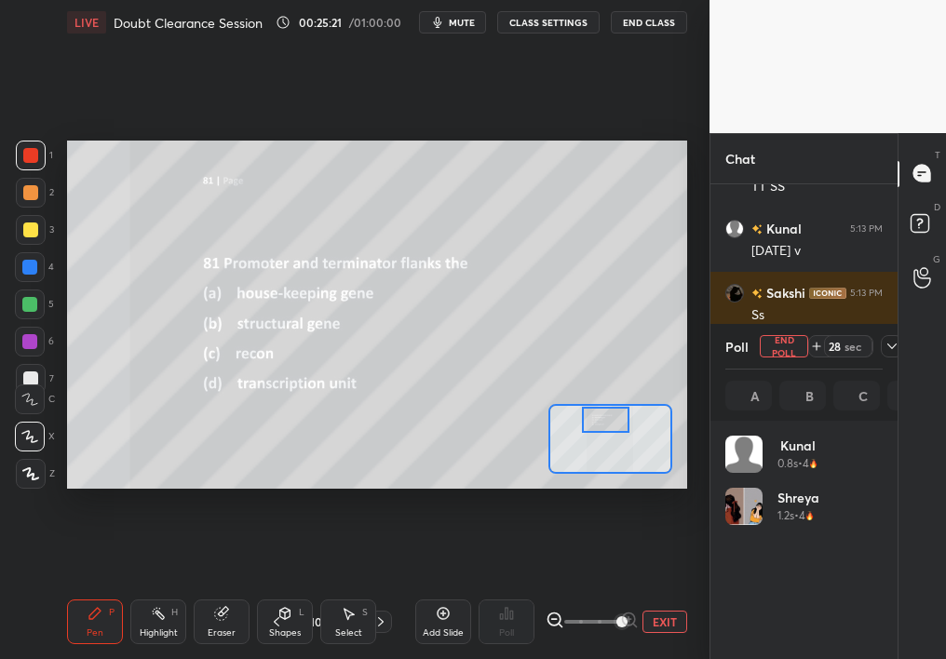
scroll to position [218, 152]
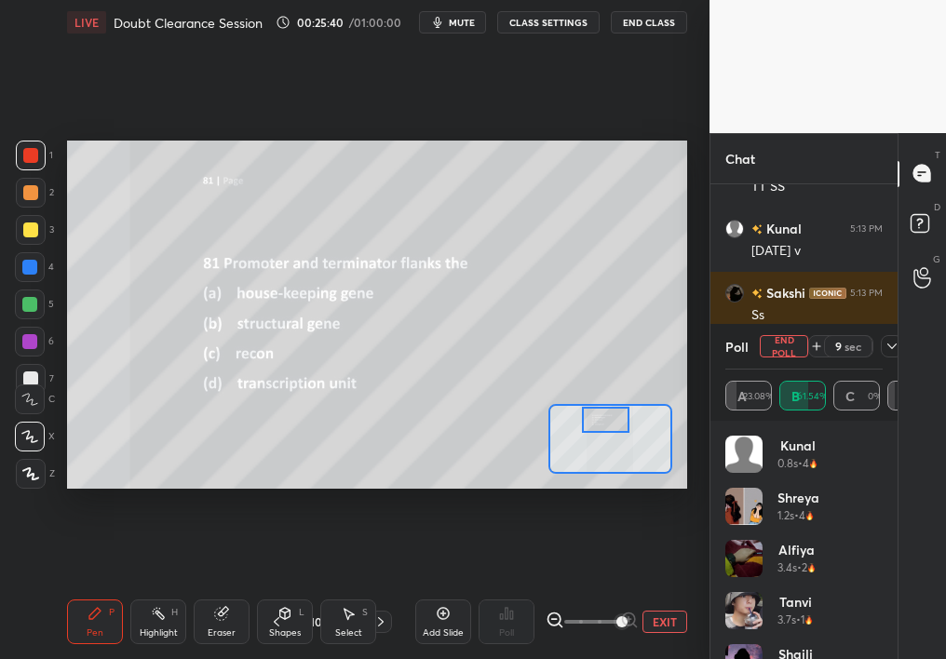
click at [886, 348] on icon at bounding box center [892, 346] width 15 height 15
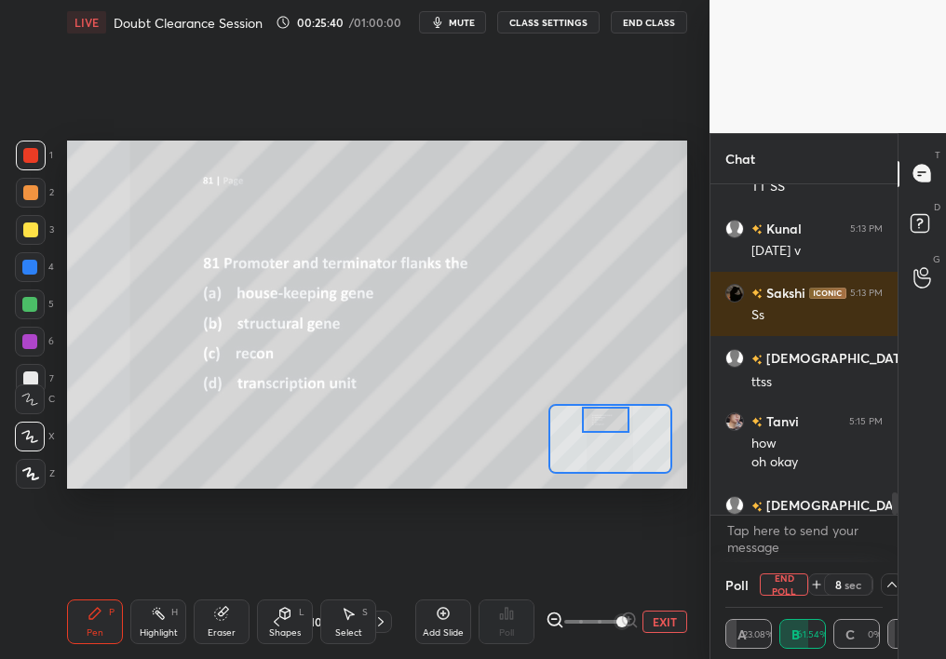
scroll to position [1, 7]
drag, startPoint x: 895, startPoint y: 522, endPoint x: 895, endPoint y: 577, distance: 54.9
click at [894, 579] on div "Chat [PERSON_NAME] 5:13 PM Tts [PERSON_NAME] 5:13 PM TT SS Kunal 5:13 PM [DATE]…" at bounding box center [828, 396] width 237 height 526
drag, startPoint x: 909, startPoint y: 548, endPoint x: 905, endPoint y: 564, distance: 17.2
click at [905, 564] on div "T Messages (T) D Doubts (D) G Raise Hand (G)" at bounding box center [922, 396] width 48 height 526
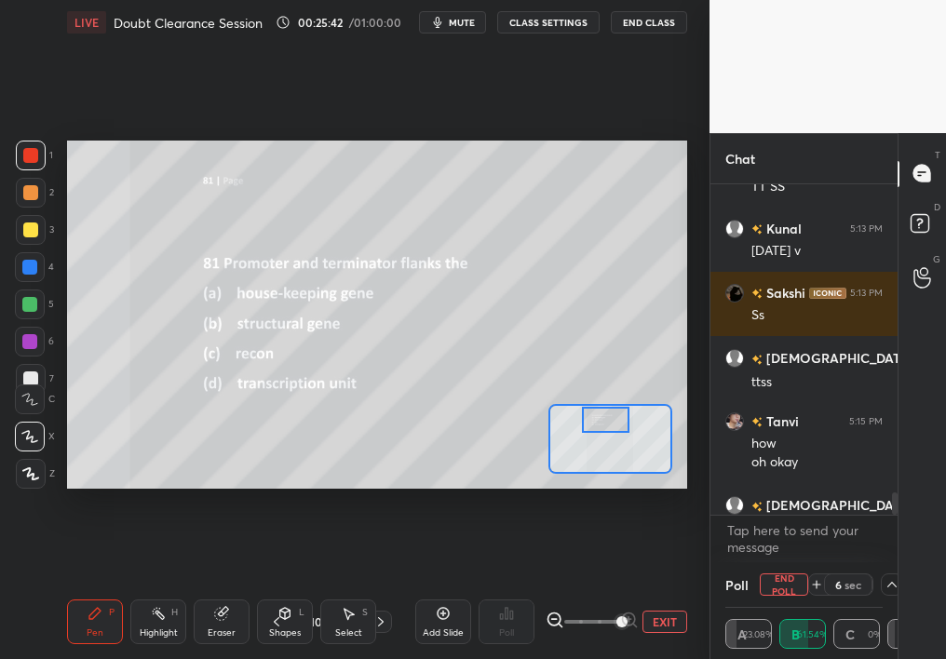
click at [889, 577] on icon at bounding box center [892, 584] width 15 height 15
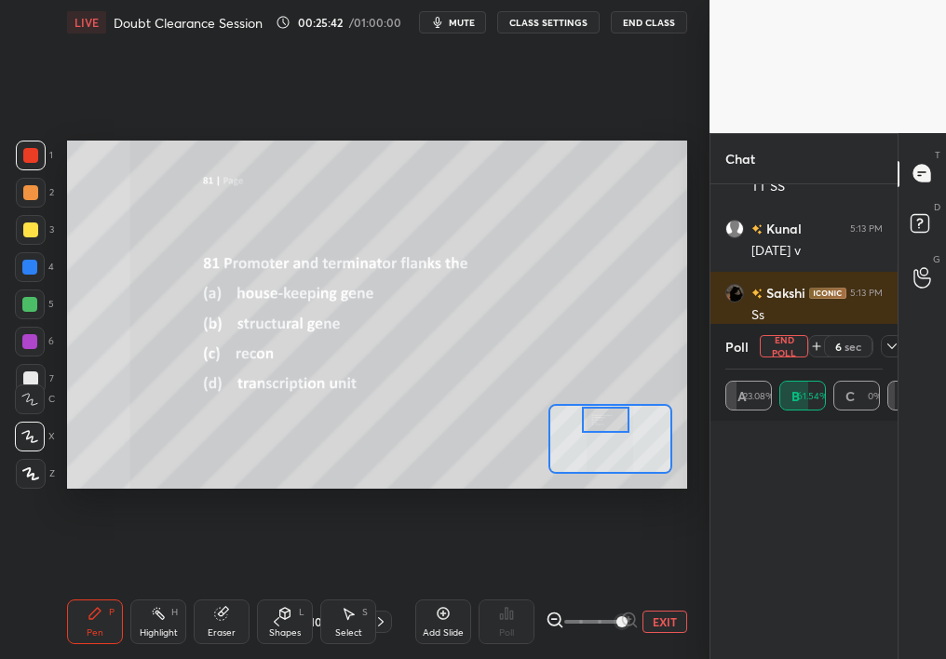
scroll to position [121, 152]
click at [886, 580] on div at bounding box center [803, 540] width 187 height 238
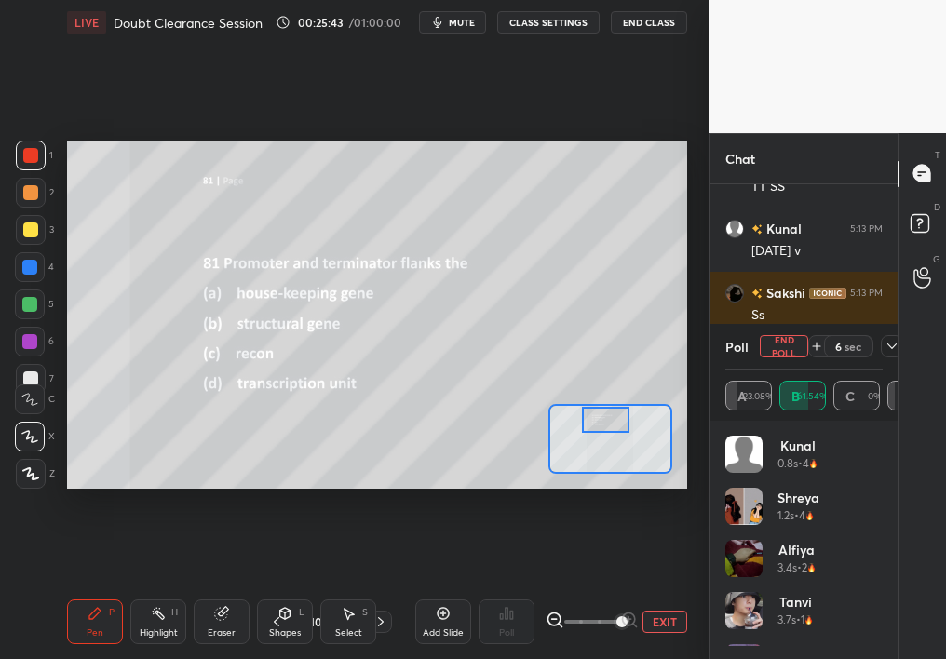
scroll to position [218, 152]
drag, startPoint x: 888, startPoint y: 506, endPoint x: 888, endPoint y: 607, distance: 101.5
click at [889, 587] on div "Kunal 0.8s • 4 Shreya 1.2s • 4 [PERSON_NAME] 3.4s • 2 [PERSON_NAME] 3.7s • 1 [P…" at bounding box center [803, 540] width 187 height 238
drag, startPoint x: 883, startPoint y: 540, endPoint x: 890, endPoint y: 653, distance: 112.9
click at [891, 587] on div "Kunal 0.8s • 4 Shreya 1.2s • 4 [PERSON_NAME] 3.4s • 2 [PERSON_NAME] 3.7s • 1 [P…" at bounding box center [803, 540] width 187 height 238
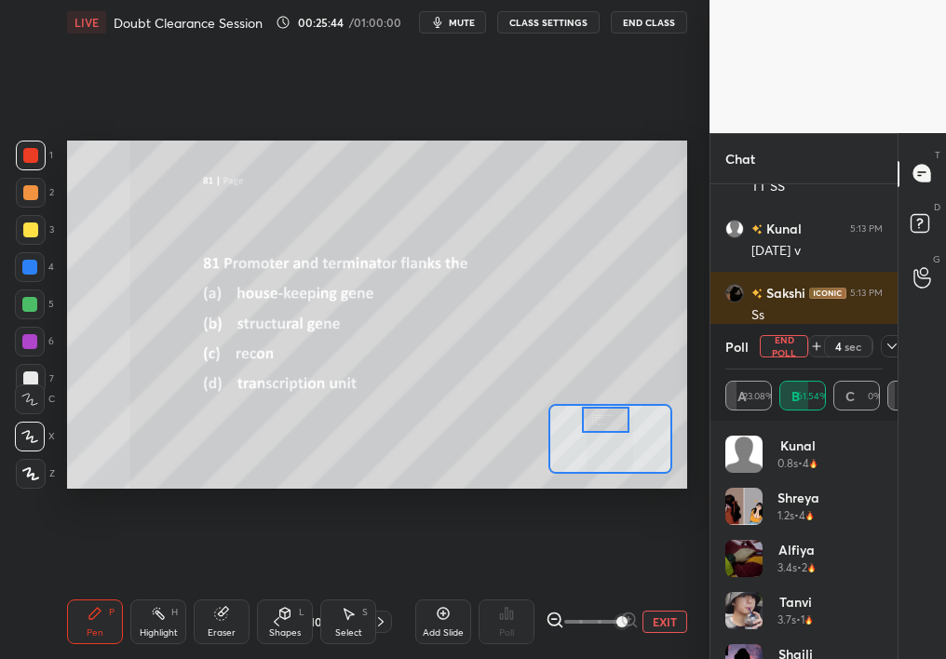
drag, startPoint x: 887, startPoint y: 538, endPoint x: 888, endPoint y: 624, distance: 85.7
click at [888, 587] on div "Kunal 0.8s • 4 Shreya 1.2s • 4 [PERSON_NAME] 3.4s • 2 [PERSON_NAME] 3.7s • 1 [P…" at bounding box center [803, 540] width 187 height 238
drag, startPoint x: 878, startPoint y: 546, endPoint x: 890, endPoint y: 658, distance: 113.3
click at [891, 587] on div "Kunal 0.8s • 4 Shreya 1.2s • 4 [PERSON_NAME] 3.4s • 2 [PERSON_NAME] 3.7s • 1 [P…" at bounding box center [803, 540] width 187 height 238
drag, startPoint x: 882, startPoint y: 597, endPoint x: 880, endPoint y: 658, distance: 61.5
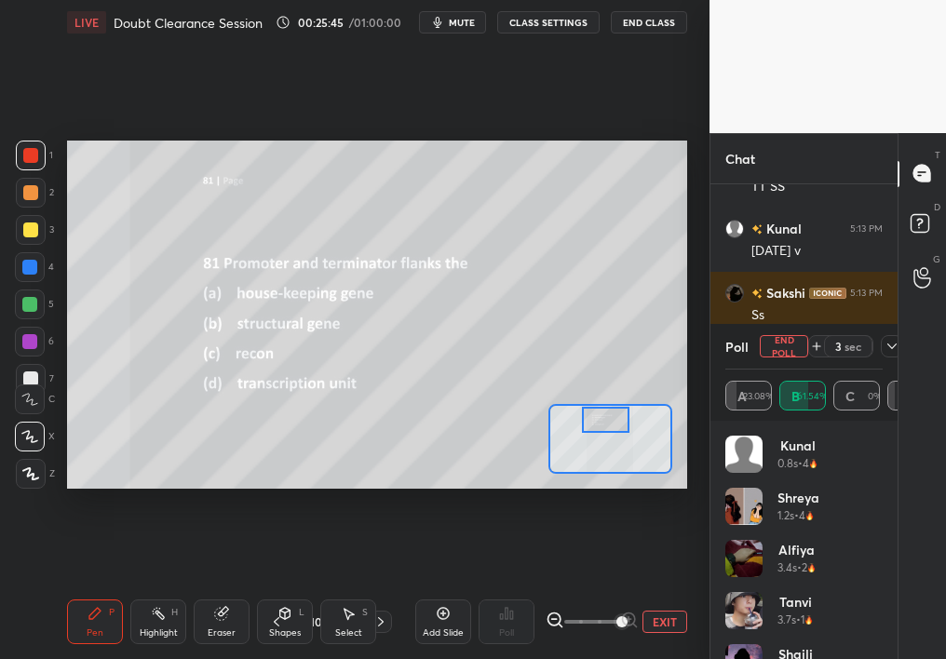
click at [882, 587] on div "Kunal 0.8s • 4 Shreya 1.2s • 4 [PERSON_NAME] 3.4s • 2 [PERSON_NAME] 3.7s • 1 [P…" at bounding box center [803, 547] width 157 height 223
drag, startPoint x: 879, startPoint y: 560, endPoint x: 883, endPoint y: 649, distance: 89.5
click at [884, 587] on div "Kunal 0.8s • 4 Shreya 1.2s • 4 [PERSON_NAME] 3.4s • 2 [PERSON_NAME] 3.7s • 1 [P…" at bounding box center [803, 540] width 187 height 238
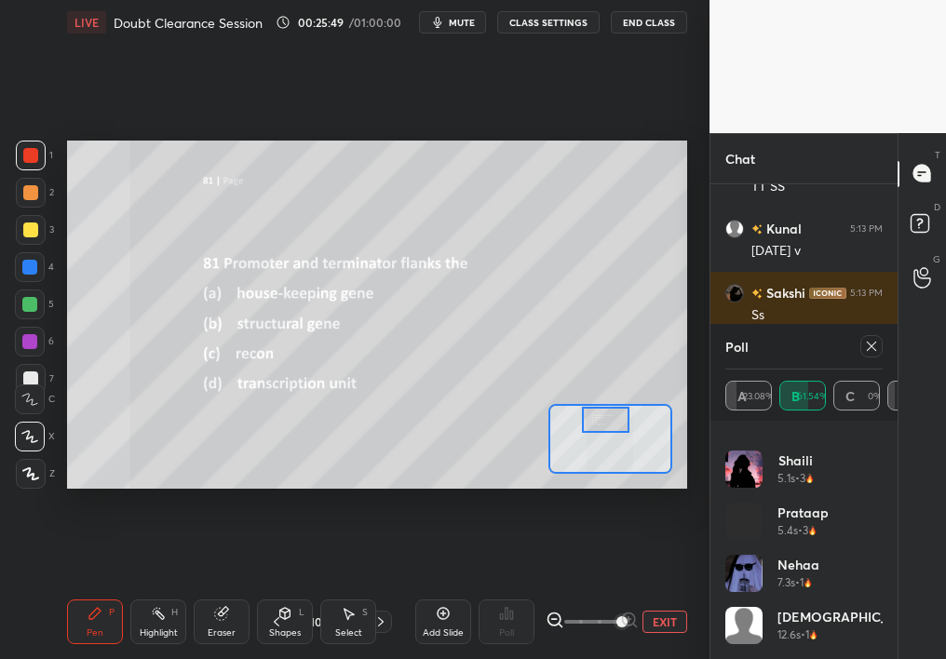
click at [869, 339] on div at bounding box center [871, 346] width 22 height 22
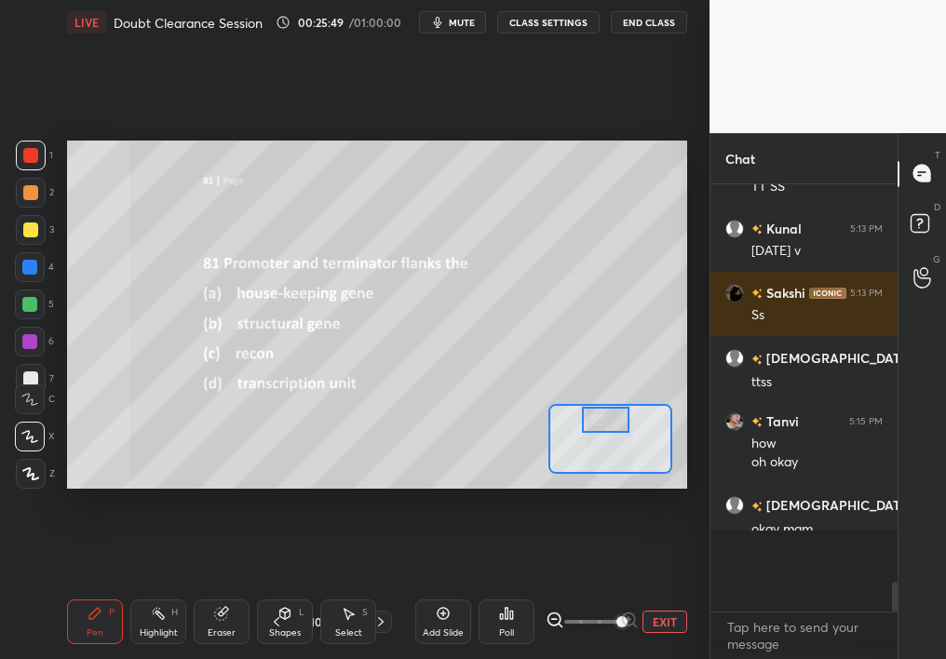
scroll to position [6, 7]
click at [378, 587] on icon at bounding box center [380, 622] width 15 height 15
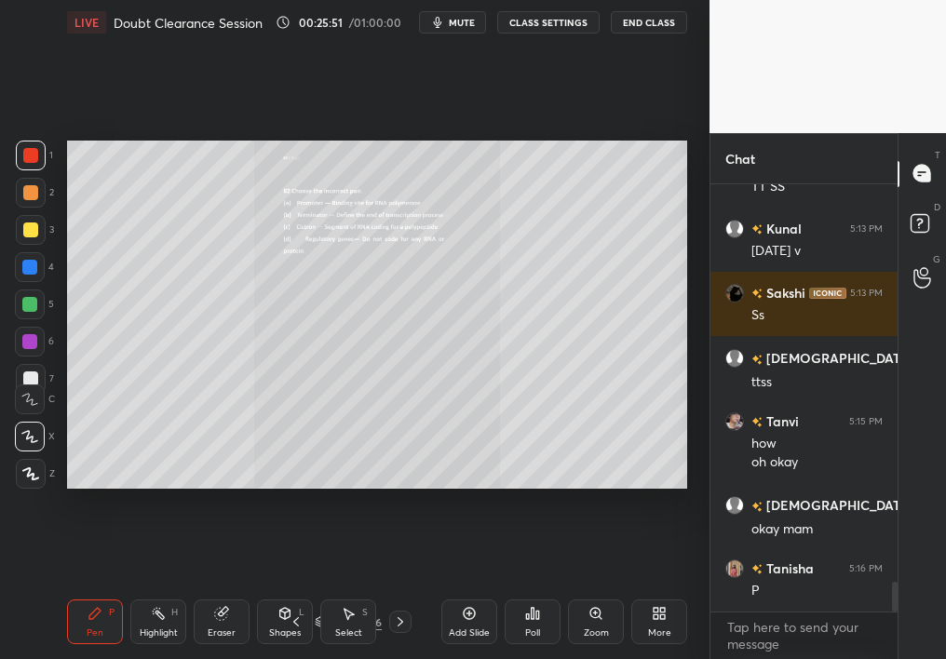
click at [572, 587] on div "Add Slide Poll Zoom More" at bounding box center [564, 622] width 246 height 104
click at [593, 587] on div "Zoom" at bounding box center [596, 622] width 56 height 45
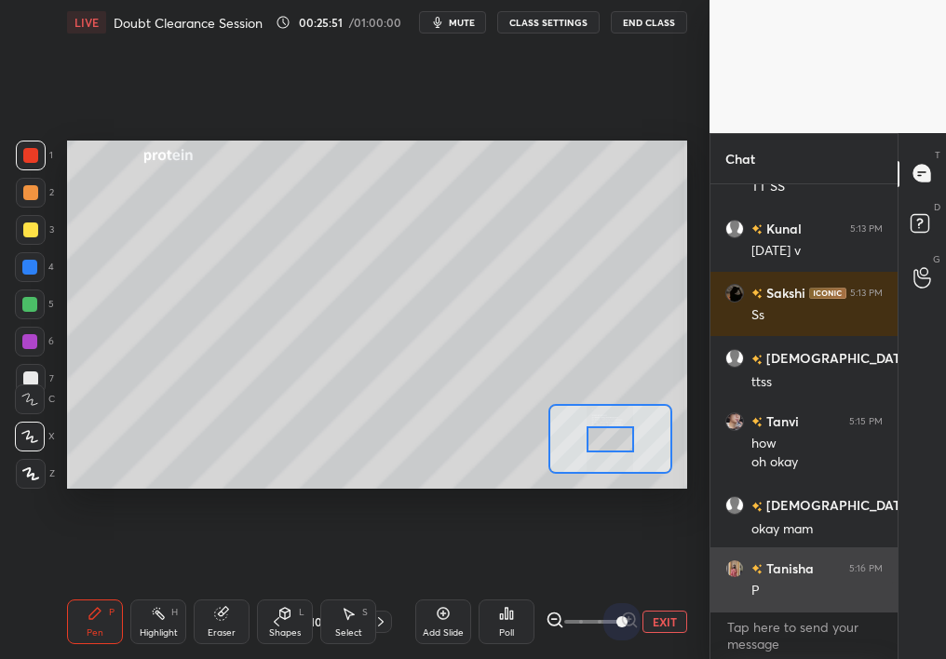
drag, startPoint x: 681, startPoint y: 602, endPoint x: 759, endPoint y: 572, distance: 83.7
click at [757, 568] on div "1 2 3 4 5 6 7 C X Z C X Z E E Erase all H H LIVE Doubt Clearance Session 00:25:…" at bounding box center [473, 329] width 946 height 659
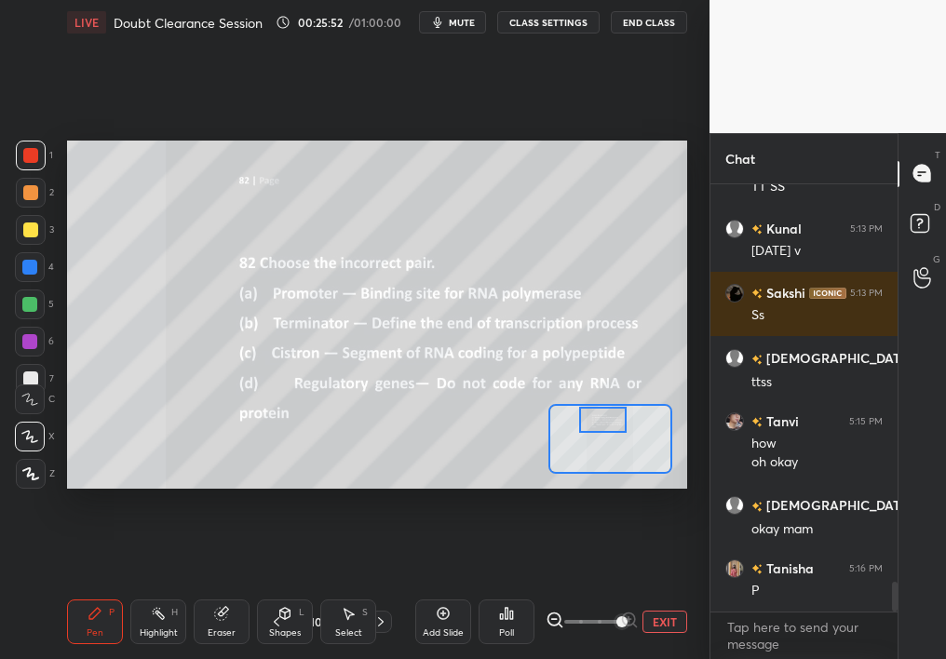
click at [607, 400] on div "Setting up your live class Poll for secs No correct answer Start poll" at bounding box center [377, 315] width 620 height 349
click at [609, 417] on div at bounding box center [603, 420] width 48 height 26
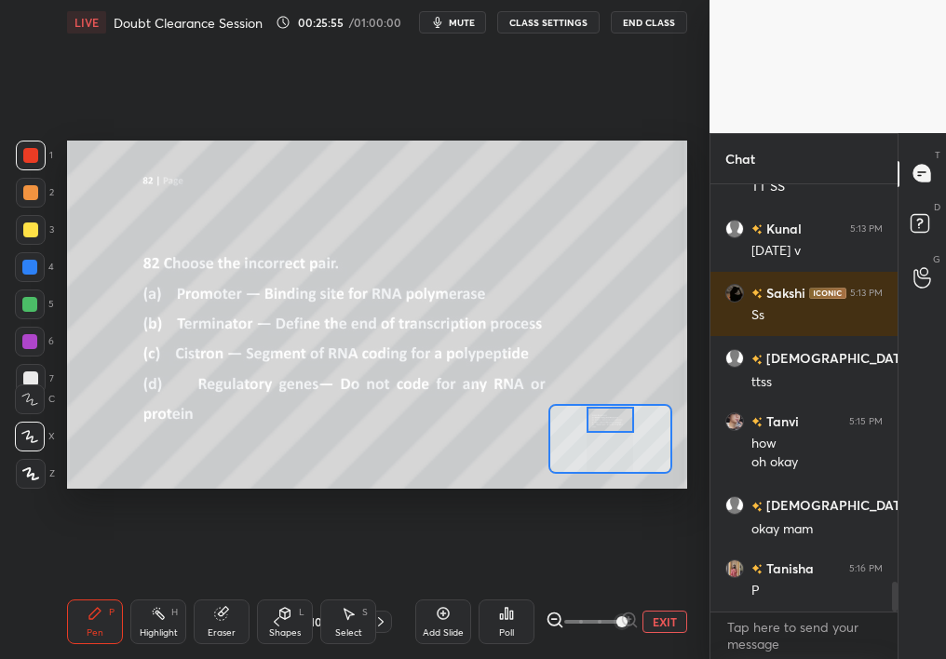
click at [663, 587] on button "EXIT" at bounding box center [665, 622] width 45 height 22
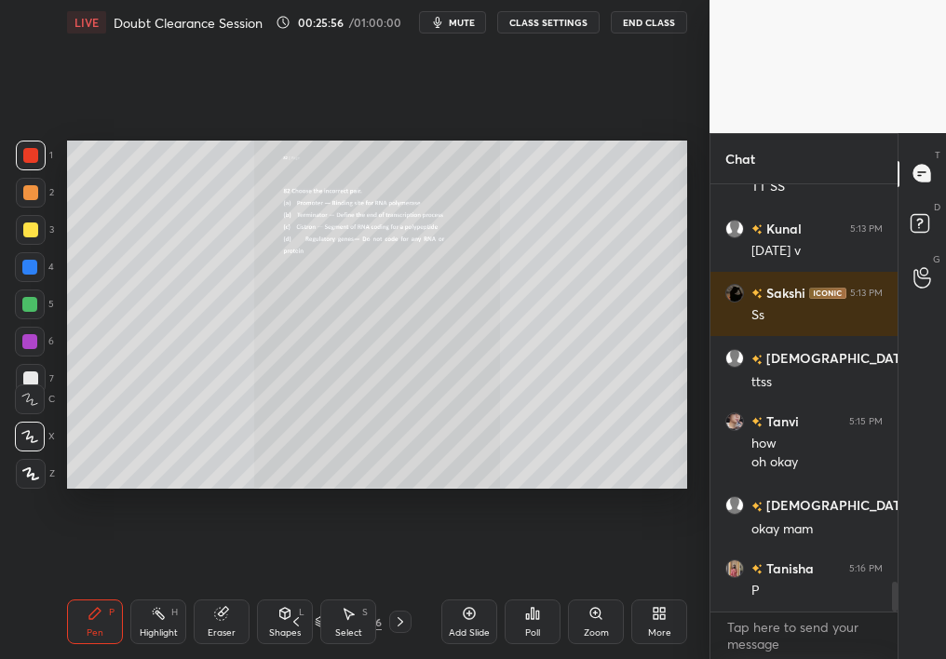
click at [291, 587] on icon at bounding box center [296, 622] width 15 height 15
click at [399, 587] on icon at bounding box center [400, 622] width 15 height 15
click at [601, 587] on div "Zoom" at bounding box center [596, 622] width 56 height 45
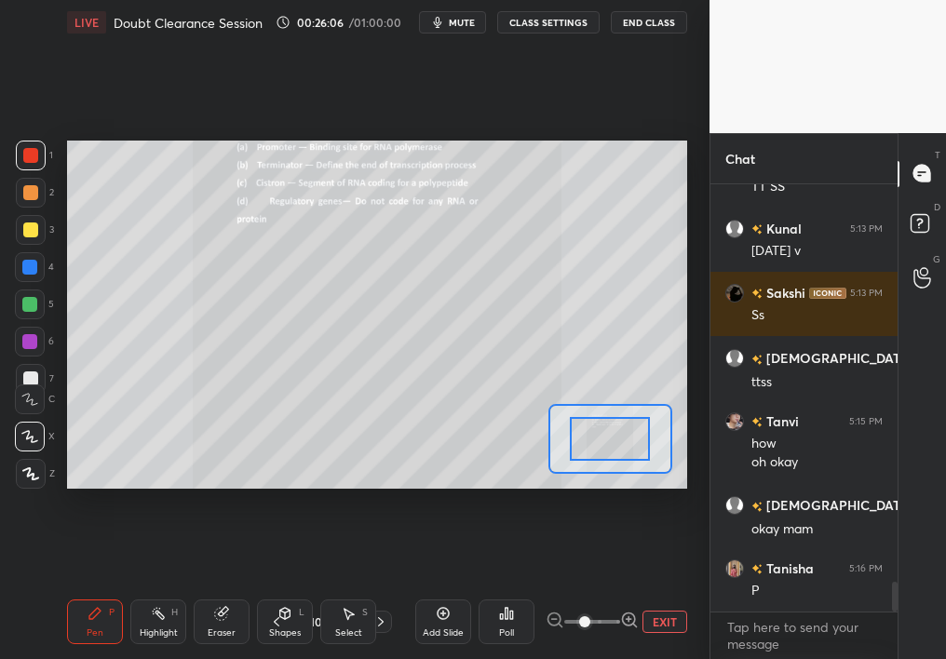
click at [589, 587] on span at bounding box center [584, 621] width 11 height 11
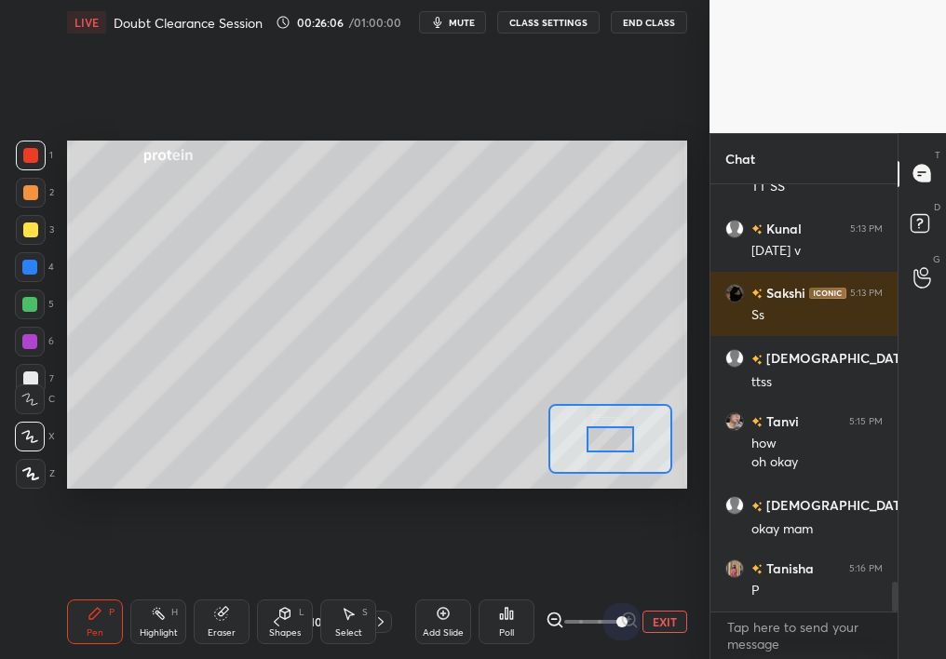
drag, startPoint x: 592, startPoint y: 624, endPoint x: 690, endPoint y: 616, distance: 98.1
click at [689, 587] on div "LIVE Doubt Clearance Session 00:26:06 / 01:00:00 mute CLASS SETTINGS End Class …" at bounding box center [377, 329] width 635 height 659
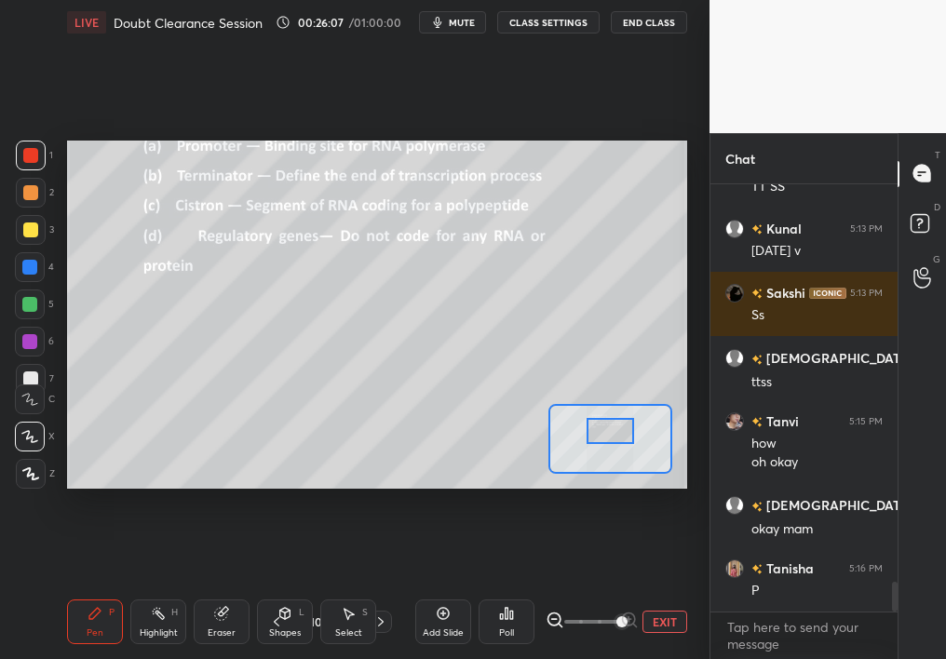
drag, startPoint x: 615, startPoint y: 430, endPoint x: 615, endPoint y: 416, distance: 14.0
click at [615, 418] on div at bounding box center [611, 431] width 48 height 26
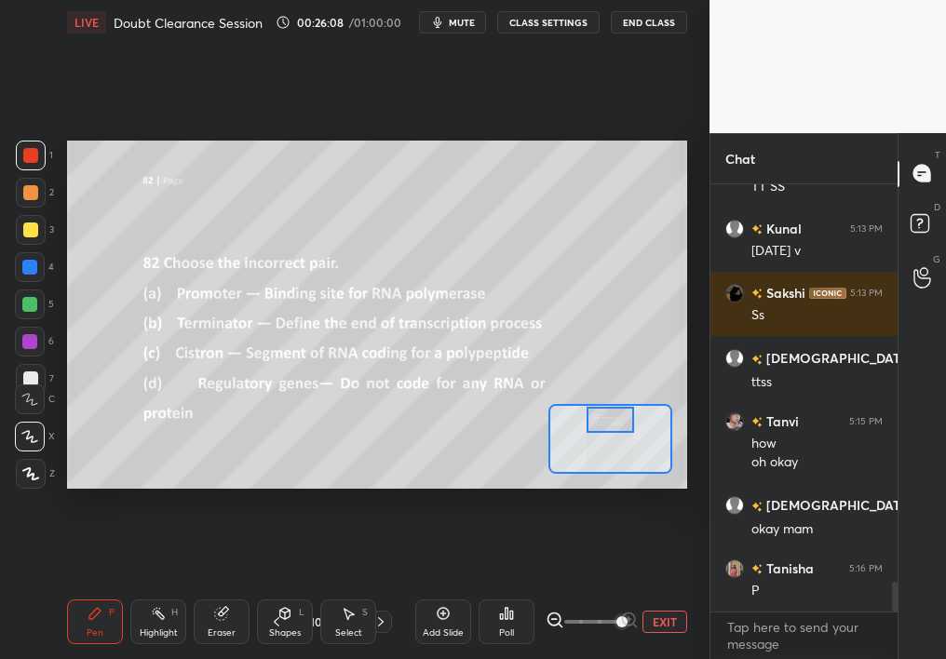
click at [598, 587] on div "Add Slide Poll EXIT" at bounding box center [551, 622] width 272 height 104
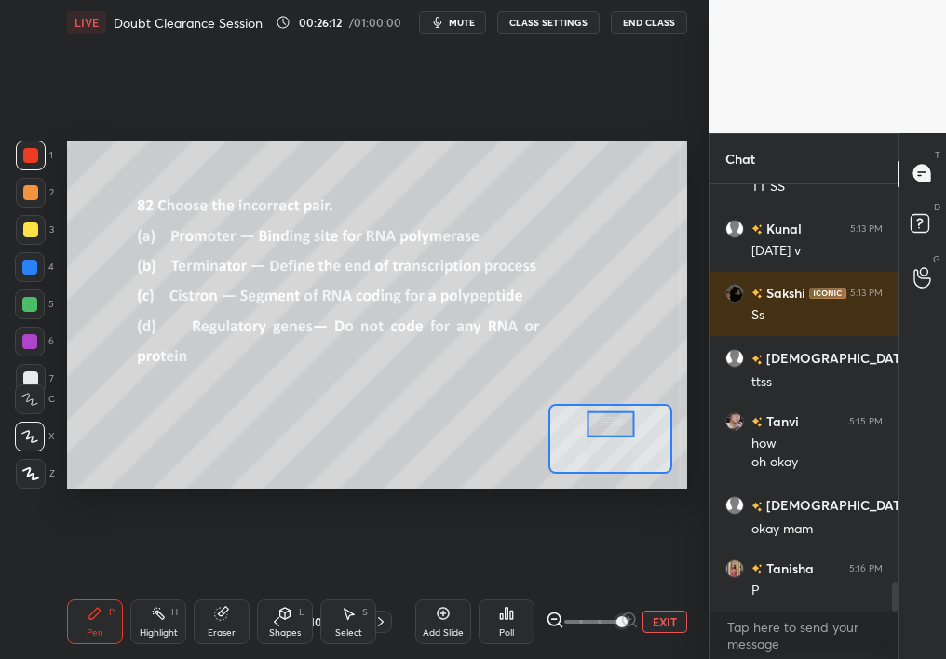
click at [609, 429] on div at bounding box center [611, 424] width 48 height 26
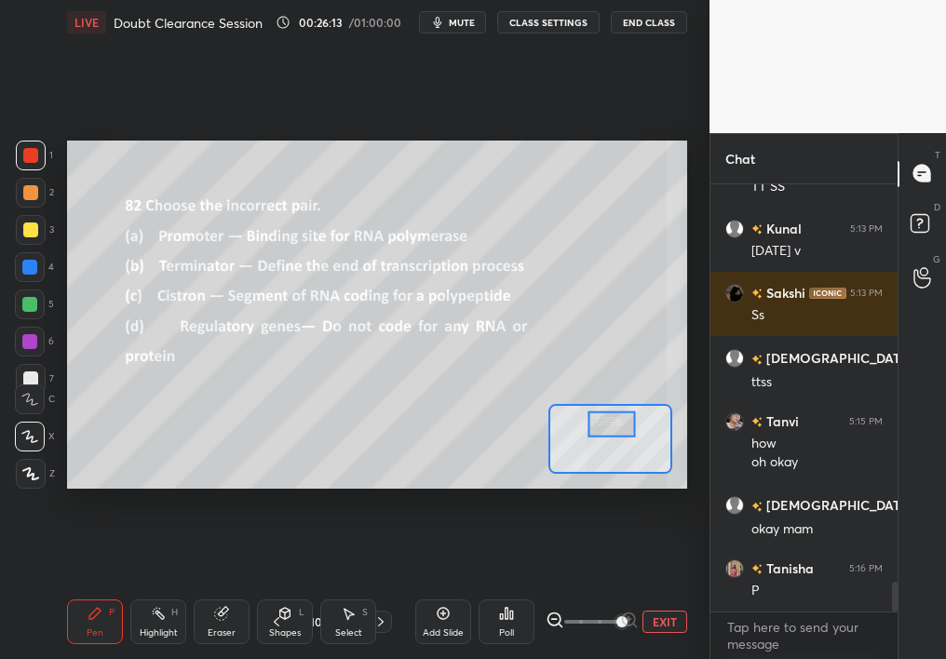
click at [334, 587] on div "Select S" at bounding box center [348, 622] width 56 height 45
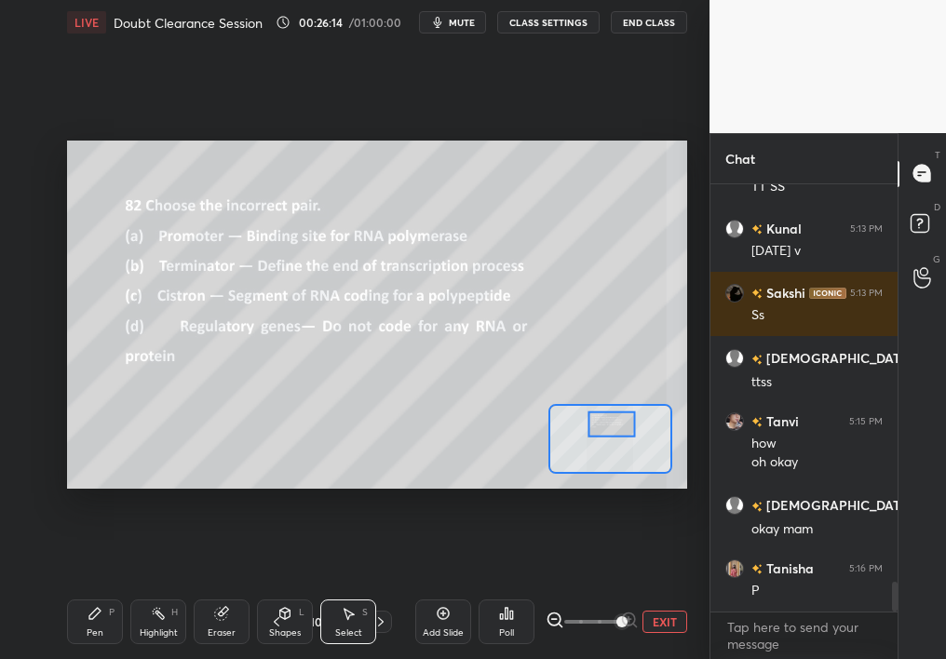
click at [341, 587] on div "Select" at bounding box center [348, 633] width 27 height 9
drag, startPoint x: 122, startPoint y: 433, endPoint x: 2, endPoint y: 172, distance: 287.1
click at [0, 176] on div "1 2 3 4 5 6 7 C X Z C X Z E E Erase all H H LIVE Doubt Clearance Session 00:26:…" at bounding box center [347, 329] width 695 height 659
click at [85, 587] on div "Pen P" at bounding box center [95, 622] width 56 height 45
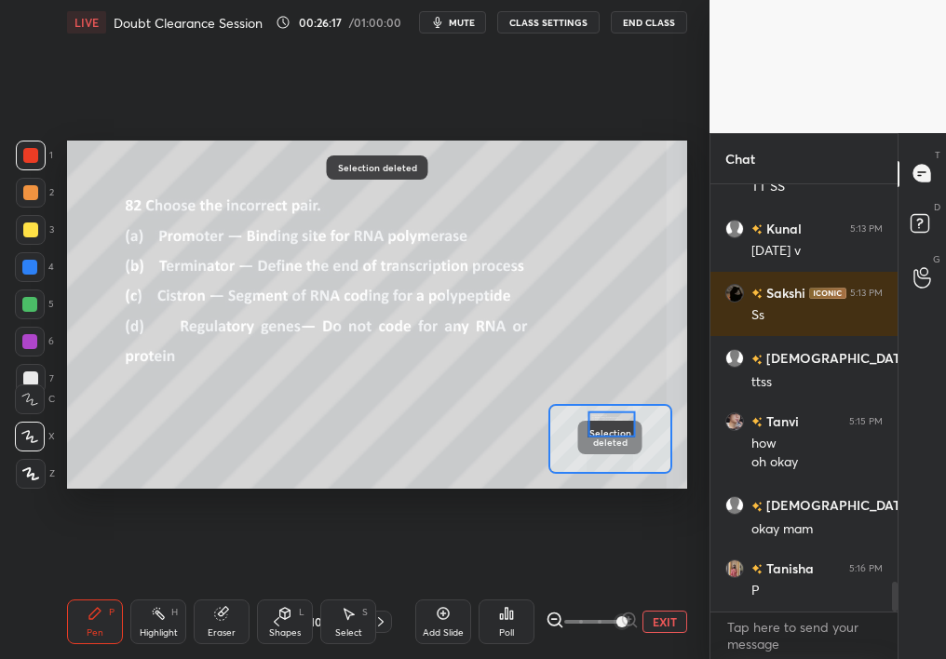
click at [89, 587] on div "Pen P" at bounding box center [95, 622] width 56 height 45
click at [21, 201] on div at bounding box center [31, 193] width 30 height 30
click at [19, 200] on div at bounding box center [31, 193] width 30 height 30
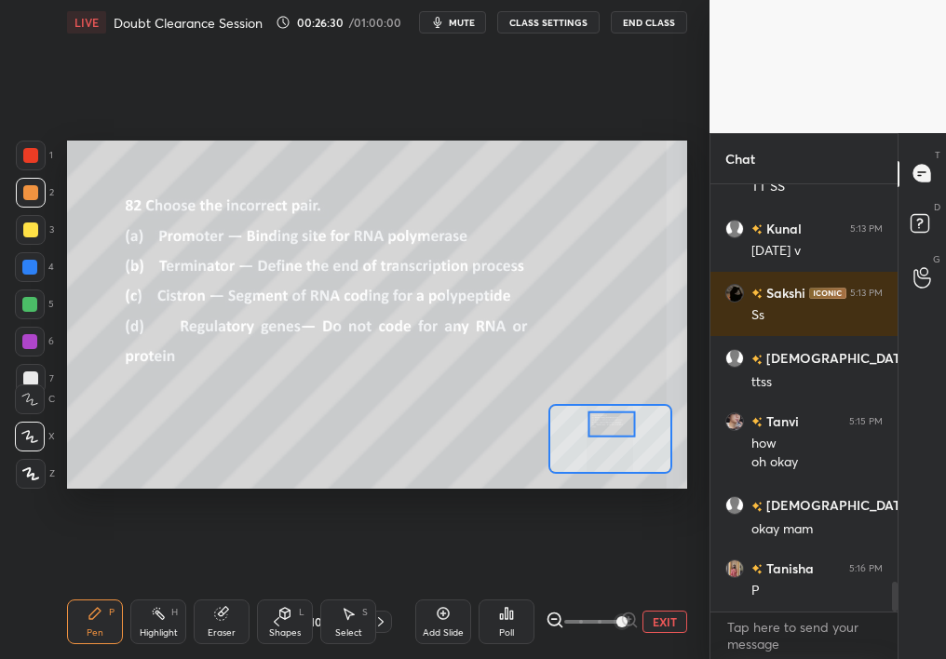
click at [225, 587] on div "Eraser" at bounding box center [222, 622] width 56 height 45
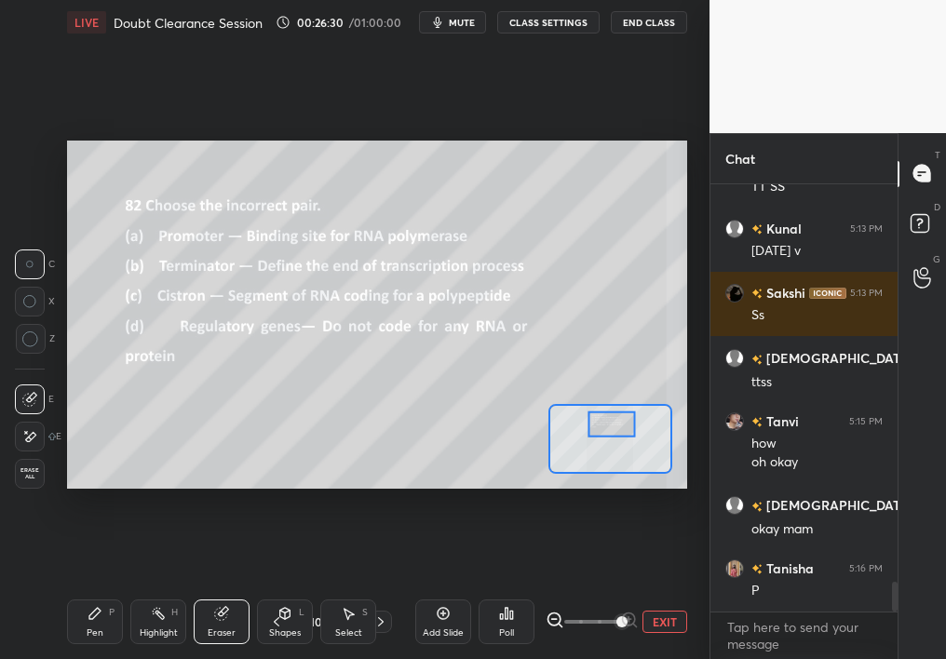
click at [225, 587] on div "Eraser" at bounding box center [222, 622] width 56 height 45
click at [86, 587] on div "Pen P" at bounding box center [95, 622] width 56 height 45
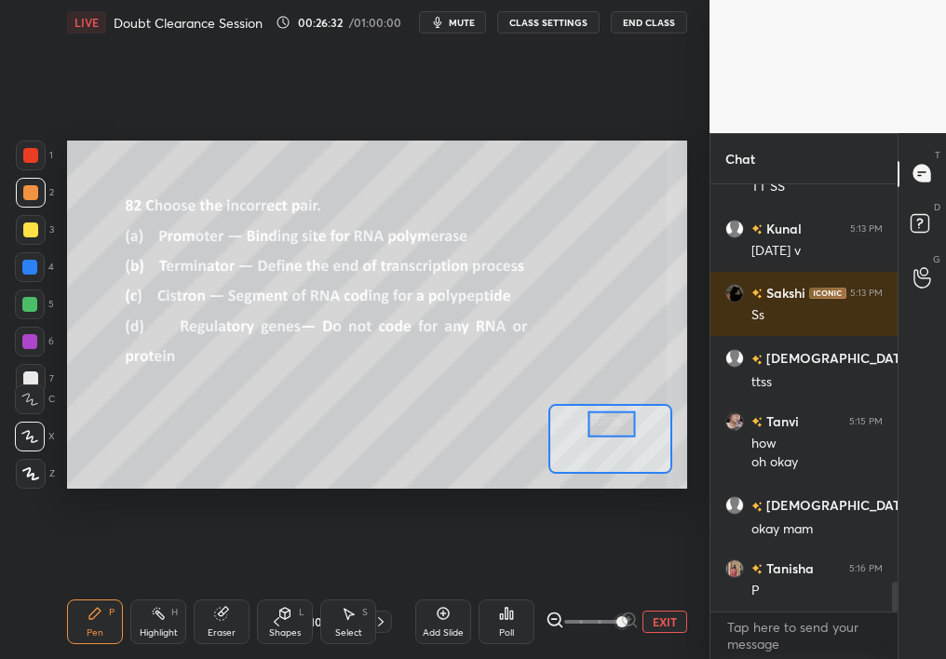
click at [88, 587] on div "Pen P" at bounding box center [95, 622] width 56 height 45
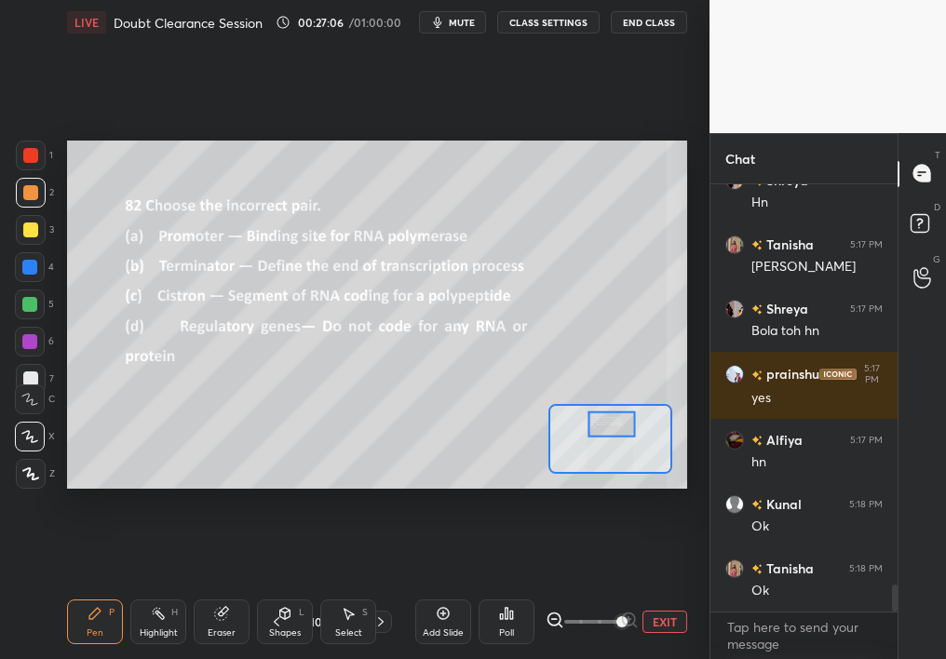
scroll to position [6300, 0]
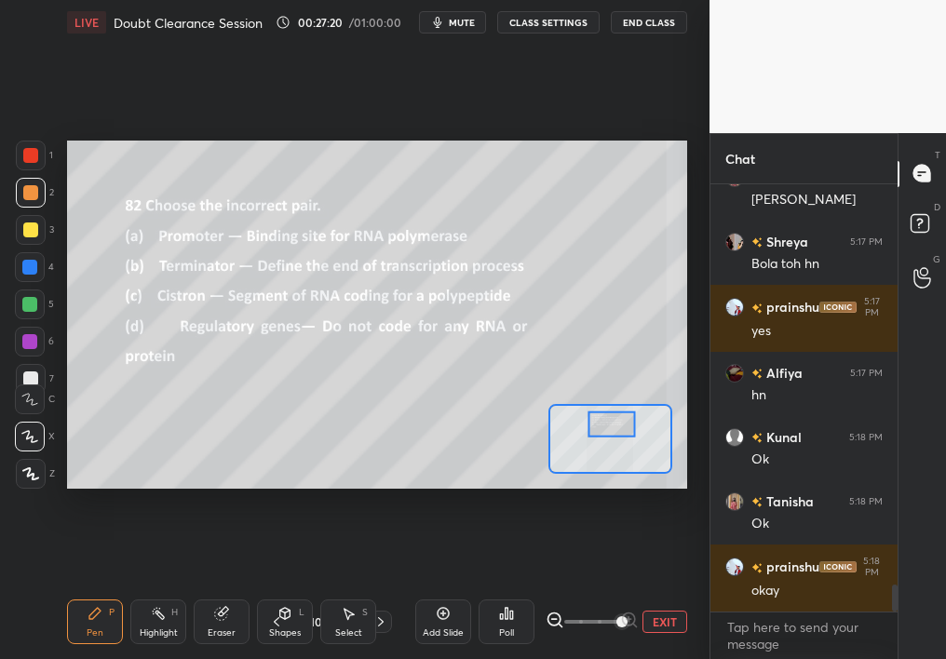
click at [340, 587] on div "Select S" at bounding box center [348, 622] width 56 height 45
click at [366, 587] on div "Select S" at bounding box center [348, 622] width 56 height 45
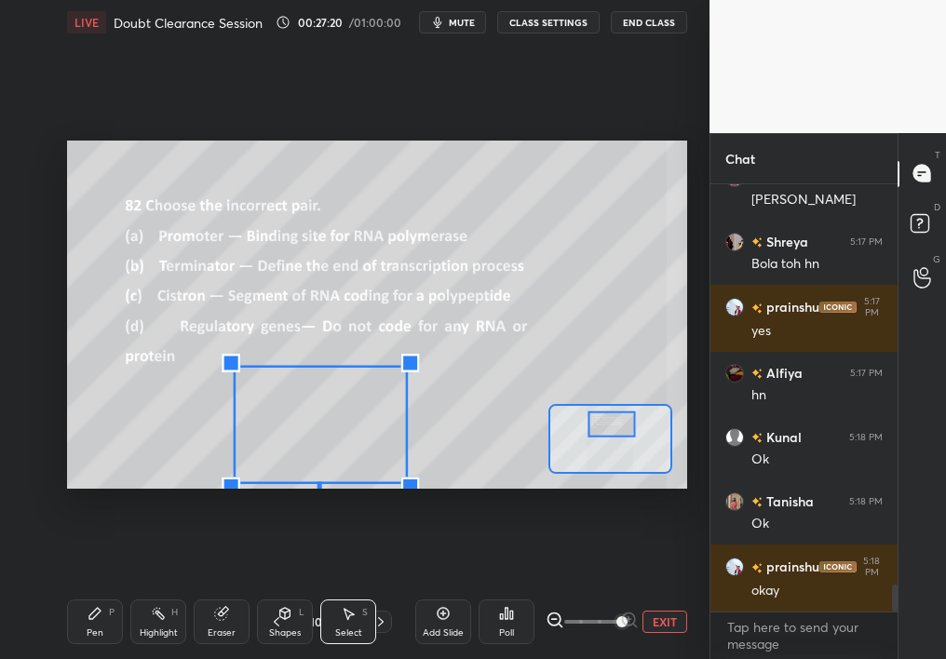
drag, startPoint x: 334, startPoint y: 425, endPoint x: 581, endPoint y: 598, distance: 301.5
click at [587, 587] on div "LIVE Doubt Clearance Session 00:27:20 / 01:00:00 mute CLASS SETTINGS End Class …" at bounding box center [377, 329] width 635 height 659
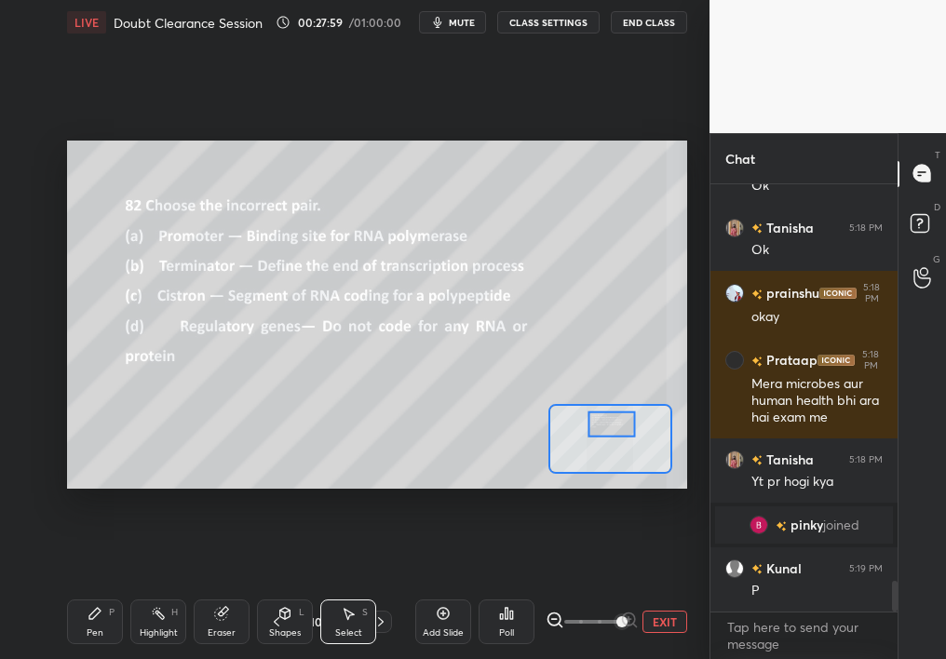
scroll to position [5473, 0]
click at [503, 587] on icon at bounding box center [506, 613] width 15 height 15
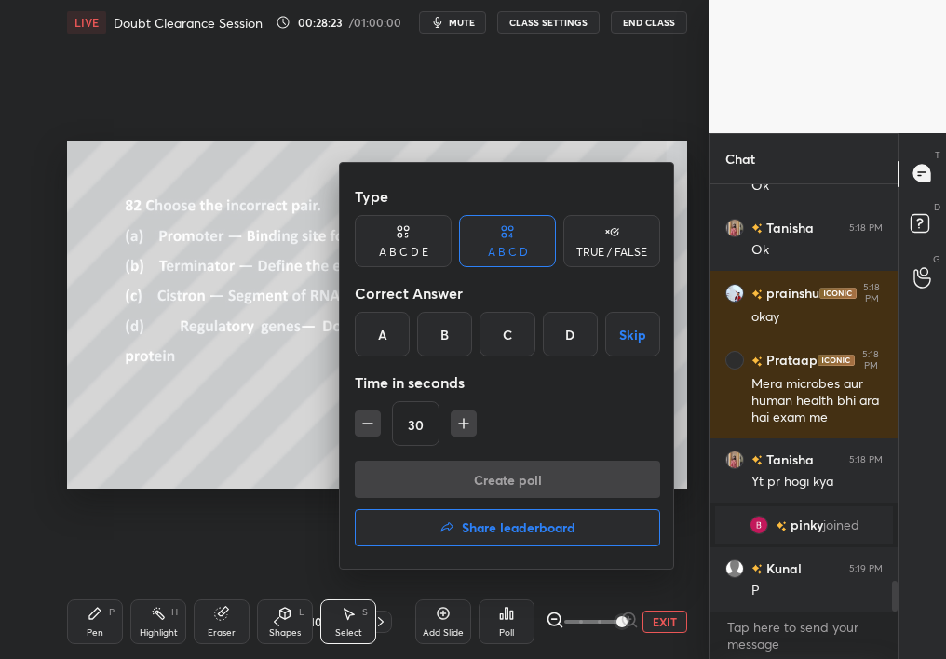
click at [575, 328] on div "D" at bounding box center [570, 334] width 55 height 45
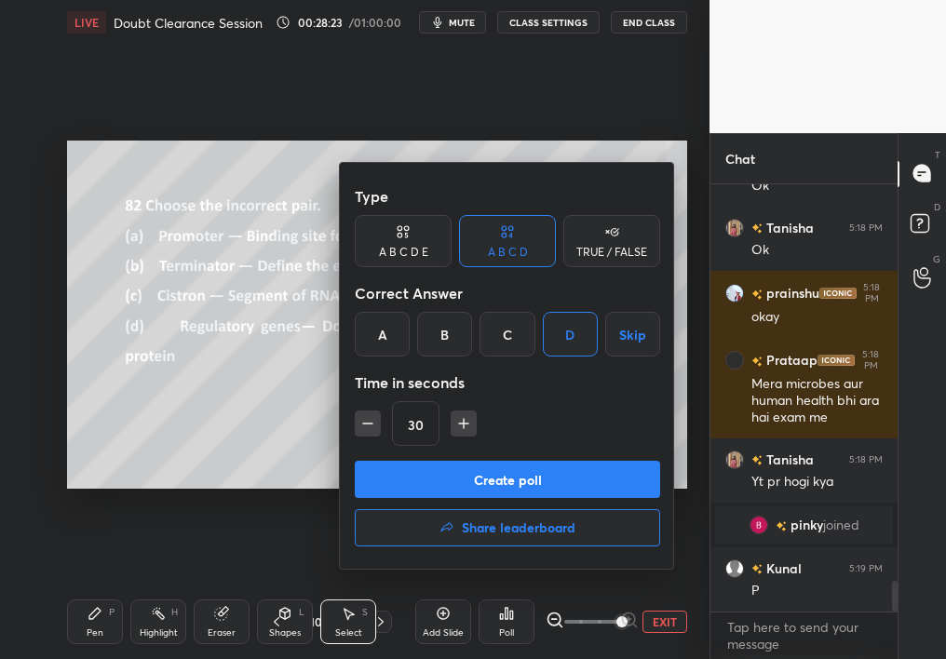
click at [563, 465] on button "Create poll" at bounding box center [507, 479] width 305 height 37
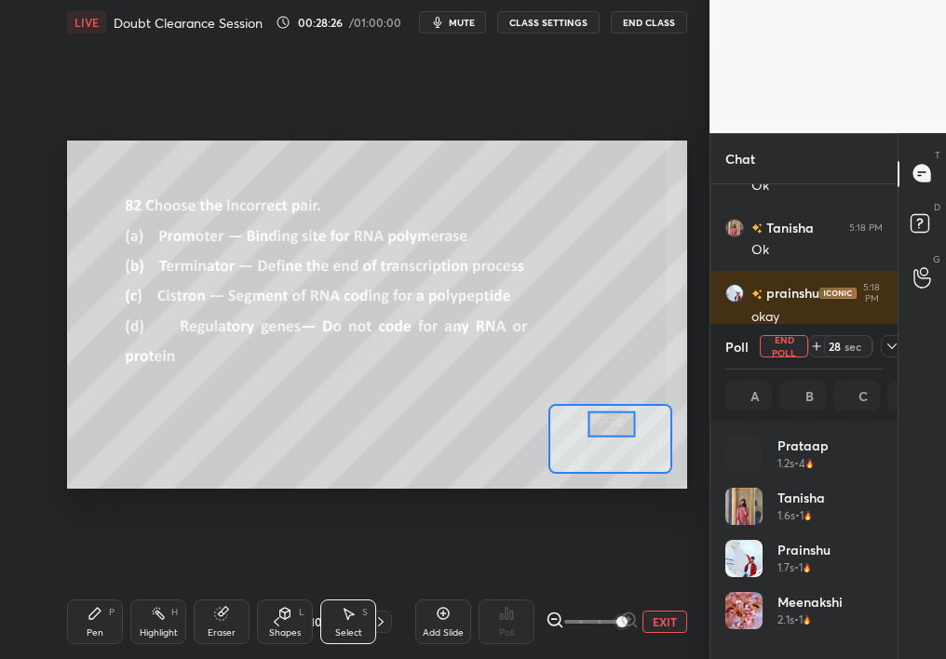
scroll to position [218, 152]
click at [887, 346] on icon at bounding box center [892, 346] width 15 height 15
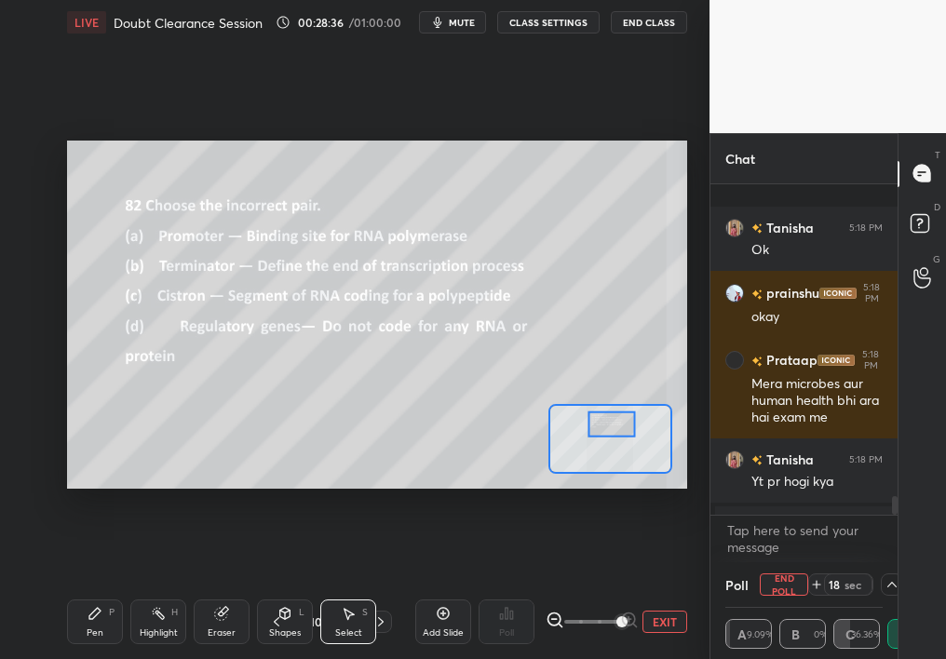
scroll to position [5569, 0]
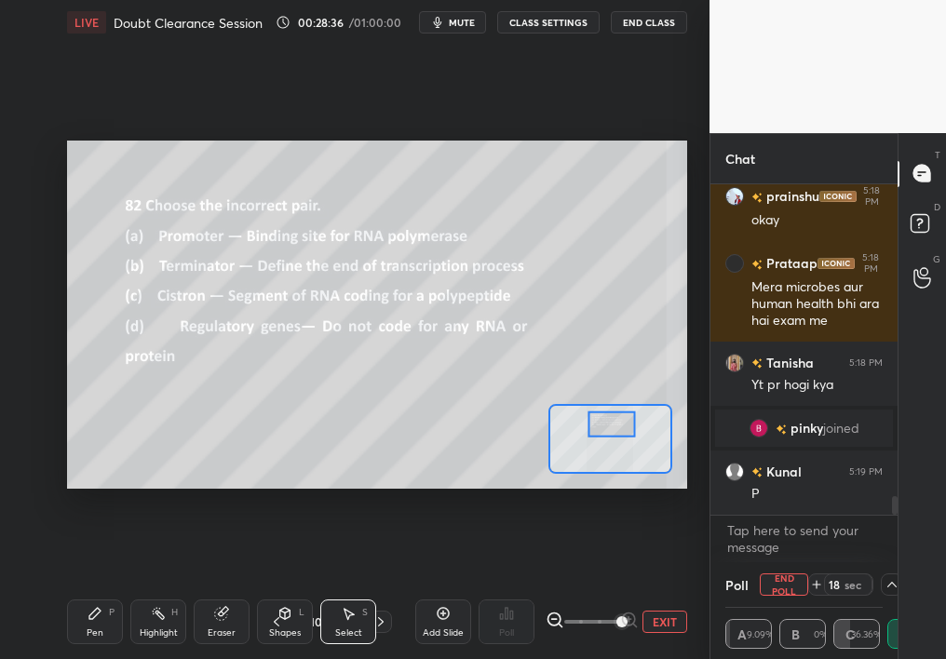
drag, startPoint x: 893, startPoint y: 508, endPoint x: 894, endPoint y: 527, distance: 18.6
click at [894, 526] on div "[PERSON_NAME] 5:18 PM Ok prainshu 5:18 PM okay Prataap 5:18 PM Mera microbes au…" at bounding box center [803, 373] width 187 height 378
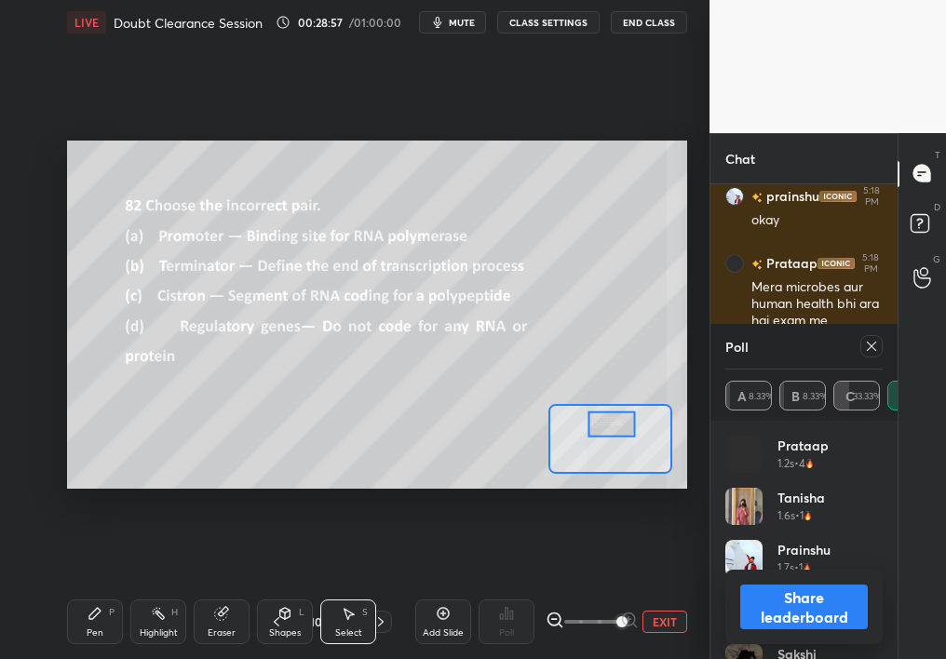
scroll to position [5650, 0]
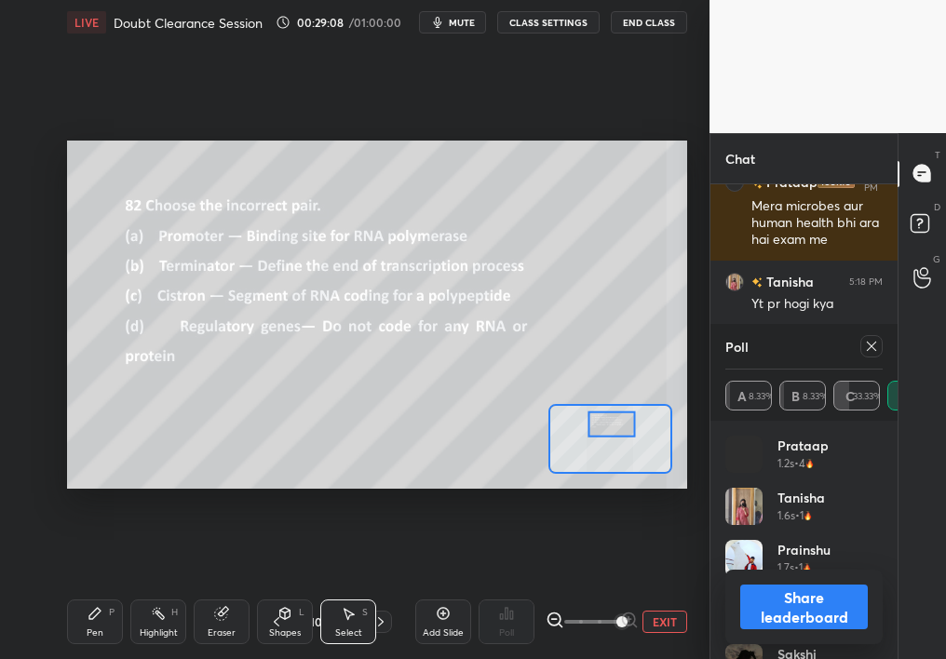
click at [873, 344] on icon at bounding box center [871, 346] width 9 height 9
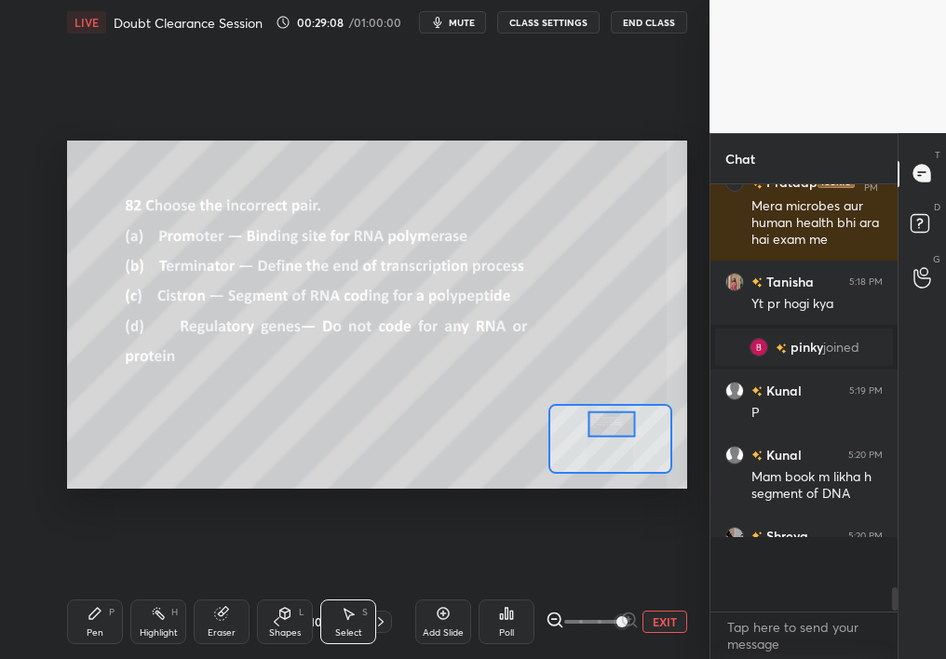
scroll to position [412, 182]
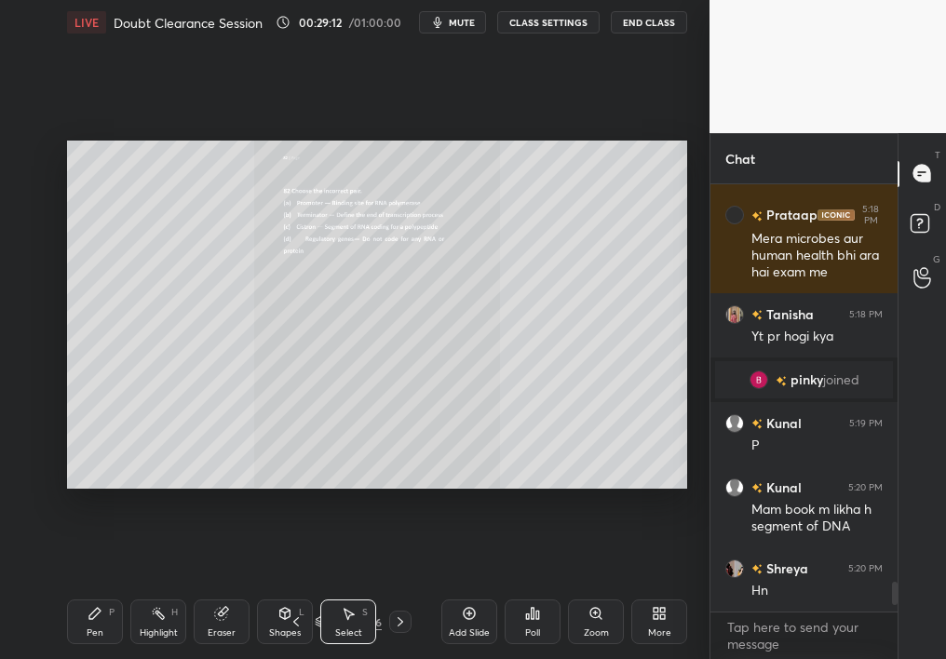
click at [604, 587] on div "Zoom" at bounding box center [596, 622] width 56 height 45
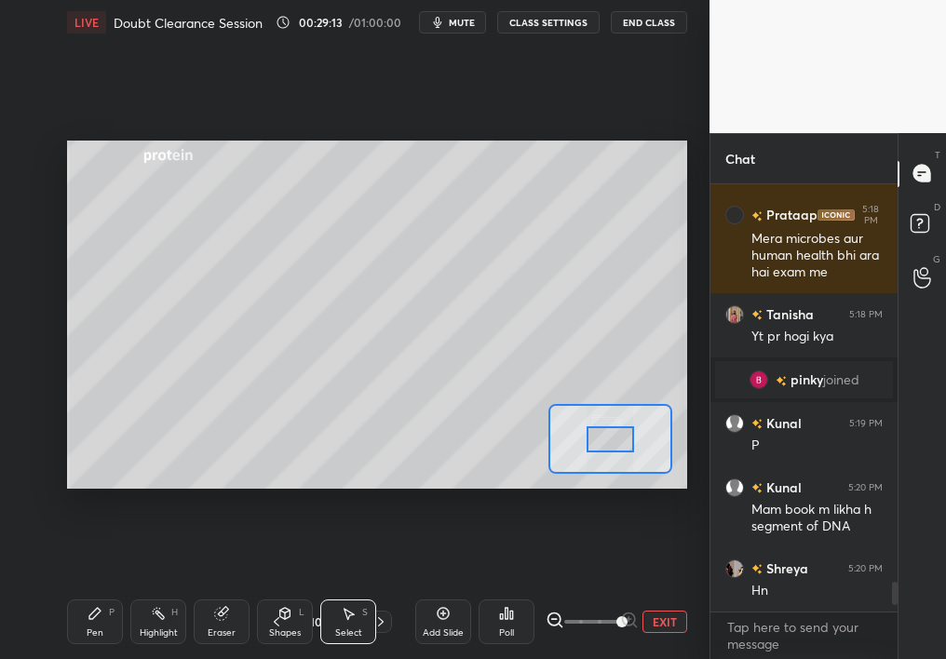
drag, startPoint x: 604, startPoint y: 614, endPoint x: 710, endPoint y: 614, distance: 105.2
click at [710, 587] on div "1 2 3 4 5 6 7 C X Z C X Z E E Erase all H H LIVE Doubt Clearance Session 00:29:…" at bounding box center [473, 329] width 946 height 659
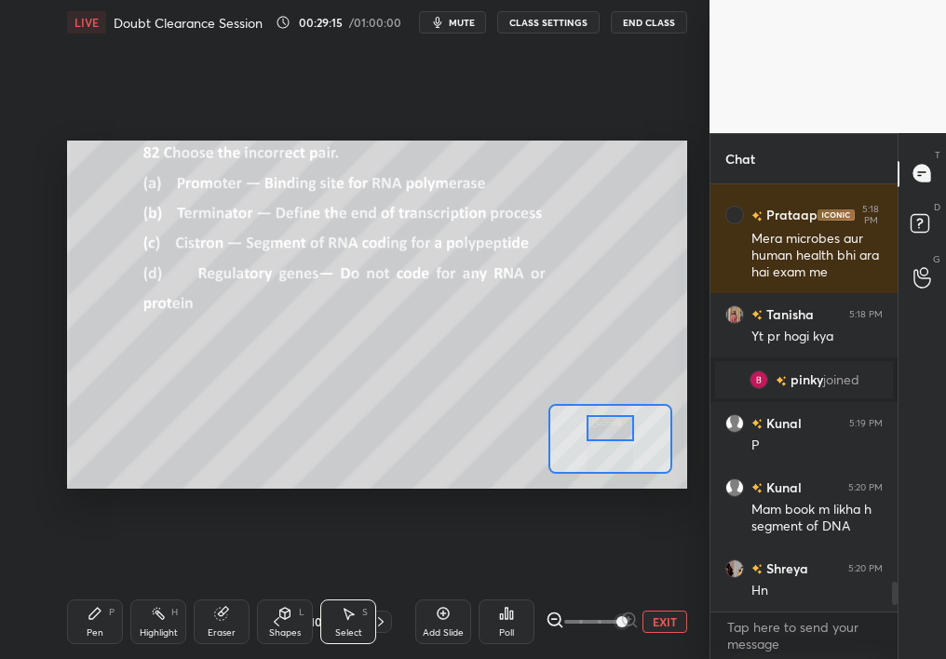
drag, startPoint x: 614, startPoint y: 444, endPoint x: 614, endPoint y: 433, distance: 11.2
click at [614, 433] on div at bounding box center [611, 428] width 48 height 26
click at [82, 587] on div "Pen P" at bounding box center [95, 622] width 56 height 45
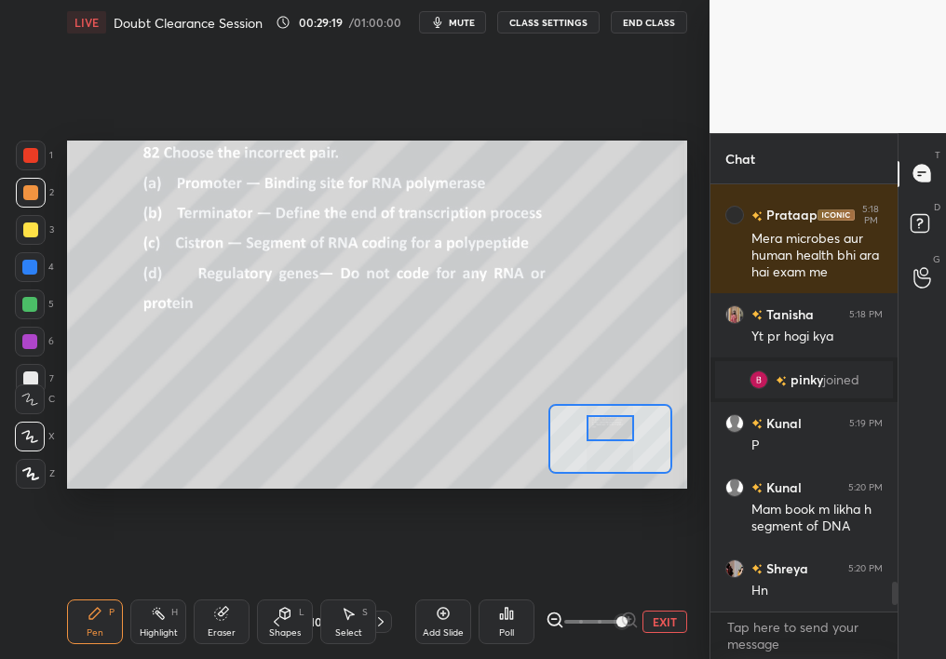
click at [35, 153] on div at bounding box center [30, 155] width 15 height 15
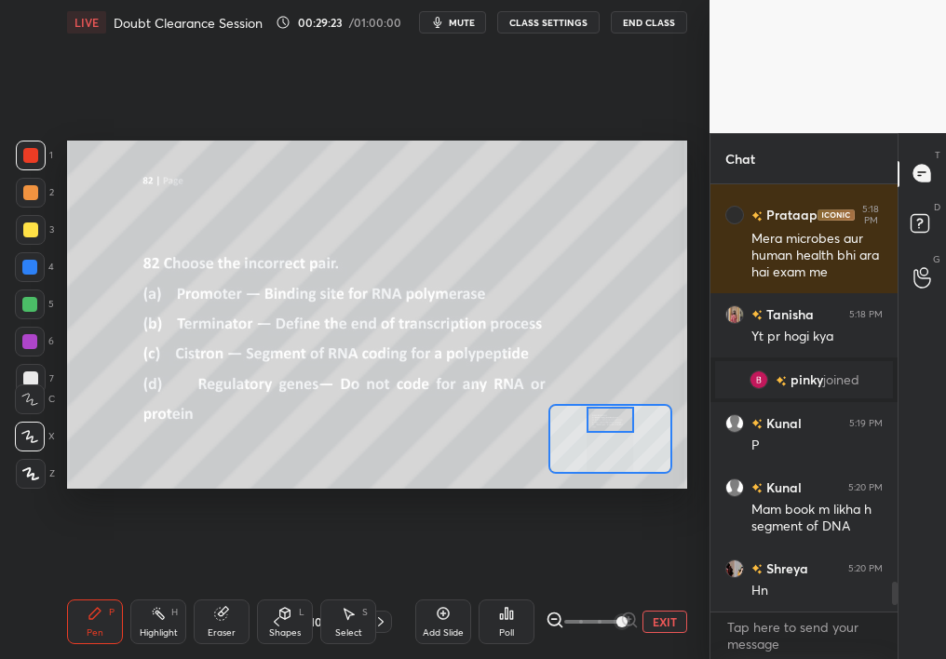
click at [595, 419] on div at bounding box center [611, 420] width 48 height 26
click at [661, 587] on div "Add Slide Poll EXIT" at bounding box center [551, 622] width 272 height 104
click at [661, 587] on button "EXIT" at bounding box center [665, 622] width 45 height 22
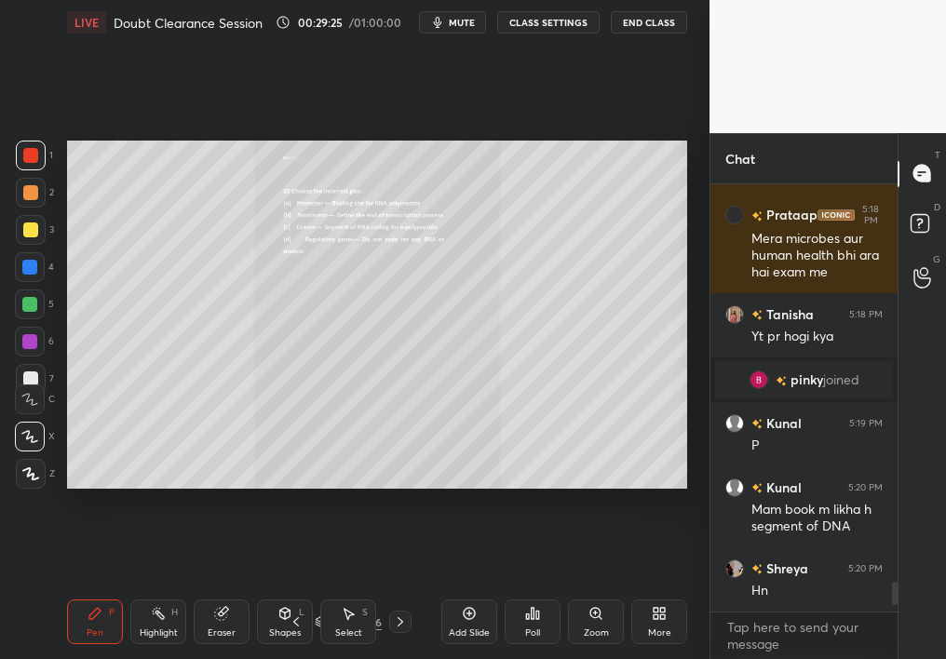
click at [661, 587] on icon at bounding box center [659, 613] width 15 height 15
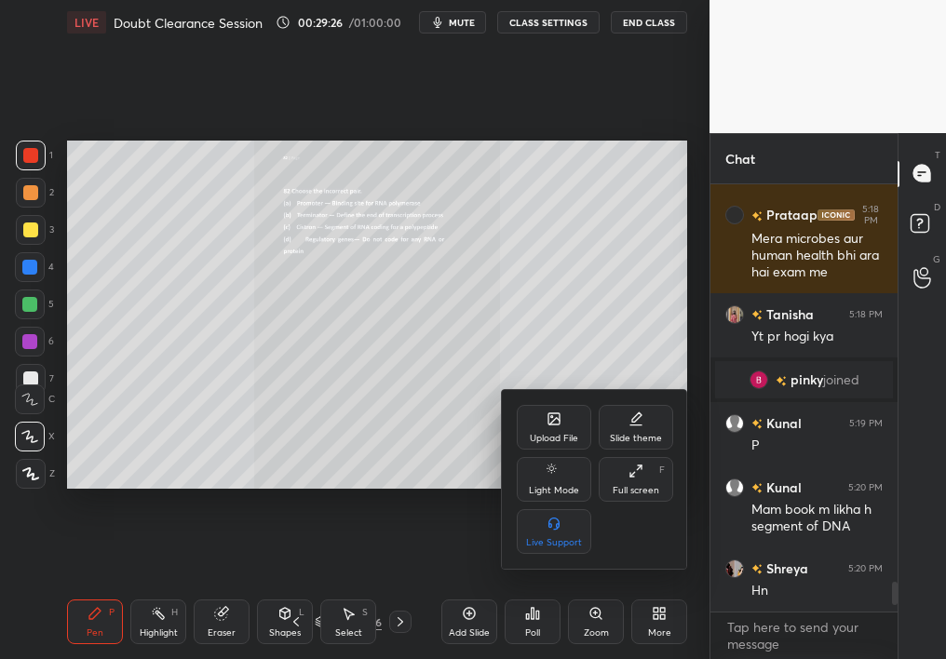
click at [550, 424] on icon at bounding box center [554, 421] width 10 height 7
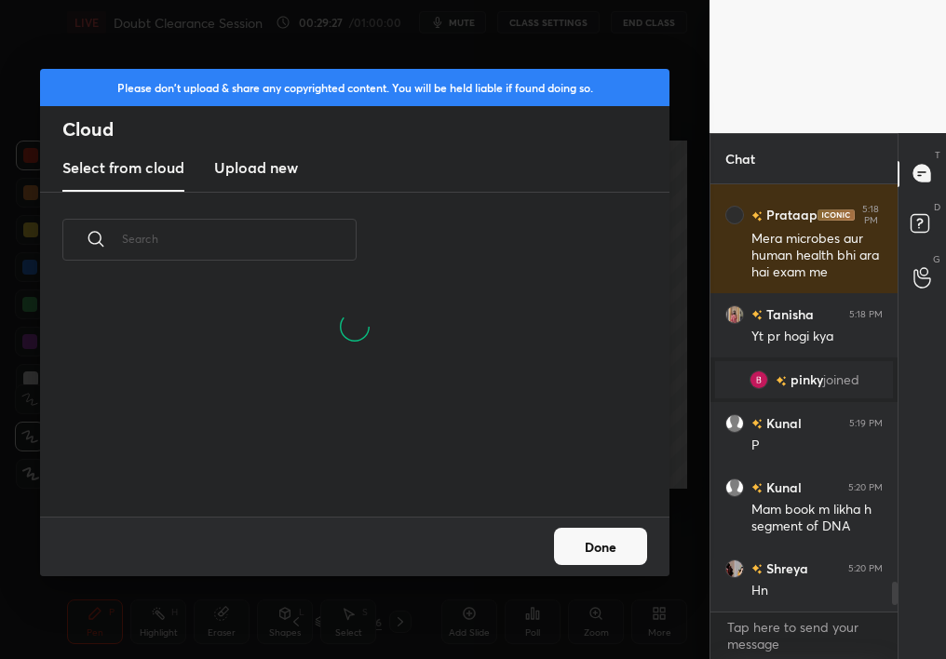
click at [267, 177] on h3 "Upload new" at bounding box center [256, 167] width 84 height 22
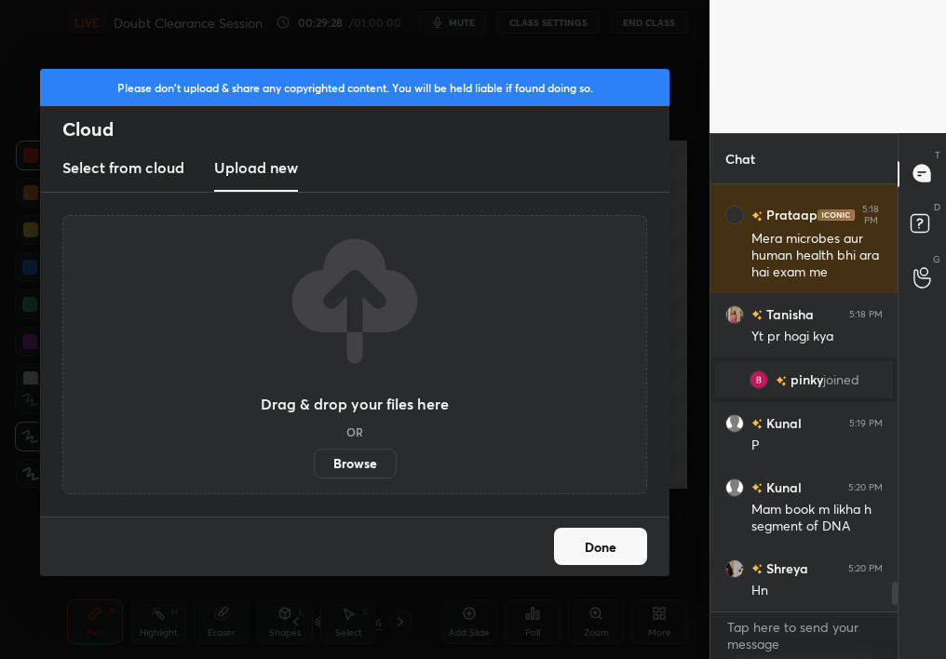
click at [360, 443] on div "Drag & drop your files here OR Browse" at bounding box center [355, 355] width 188 height 248
click at [359, 456] on label "Browse" at bounding box center [355, 464] width 83 height 30
click at [314, 456] on input "Browse" at bounding box center [314, 464] width 0 height 30
click at [595, 566] on div "Done" at bounding box center [354, 547] width 629 height 60
click at [596, 538] on button "Done" at bounding box center [600, 546] width 93 height 37
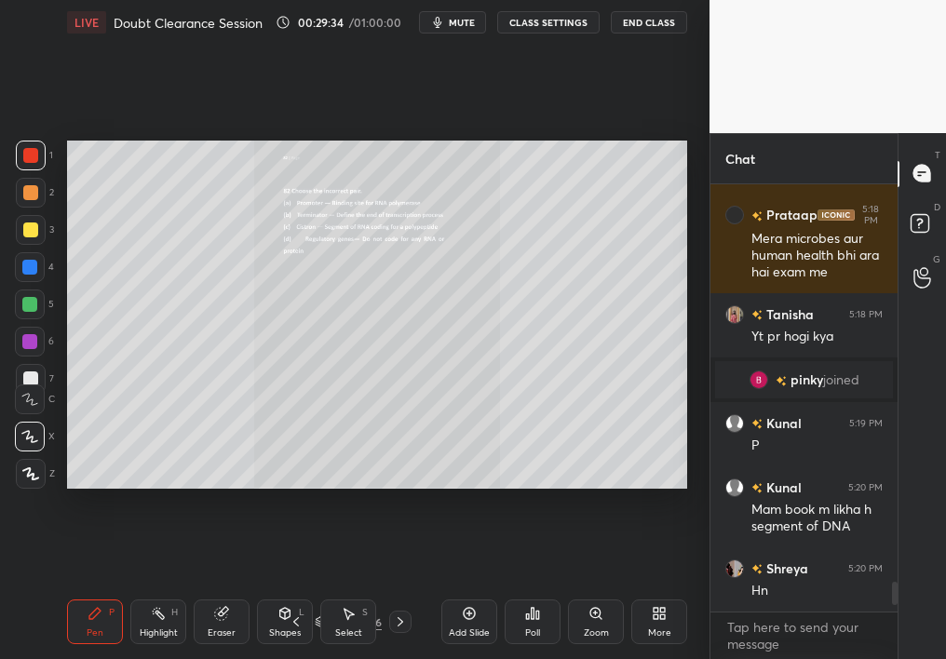
scroll to position [5682, 0]
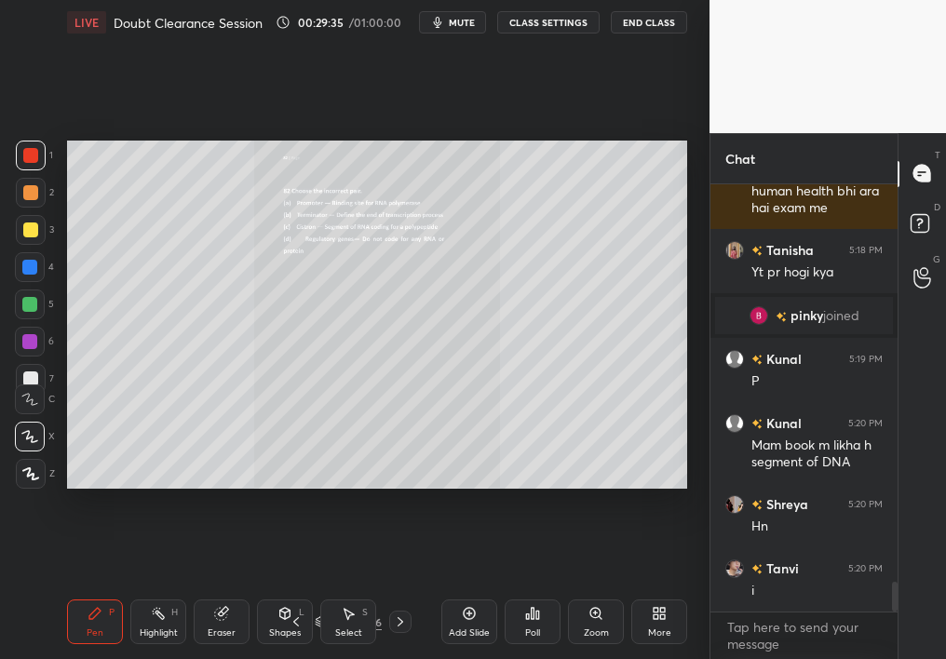
click at [316, 587] on icon at bounding box center [320, 621] width 11 height 11
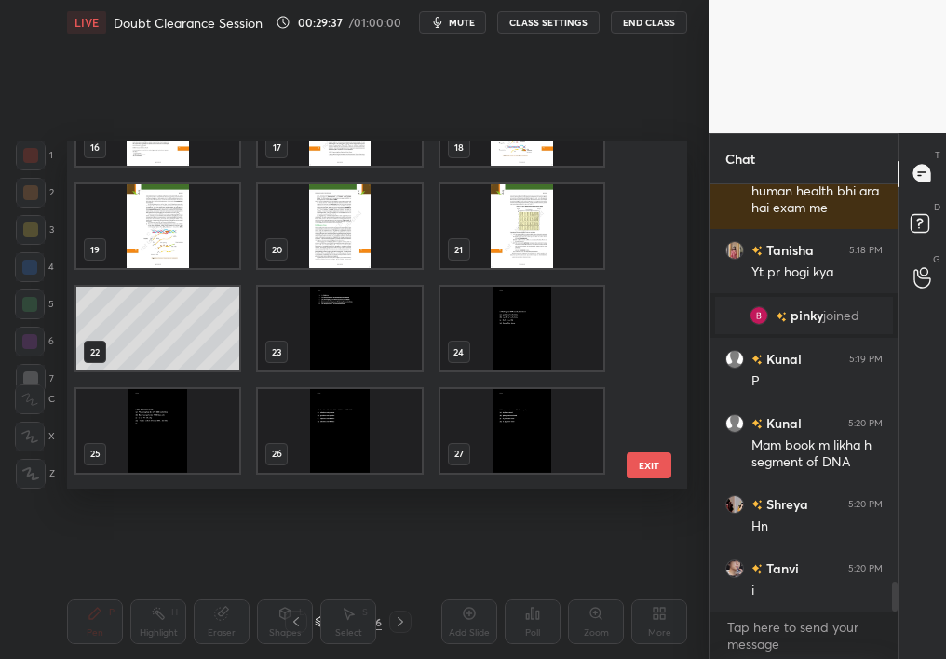
scroll to position [0, 0]
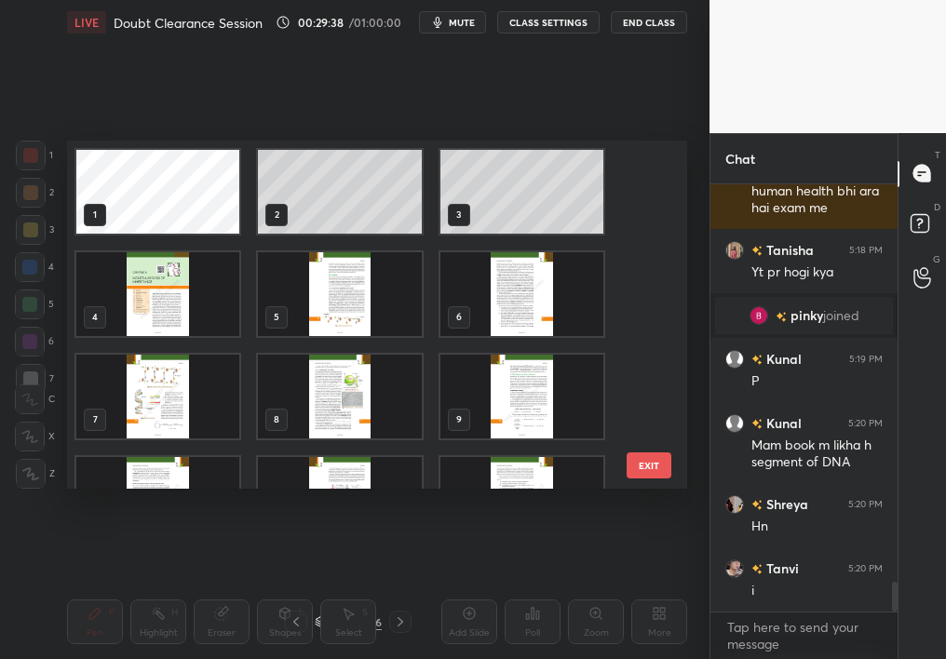
click at [329, 397] on img "grid" at bounding box center [339, 396] width 163 height 84
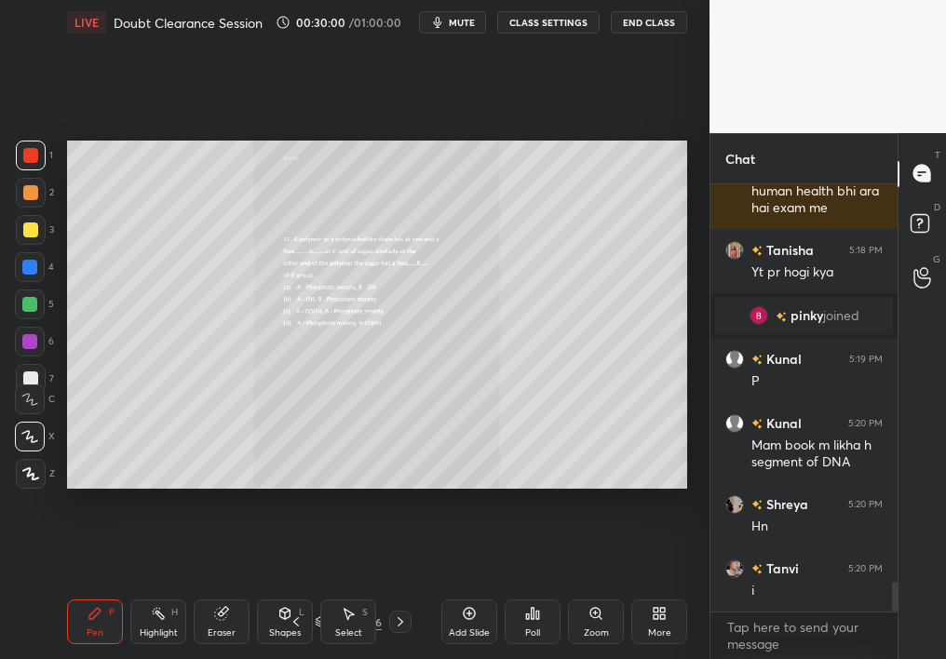
click at [316, 587] on icon at bounding box center [320, 621] width 11 height 11
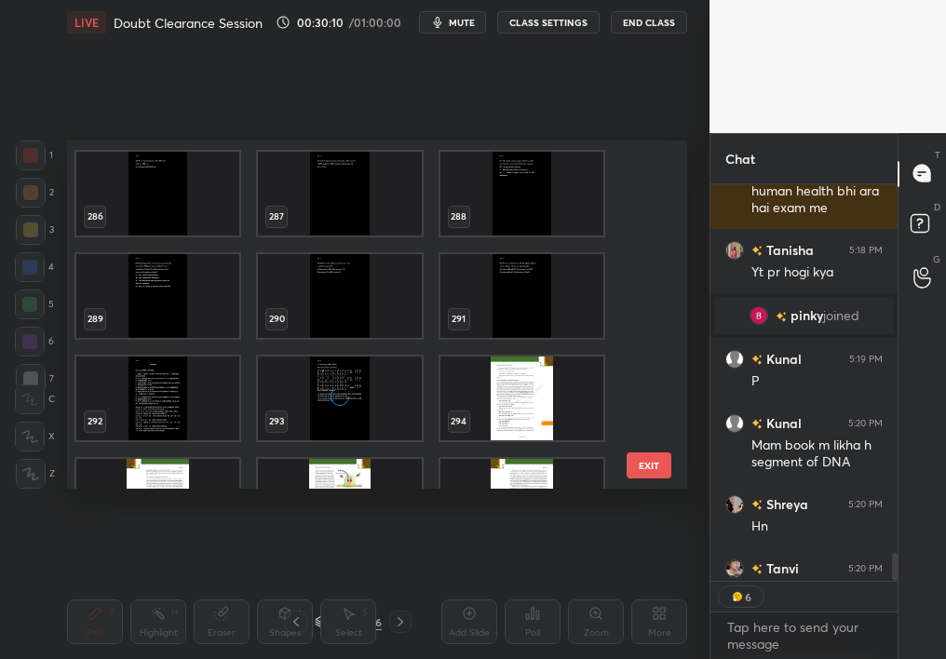
scroll to position [9723, 0]
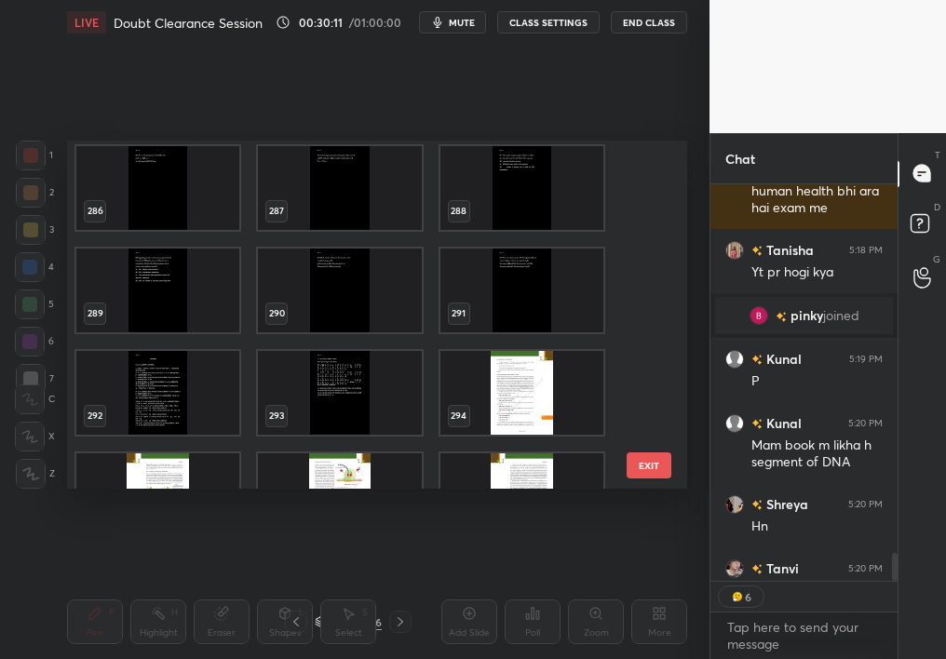
click at [495, 394] on img "grid" at bounding box center [521, 393] width 163 height 84
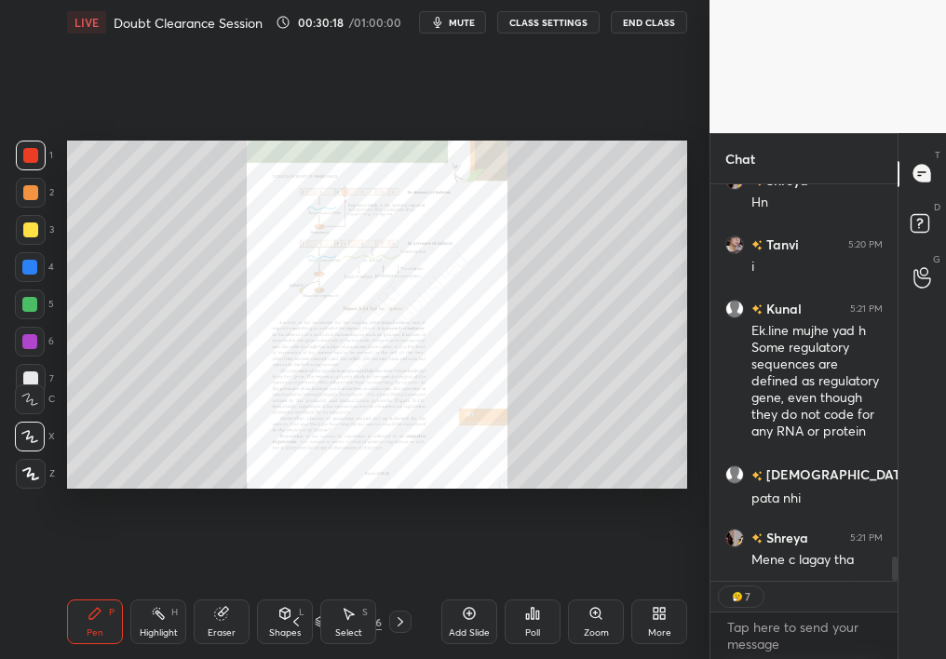
scroll to position [6070, 0]
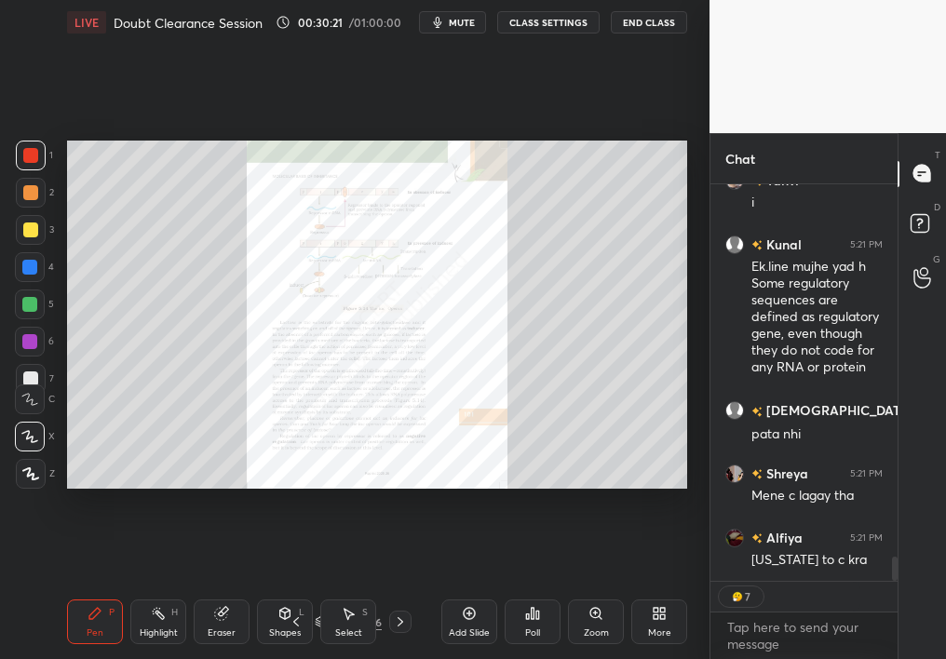
click at [580, 587] on div "Zoom" at bounding box center [596, 622] width 56 height 45
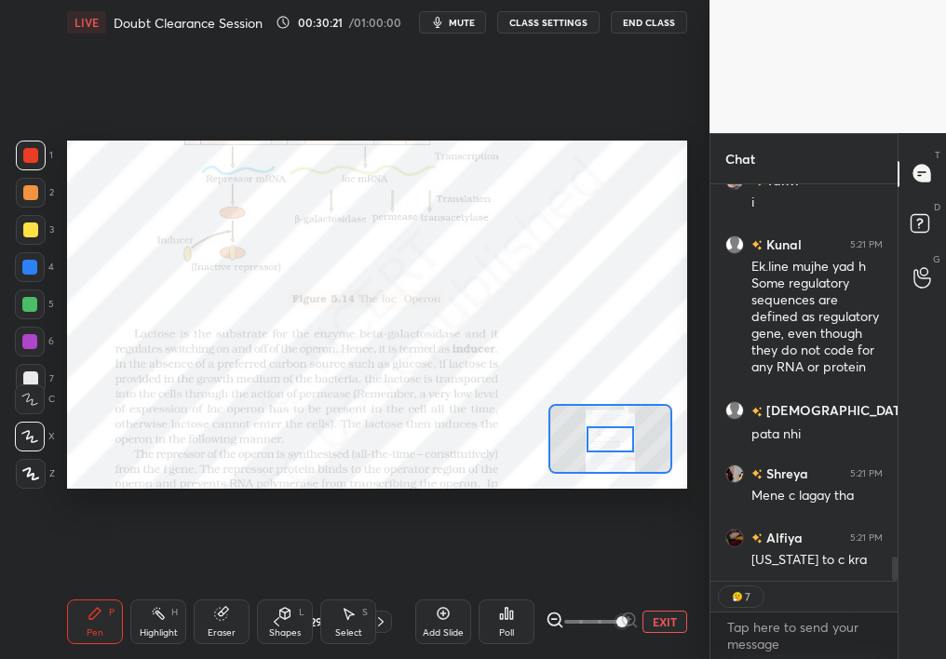
click at [628, 587] on span at bounding box center [621, 621] width 11 height 11
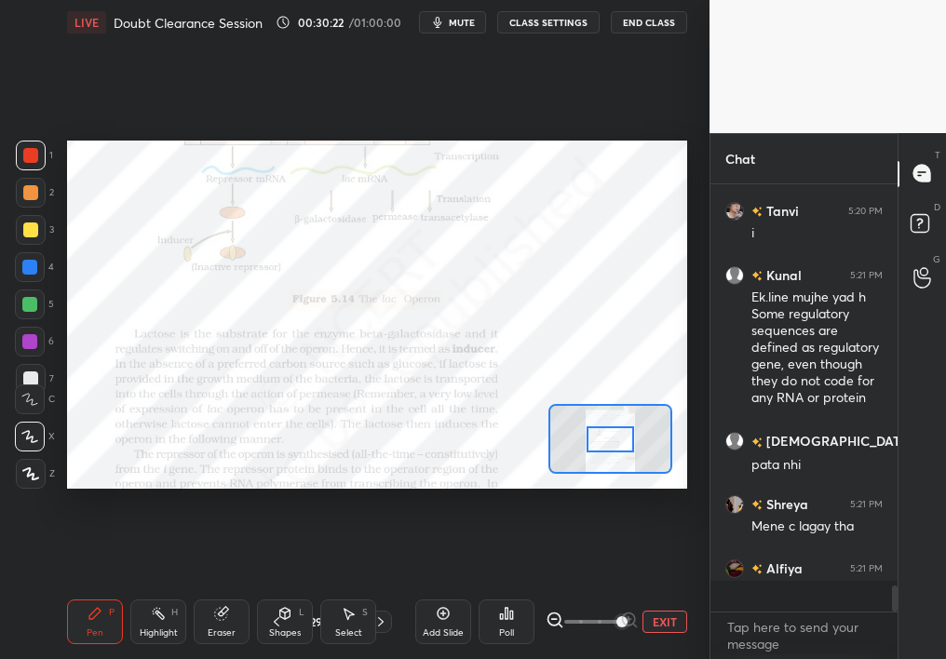
scroll to position [6040, 0]
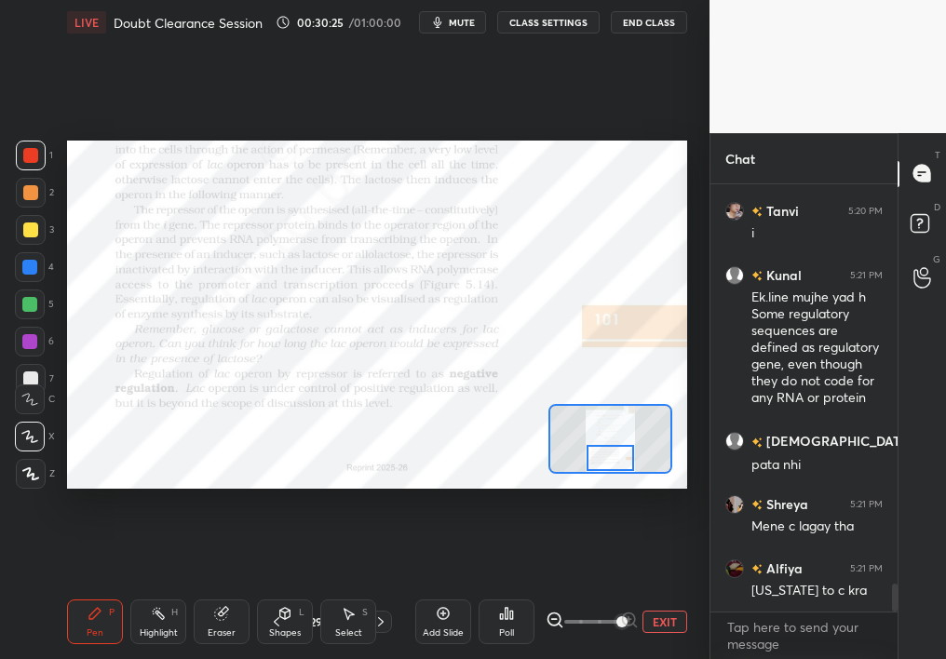
drag, startPoint x: 594, startPoint y: 443, endPoint x: 594, endPoint y: 462, distance: 18.6
click at [594, 462] on div at bounding box center [611, 458] width 48 height 26
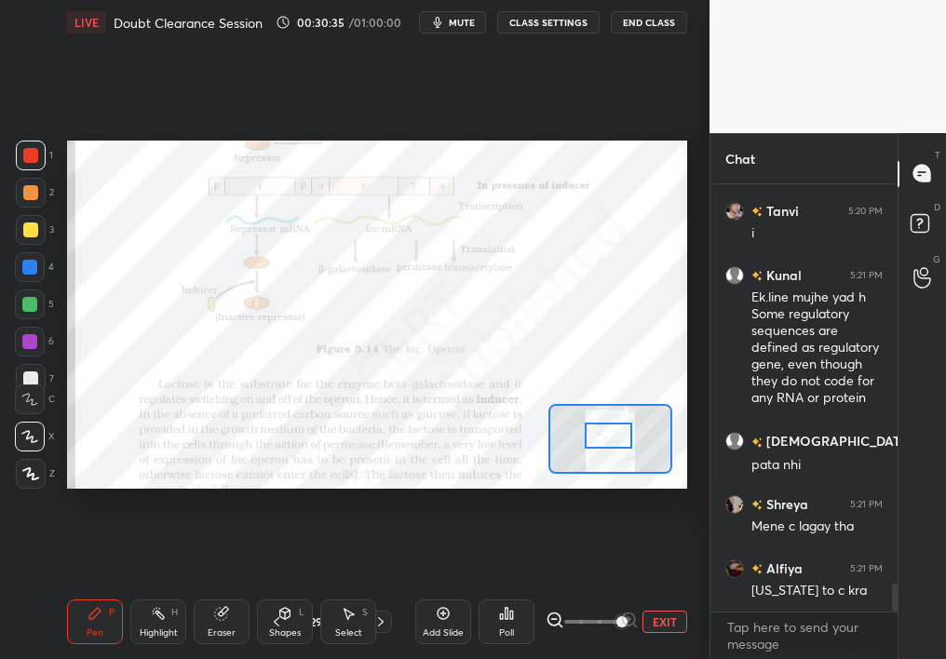
scroll to position [6104, 0]
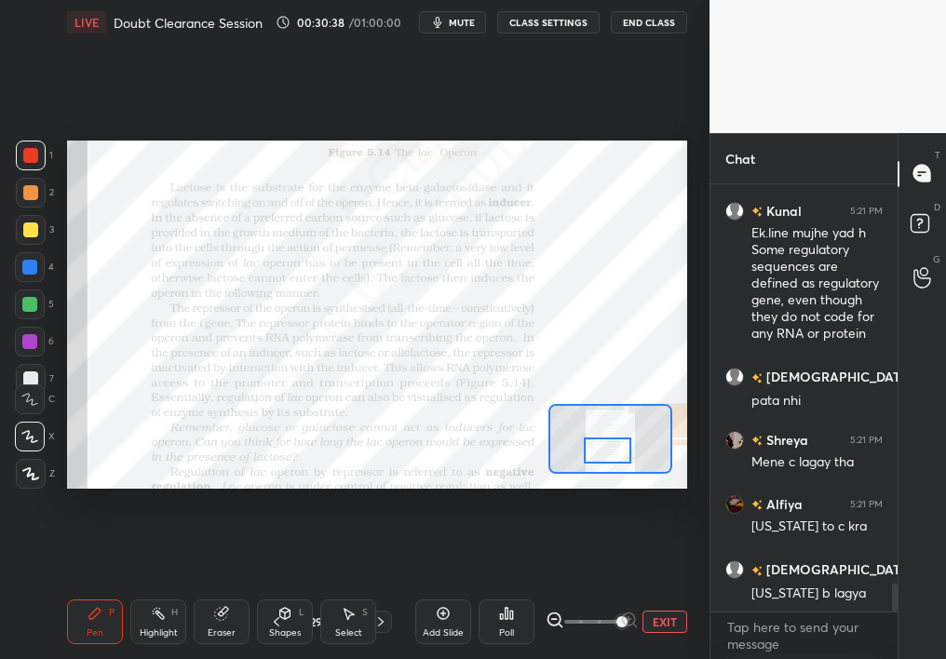
click at [591, 454] on div at bounding box center [608, 451] width 48 height 26
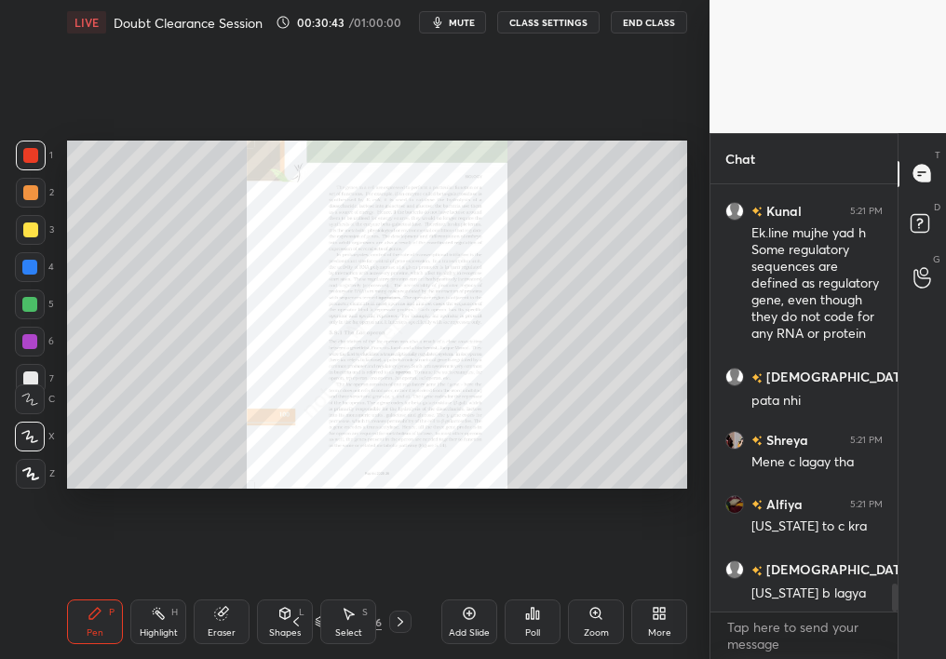
click at [584, 587] on div "Zoom" at bounding box center [596, 633] width 25 height 9
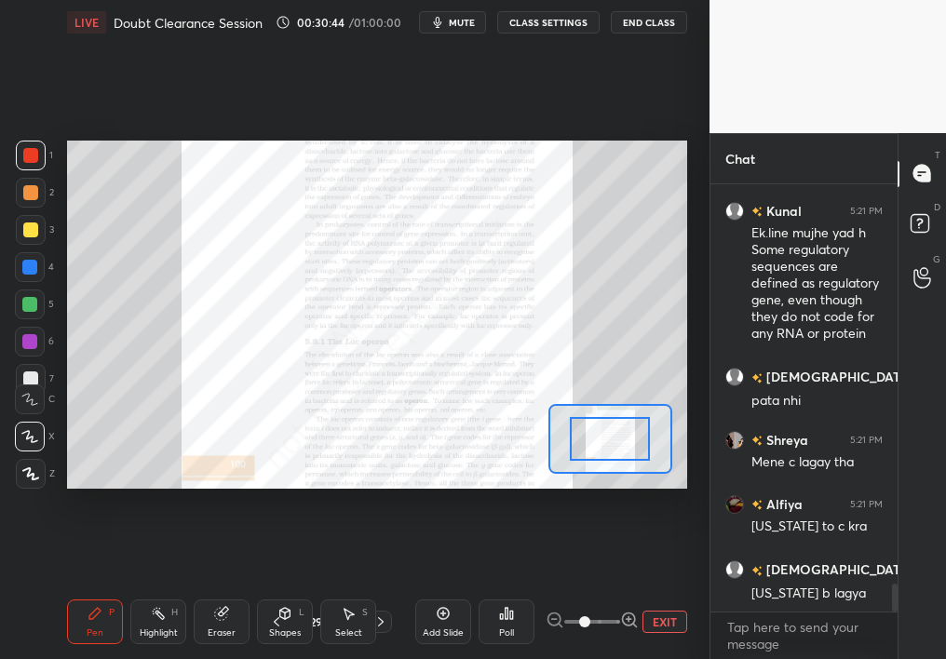
click at [584, 587] on span at bounding box center [584, 621] width 11 height 11
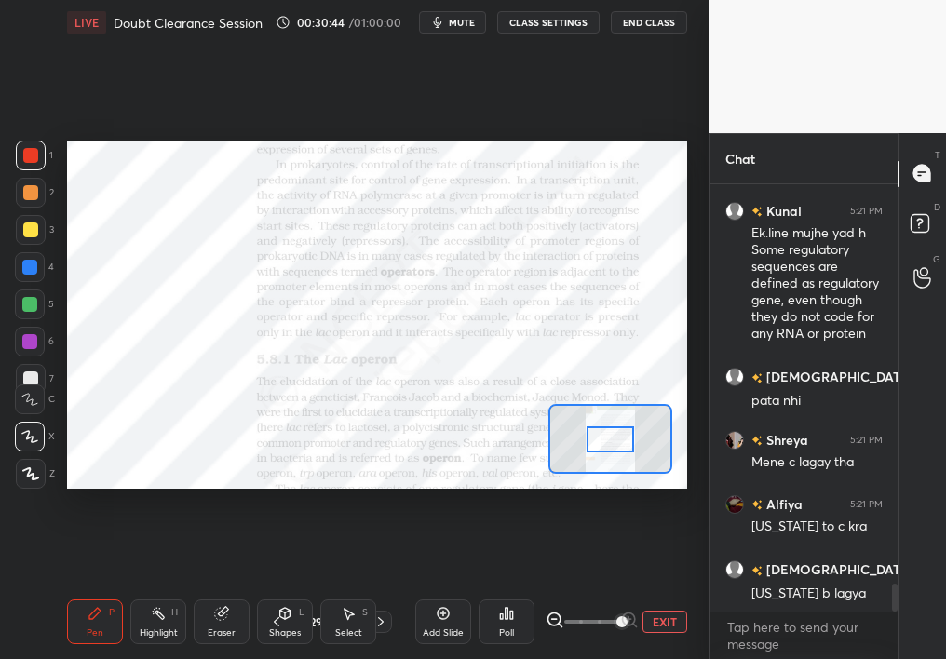
drag, startPoint x: 584, startPoint y: 627, endPoint x: 633, endPoint y: 627, distance: 49.4
click at [628, 587] on span at bounding box center [621, 621] width 11 height 11
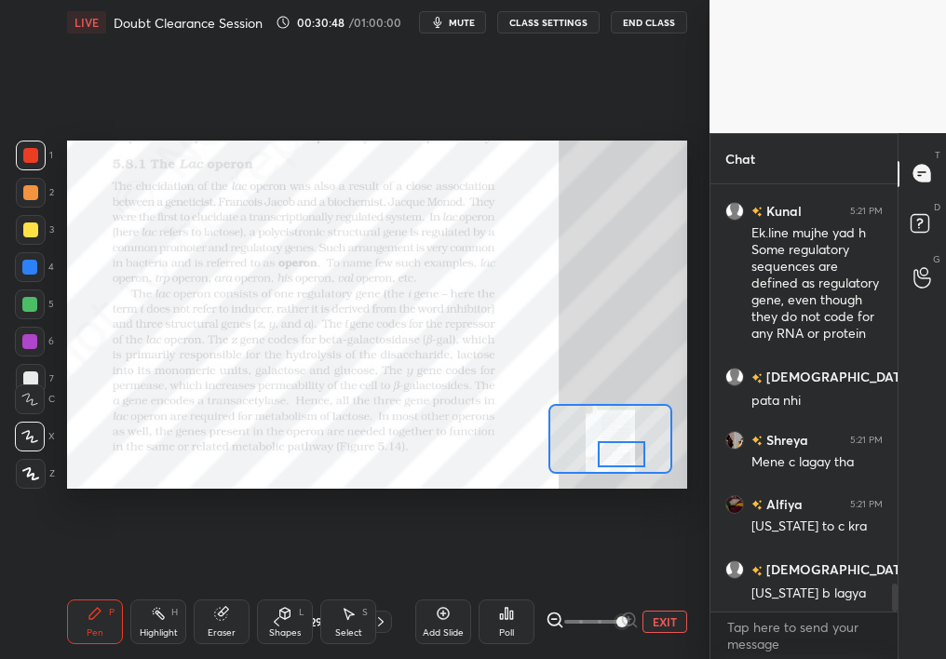
drag, startPoint x: 602, startPoint y: 433, endPoint x: 612, endPoint y: 448, distance: 17.6
click at [613, 448] on div at bounding box center [622, 454] width 48 height 26
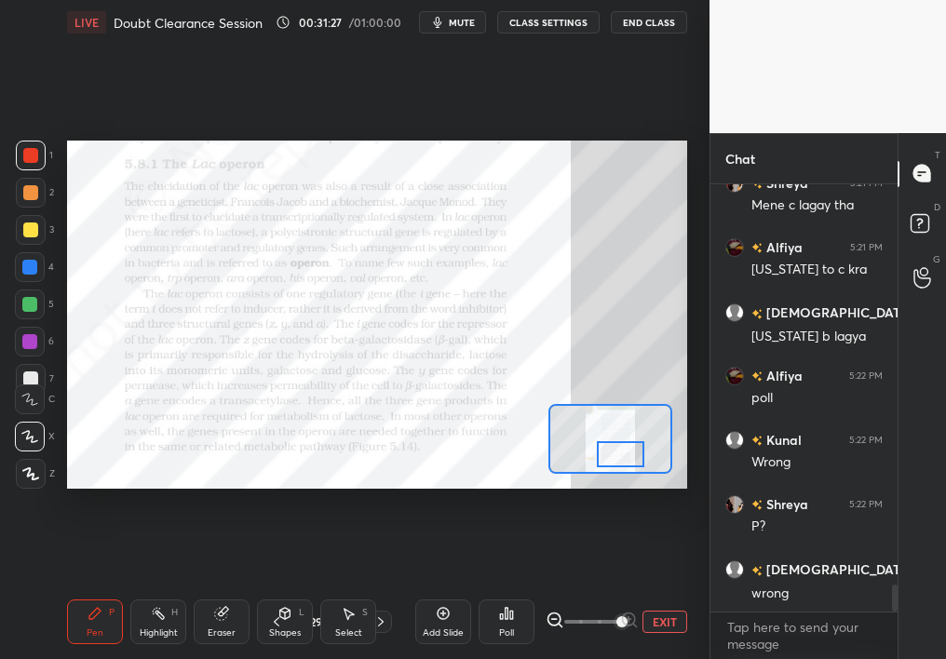
scroll to position [6425, 0]
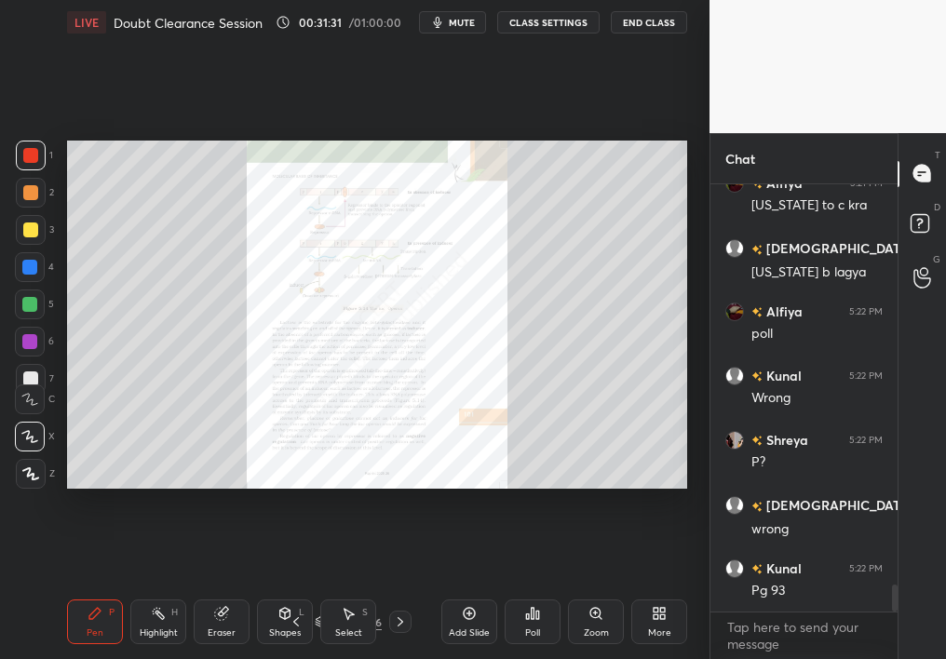
click at [585, 587] on div "Zoom" at bounding box center [596, 622] width 56 height 45
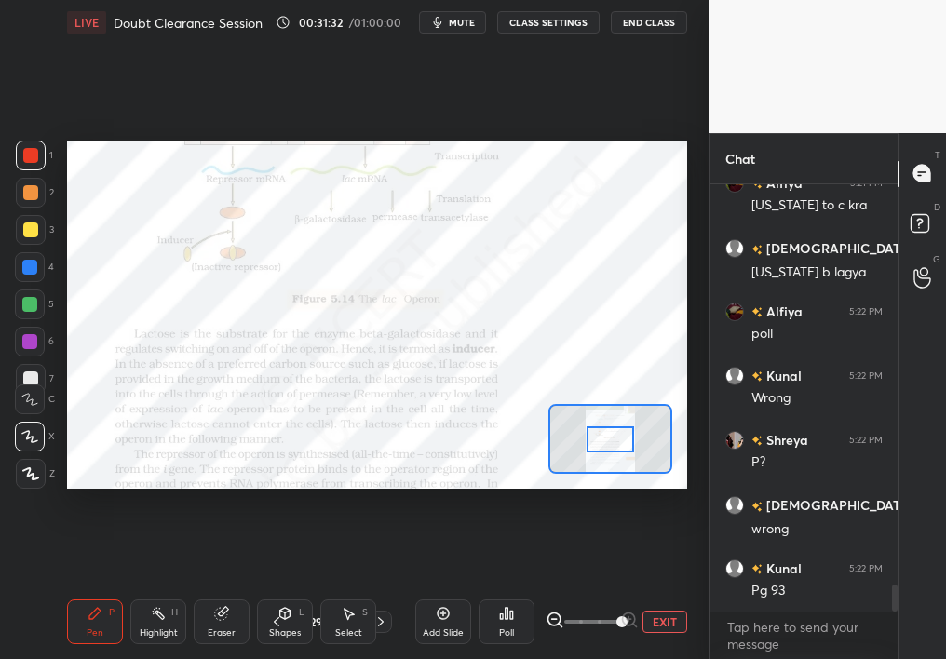
click at [653, 587] on div "EXIT" at bounding box center [617, 622] width 142 height 22
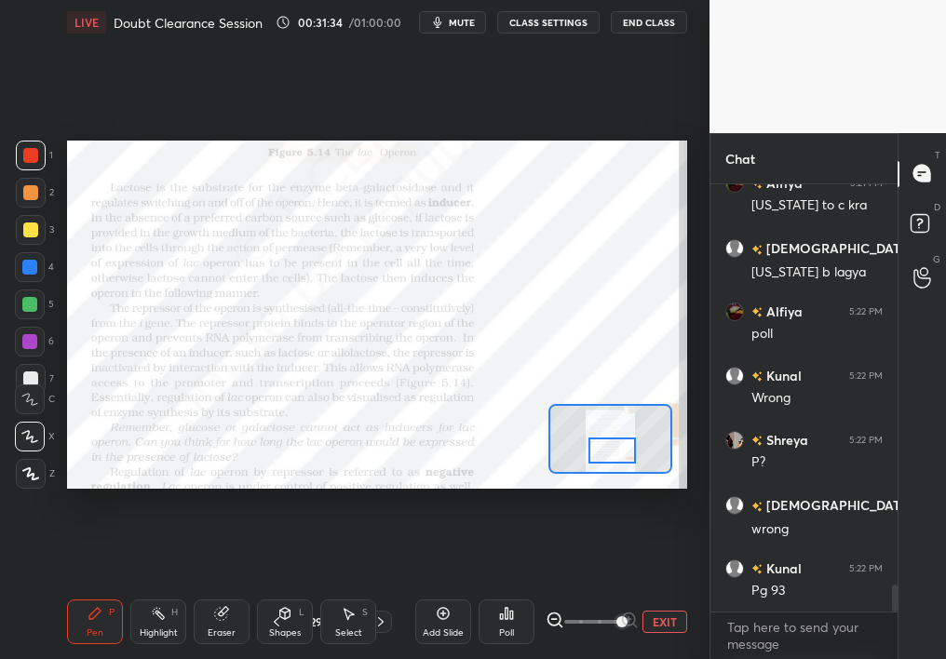
drag, startPoint x: 599, startPoint y: 445, endPoint x: 601, endPoint y: 456, distance: 11.3
click at [601, 456] on div at bounding box center [613, 451] width 48 height 26
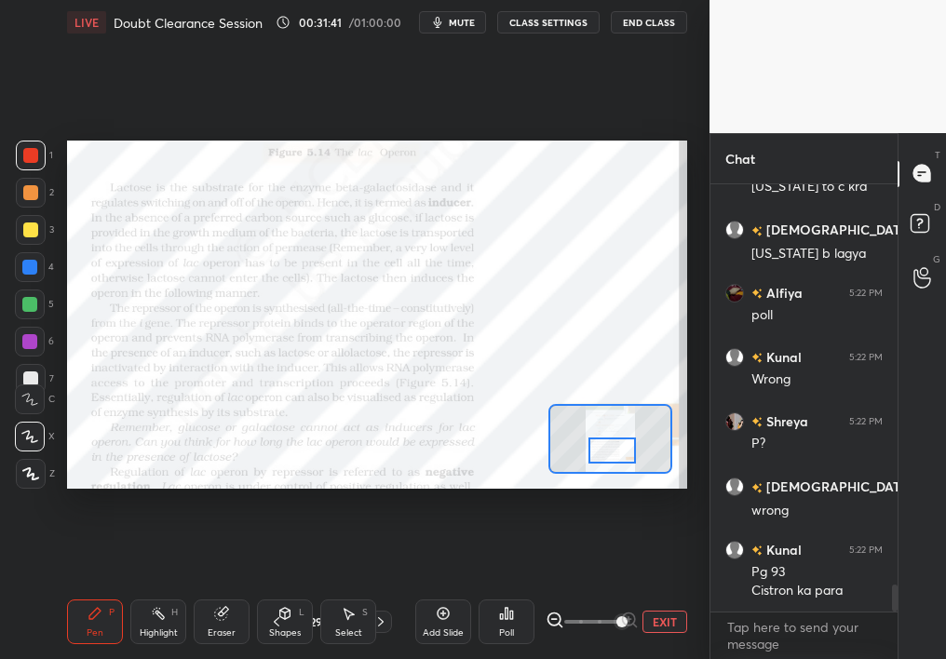
click at [34, 144] on div at bounding box center [31, 156] width 30 height 30
click at [616, 453] on div at bounding box center [610, 439] width 124 height 70
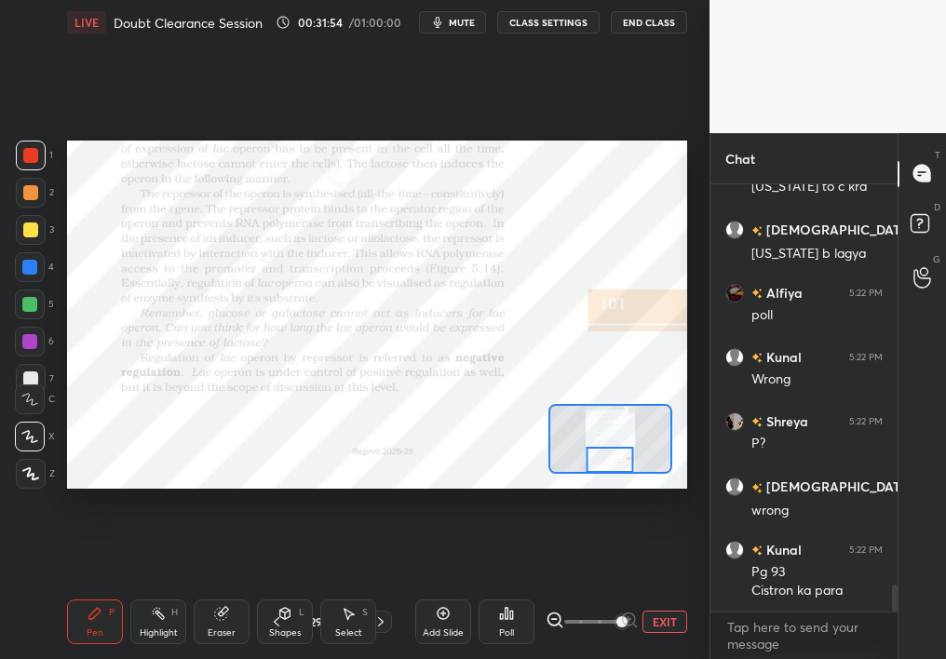
drag, startPoint x: 616, startPoint y: 453, endPoint x: 609, endPoint y: 460, distance: 10.5
click at [609, 460] on div at bounding box center [610, 460] width 48 height 26
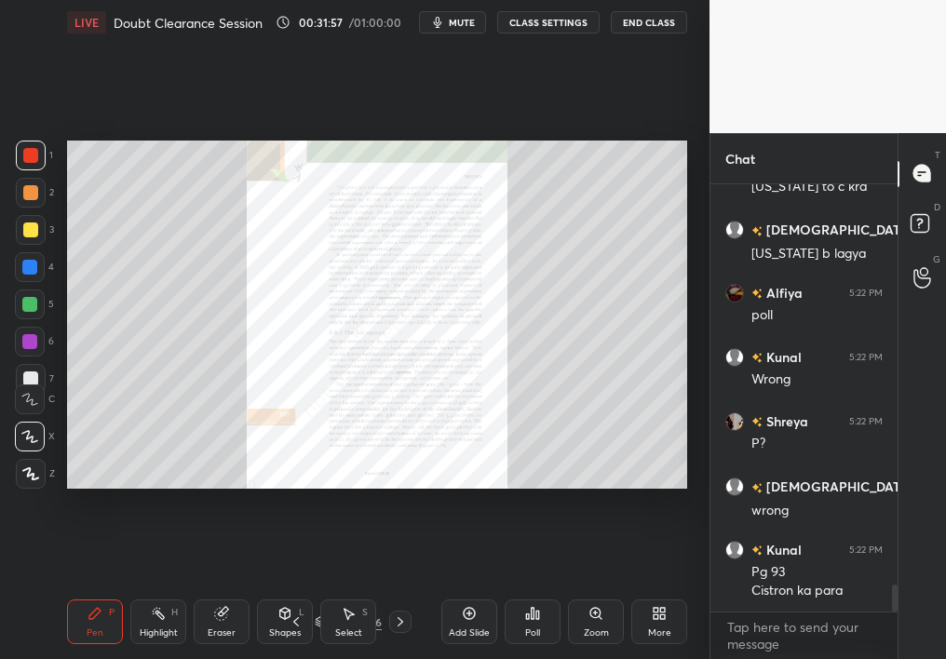
click at [590, 587] on icon at bounding box center [596, 613] width 15 height 15
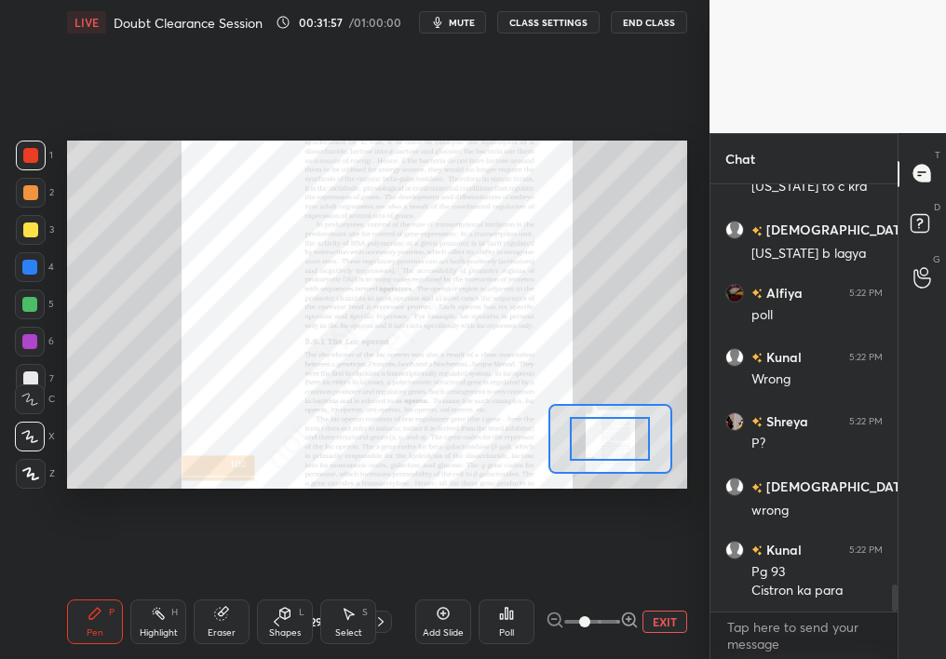
click at [646, 587] on div "Add Slide Poll EXIT" at bounding box center [551, 622] width 272 height 104
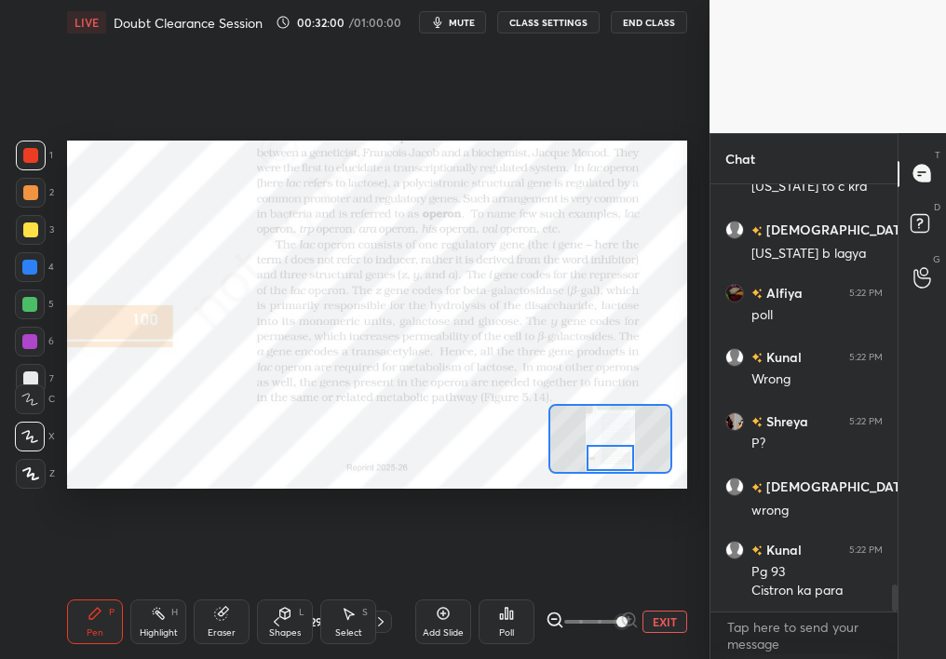
drag, startPoint x: 614, startPoint y: 447, endPoint x: 612, endPoint y: 460, distance: 13.2
click at [612, 460] on div at bounding box center [611, 458] width 48 height 26
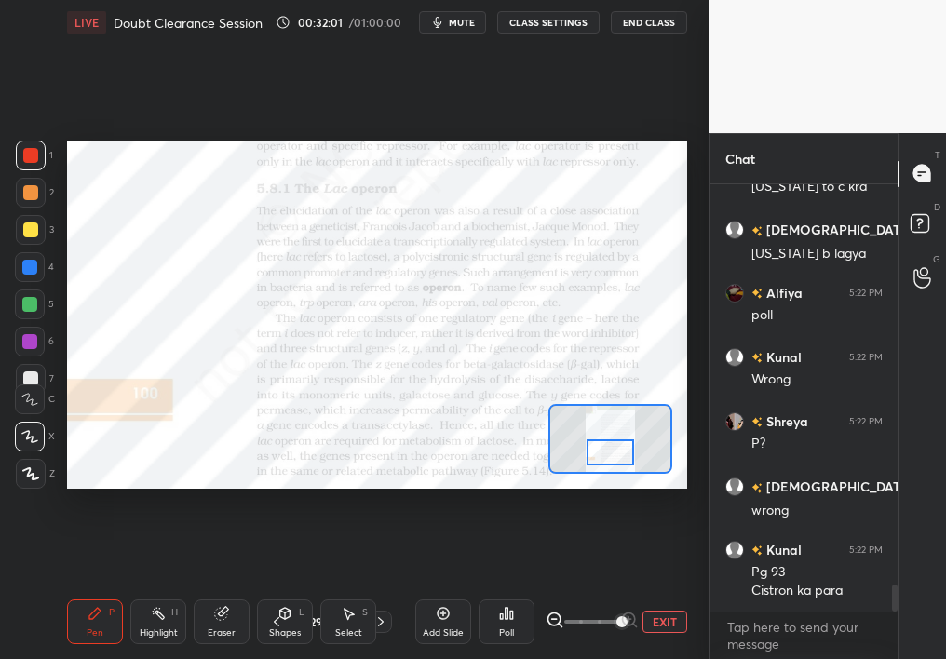
click at [614, 460] on div at bounding box center [611, 453] width 48 height 26
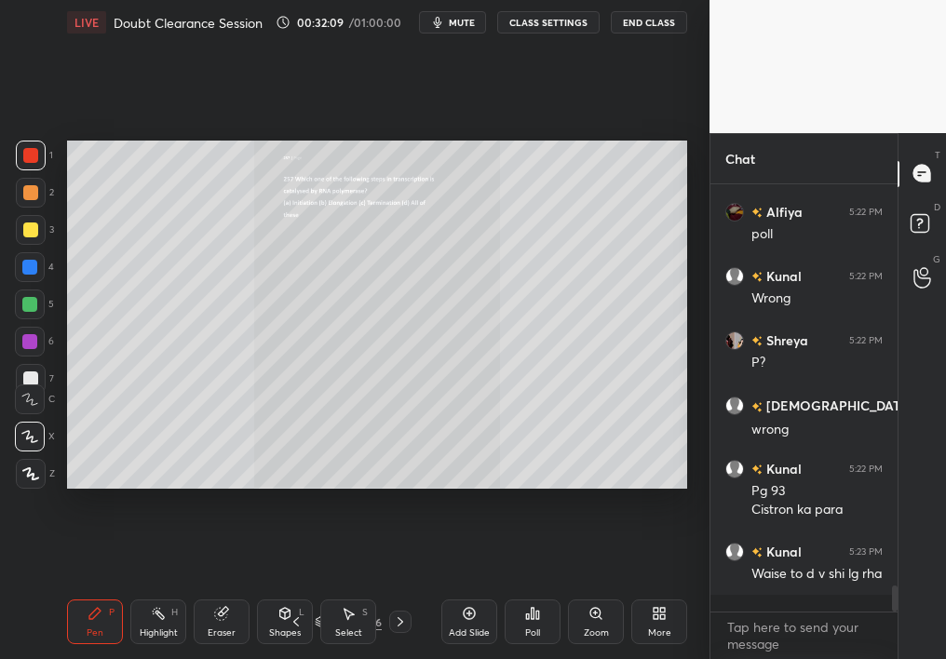
click at [586, 587] on div "Zoom" at bounding box center [596, 622] width 56 height 45
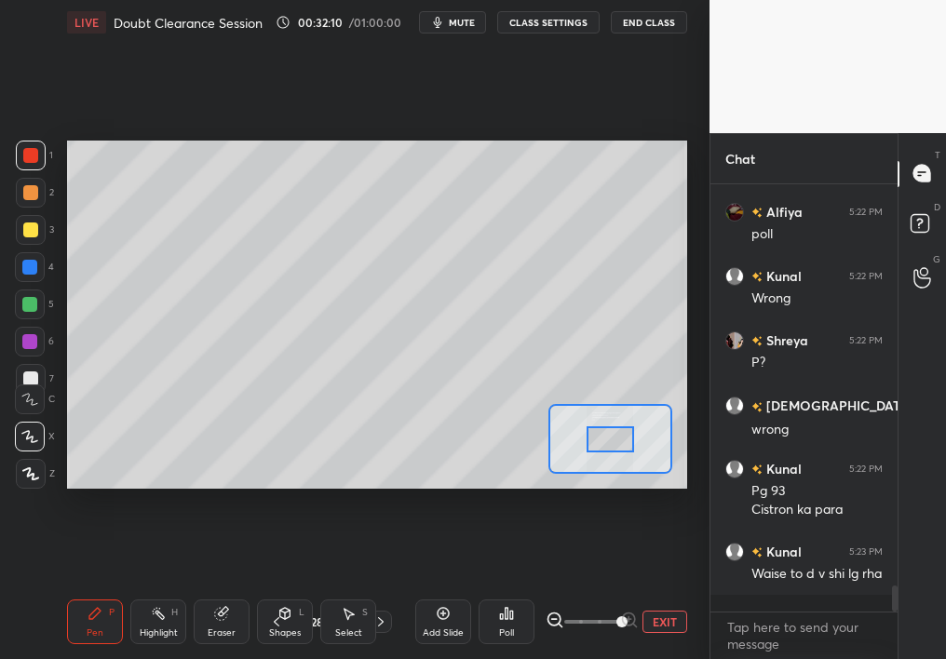
click at [643, 587] on div "EXIT" at bounding box center [617, 622] width 142 height 22
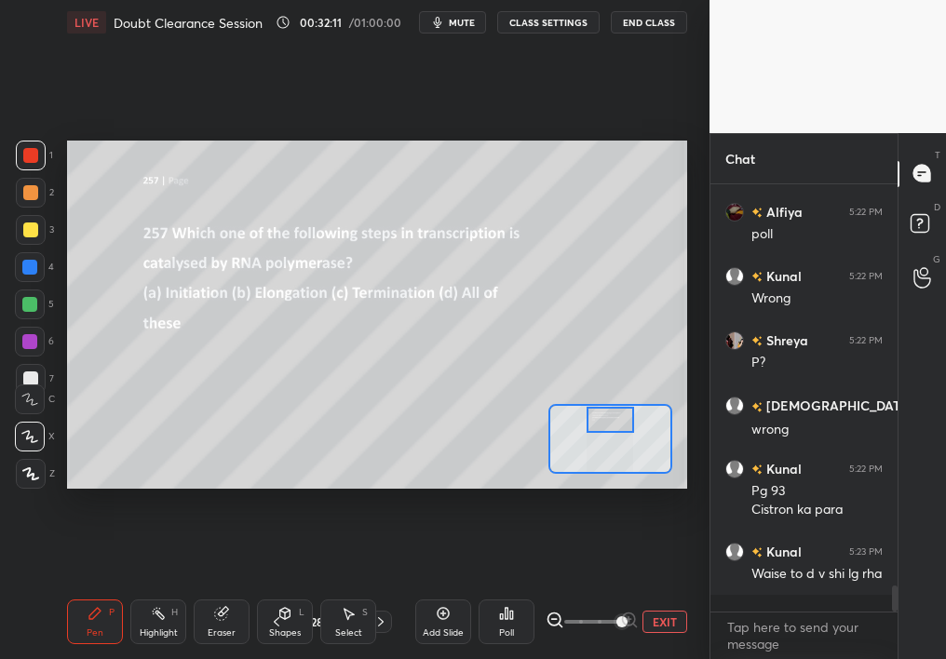
drag, startPoint x: 595, startPoint y: 440, endPoint x: 595, endPoint y: 419, distance: 21.4
click at [595, 419] on div at bounding box center [611, 420] width 48 height 26
click at [512, 587] on icon at bounding box center [511, 615] width 3 height 8
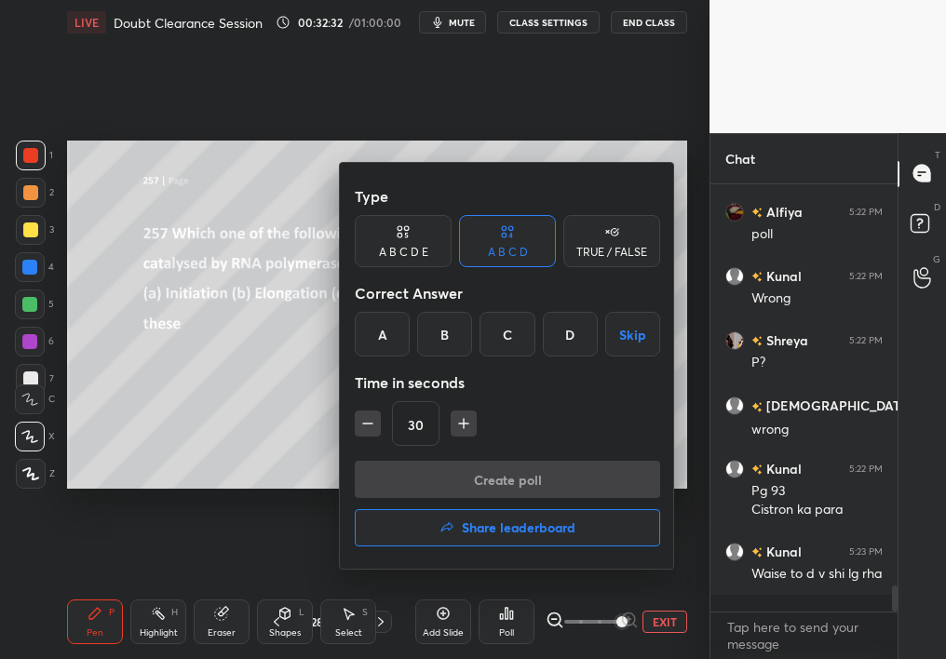
click at [381, 330] on div "A" at bounding box center [382, 334] width 55 height 45
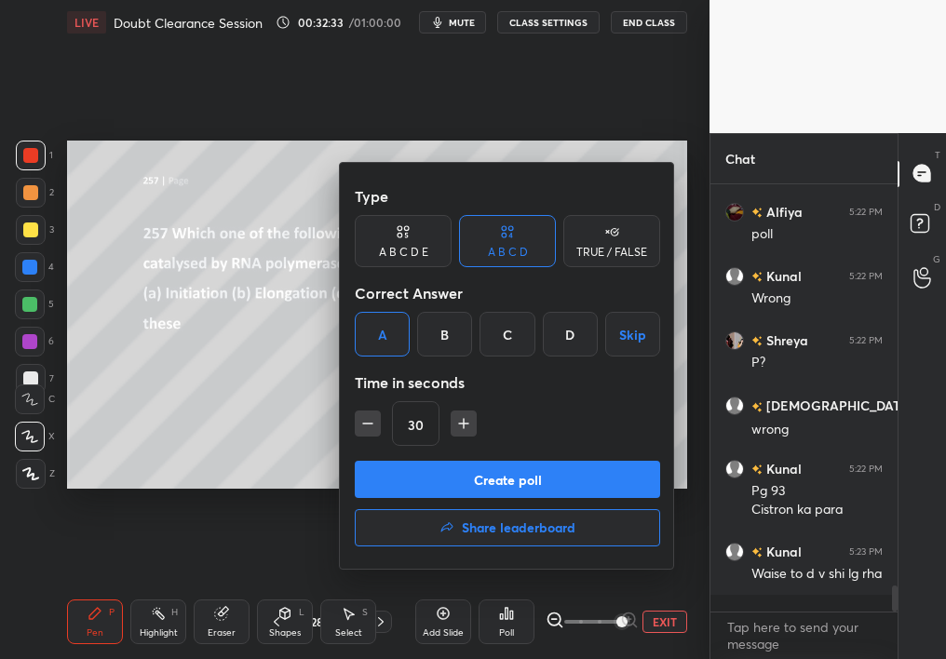
click at [419, 475] on button "Create poll" at bounding box center [507, 479] width 305 height 37
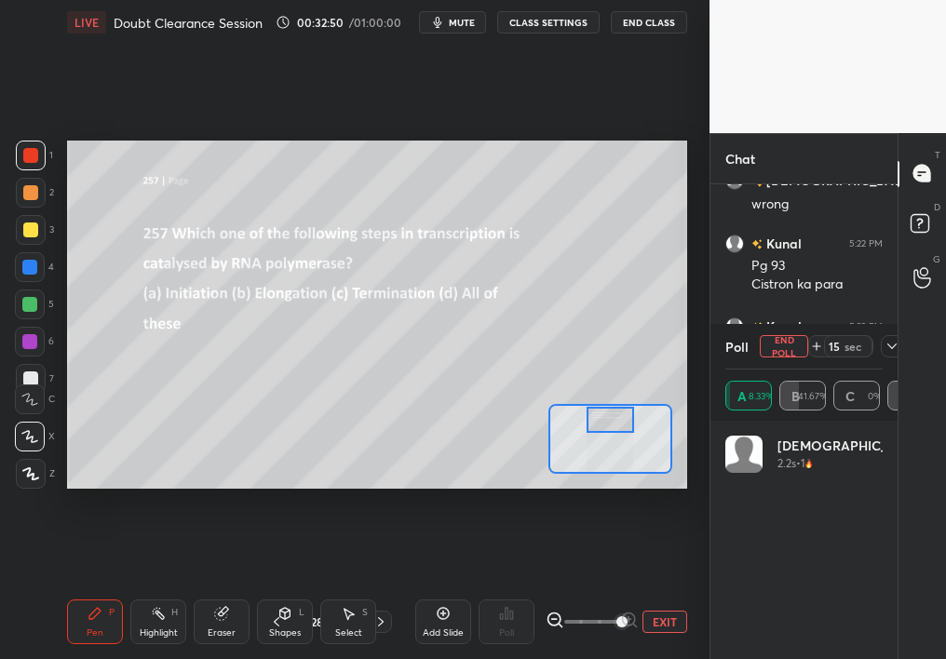
scroll to position [6831, 0]
click at [890, 346] on icon at bounding box center [892, 346] width 15 height 15
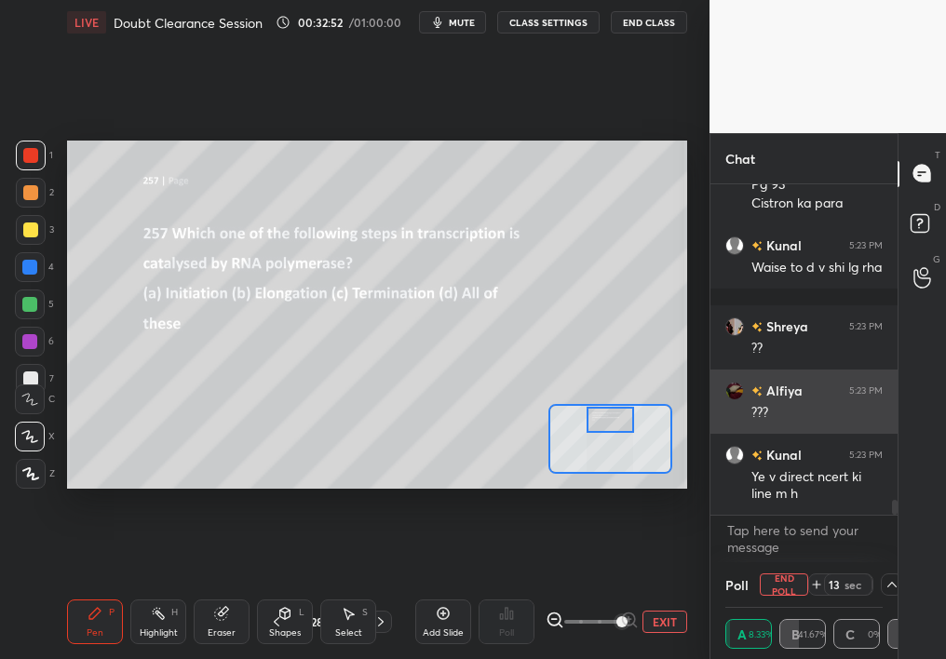
scroll to position [1, 7]
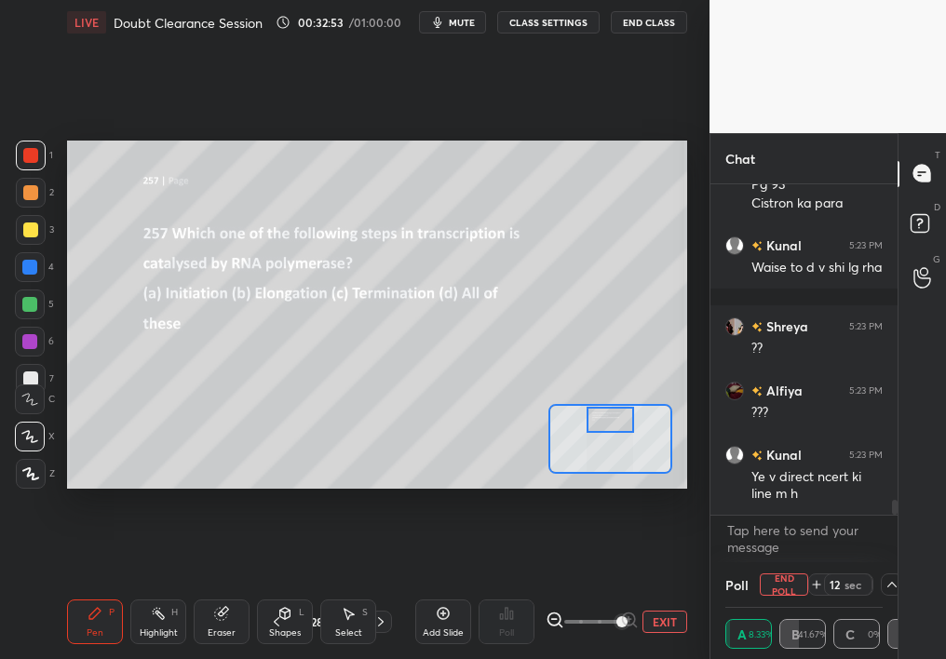
click at [894, 586] on icon at bounding box center [891, 585] width 9 height 6
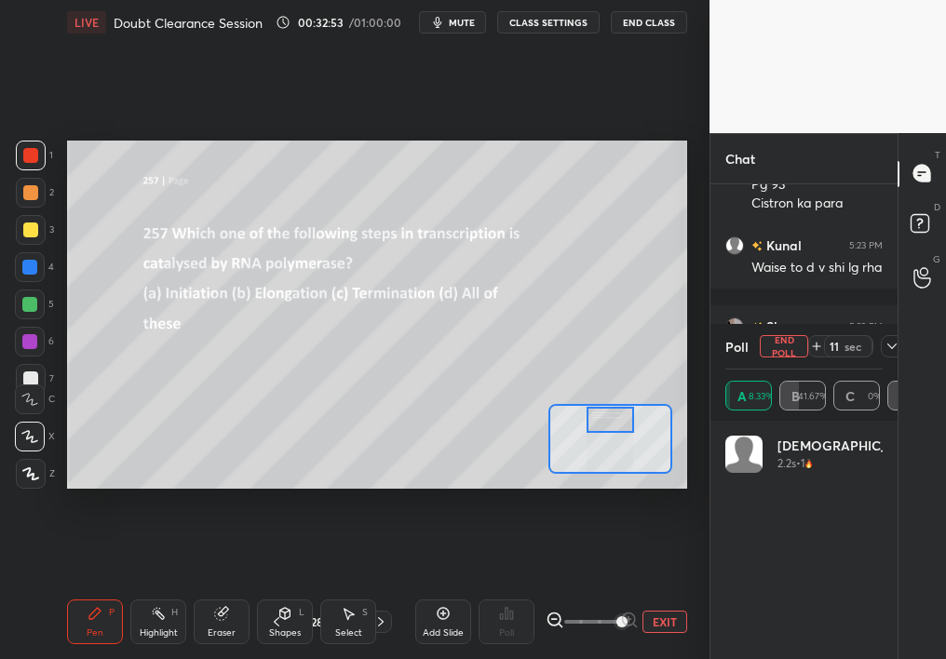
scroll to position [218, 152]
click at [792, 339] on button "End Poll" at bounding box center [784, 346] width 48 height 22
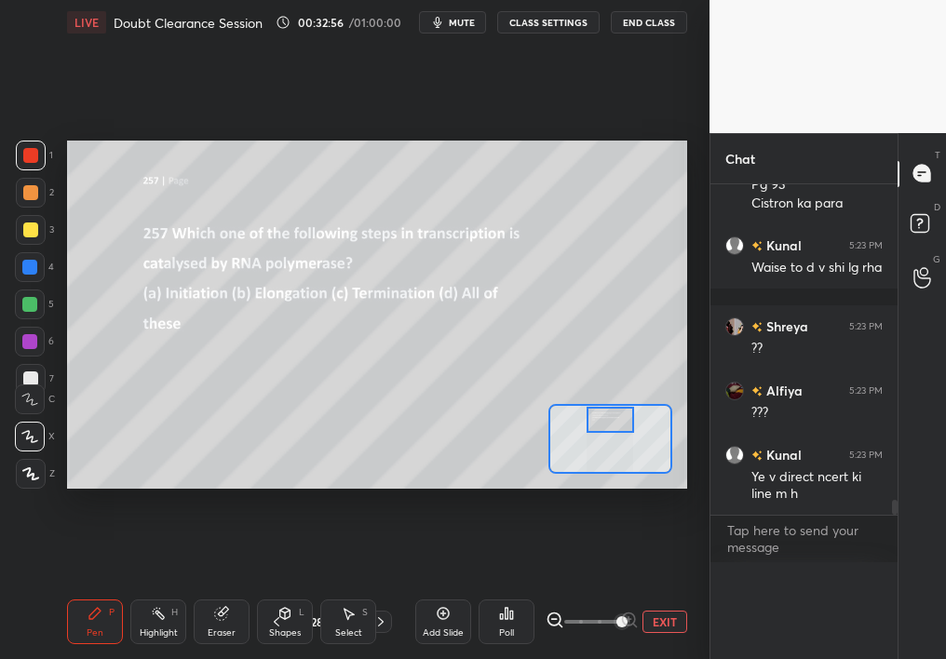
scroll to position [7, 7]
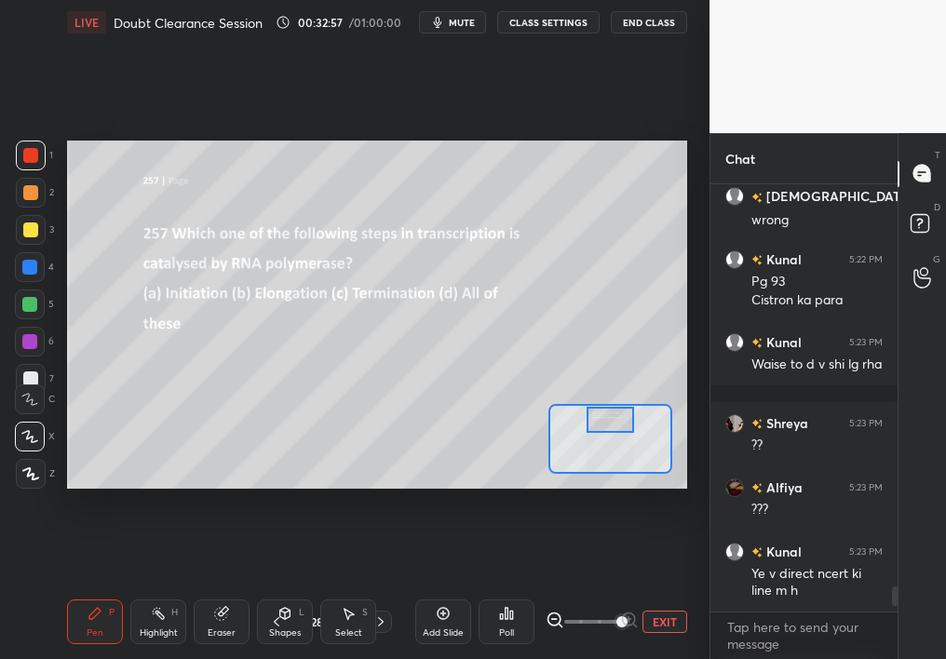
click at [493, 587] on div "Poll" at bounding box center [507, 622] width 56 height 45
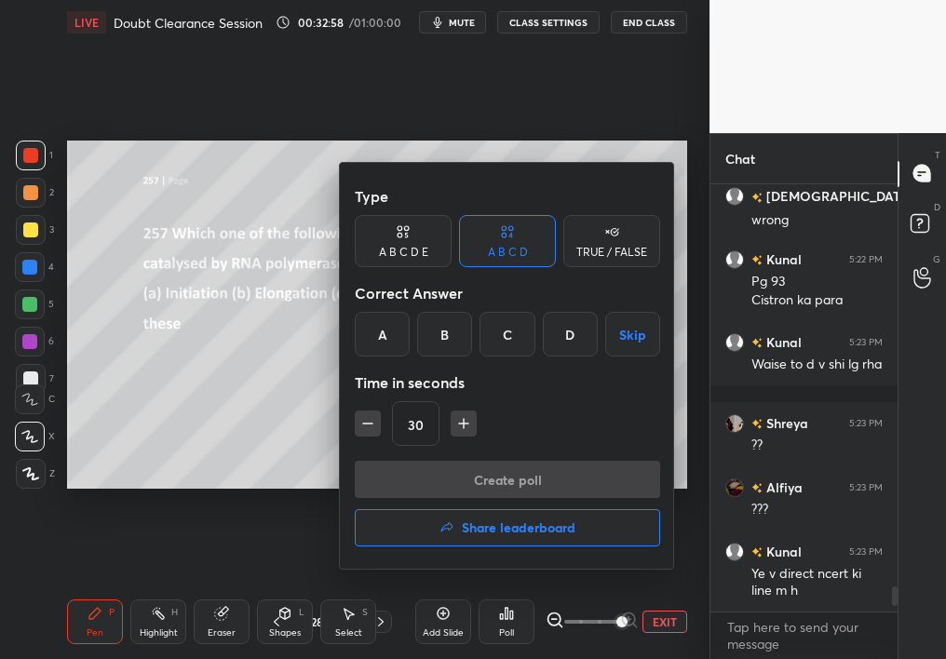
click at [581, 320] on div "D" at bounding box center [570, 334] width 55 height 45
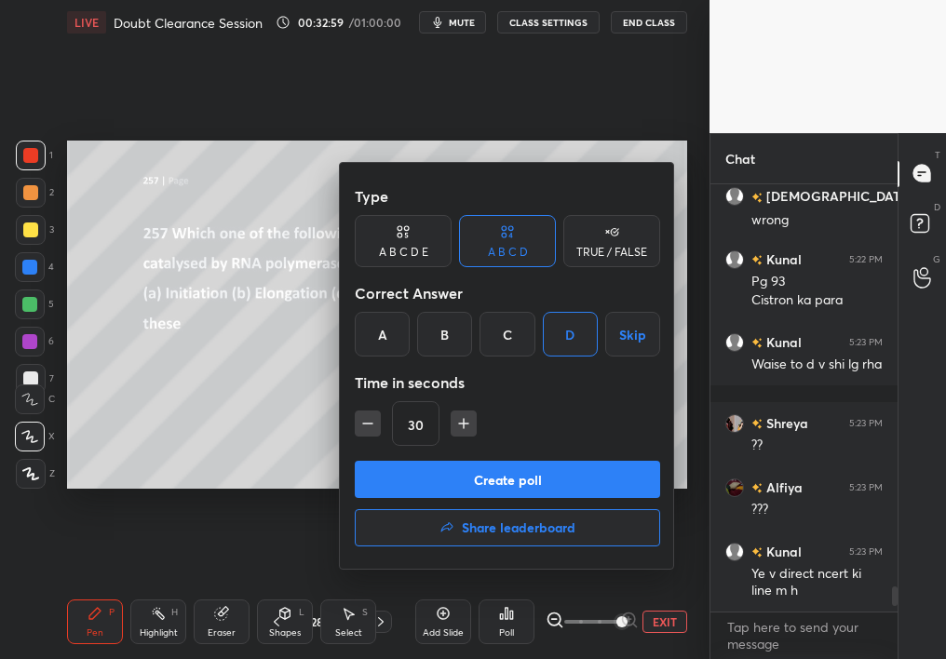
click at [559, 469] on button "Create poll" at bounding box center [507, 479] width 305 height 37
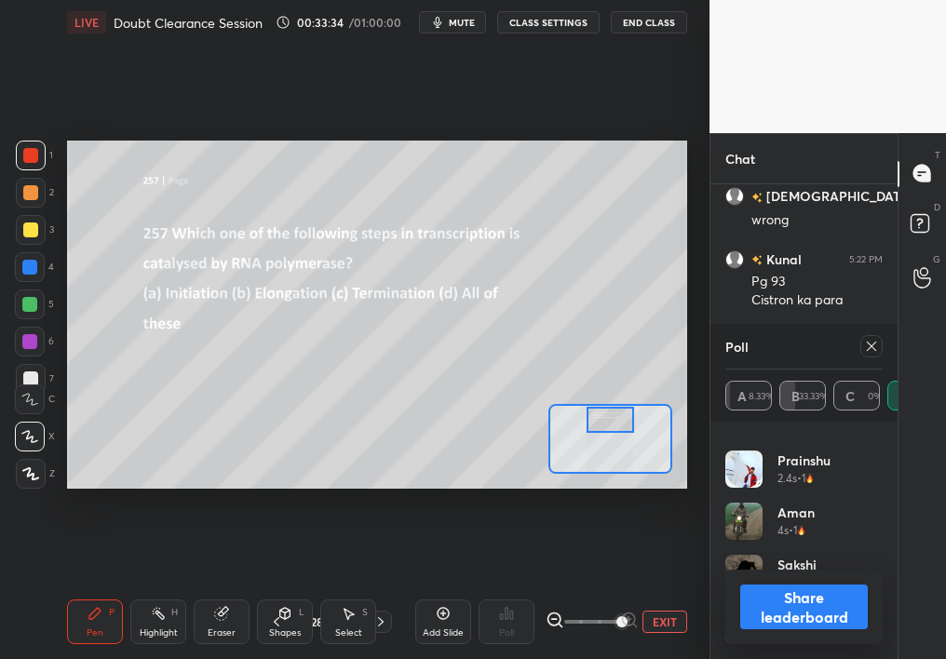
click at [812, 587] on button "Share leaderboard" at bounding box center [804, 607] width 128 height 45
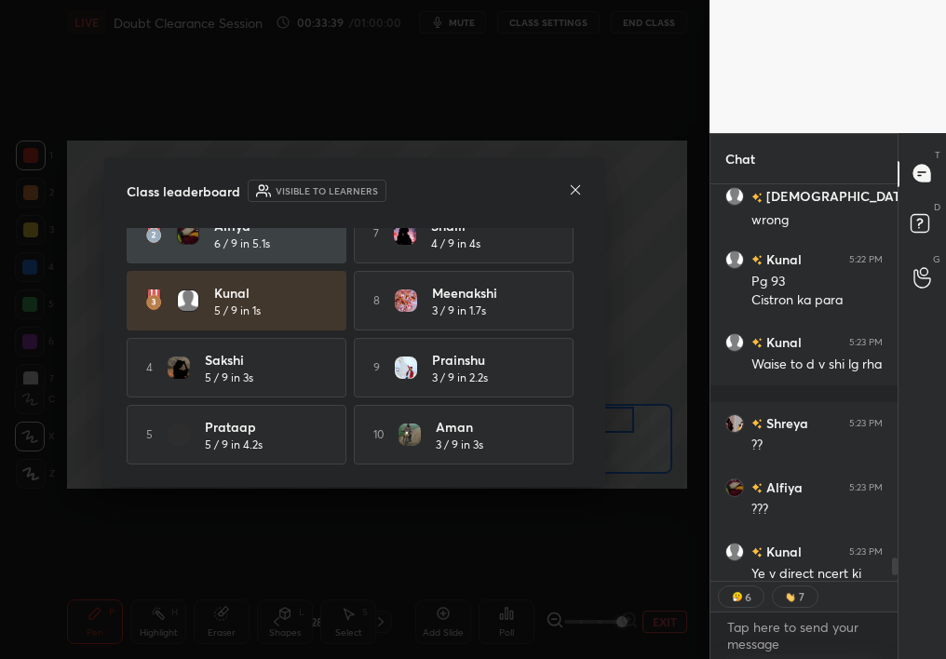
click at [575, 188] on icon at bounding box center [575, 188] width 9 height 9
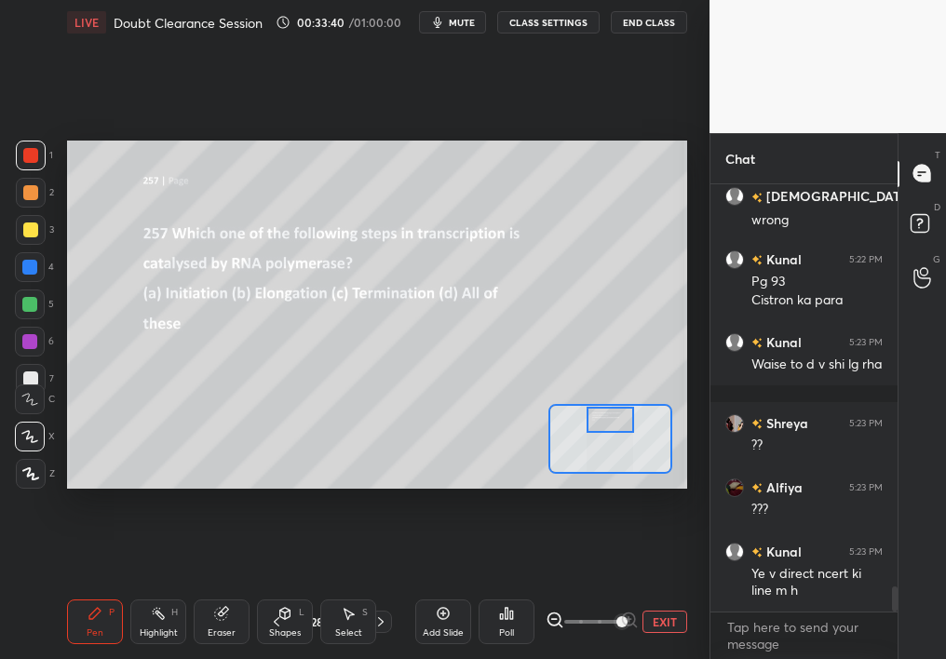
click at [442, 587] on icon at bounding box center [444, 614] width 12 height 12
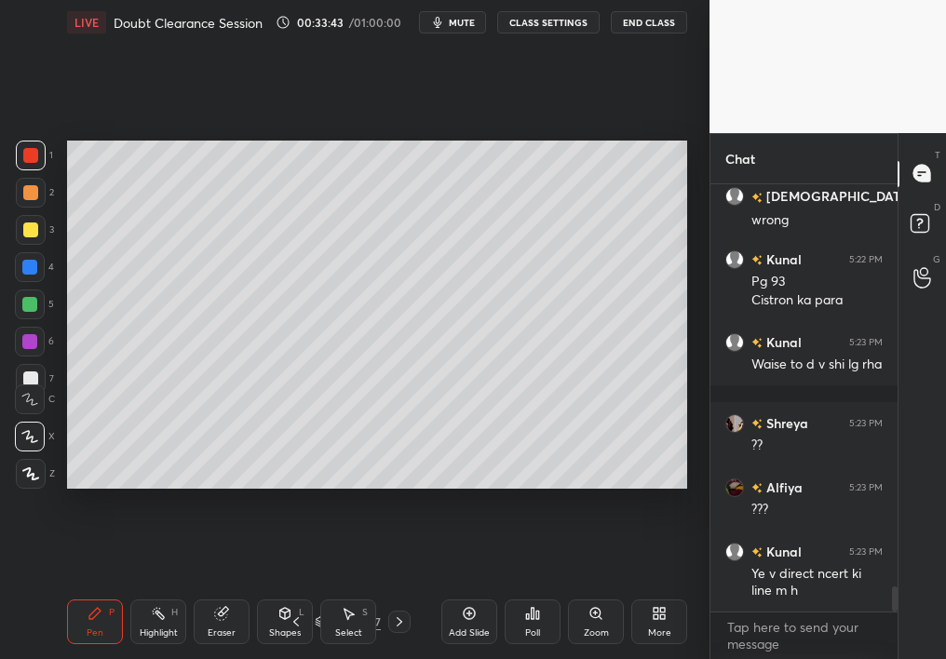
click at [24, 185] on div at bounding box center [30, 192] width 15 height 15
click at [535, 587] on div "Poll" at bounding box center [533, 622] width 56 height 45
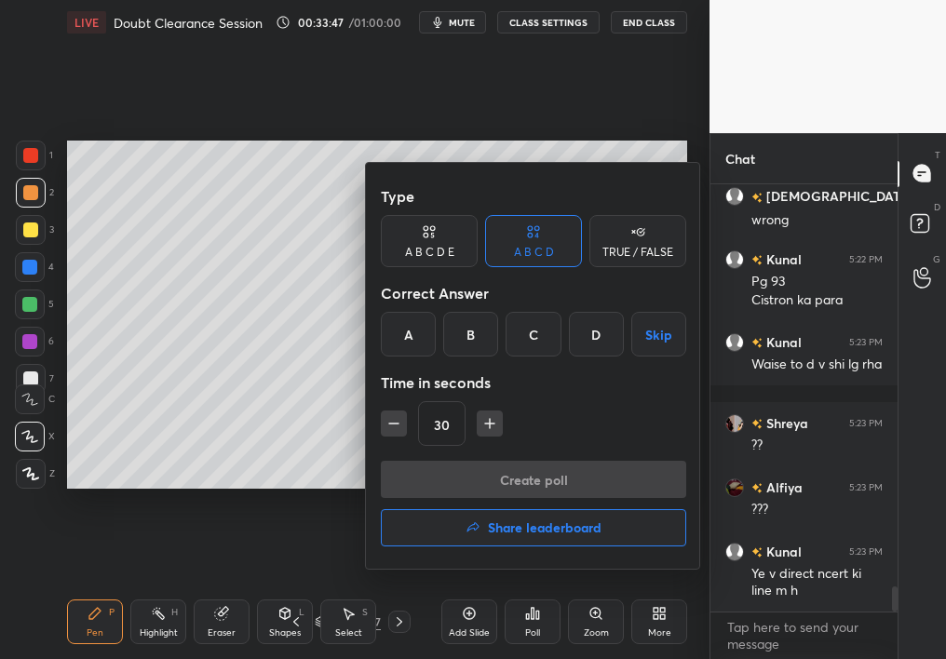
click at [531, 523] on h4 "Share leaderboard" at bounding box center [545, 527] width 114 height 13
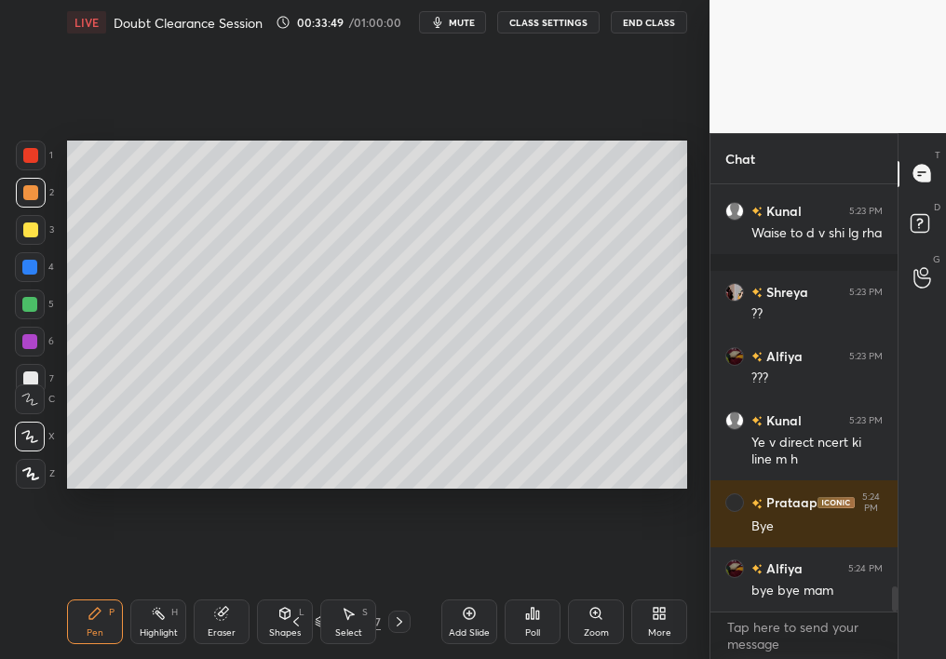
click at [521, 587] on div "Poll" at bounding box center [533, 622] width 56 height 45
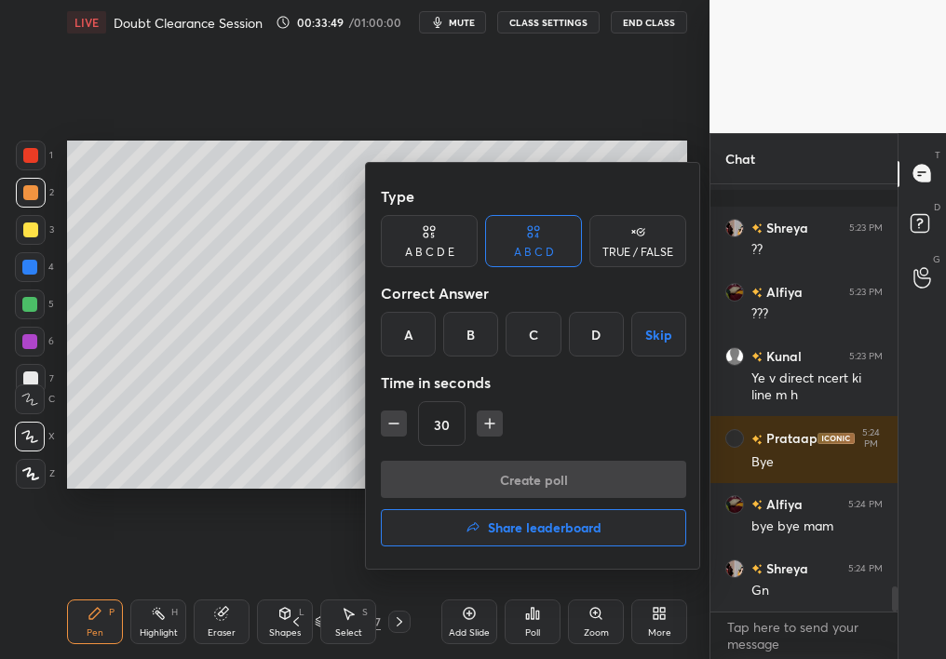
click at [510, 512] on button "Share leaderboard" at bounding box center [533, 527] width 305 height 37
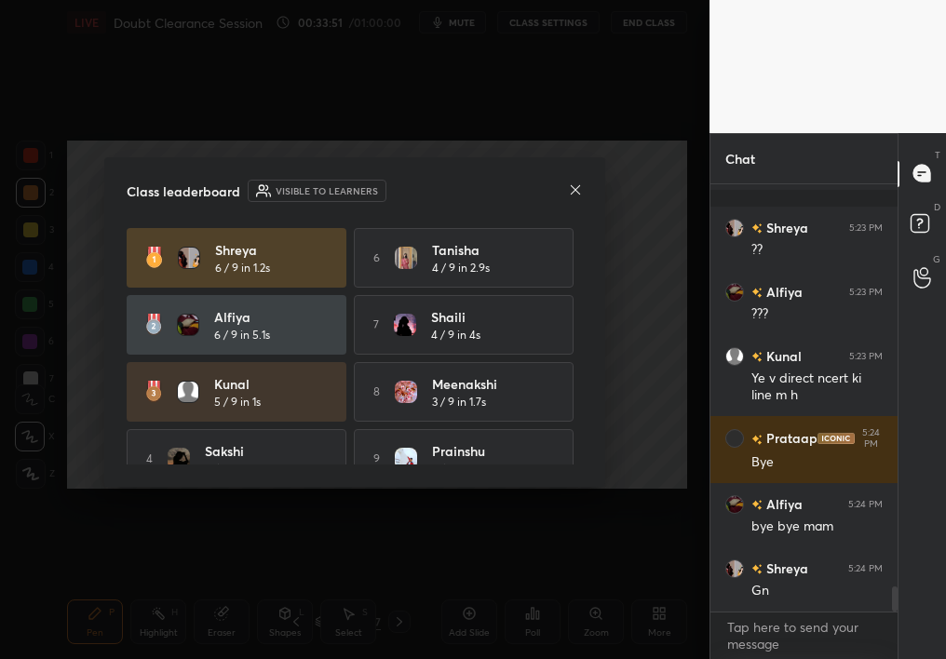
click at [570, 187] on icon at bounding box center [575, 190] width 15 height 15
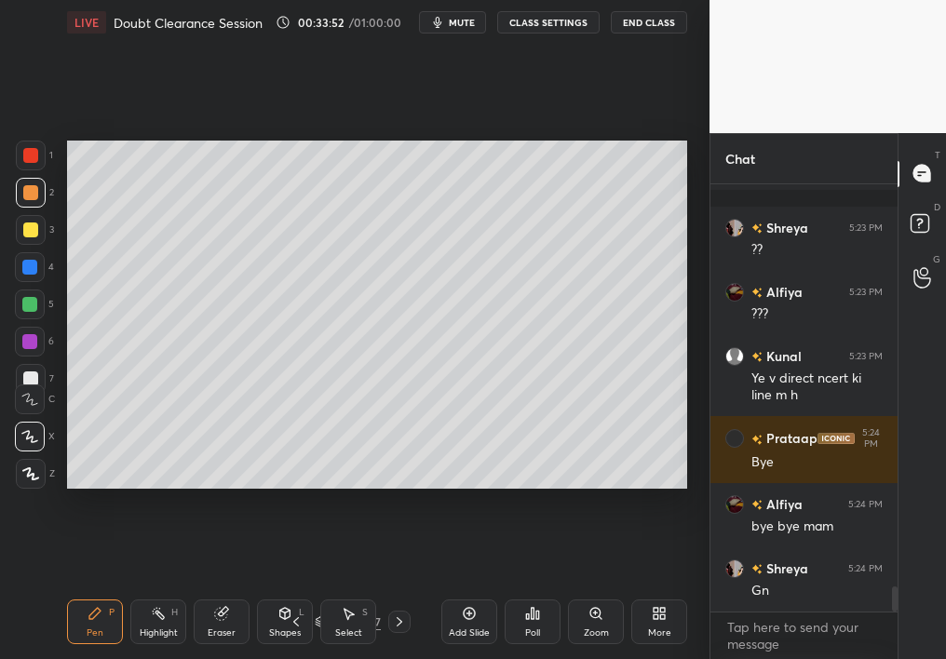
click at [656, 12] on button "End Class" at bounding box center [649, 22] width 76 height 22
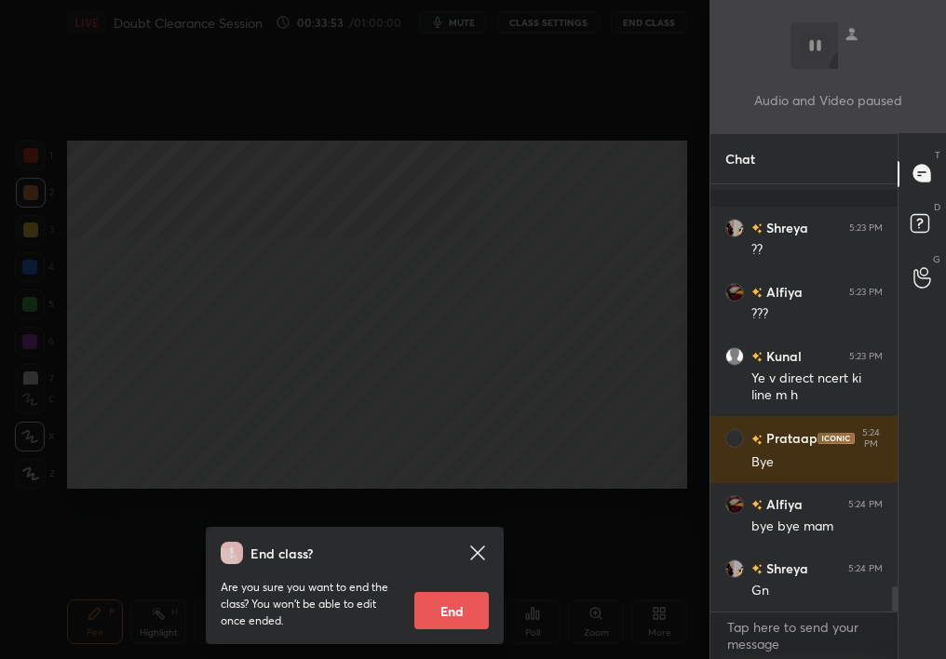
click at [444, 587] on button "End" at bounding box center [451, 610] width 74 height 37
type textarea "x"
